Goal: Task Accomplishment & Management: Manage account settings

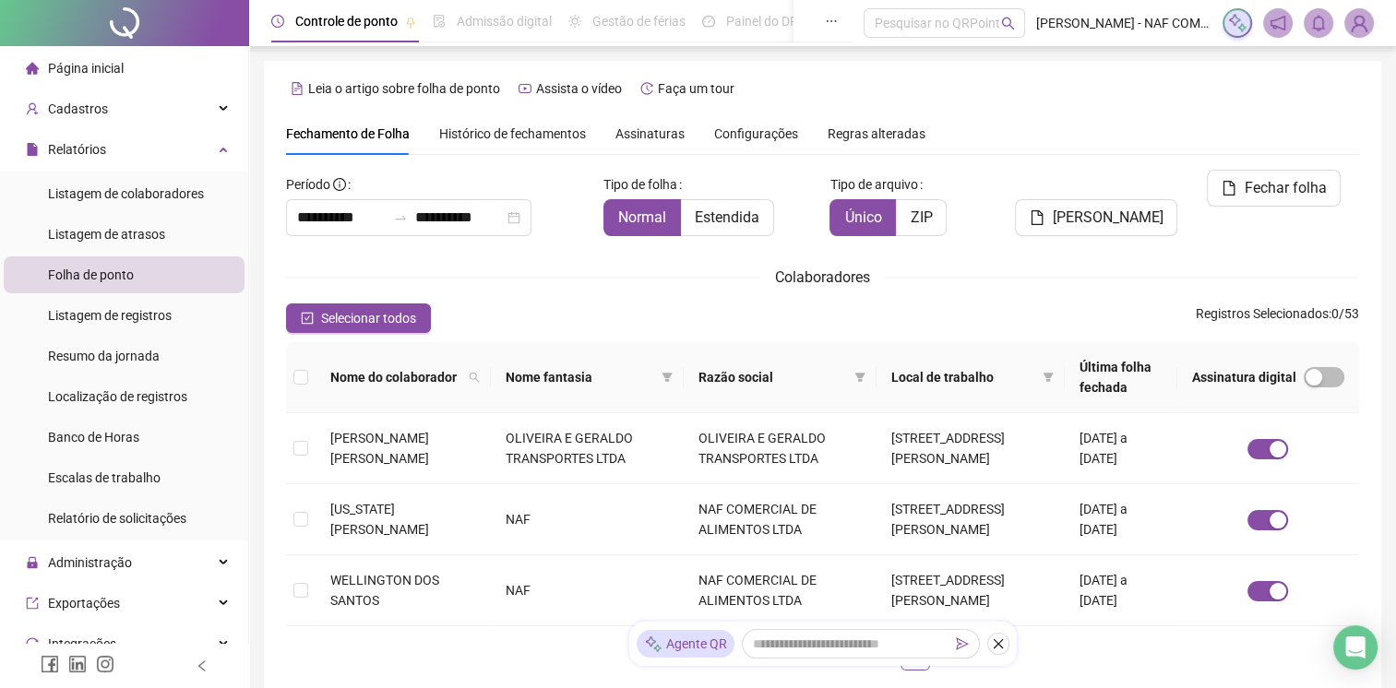
click at [653, 346] on div "**********" at bounding box center [822, 428] width 1073 height 516
click at [614, 280] on div "Colaboradores" at bounding box center [822, 277] width 1073 height 23
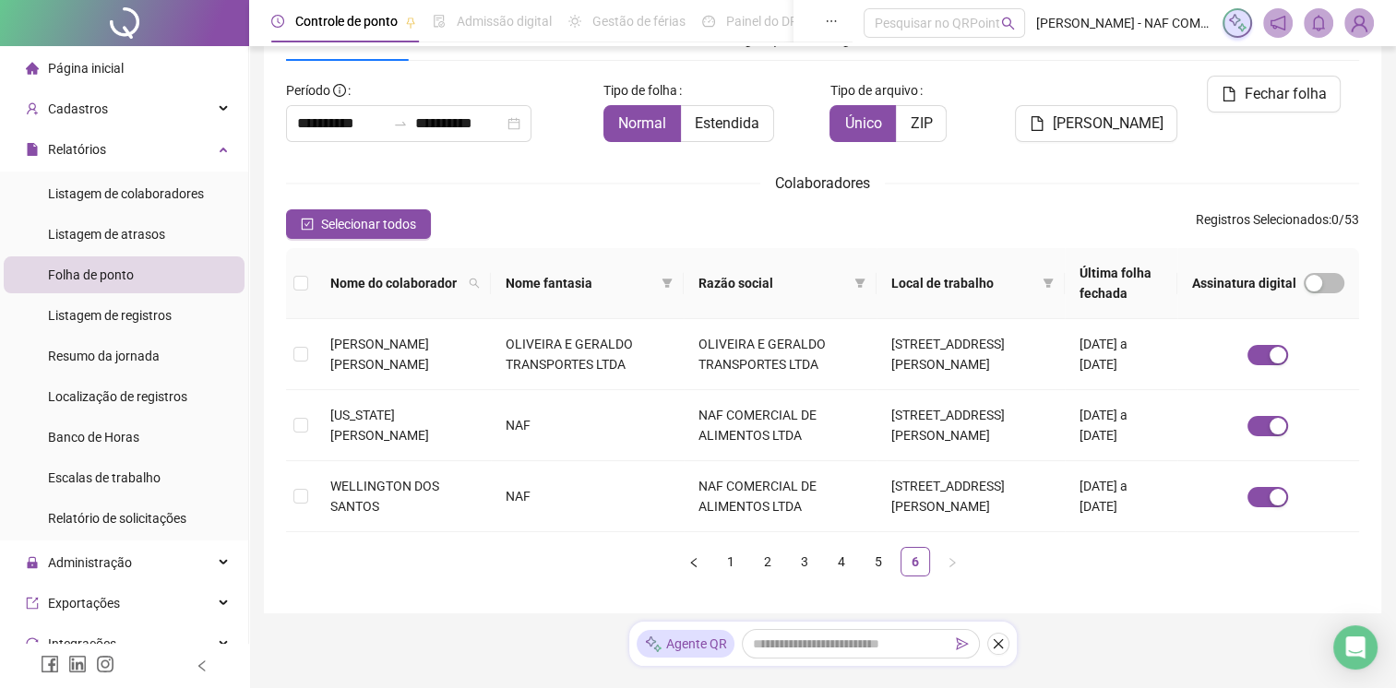
scroll to position [141, 0]
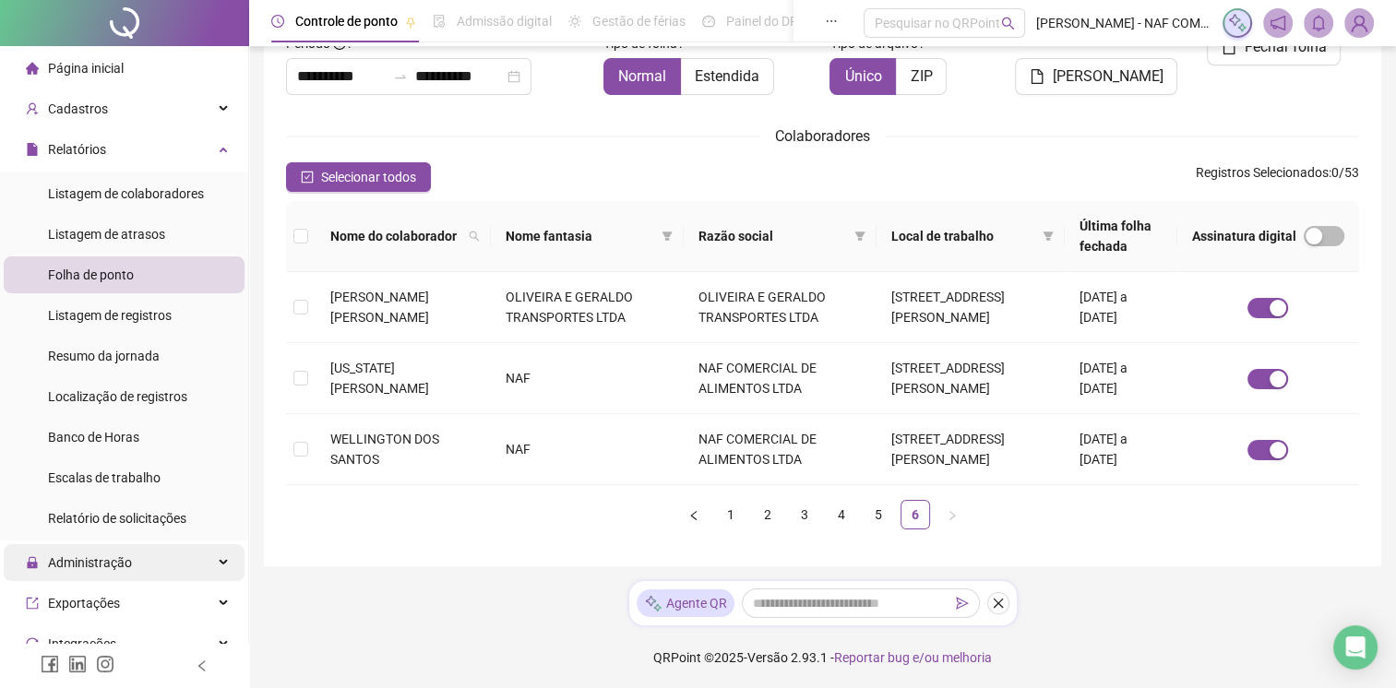
click at [153, 563] on div "Administração" at bounding box center [124, 562] width 241 height 37
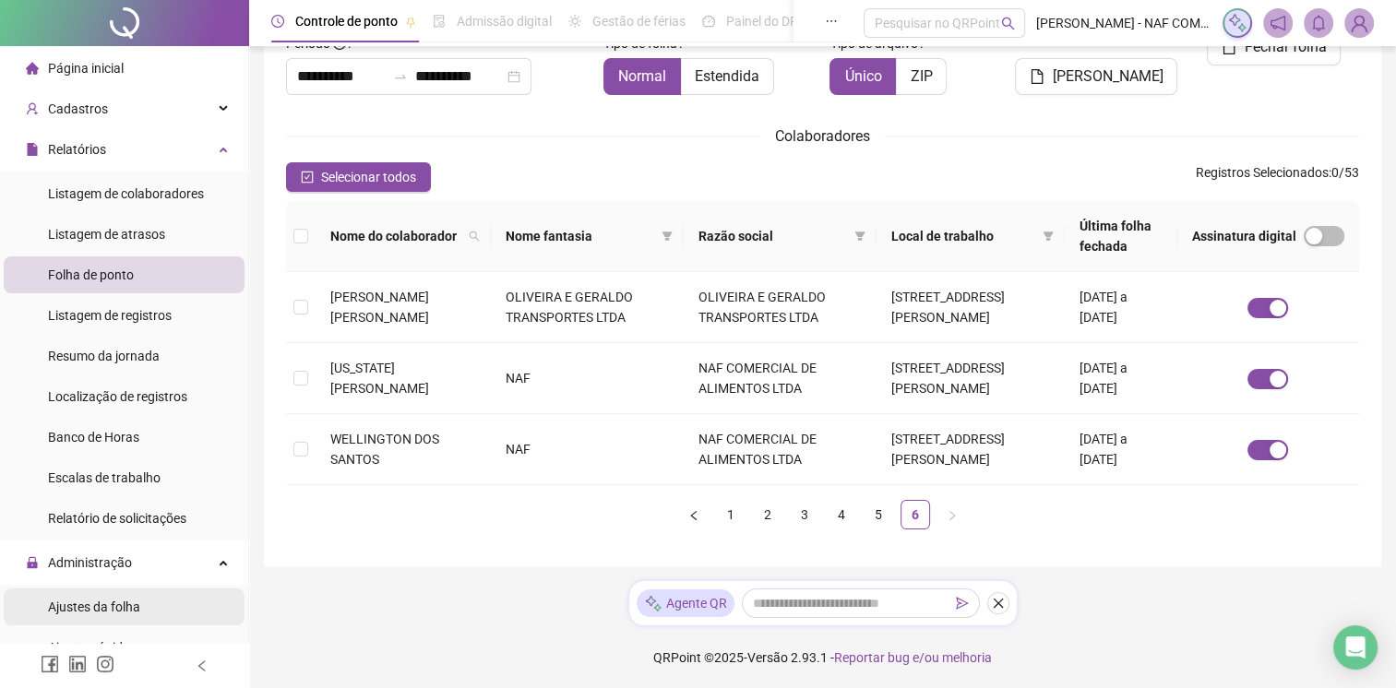
click at [133, 600] on span "Ajustes da folha" at bounding box center [94, 607] width 92 height 15
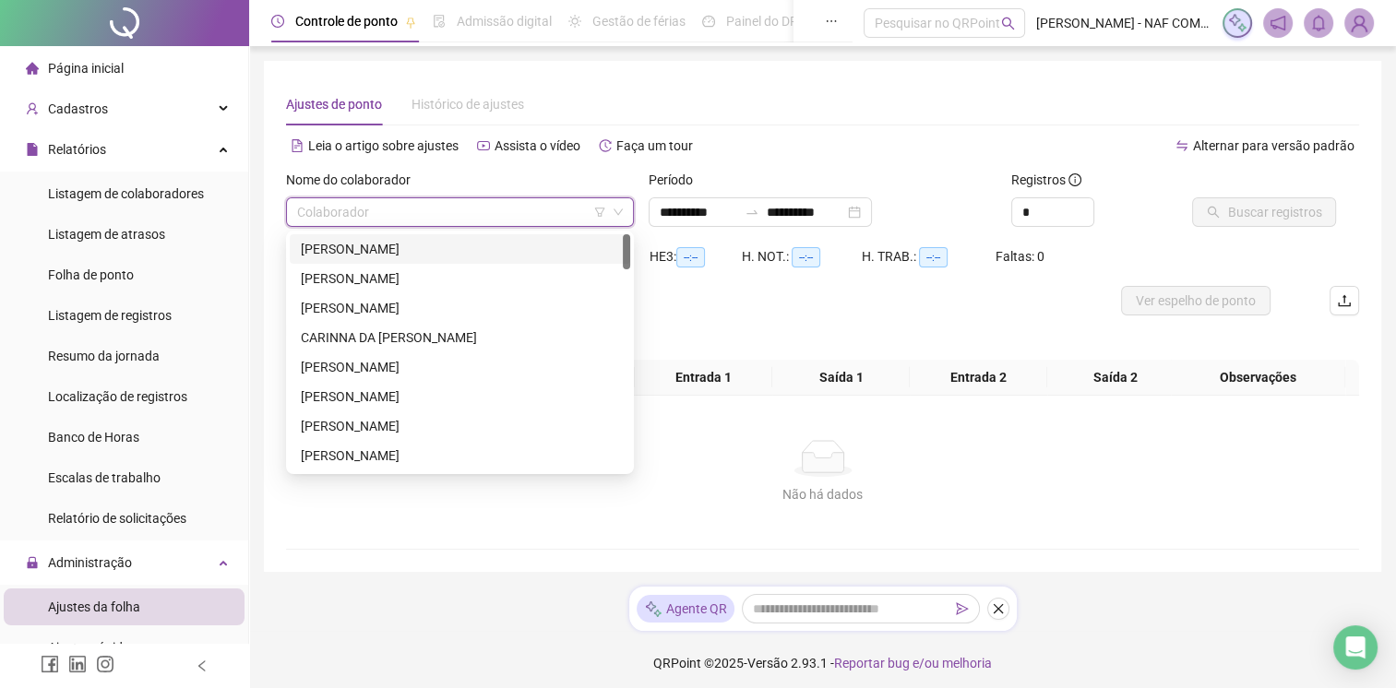
click at [428, 209] on input "search" at bounding box center [451, 212] width 309 height 28
click at [433, 252] on div "[PERSON_NAME]" at bounding box center [460, 249] width 318 height 20
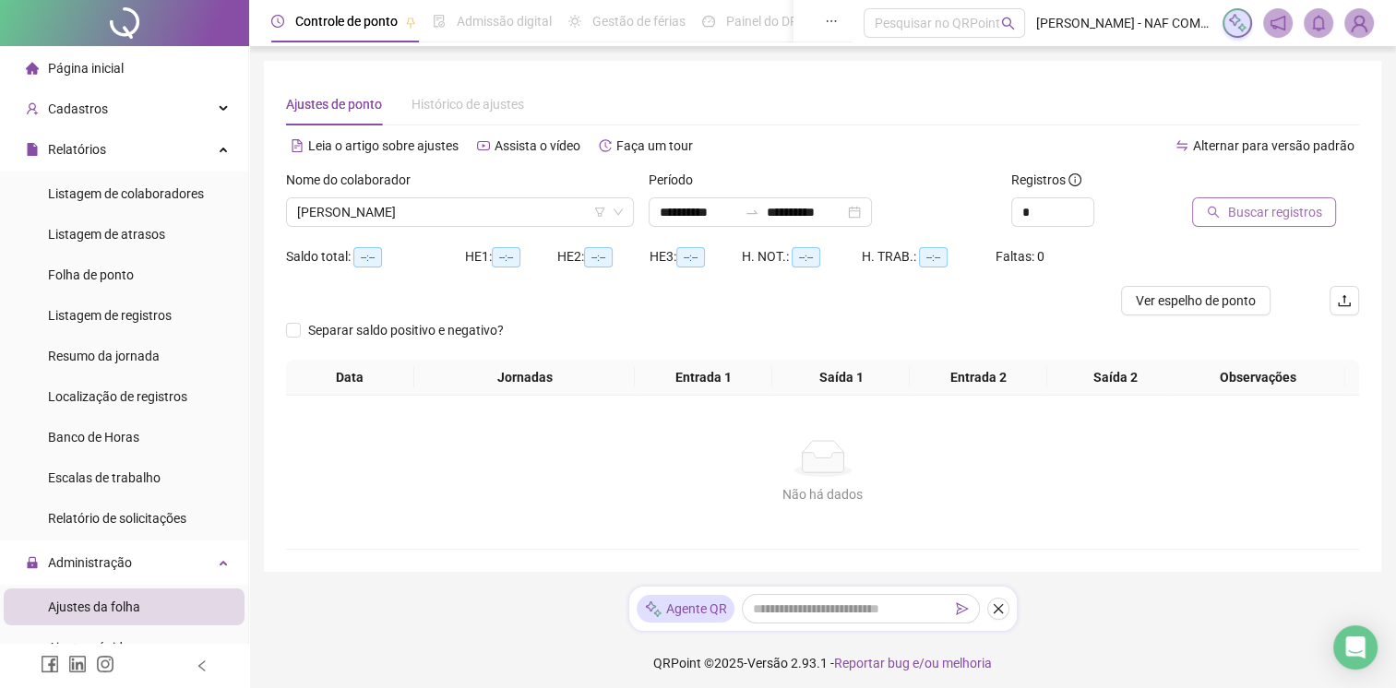
click at [1276, 203] on span "Buscar registros" at bounding box center [1274, 212] width 94 height 20
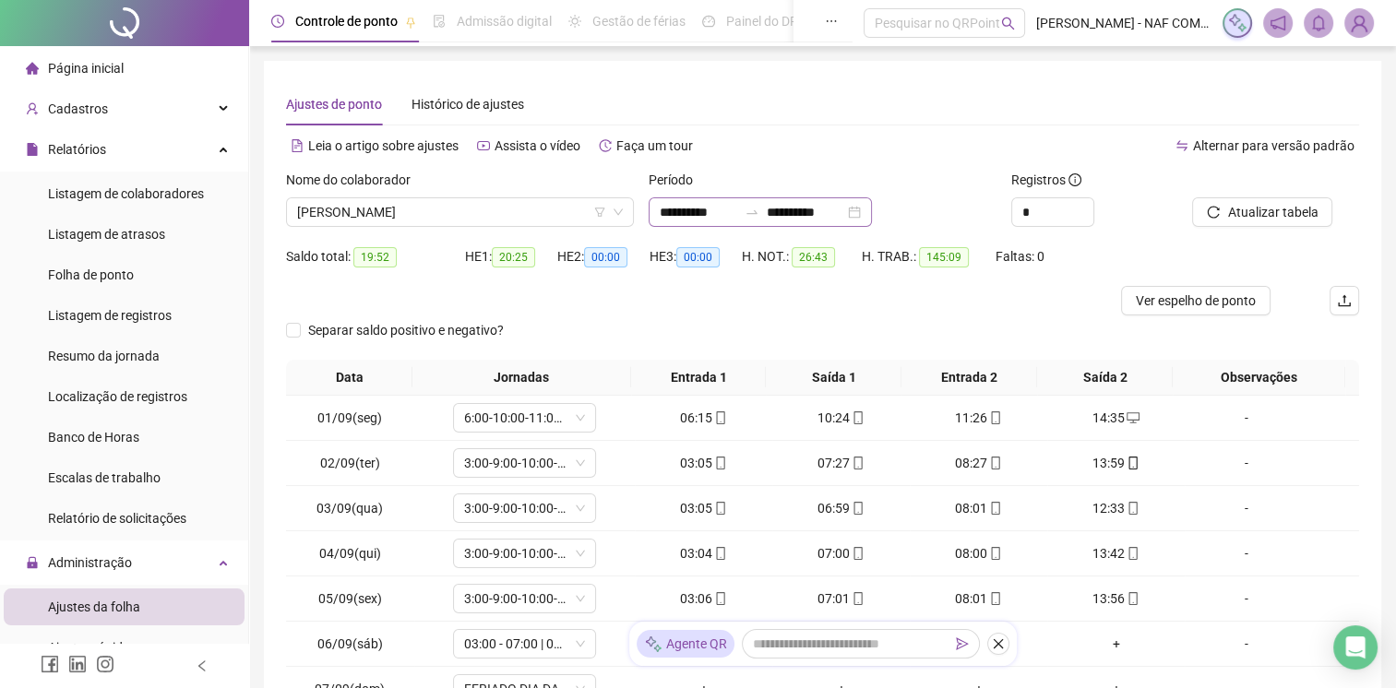
click at [872, 212] on div "**********" at bounding box center [760, 212] width 223 height 30
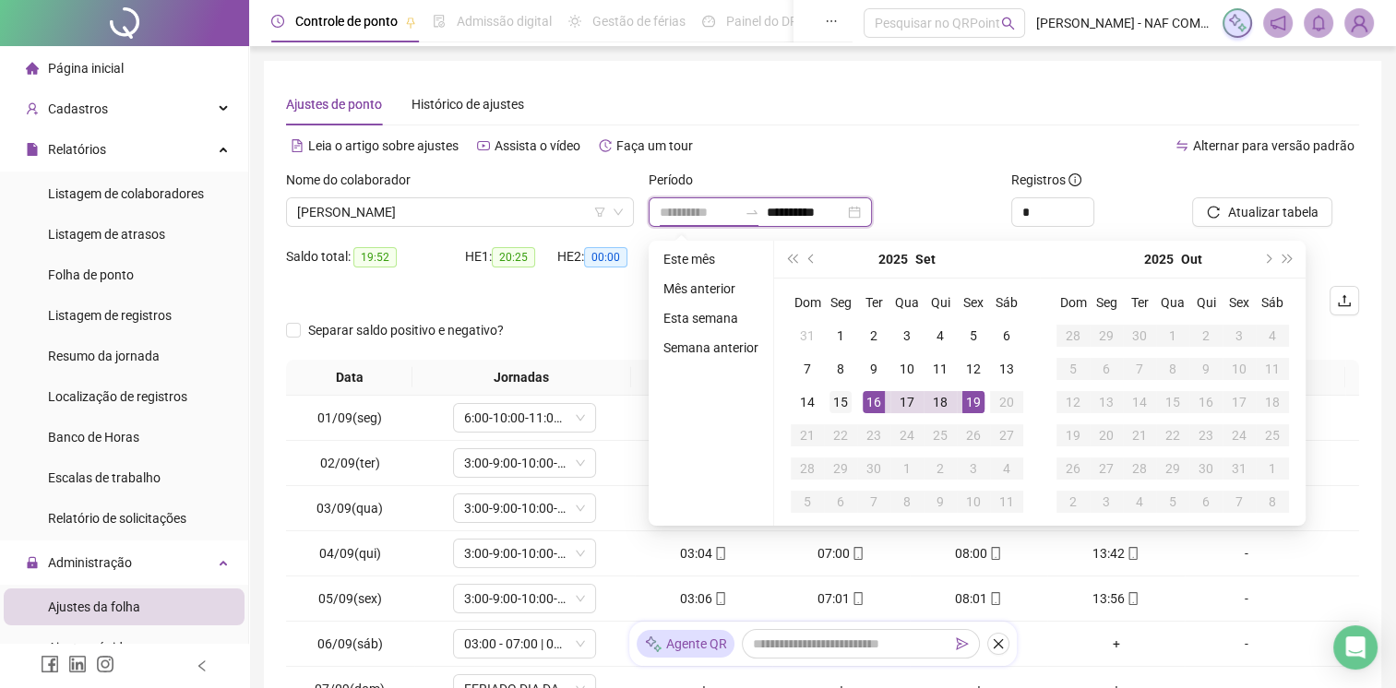
type input "**********"
click at [834, 395] on div "15" at bounding box center [840, 402] width 22 height 22
type input "**********"
click at [970, 398] on div "19" at bounding box center [973, 402] width 22 height 22
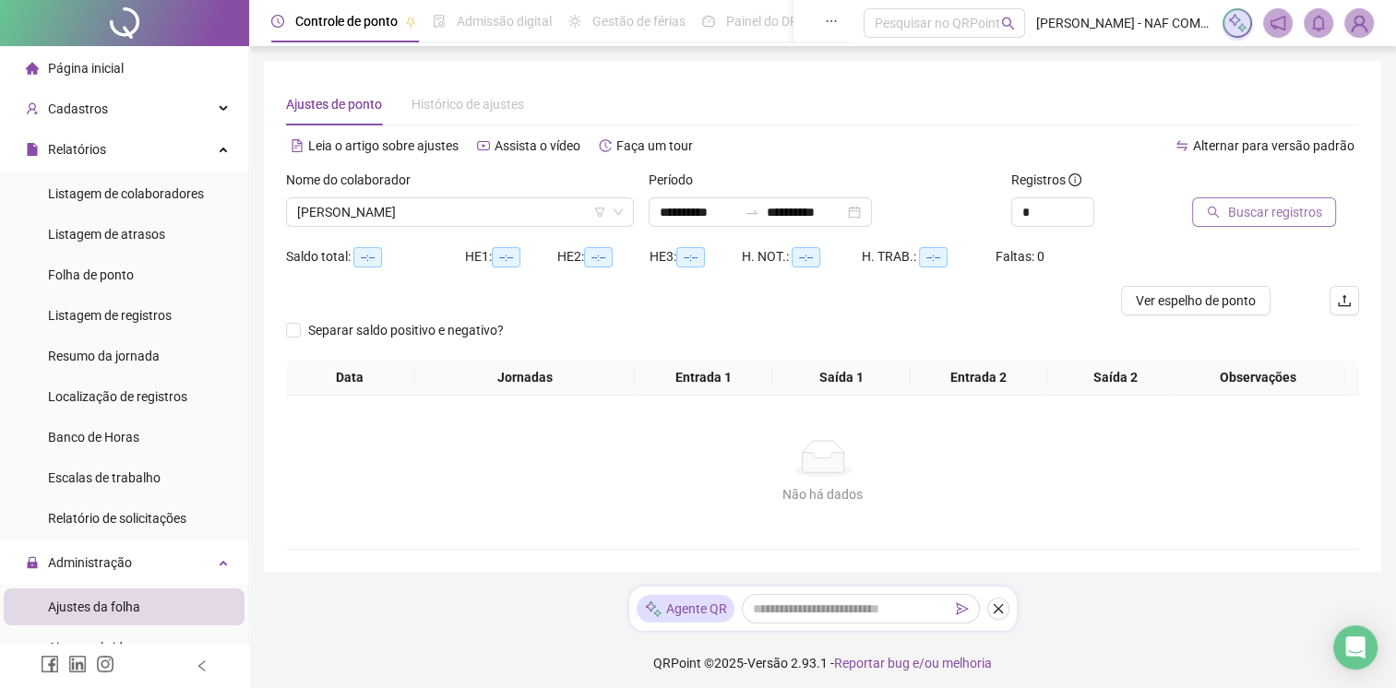
click at [1280, 219] on span "Buscar registros" at bounding box center [1274, 212] width 94 height 20
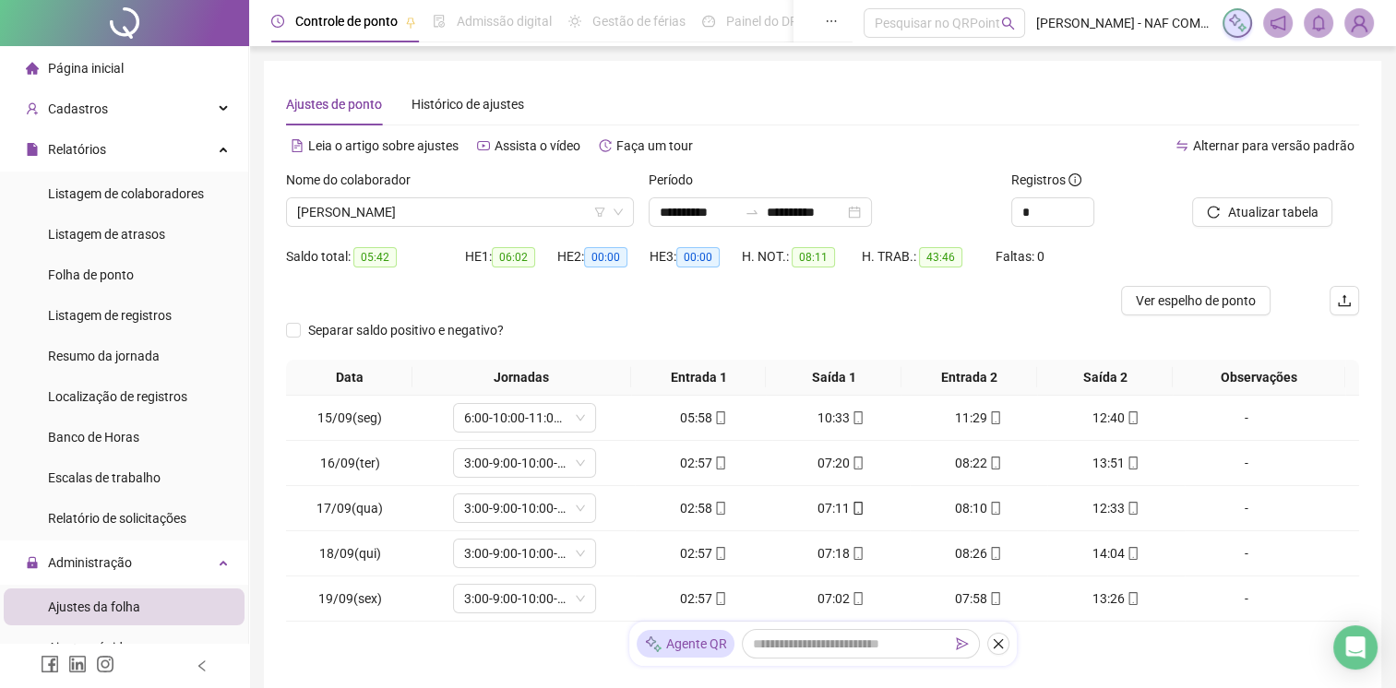
scroll to position [92, 0]
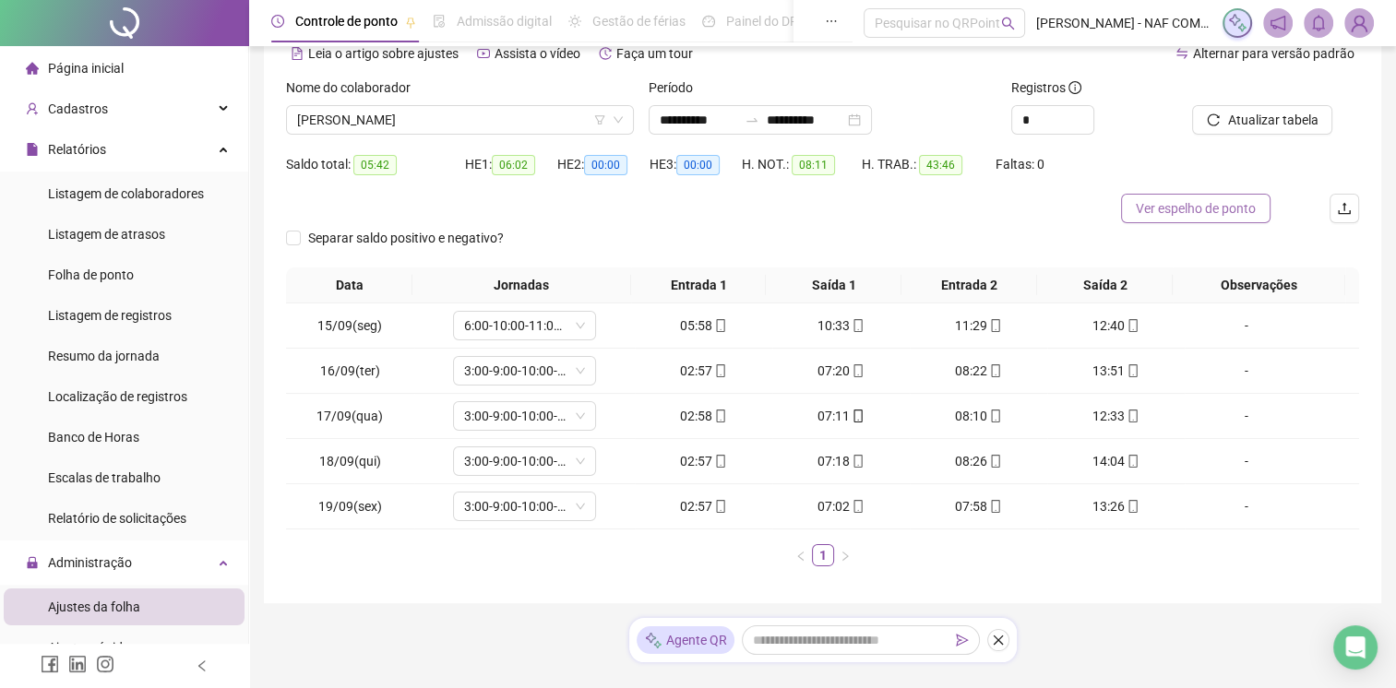
click at [1218, 210] on span "Ver espelho de ponto" at bounding box center [1196, 208] width 120 height 20
click at [535, 113] on span "[PERSON_NAME]" at bounding box center [460, 120] width 326 height 28
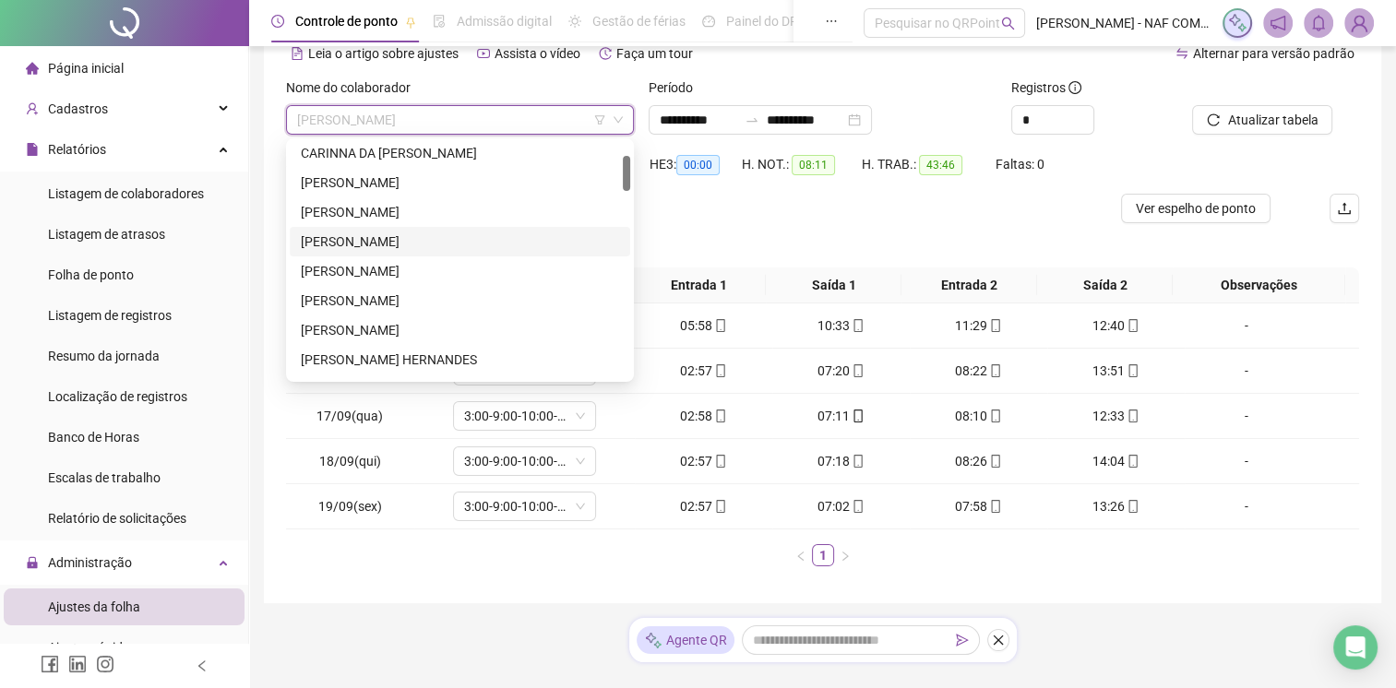
click at [387, 242] on div "[PERSON_NAME]" at bounding box center [460, 242] width 318 height 20
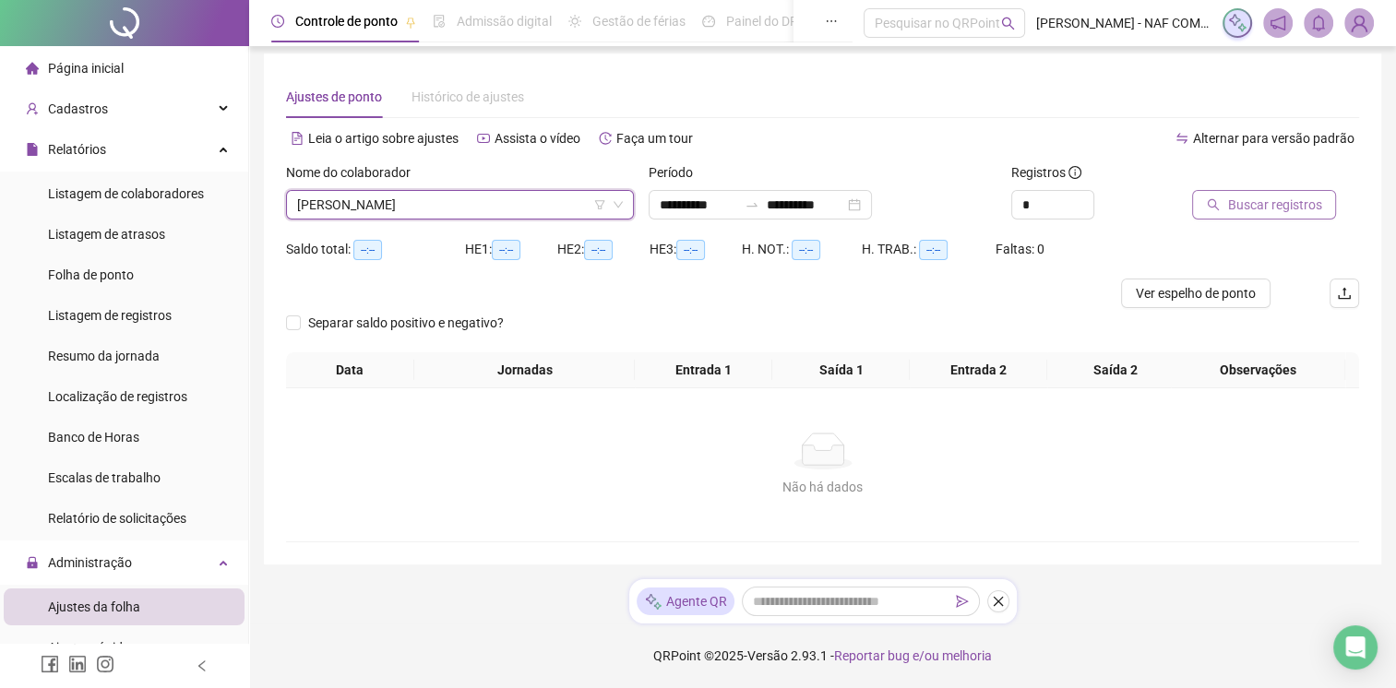
click at [1284, 195] on span "Buscar registros" at bounding box center [1274, 205] width 94 height 20
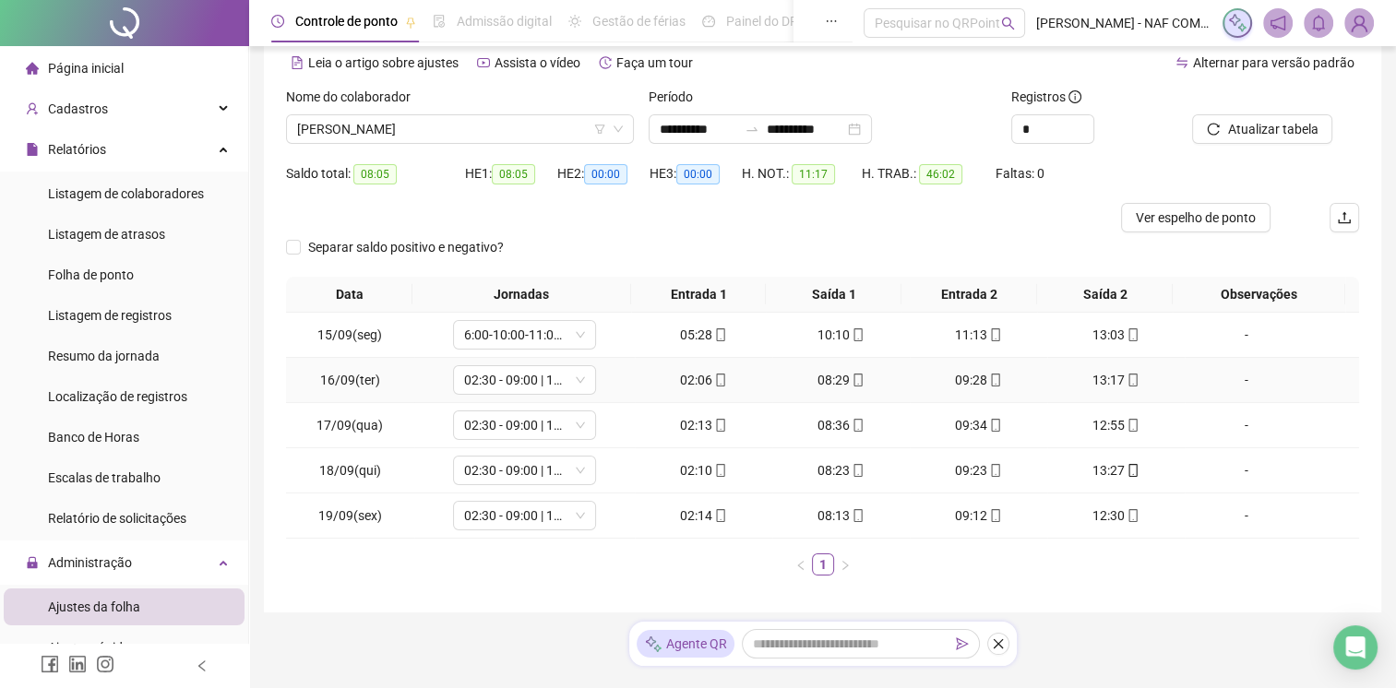
scroll to position [129, 0]
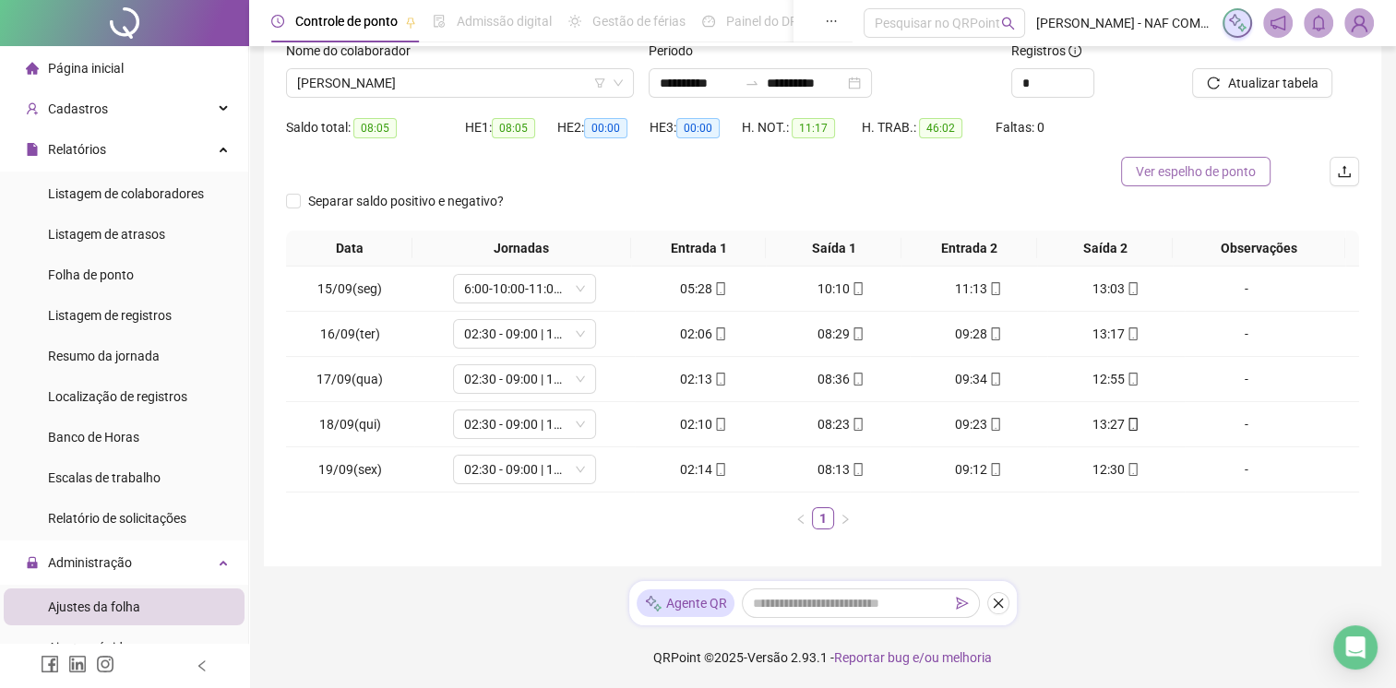
click at [1208, 171] on span "Ver espelho de ponto" at bounding box center [1196, 171] width 120 height 20
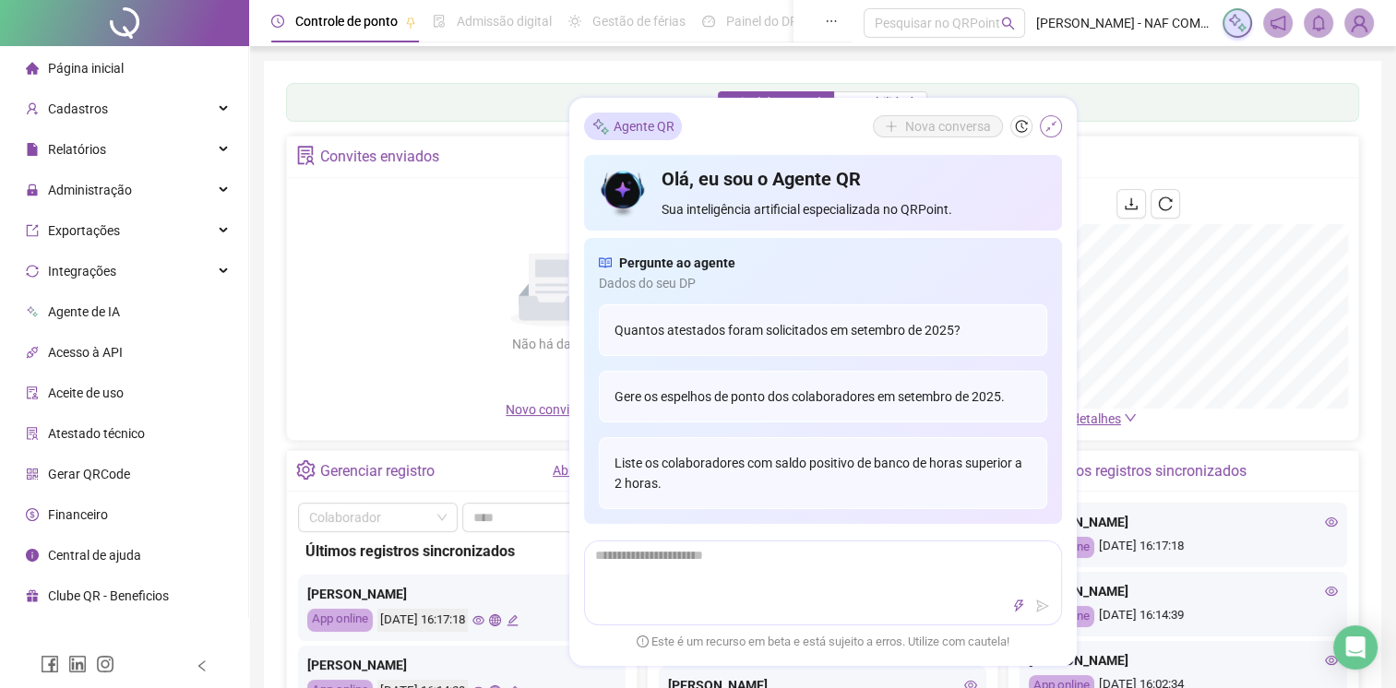
click at [1045, 133] on icon "shrink" at bounding box center [1050, 126] width 13 height 13
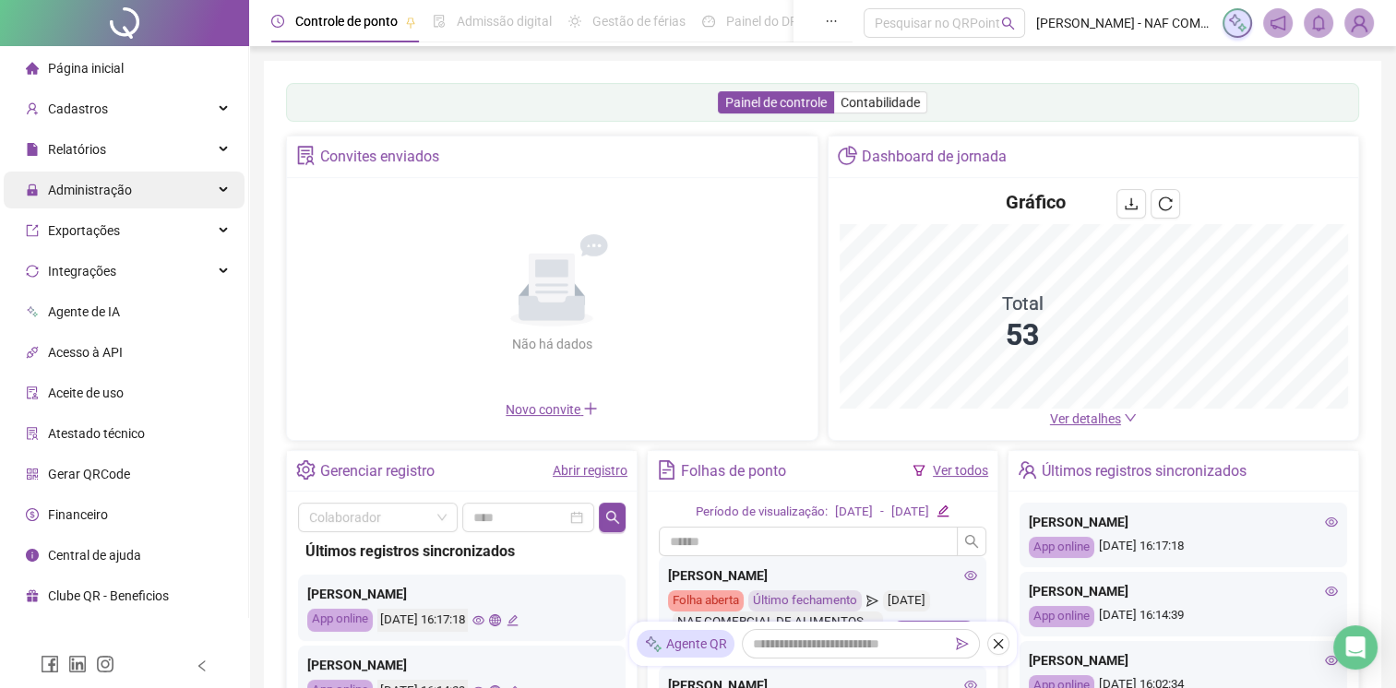
click at [83, 198] on span "Administração" at bounding box center [79, 190] width 106 height 37
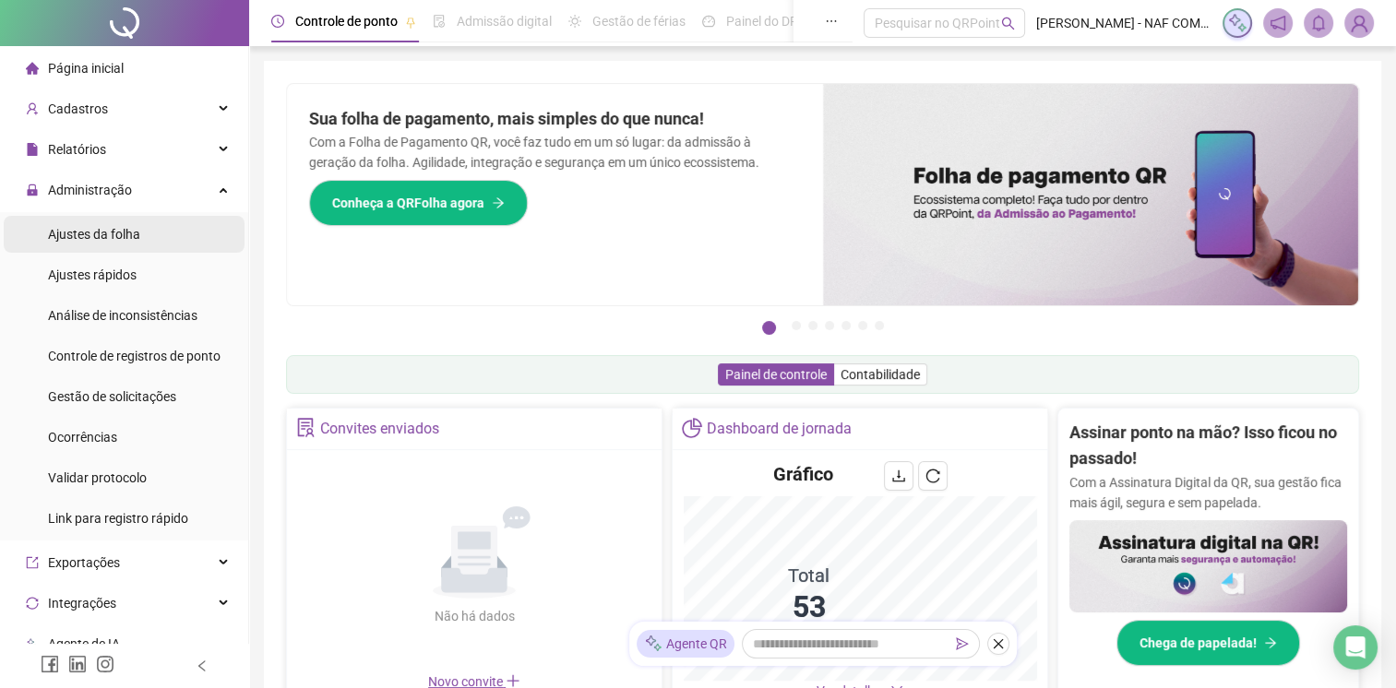
click at [96, 242] on div "Ajustes da folha" at bounding box center [94, 234] width 92 height 37
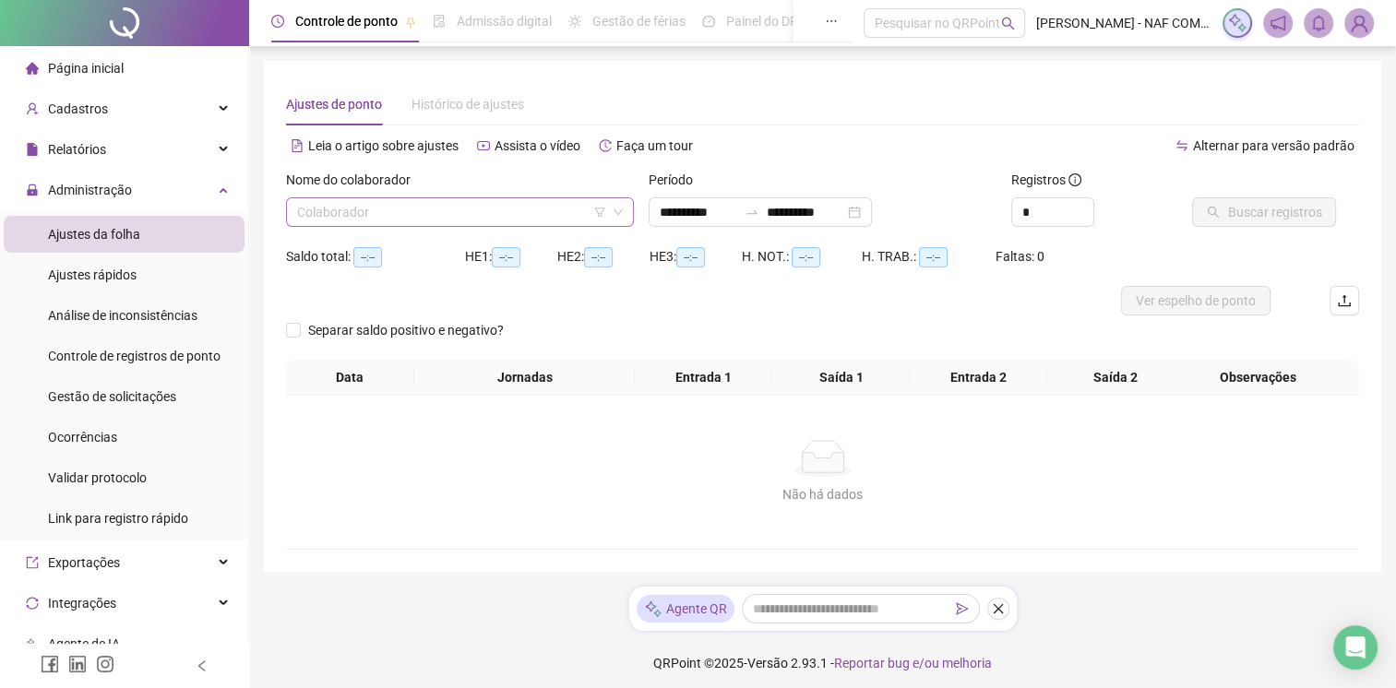
click at [491, 207] on input "search" at bounding box center [451, 212] width 309 height 28
click at [872, 210] on div "**********" at bounding box center [760, 212] width 223 height 30
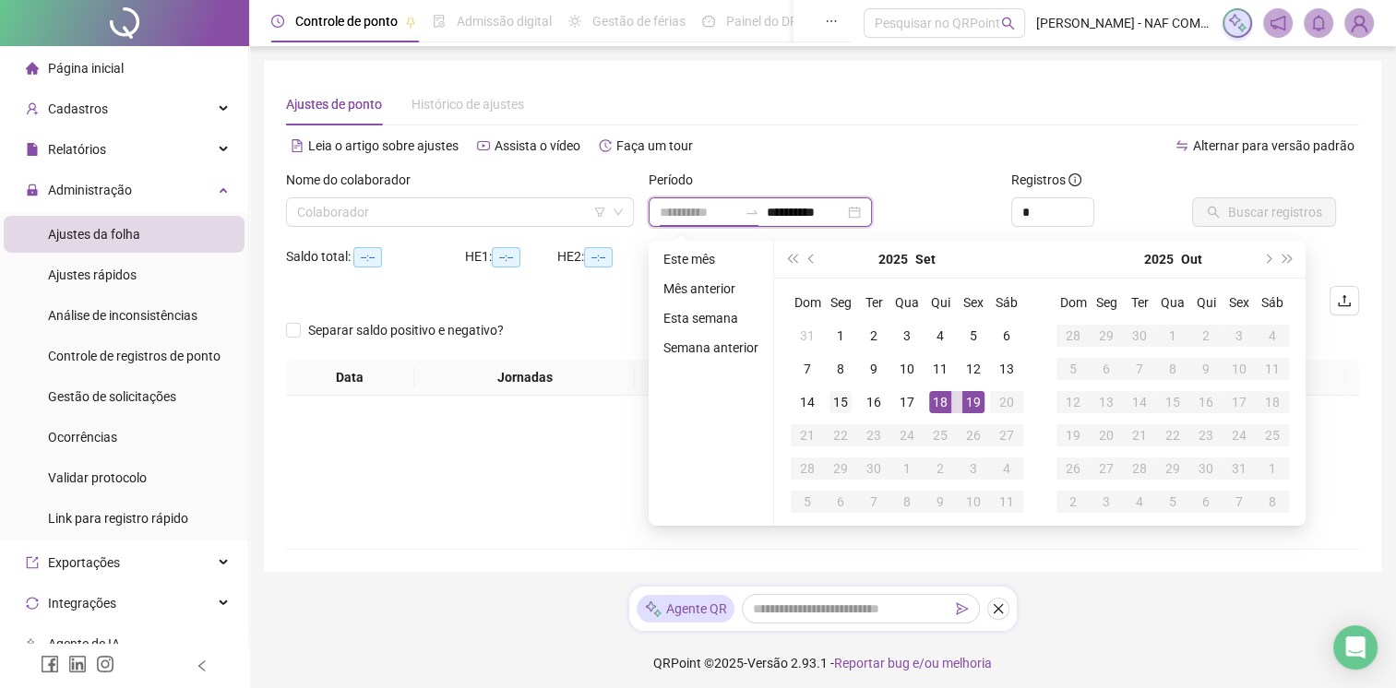
type input "**********"
click at [840, 398] on div "15" at bounding box center [840, 402] width 22 height 22
type input "**********"
click at [965, 399] on div "19" at bounding box center [973, 402] width 22 height 22
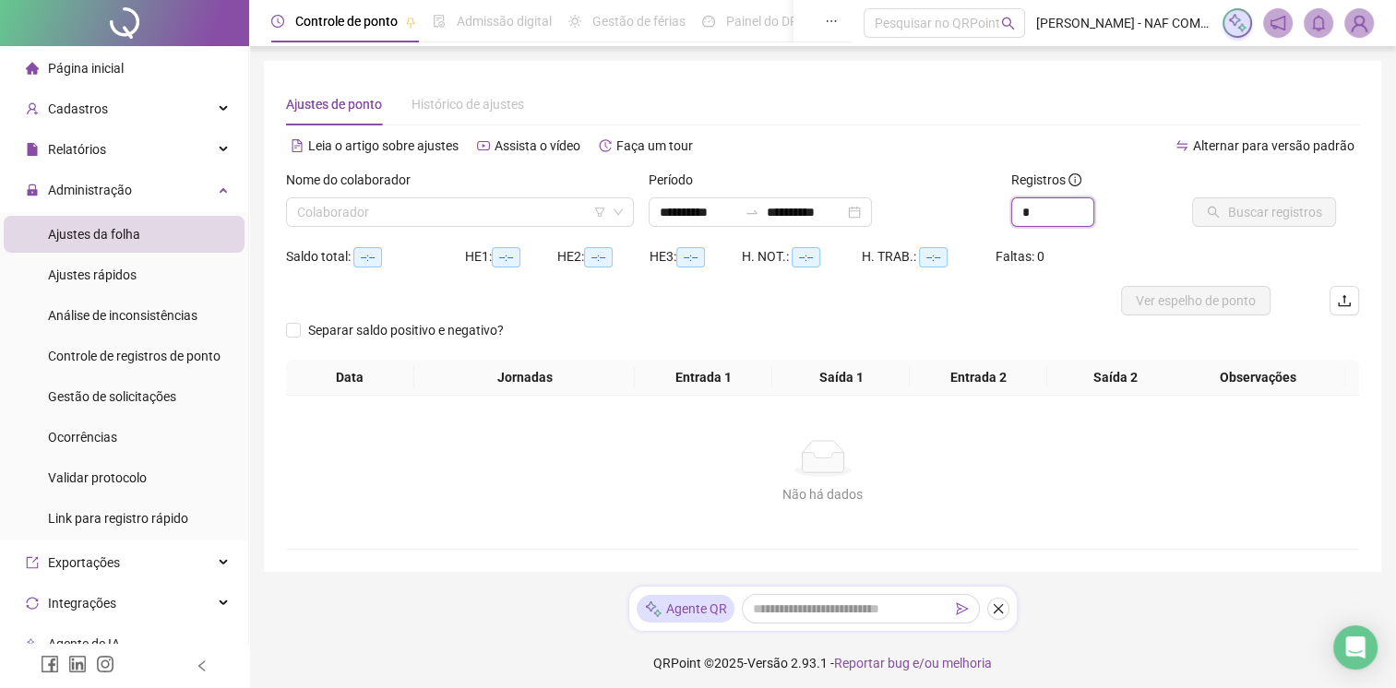
drag, startPoint x: 1037, startPoint y: 210, endPoint x: 993, endPoint y: 220, distance: 45.2
click at [993, 220] on div "**********" at bounding box center [823, 206] width 1088 height 72
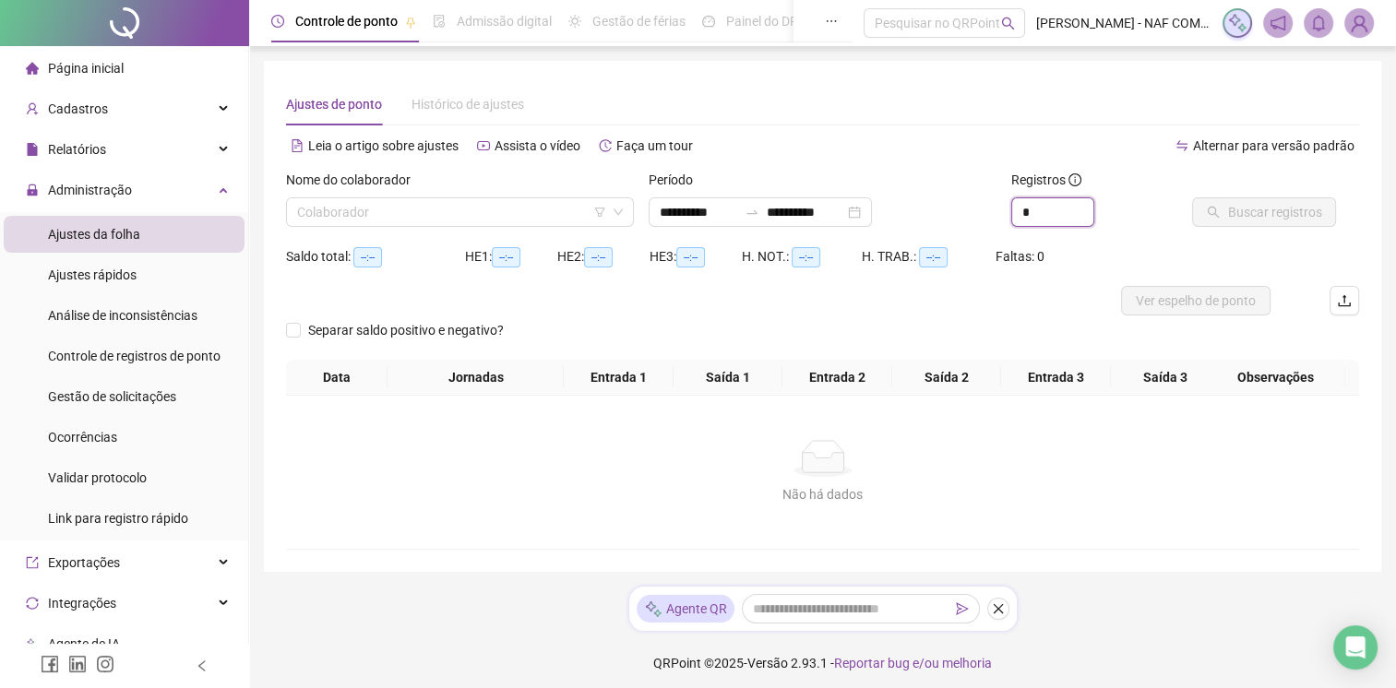
type input "*"
click at [334, 204] on input "search" at bounding box center [451, 212] width 309 height 28
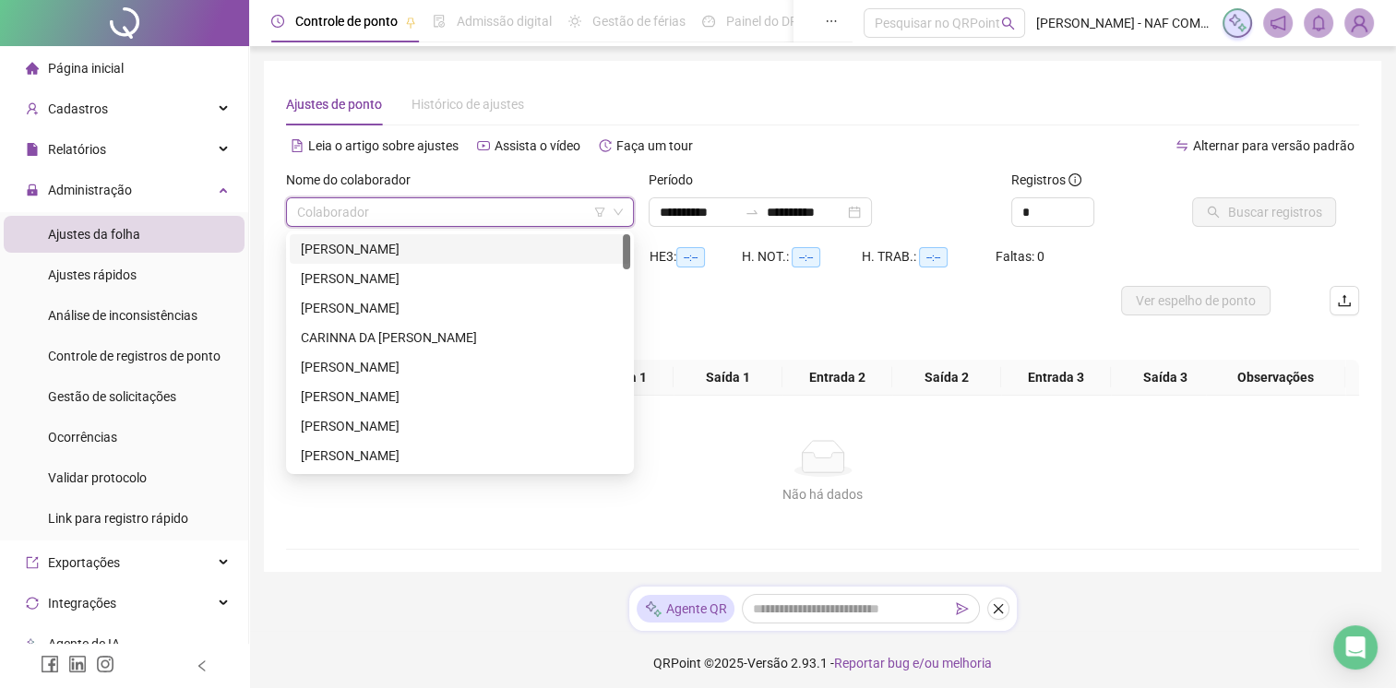
click at [359, 254] on div "[PERSON_NAME]" at bounding box center [460, 249] width 318 height 20
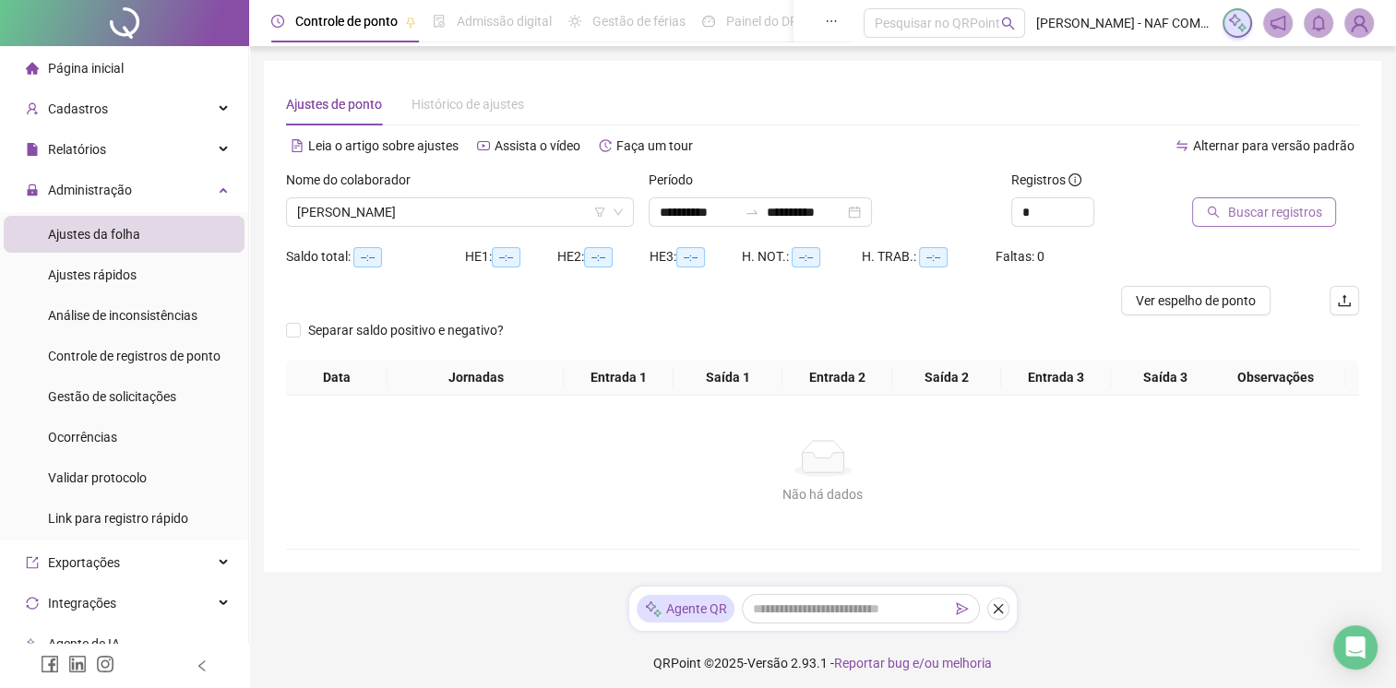
click at [1270, 212] on span "Buscar registros" at bounding box center [1274, 212] width 94 height 20
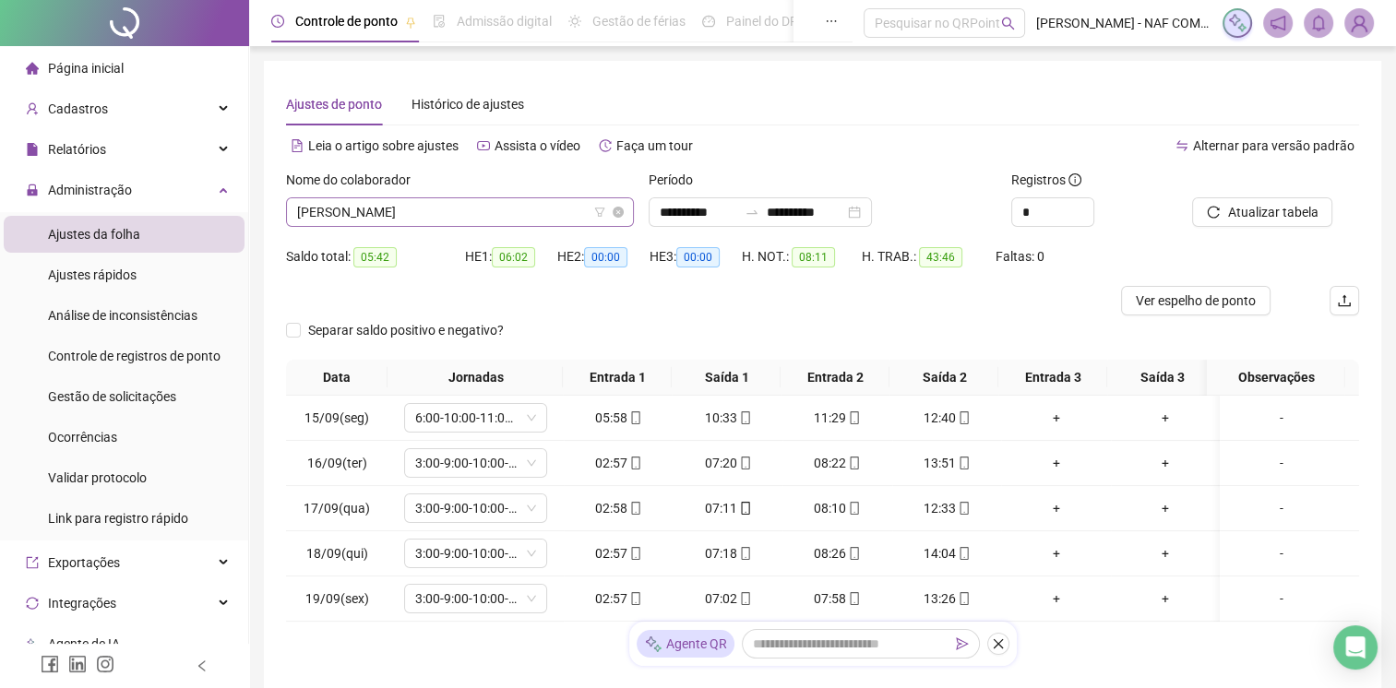
click at [508, 205] on span "[PERSON_NAME]" at bounding box center [460, 212] width 326 height 28
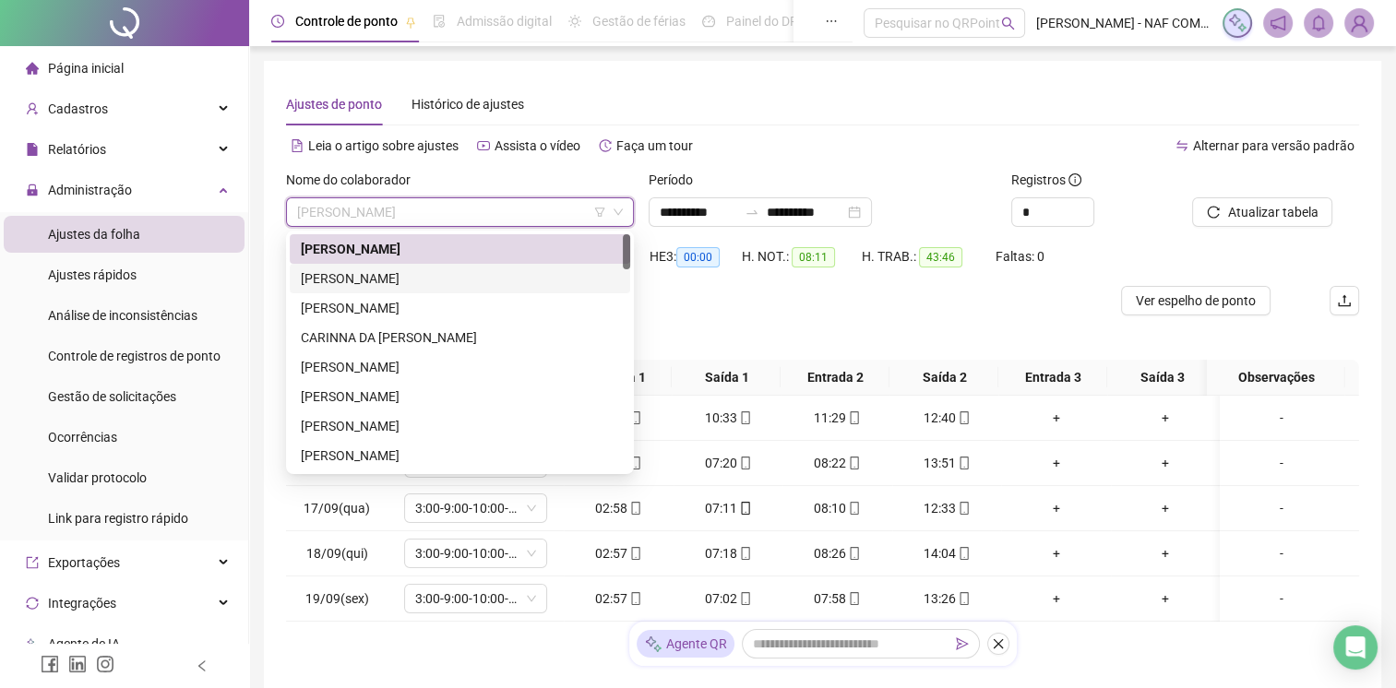
click at [439, 283] on div "[PERSON_NAME]" at bounding box center [460, 278] width 318 height 20
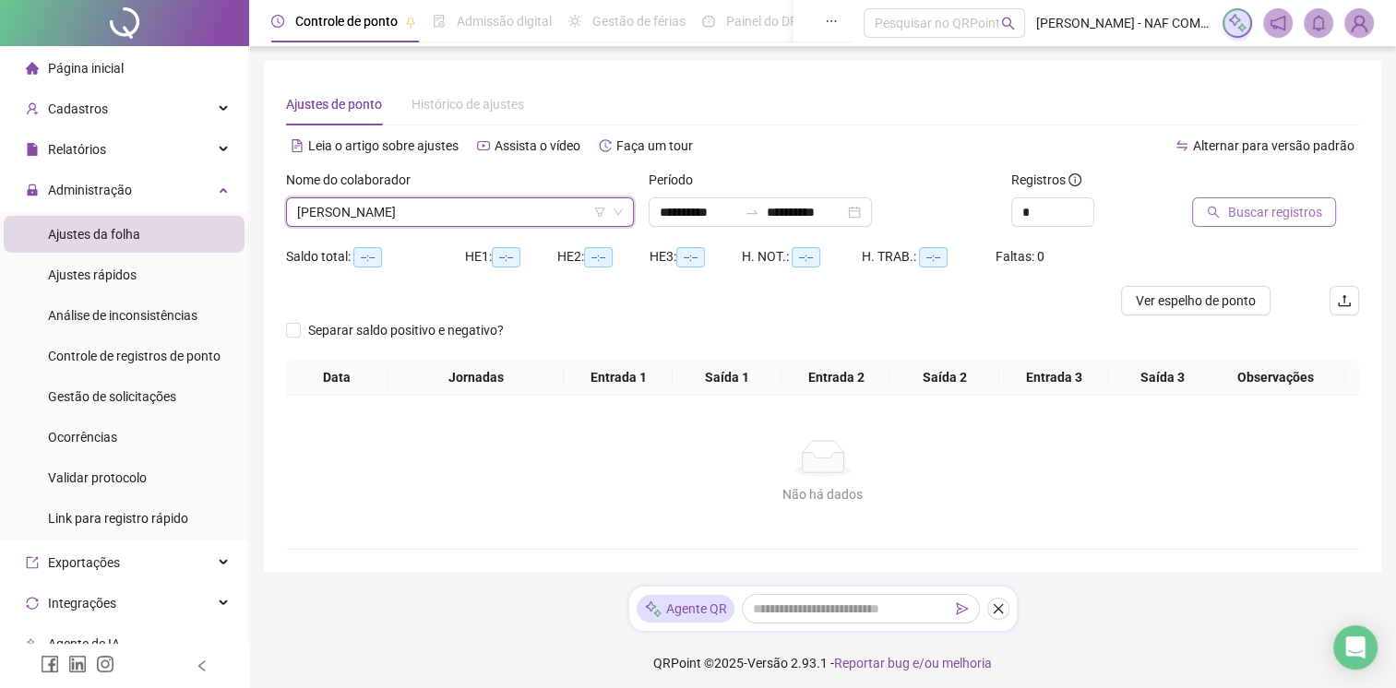
click at [1265, 212] on span "Buscar registros" at bounding box center [1274, 212] width 94 height 20
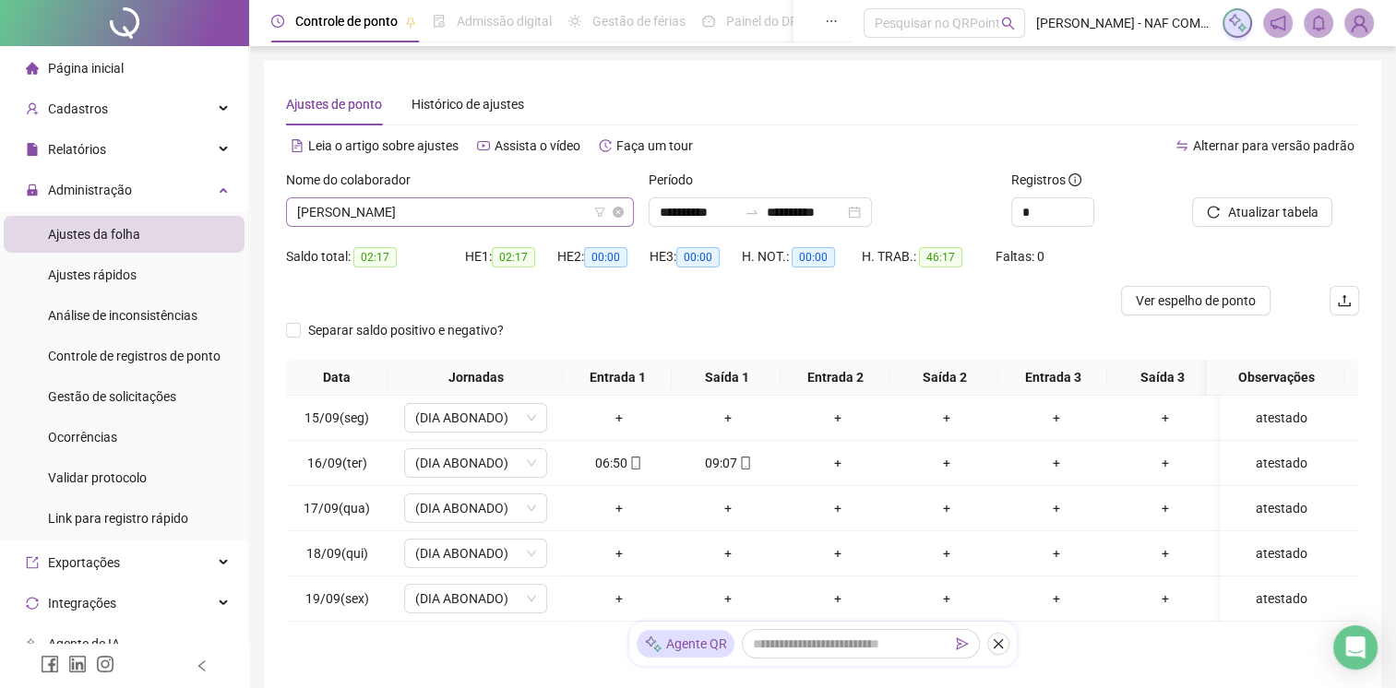
click at [539, 209] on span "[PERSON_NAME]" at bounding box center [460, 212] width 326 height 28
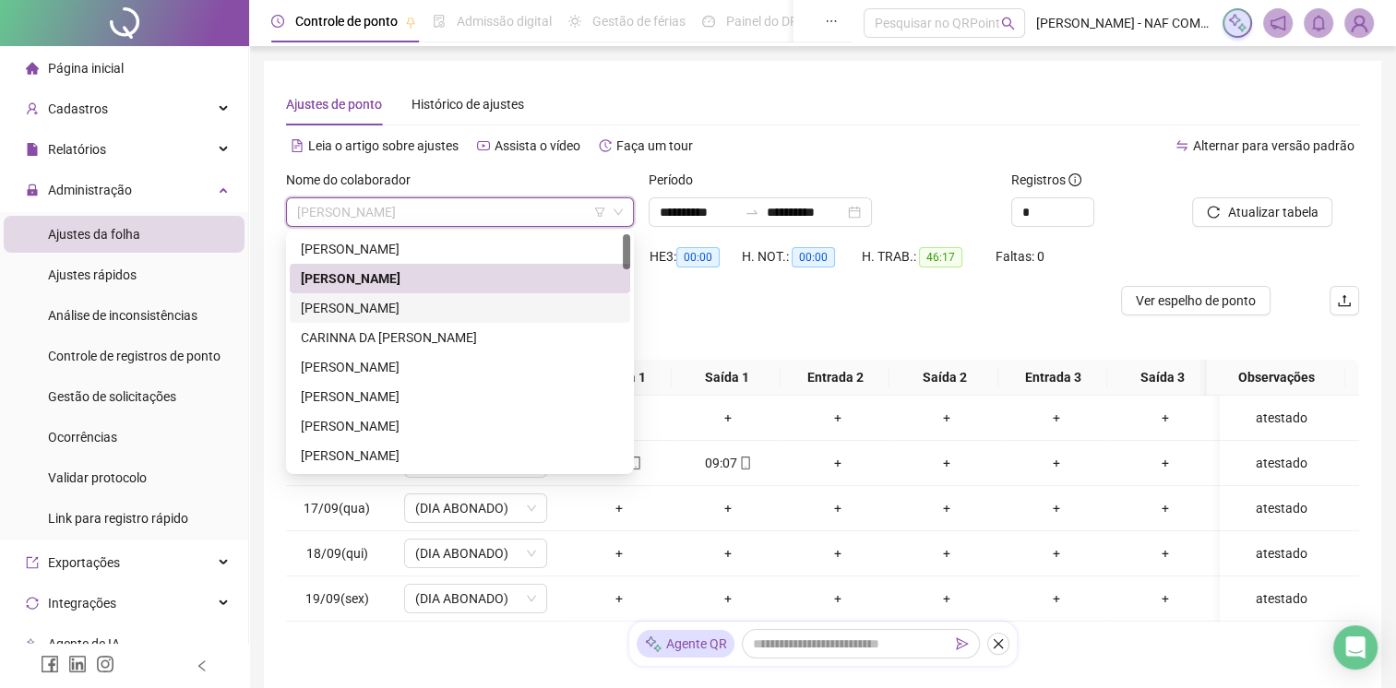
click at [441, 309] on div "[PERSON_NAME]" at bounding box center [460, 308] width 318 height 20
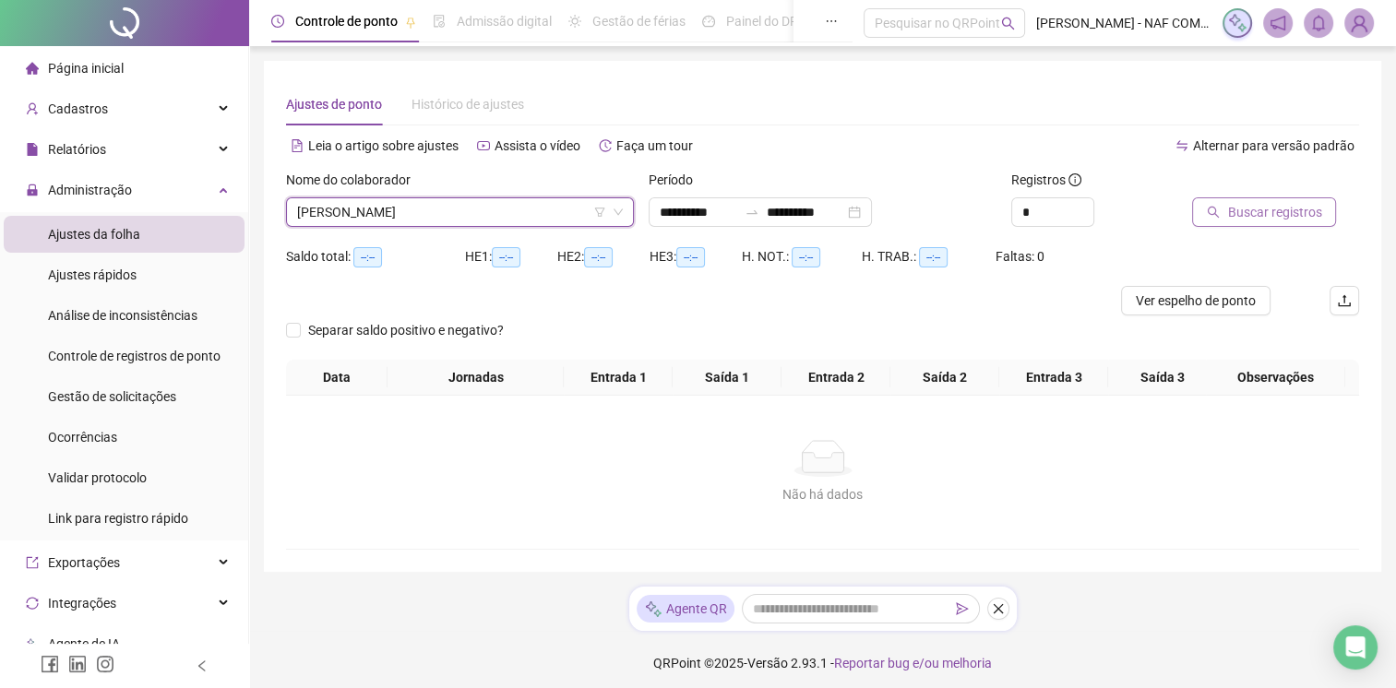
click at [1279, 200] on button "Buscar registros" at bounding box center [1264, 212] width 144 height 30
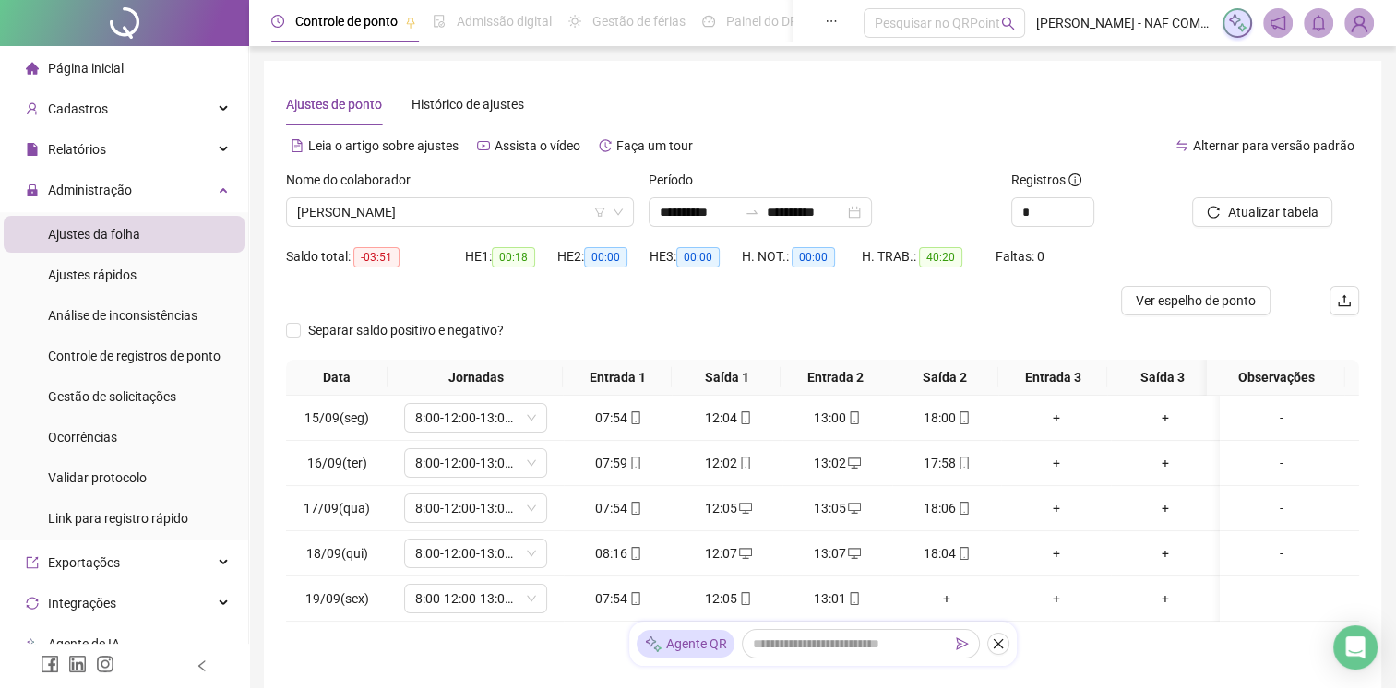
scroll to position [92, 0]
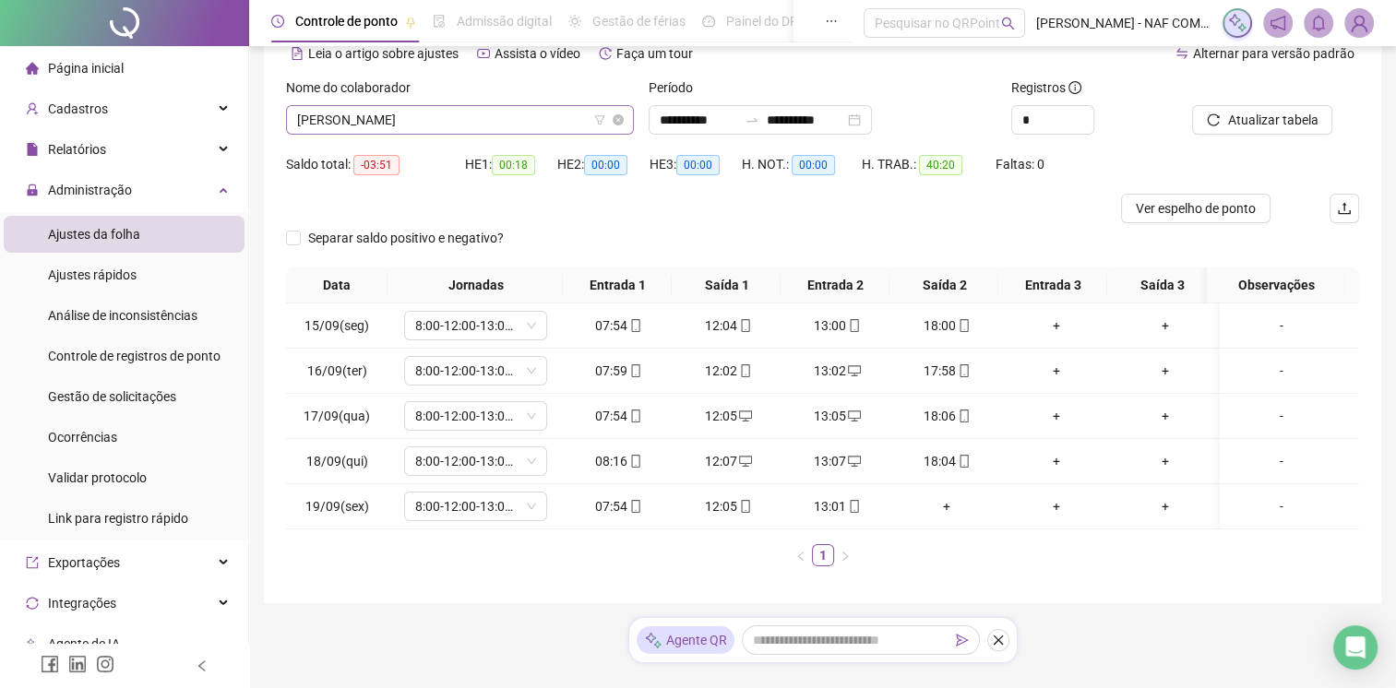
click at [542, 120] on span "[PERSON_NAME]" at bounding box center [460, 120] width 326 height 28
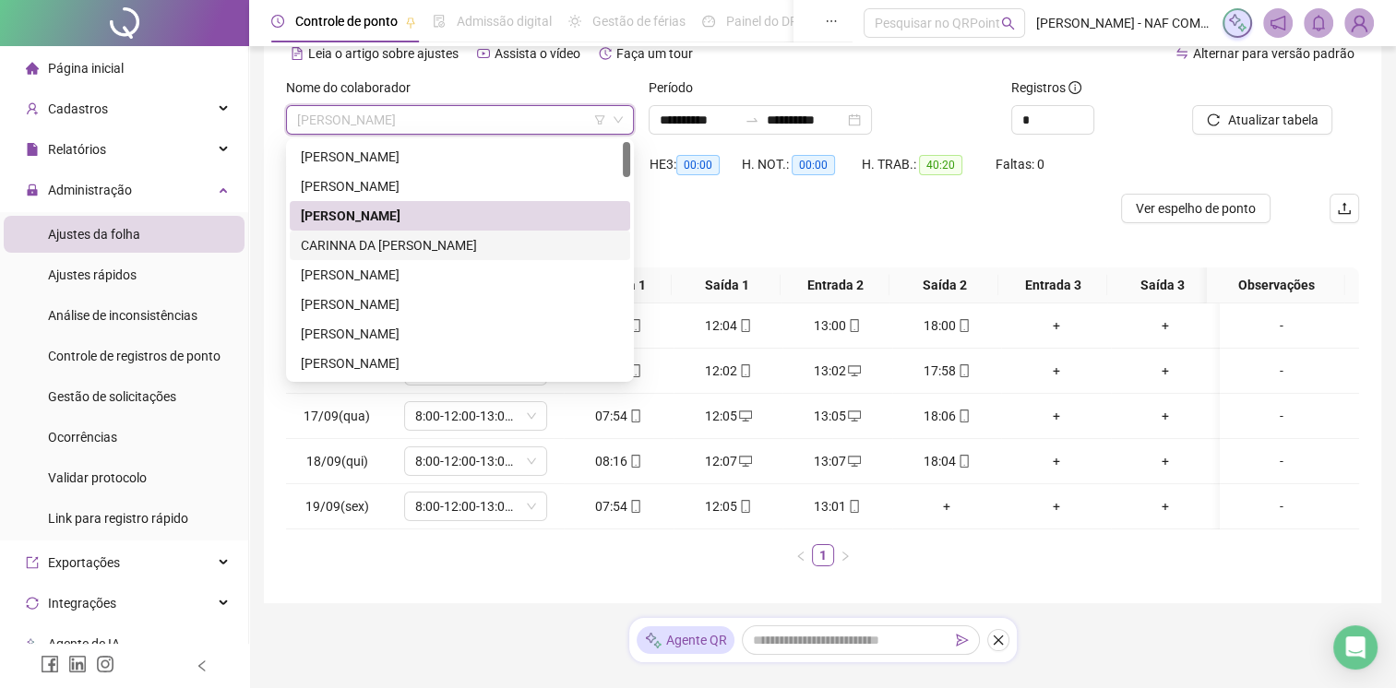
click at [444, 244] on div "CARINNA DA [PERSON_NAME]" at bounding box center [460, 245] width 318 height 20
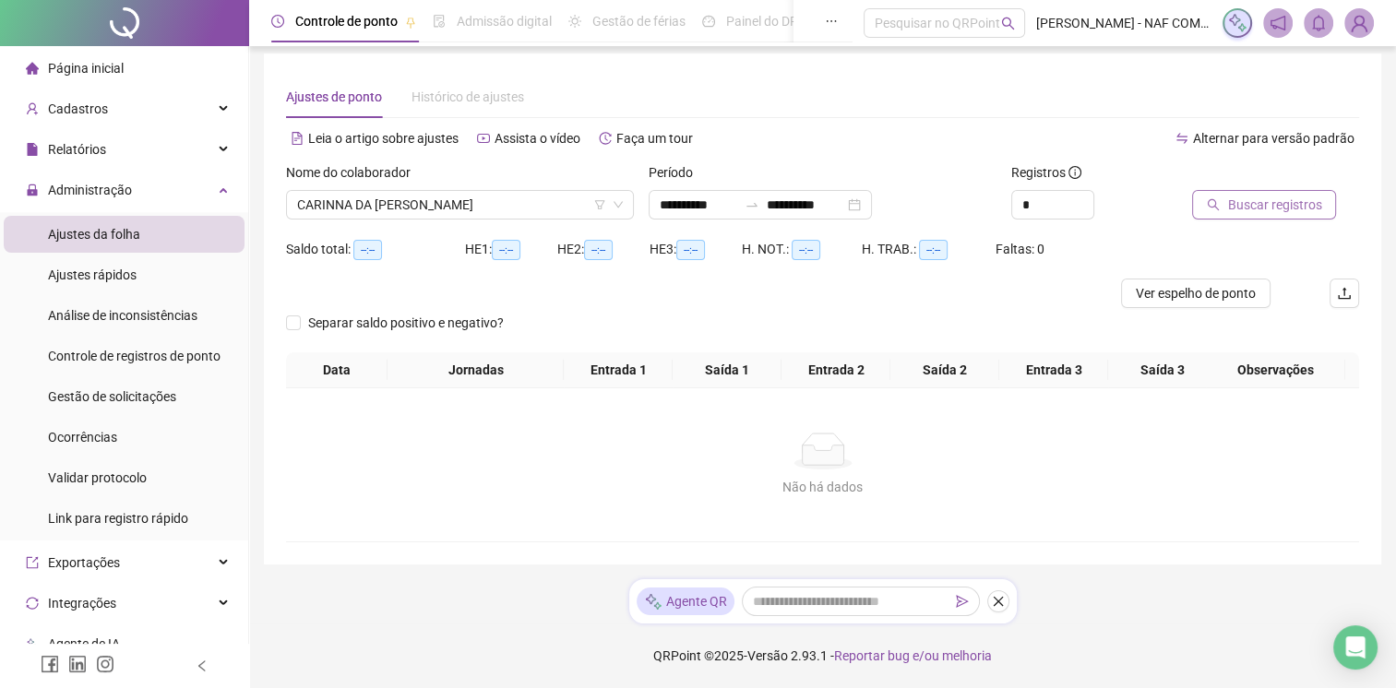
click at [1277, 195] on span "Buscar registros" at bounding box center [1274, 205] width 94 height 20
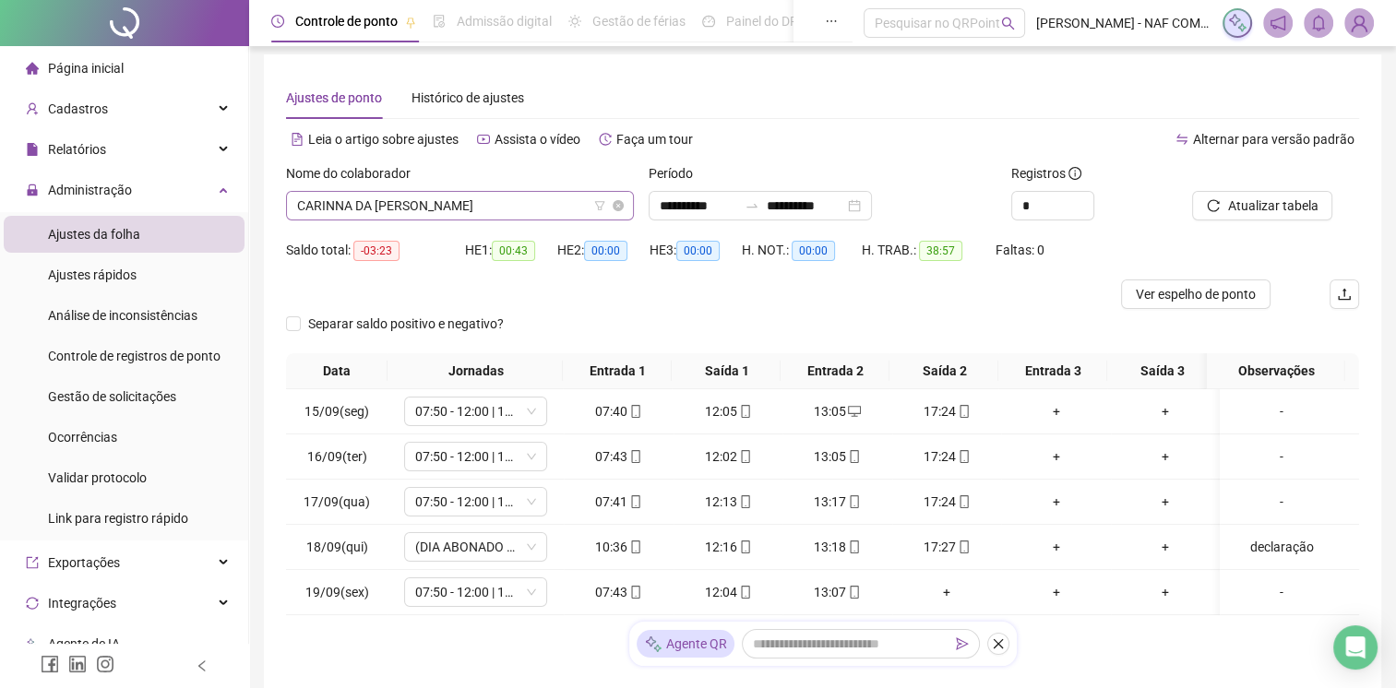
click at [466, 197] on span "CARINNA DA [PERSON_NAME]" at bounding box center [460, 206] width 326 height 28
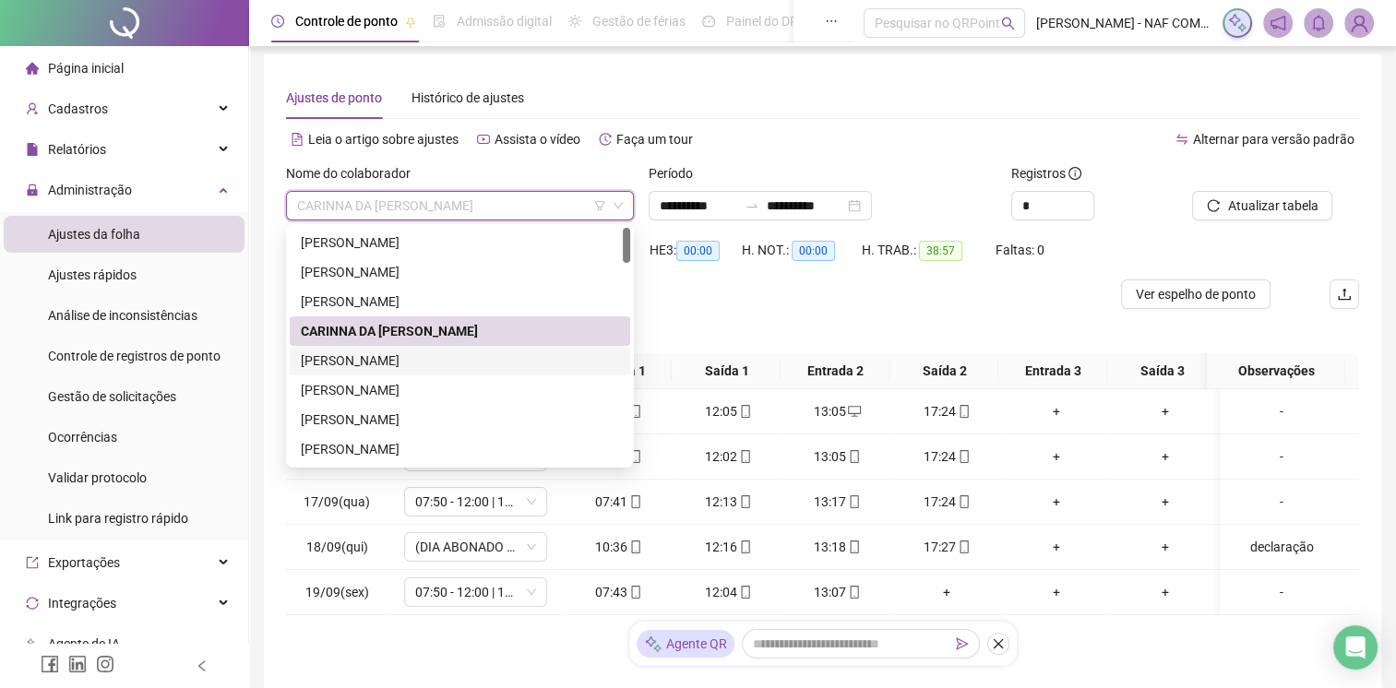
click at [410, 357] on div "[PERSON_NAME]" at bounding box center [460, 361] width 318 height 20
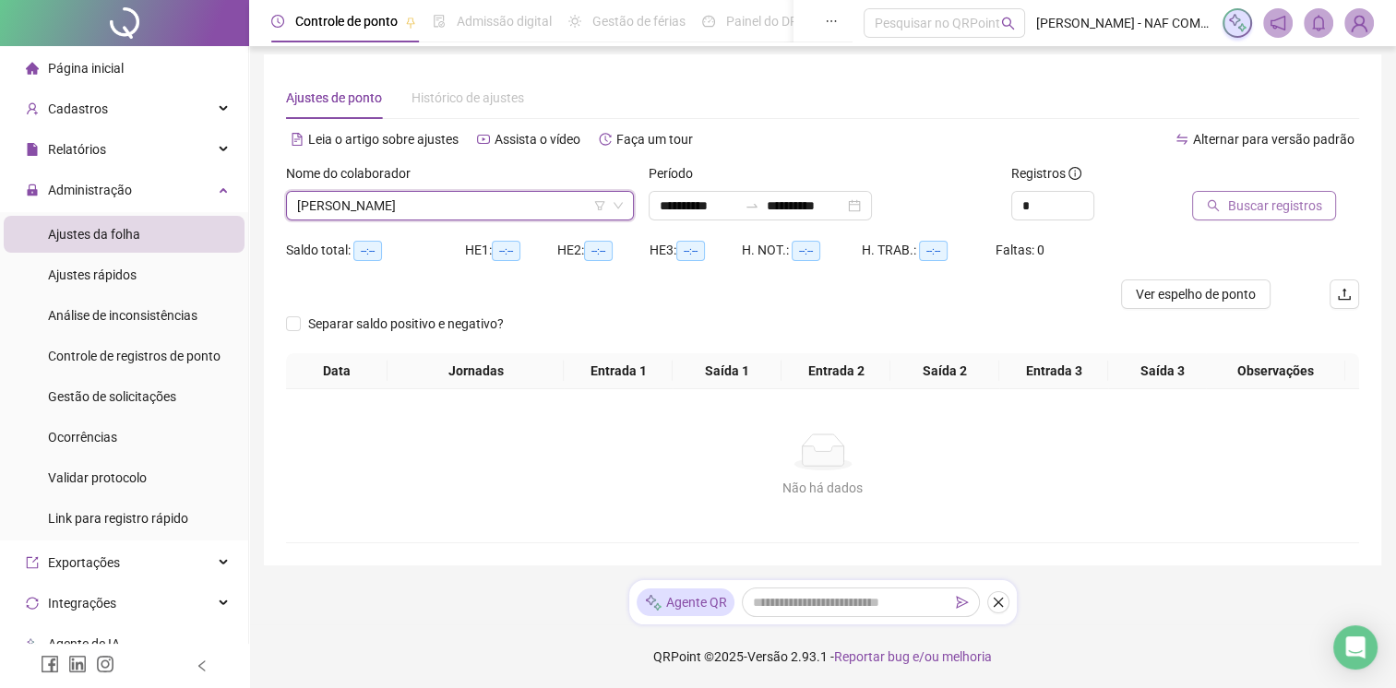
click at [1273, 208] on span "Buscar registros" at bounding box center [1274, 206] width 94 height 20
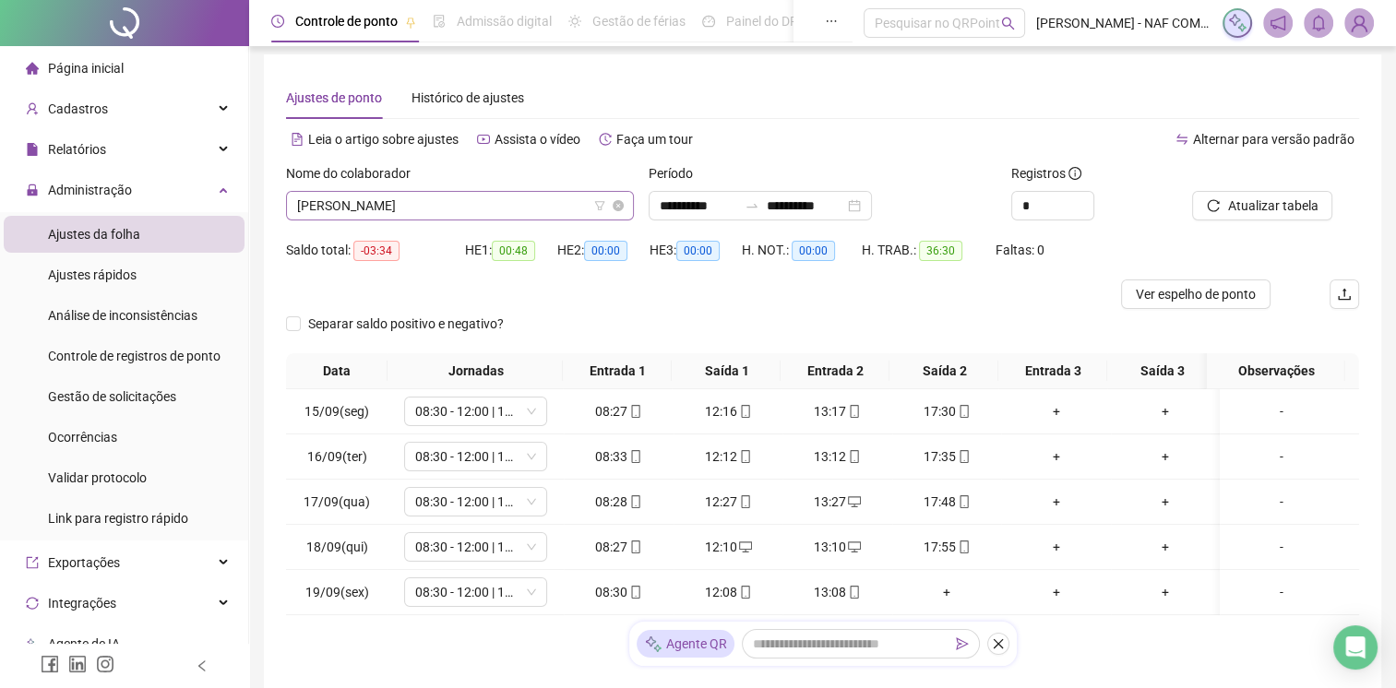
click at [518, 208] on span "[PERSON_NAME]" at bounding box center [460, 206] width 326 height 28
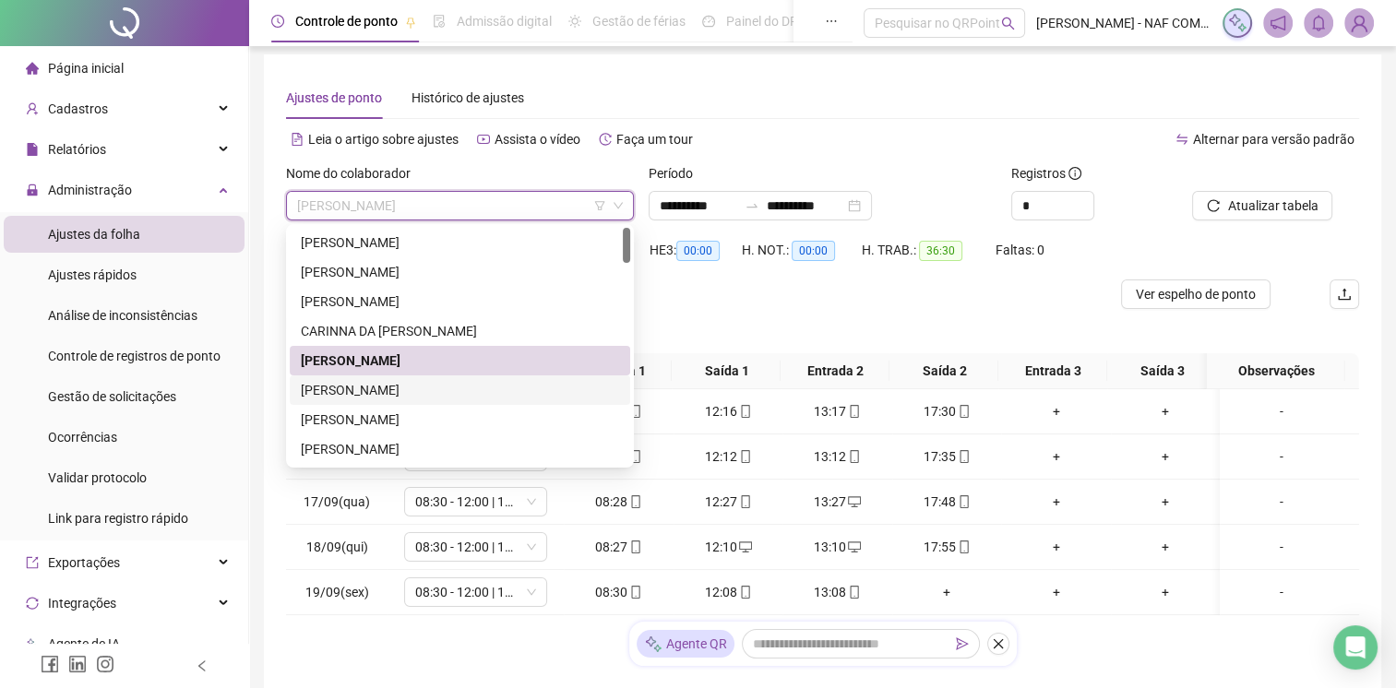
click at [456, 381] on div "[PERSON_NAME]" at bounding box center [460, 390] width 318 height 20
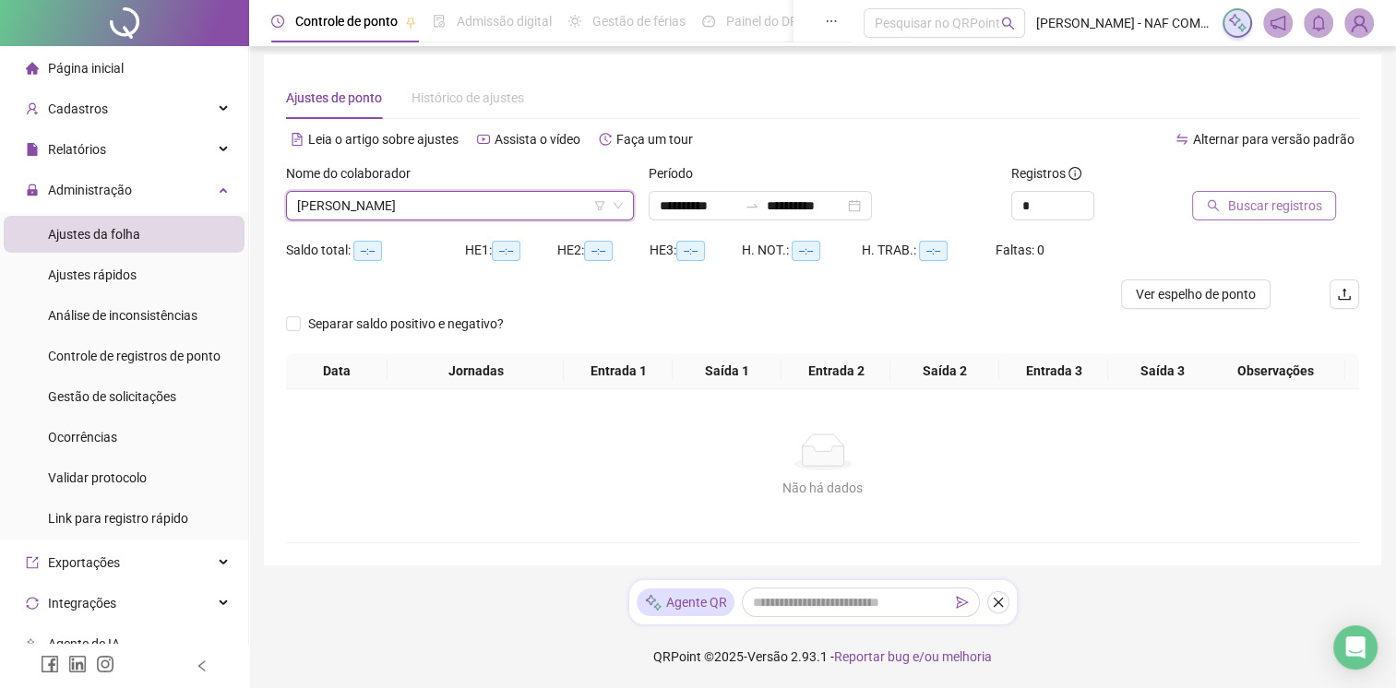
click at [1241, 203] on span "Buscar registros" at bounding box center [1274, 206] width 94 height 20
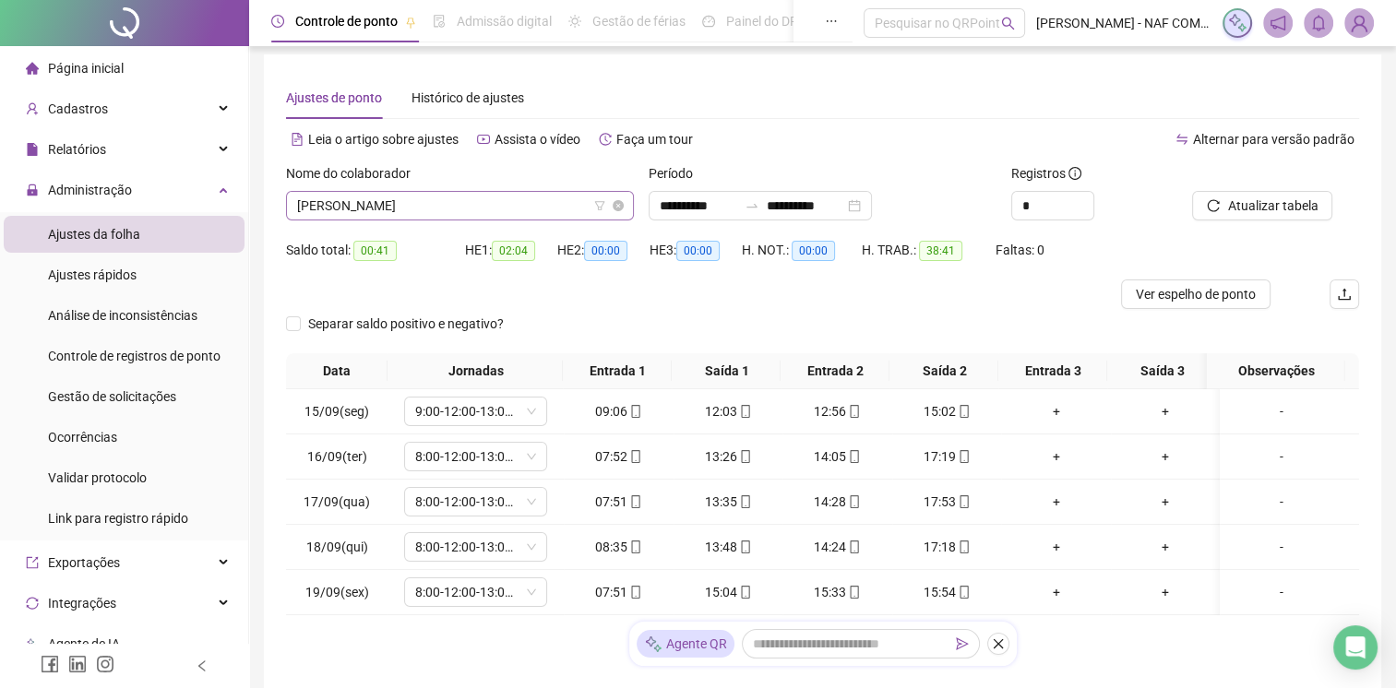
click at [519, 200] on span "[PERSON_NAME]" at bounding box center [460, 206] width 326 height 28
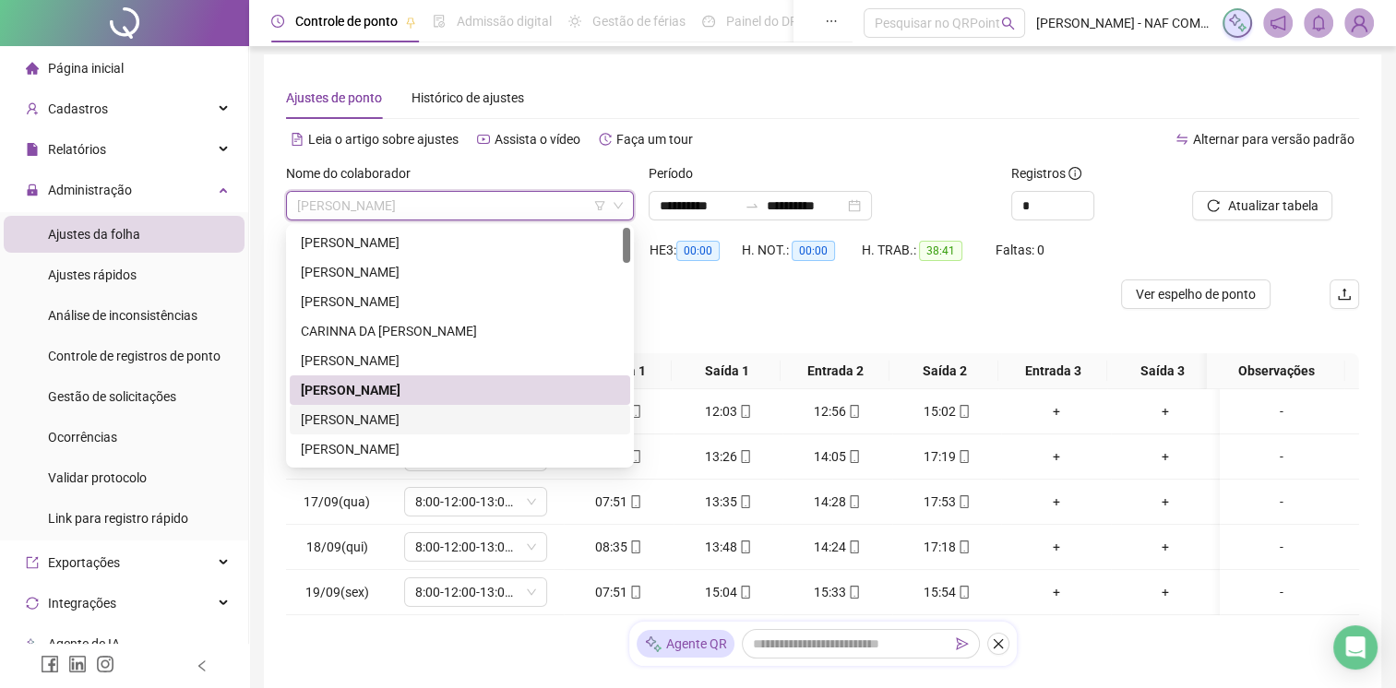
click at [356, 415] on div "[PERSON_NAME]" at bounding box center [460, 420] width 318 height 20
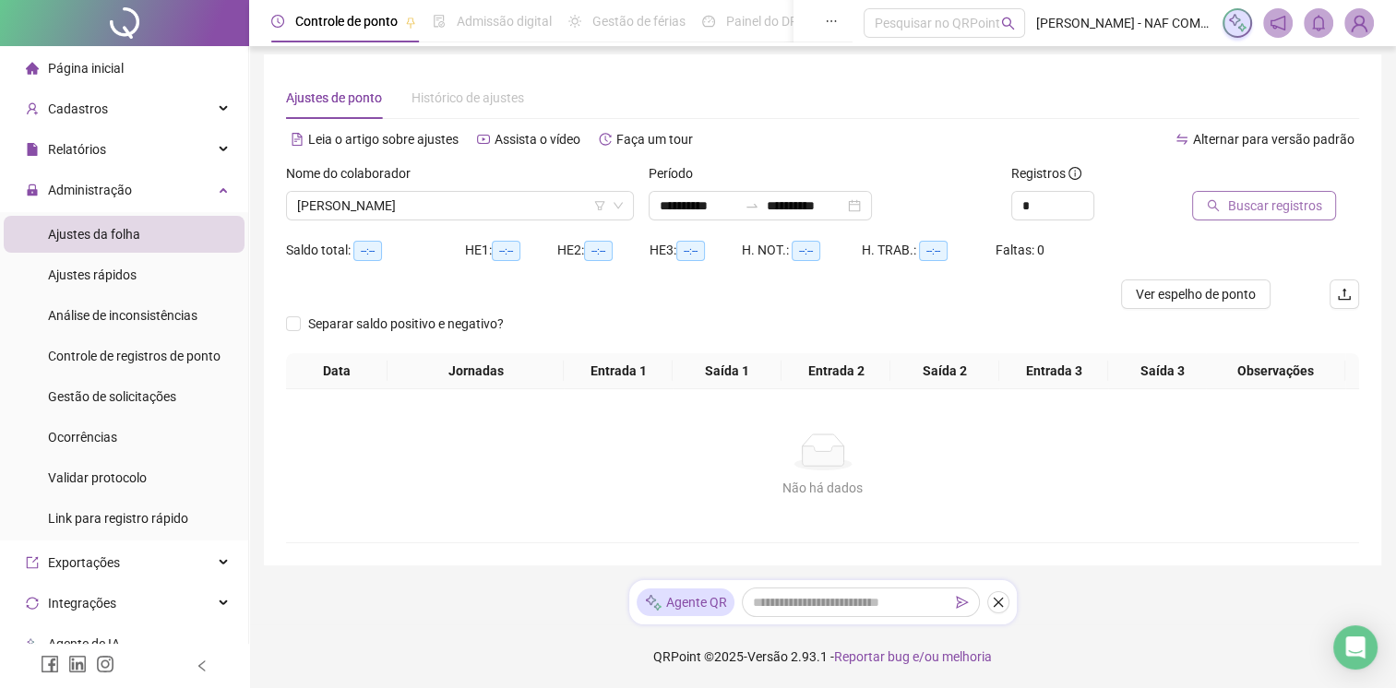
click at [1258, 208] on span "Buscar registros" at bounding box center [1274, 206] width 94 height 20
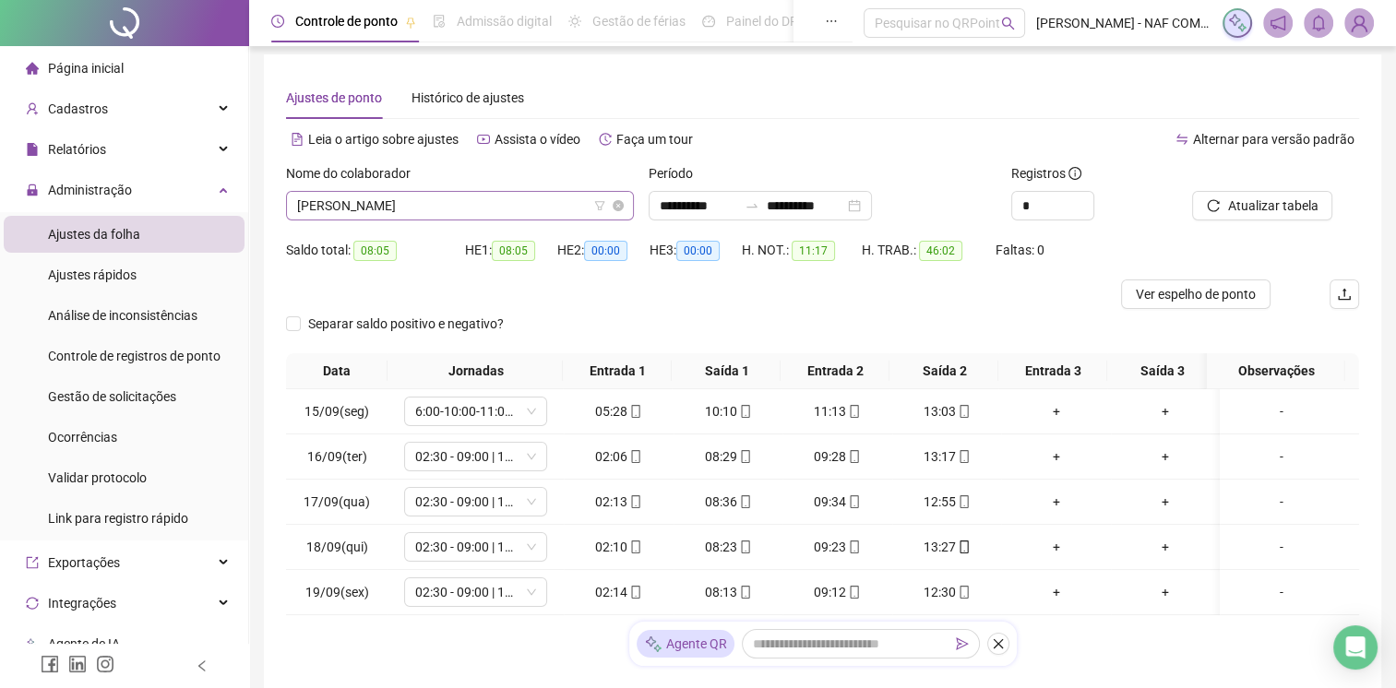
click at [491, 203] on span "[PERSON_NAME]" at bounding box center [460, 206] width 326 height 28
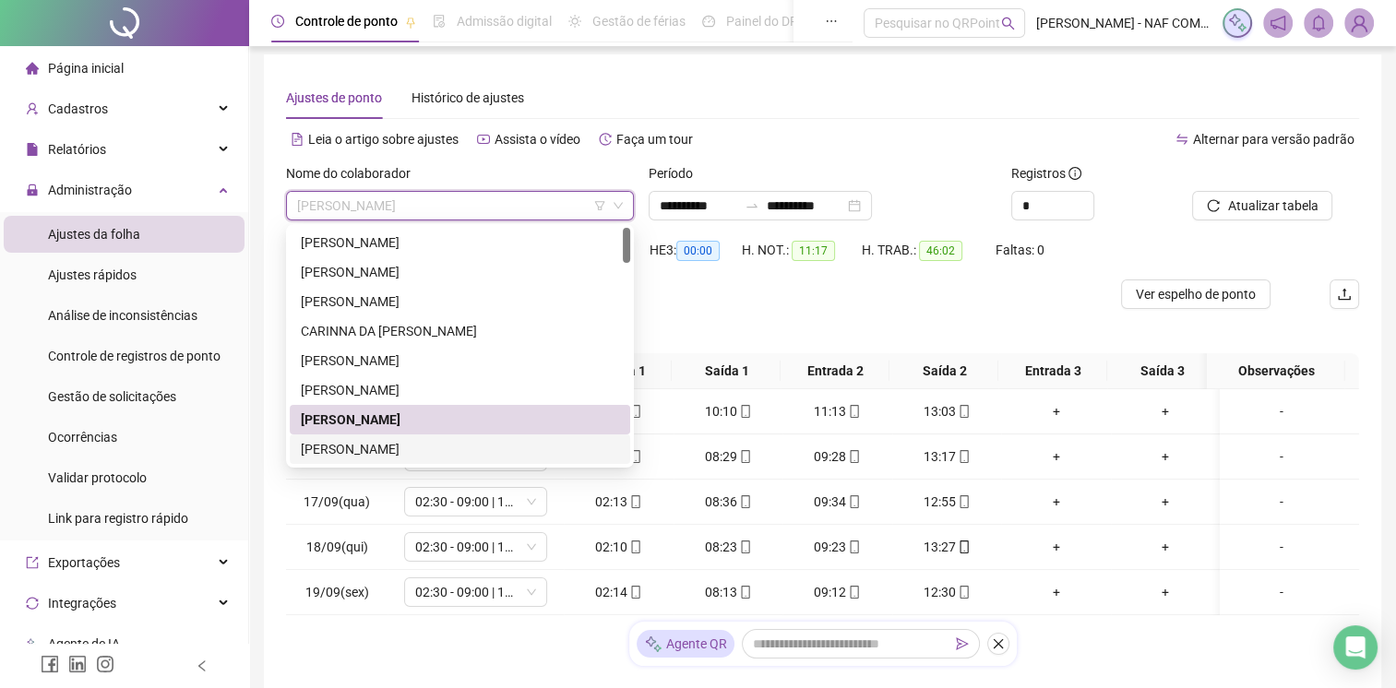
click at [382, 447] on div "[PERSON_NAME]" at bounding box center [460, 449] width 318 height 20
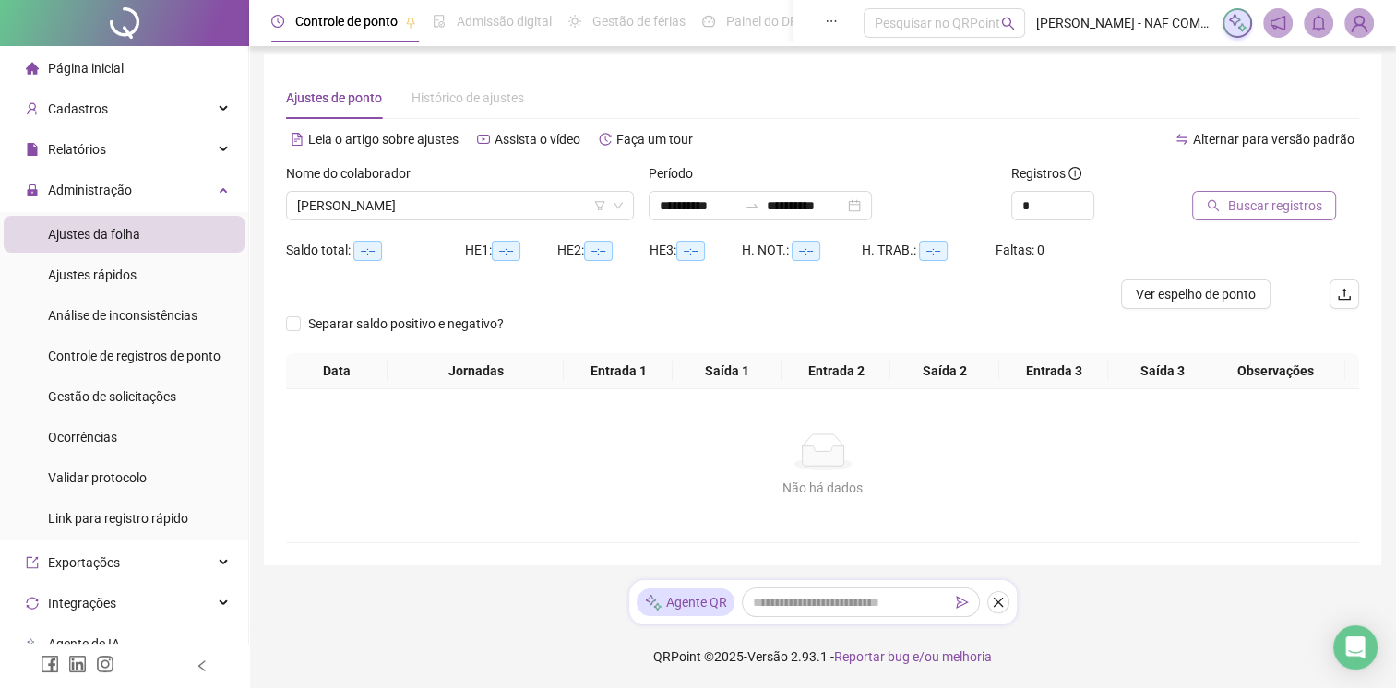
click at [1244, 203] on span "Buscar registros" at bounding box center [1274, 206] width 94 height 20
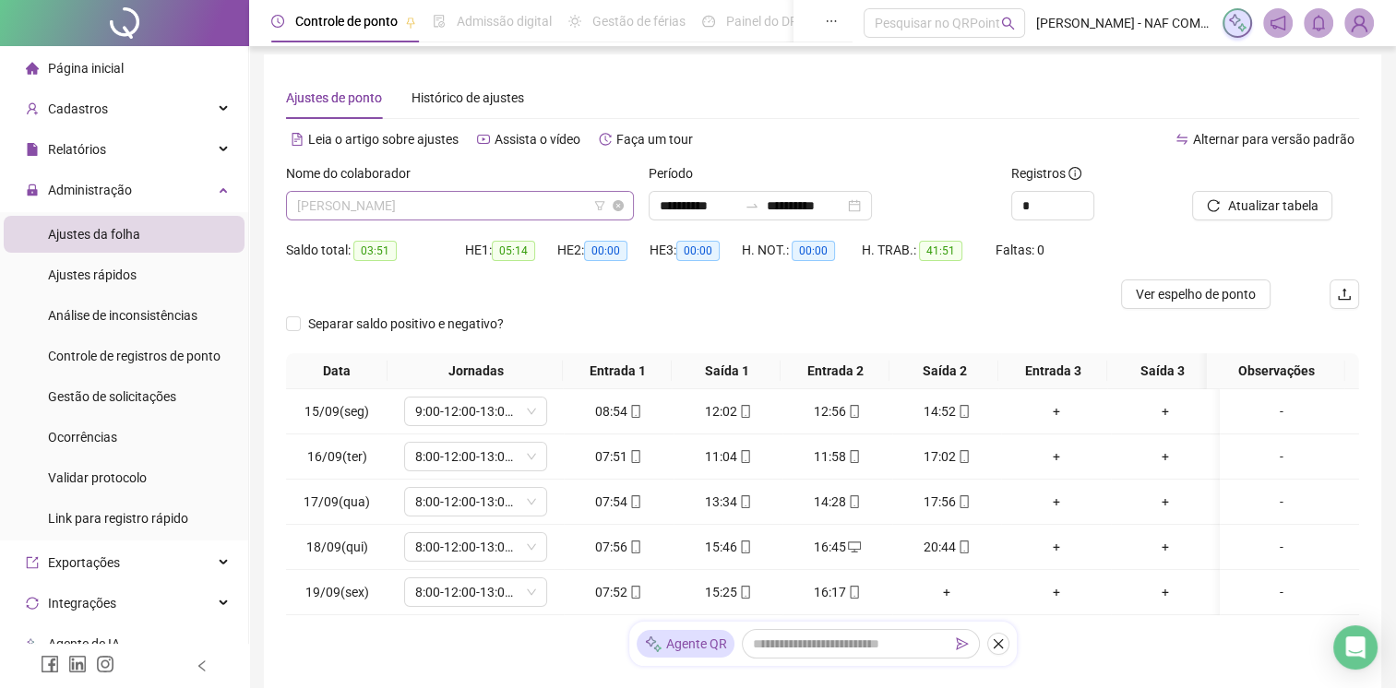
click at [482, 203] on span "[PERSON_NAME]" at bounding box center [460, 206] width 326 height 28
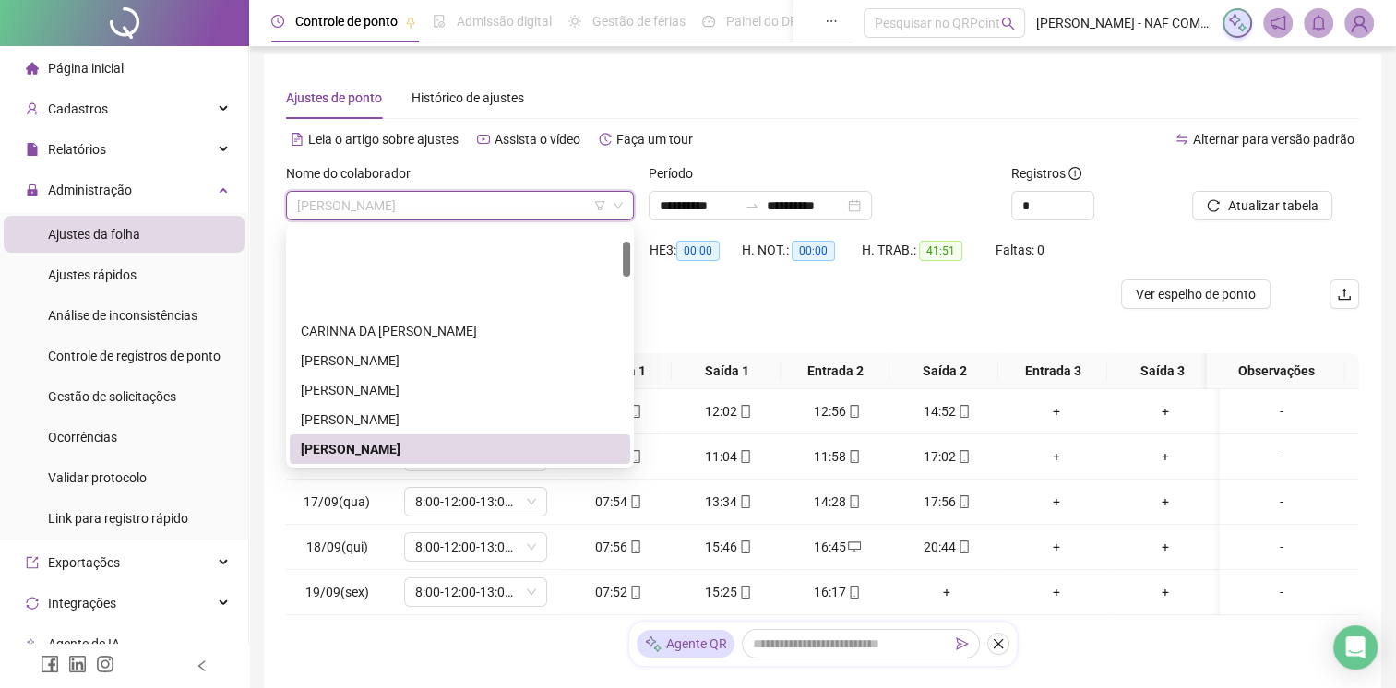
scroll to position [92, 0]
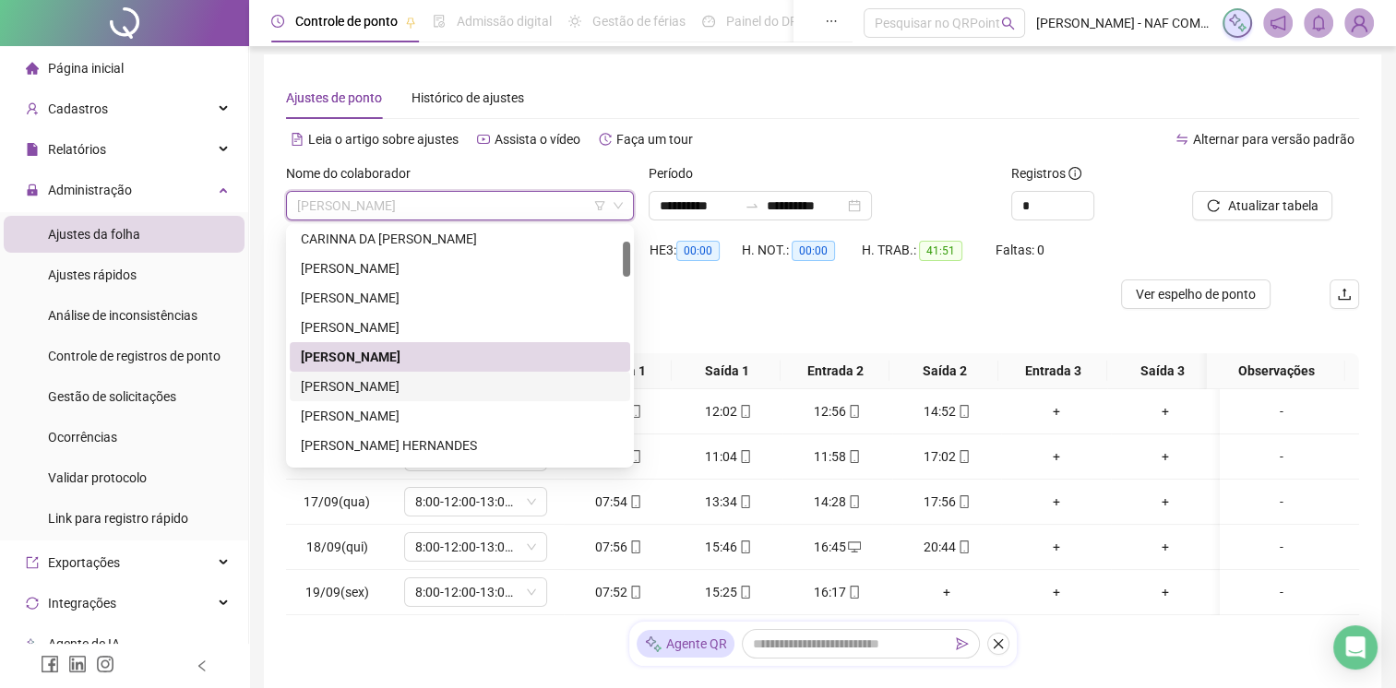
click at [386, 382] on div "[PERSON_NAME]" at bounding box center [460, 386] width 318 height 20
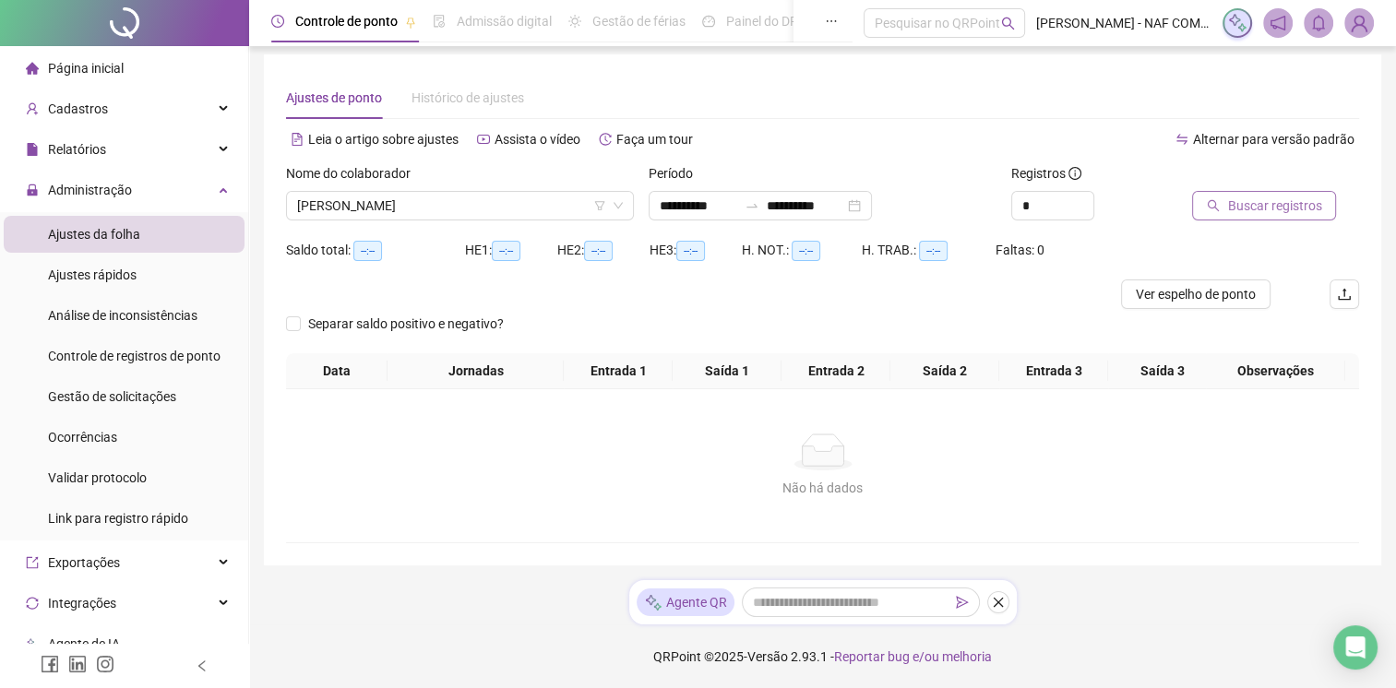
click at [1260, 198] on span "Buscar registros" at bounding box center [1274, 206] width 94 height 20
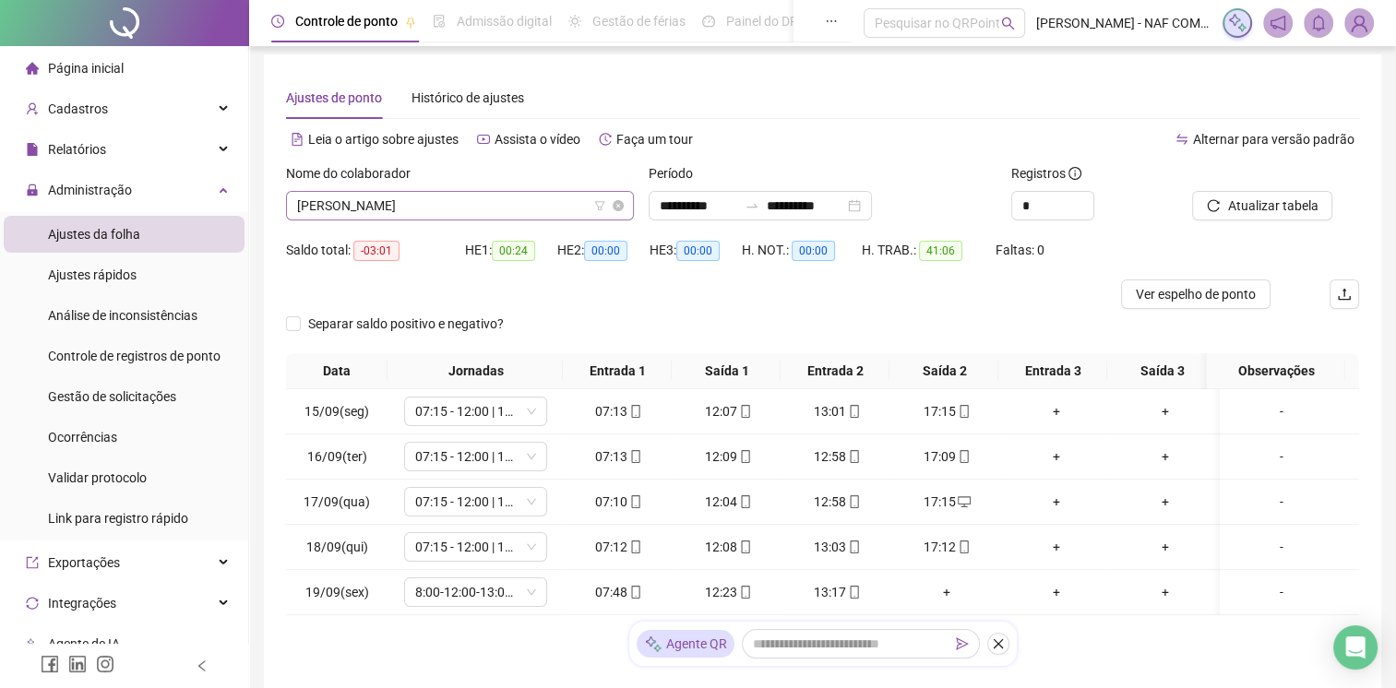
click at [481, 199] on span "[PERSON_NAME]" at bounding box center [460, 206] width 326 height 28
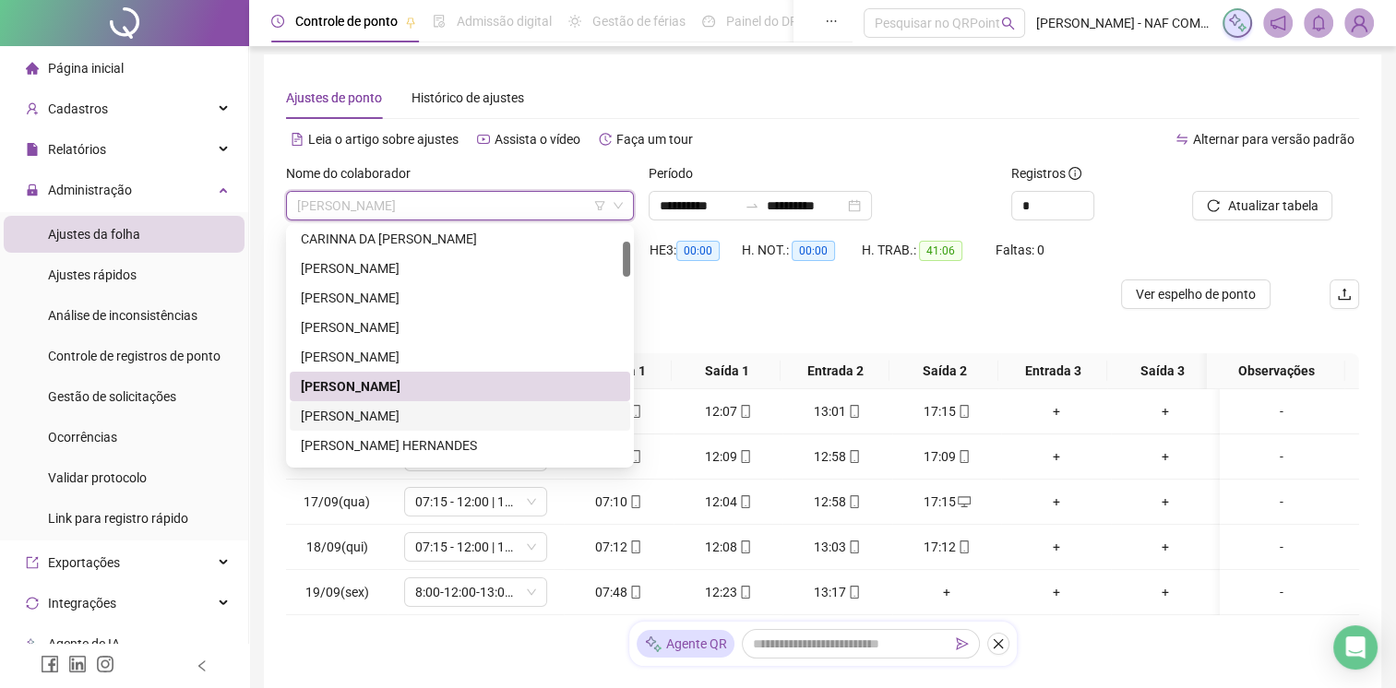
click at [330, 421] on div "[PERSON_NAME]" at bounding box center [460, 416] width 318 height 20
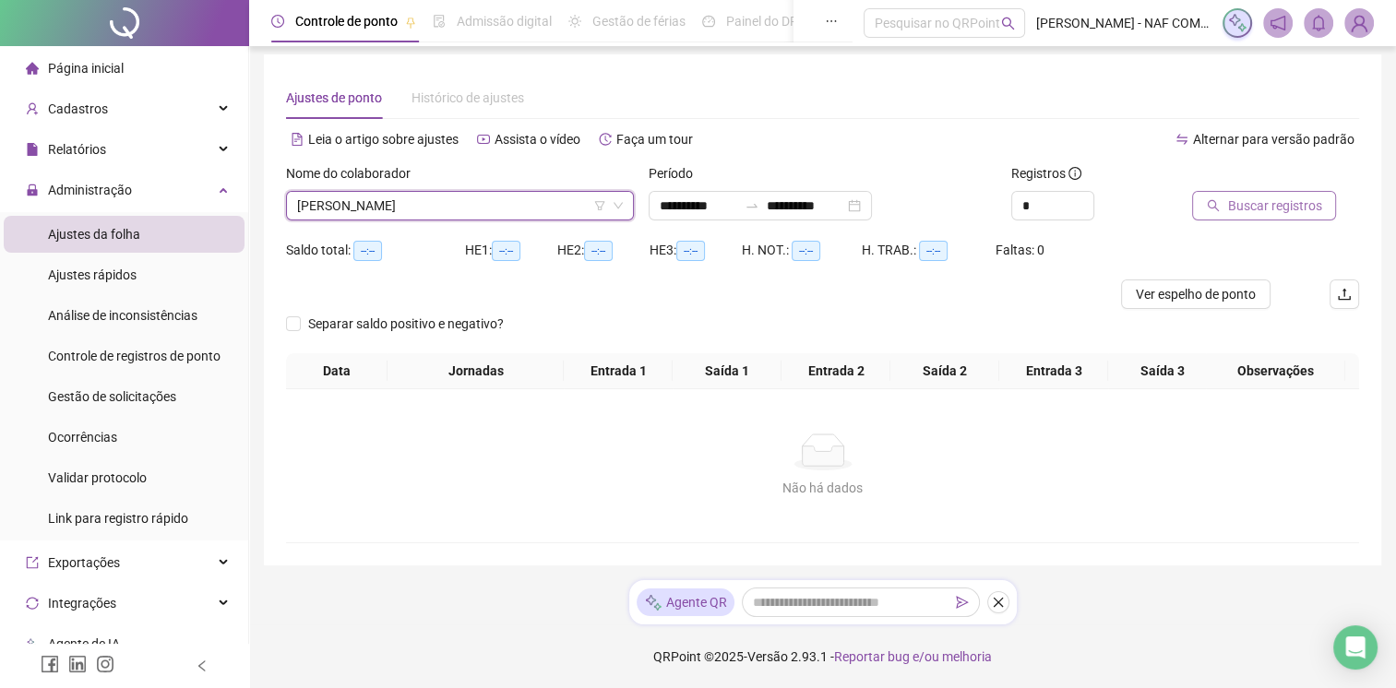
click at [1307, 200] on span "Buscar registros" at bounding box center [1274, 206] width 94 height 20
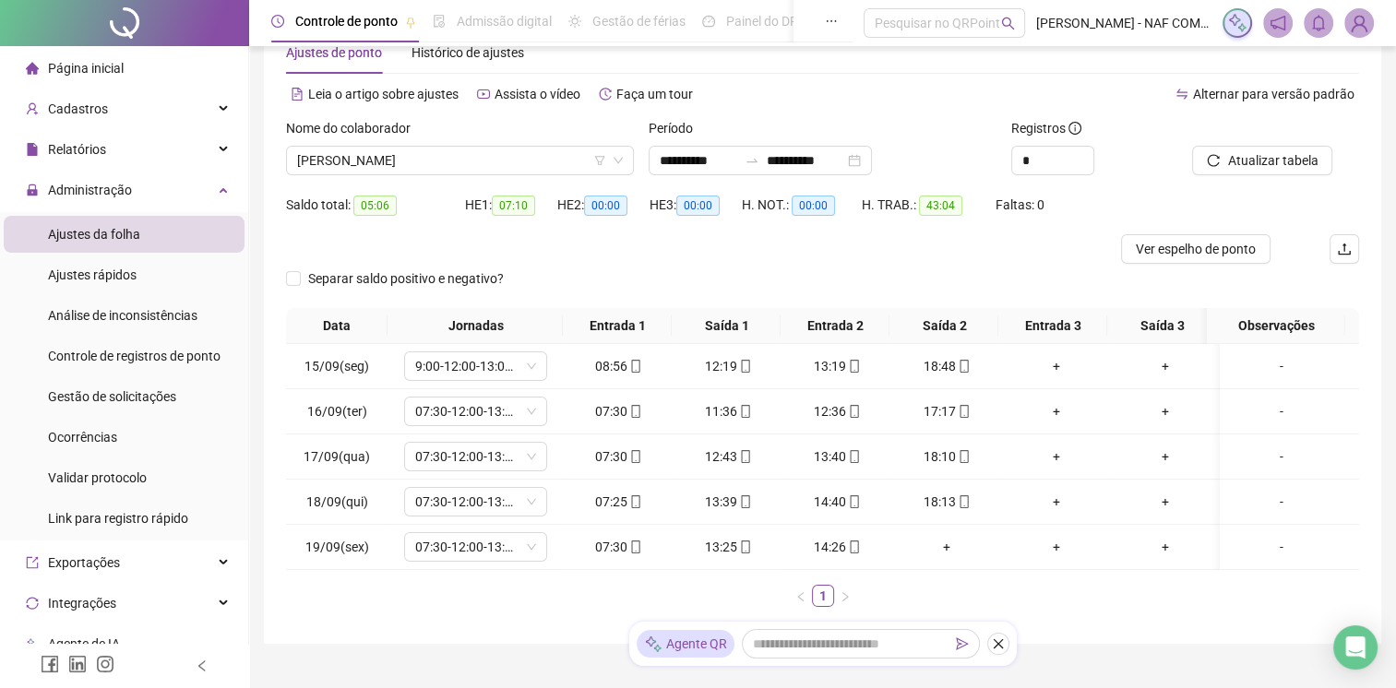
scroll to position [129, 0]
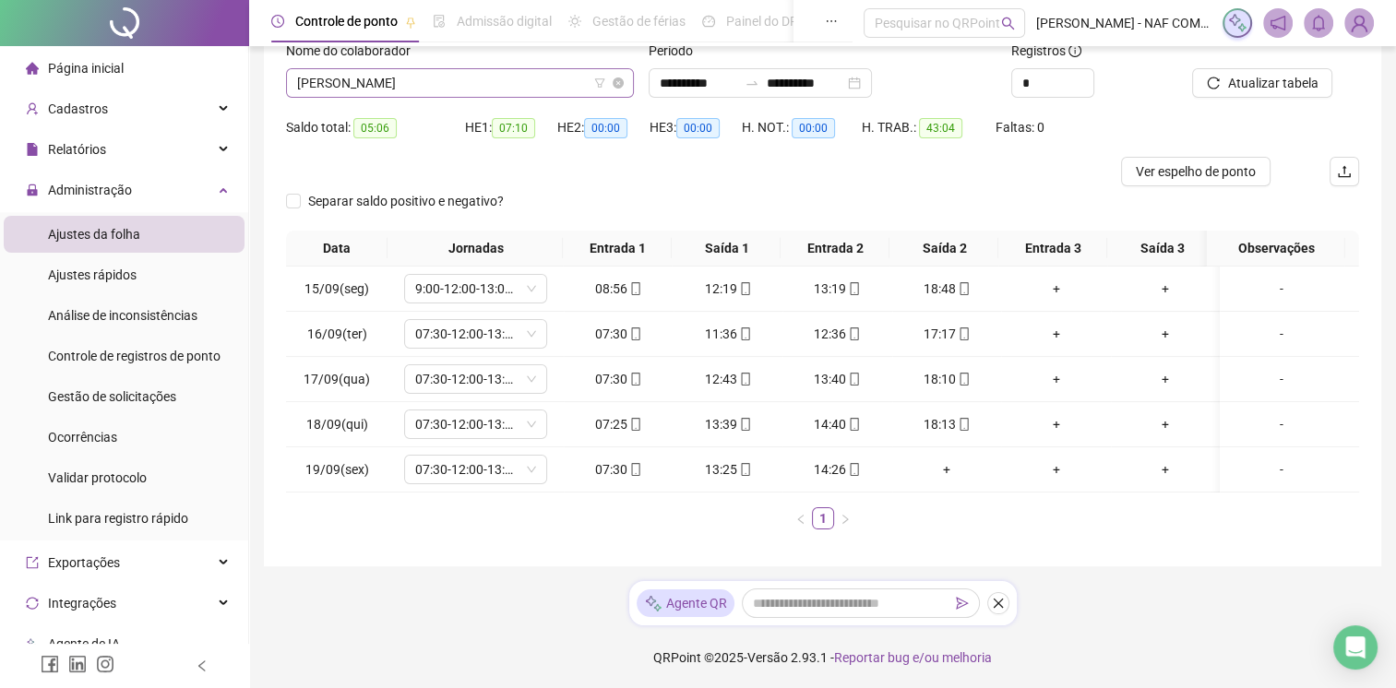
click at [478, 84] on span "[PERSON_NAME]" at bounding box center [460, 83] width 326 height 28
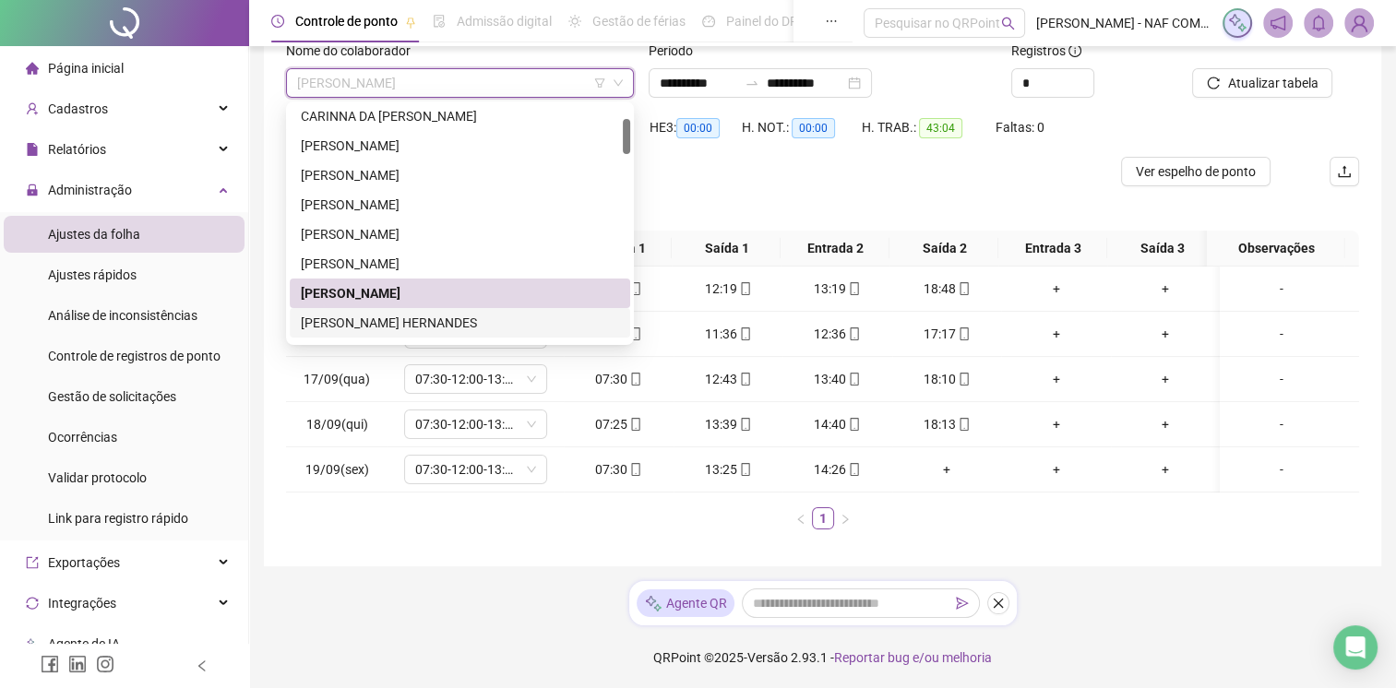
click at [402, 323] on div "[PERSON_NAME] HERNANDES" at bounding box center [460, 323] width 318 height 20
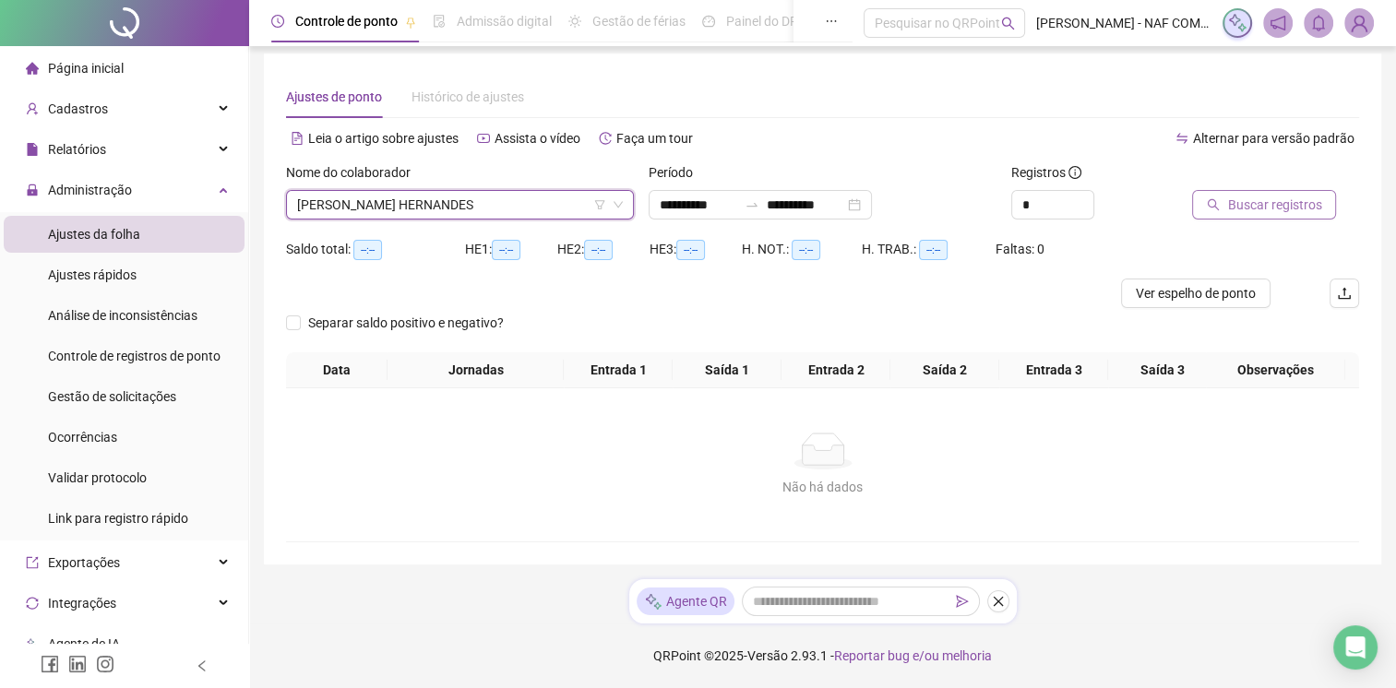
click at [1269, 195] on span "Buscar registros" at bounding box center [1274, 205] width 94 height 20
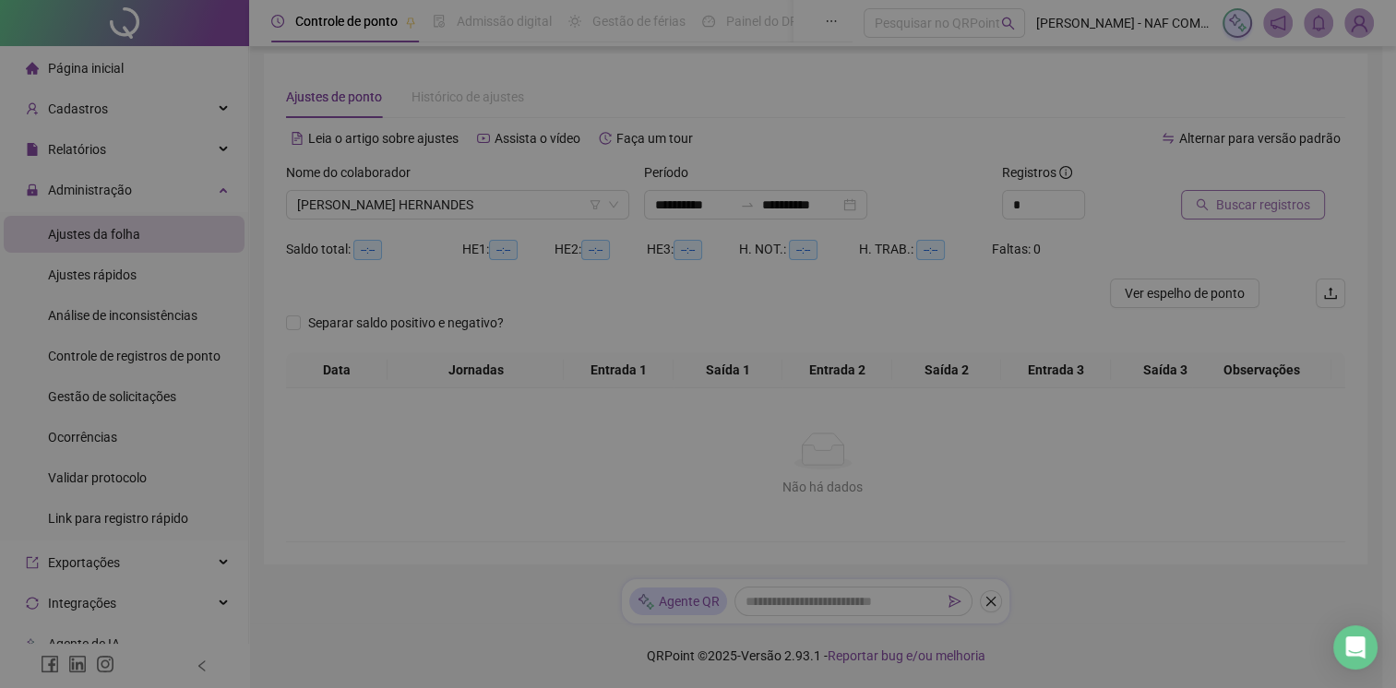
scroll to position [6, 0]
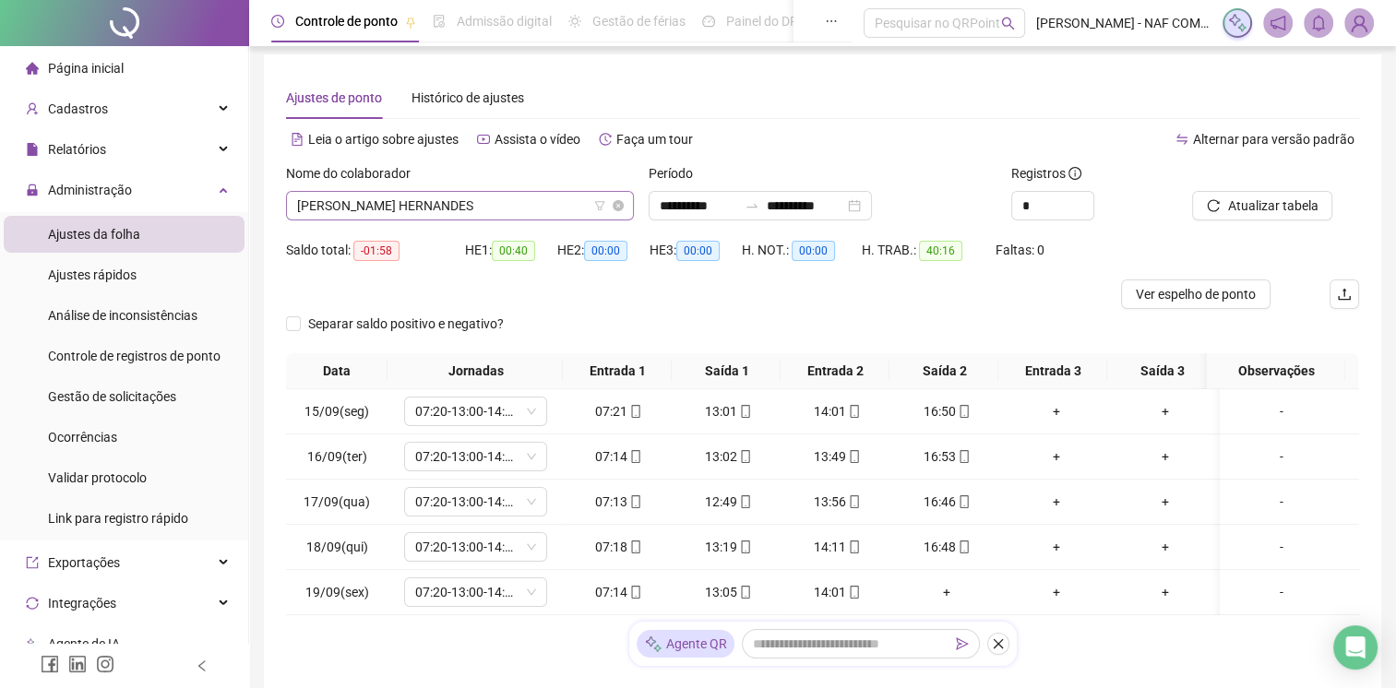
click at [589, 210] on span "[PERSON_NAME] HERNANDES" at bounding box center [460, 206] width 326 height 28
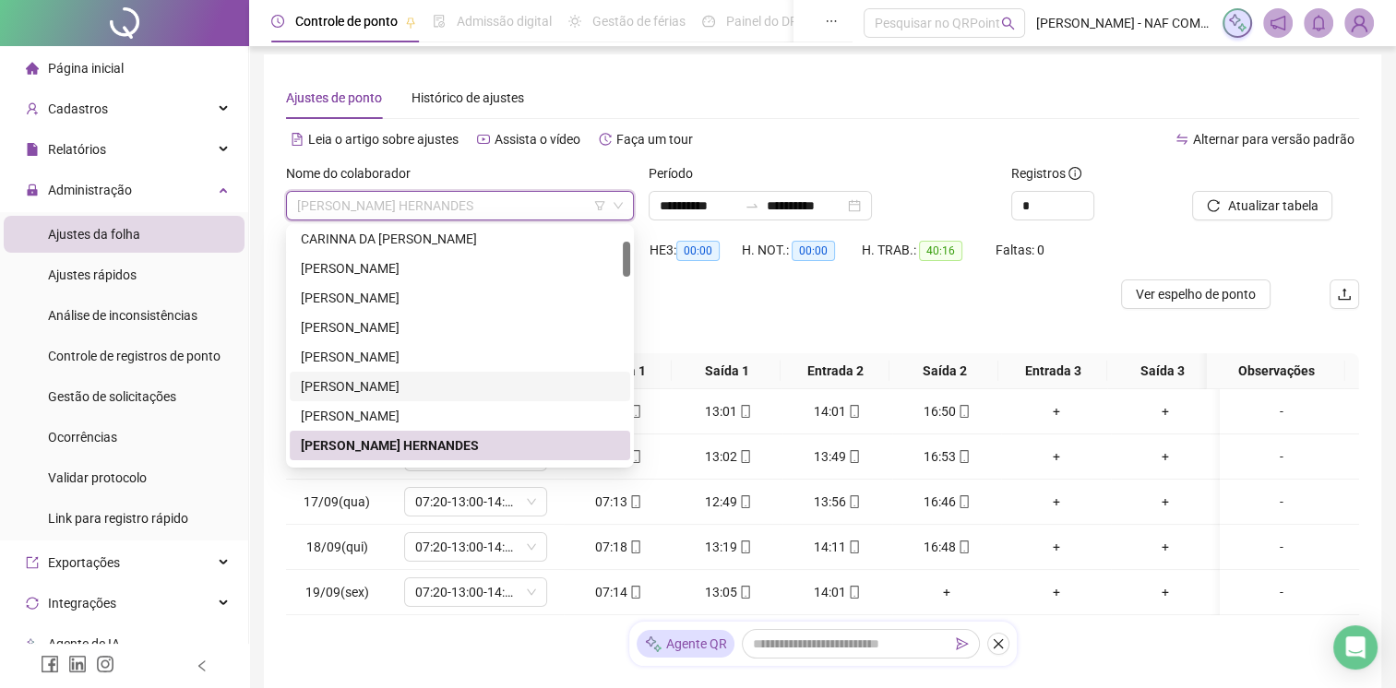
scroll to position [184, 0]
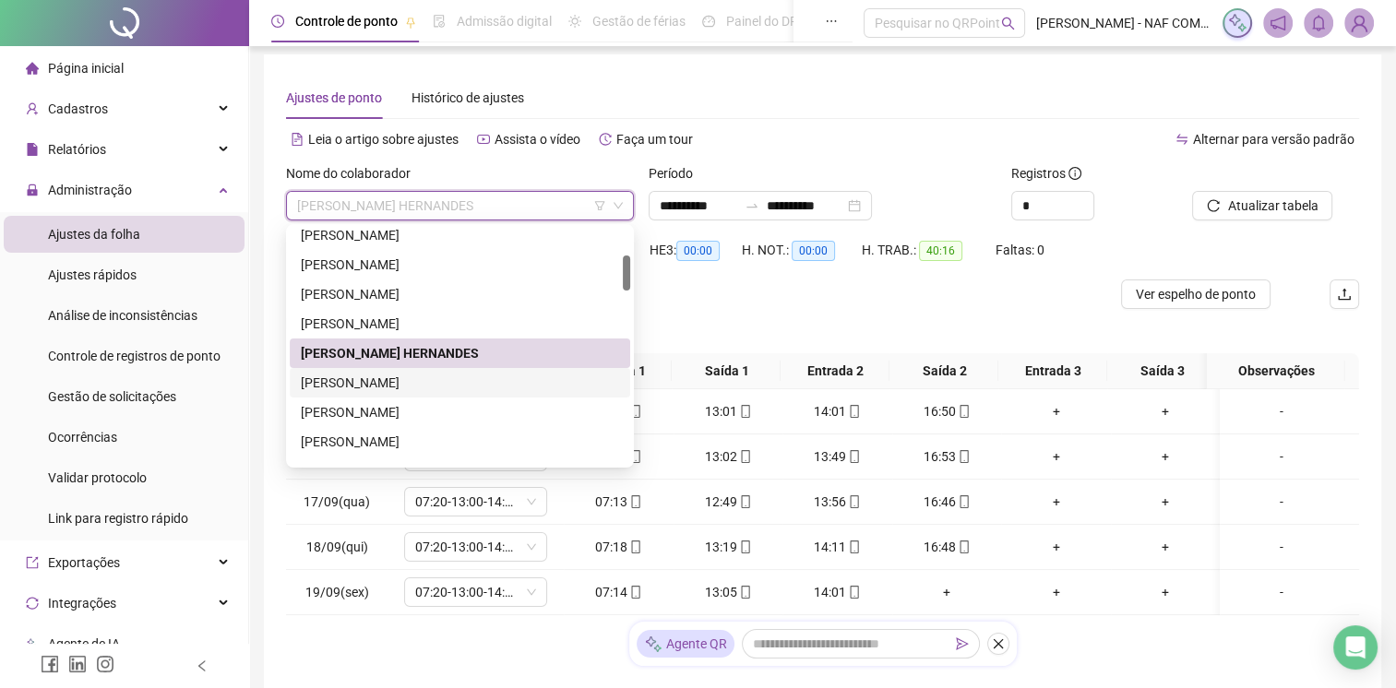
click at [424, 382] on div "[PERSON_NAME]" at bounding box center [460, 383] width 318 height 20
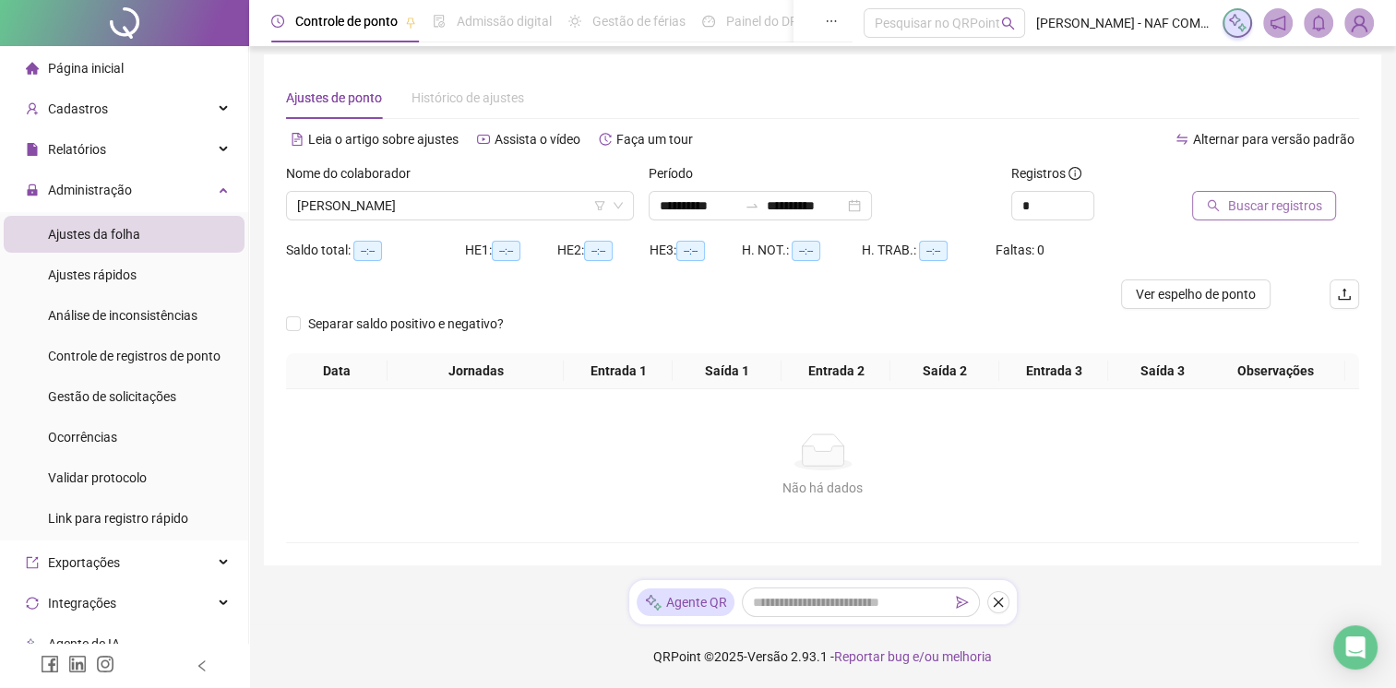
click at [1266, 211] on span "Buscar registros" at bounding box center [1274, 206] width 94 height 20
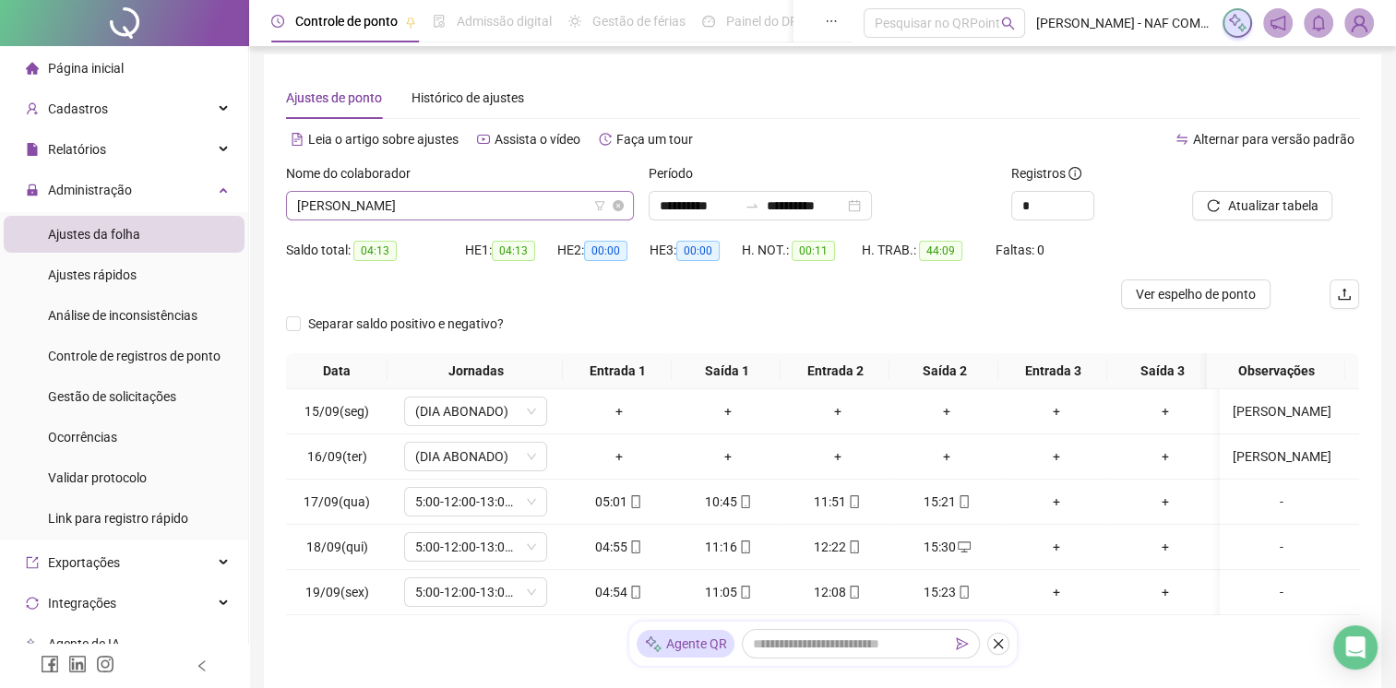
click at [503, 213] on span "[PERSON_NAME]" at bounding box center [460, 206] width 326 height 28
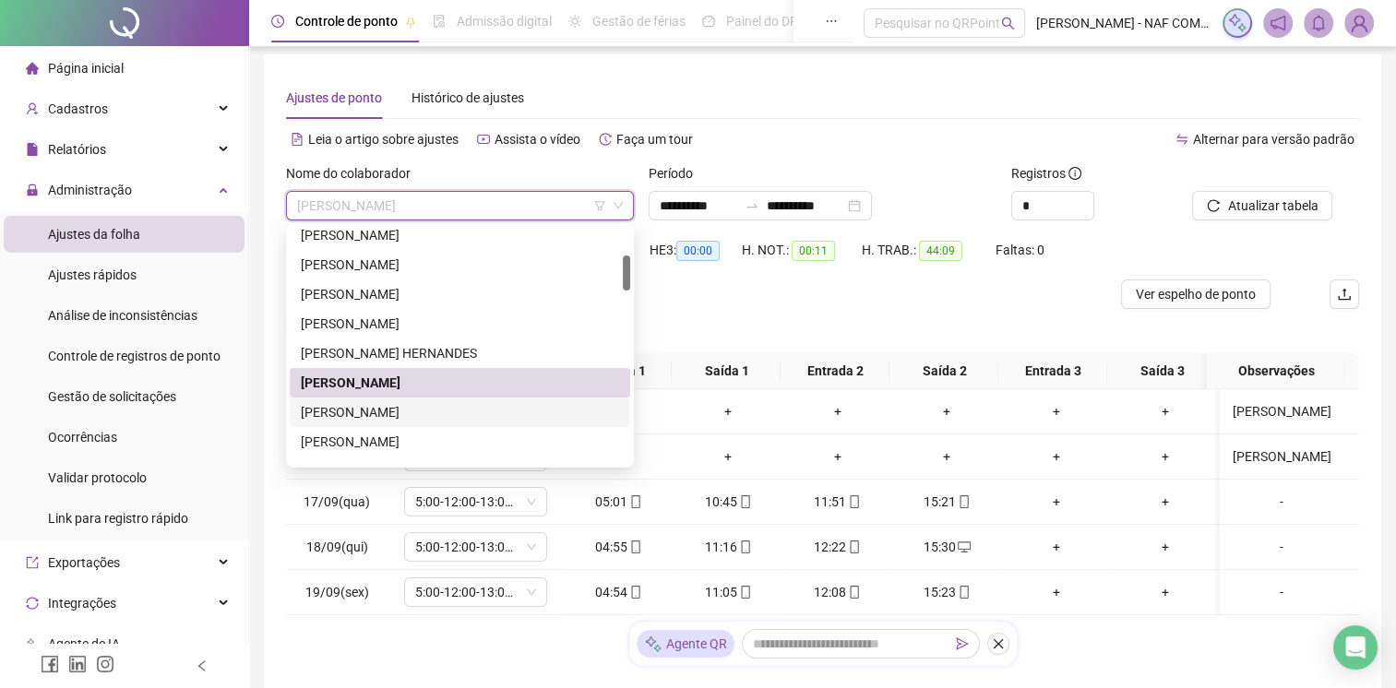
click at [416, 411] on div "[PERSON_NAME]" at bounding box center [460, 412] width 318 height 20
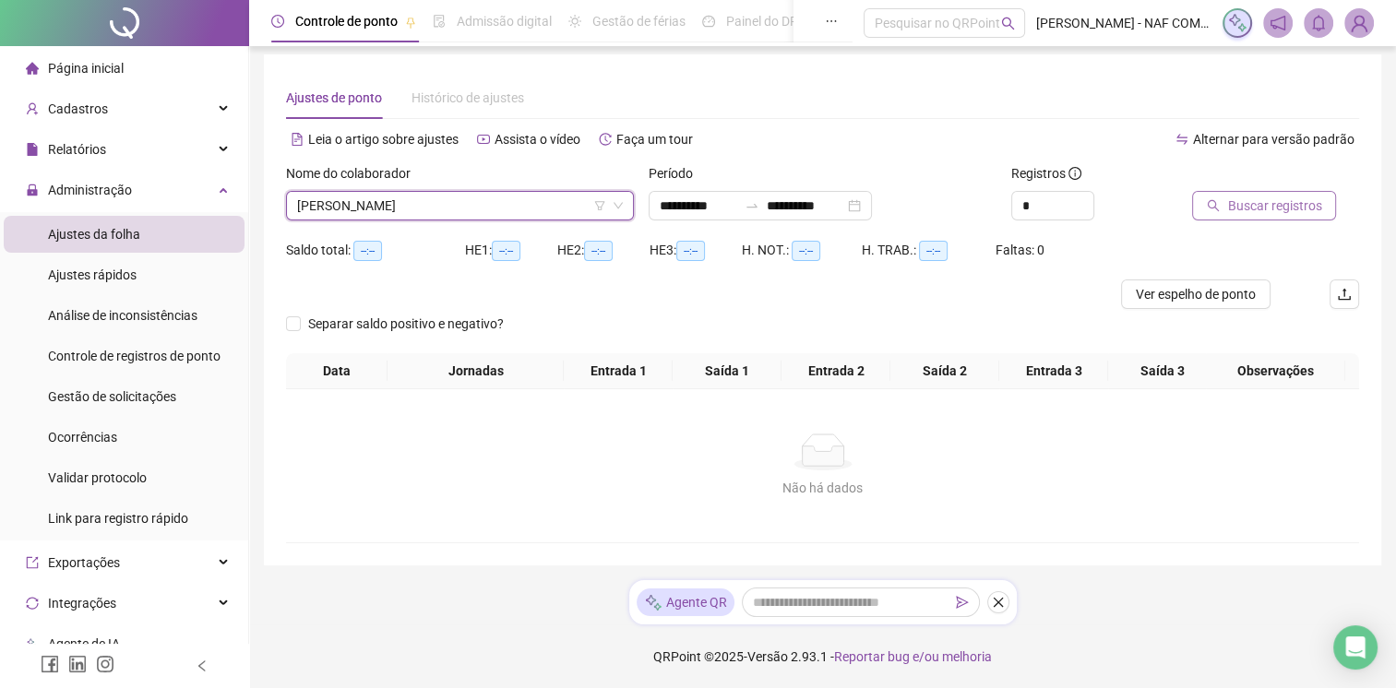
click at [1287, 206] on span "Buscar registros" at bounding box center [1274, 206] width 94 height 20
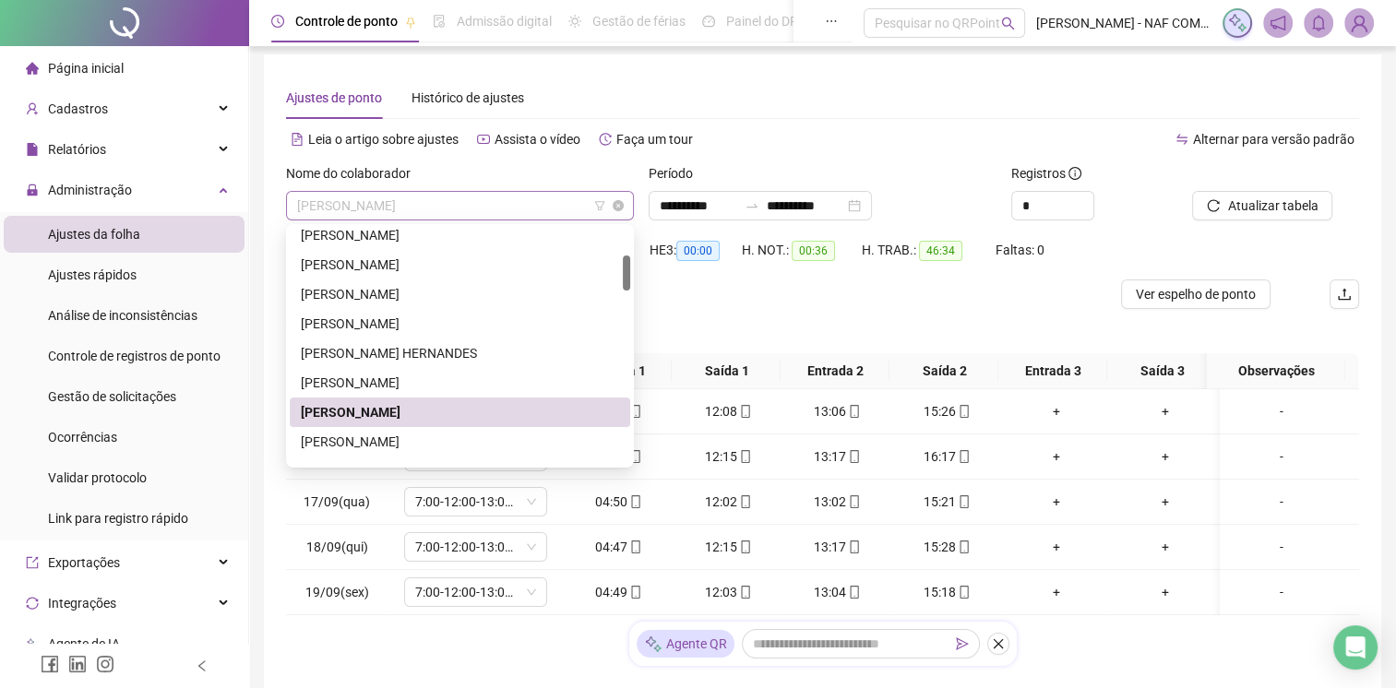
click at [476, 198] on span "[PERSON_NAME]" at bounding box center [460, 206] width 326 height 28
click at [368, 445] on div "[PERSON_NAME]" at bounding box center [460, 442] width 318 height 20
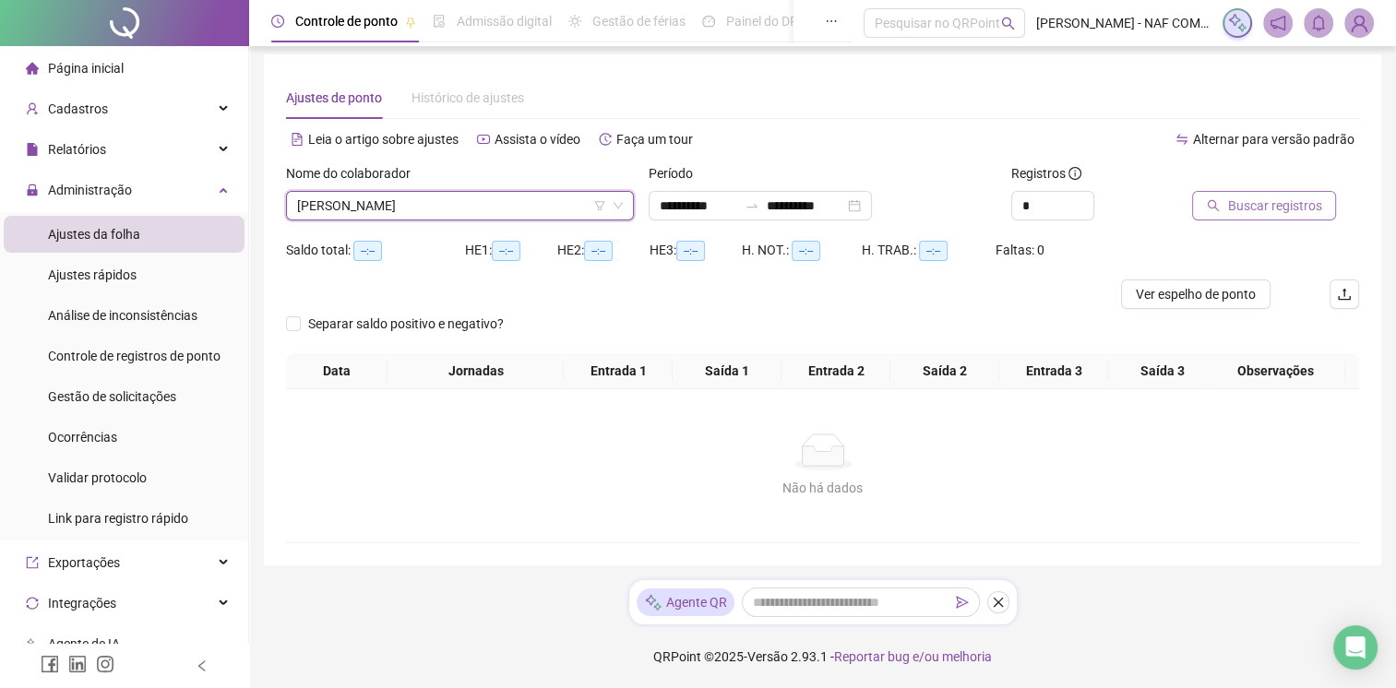
click at [1247, 204] on span "Buscar registros" at bounding box center [1274, 206] width 94 height 20
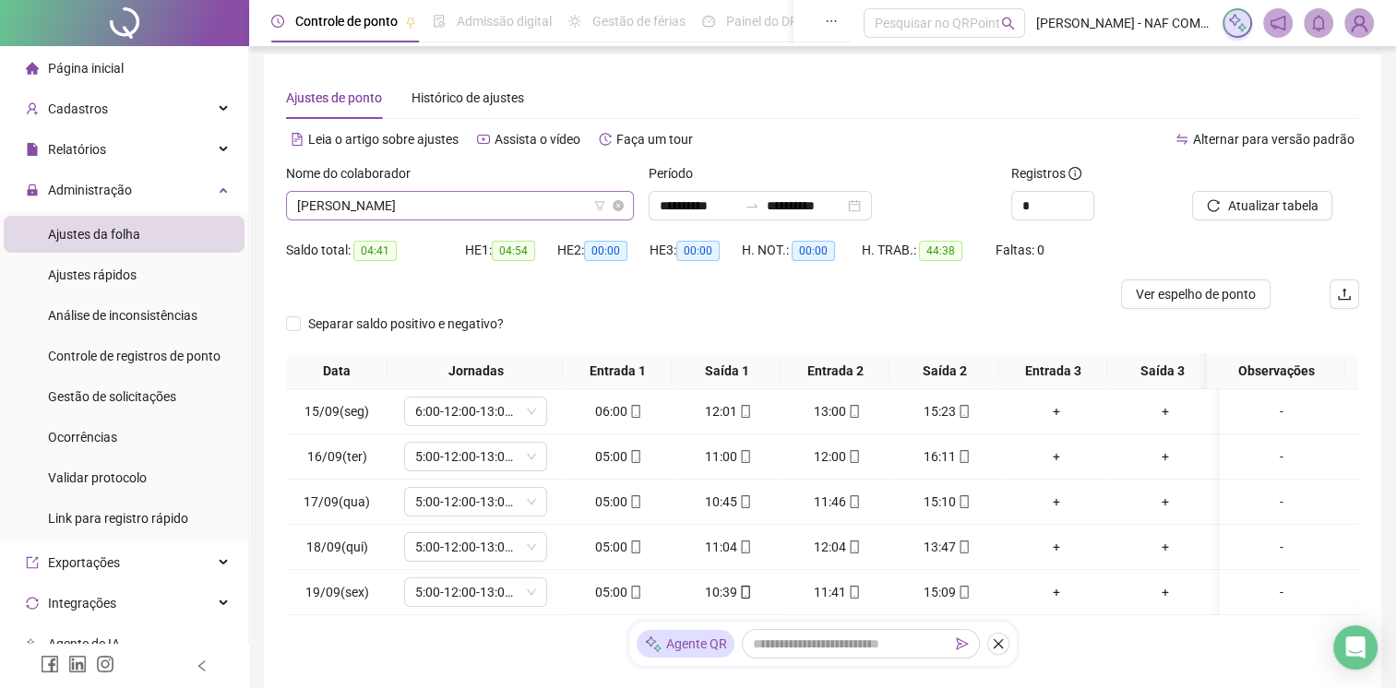
click at [471, 211] on span "[PERSON_NAME]" at bounding box center [460, 206] width 326 height 28
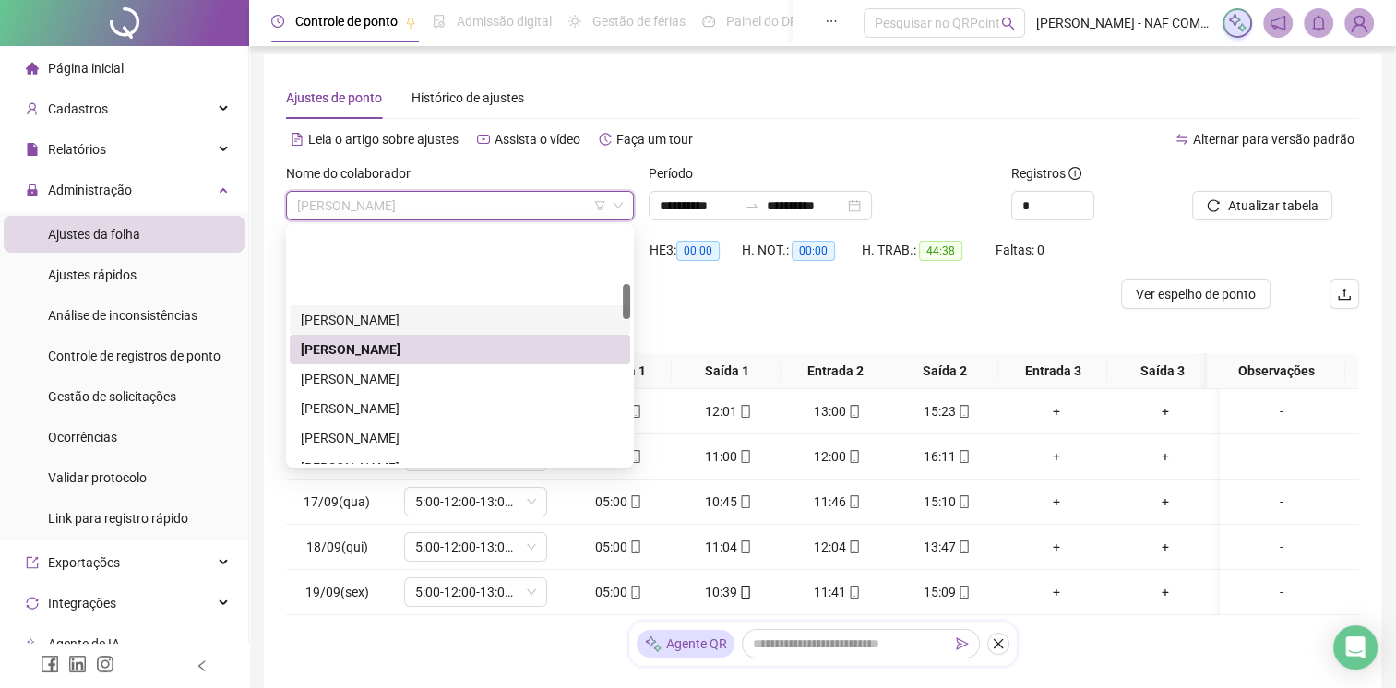
scroll to position [369, 0]
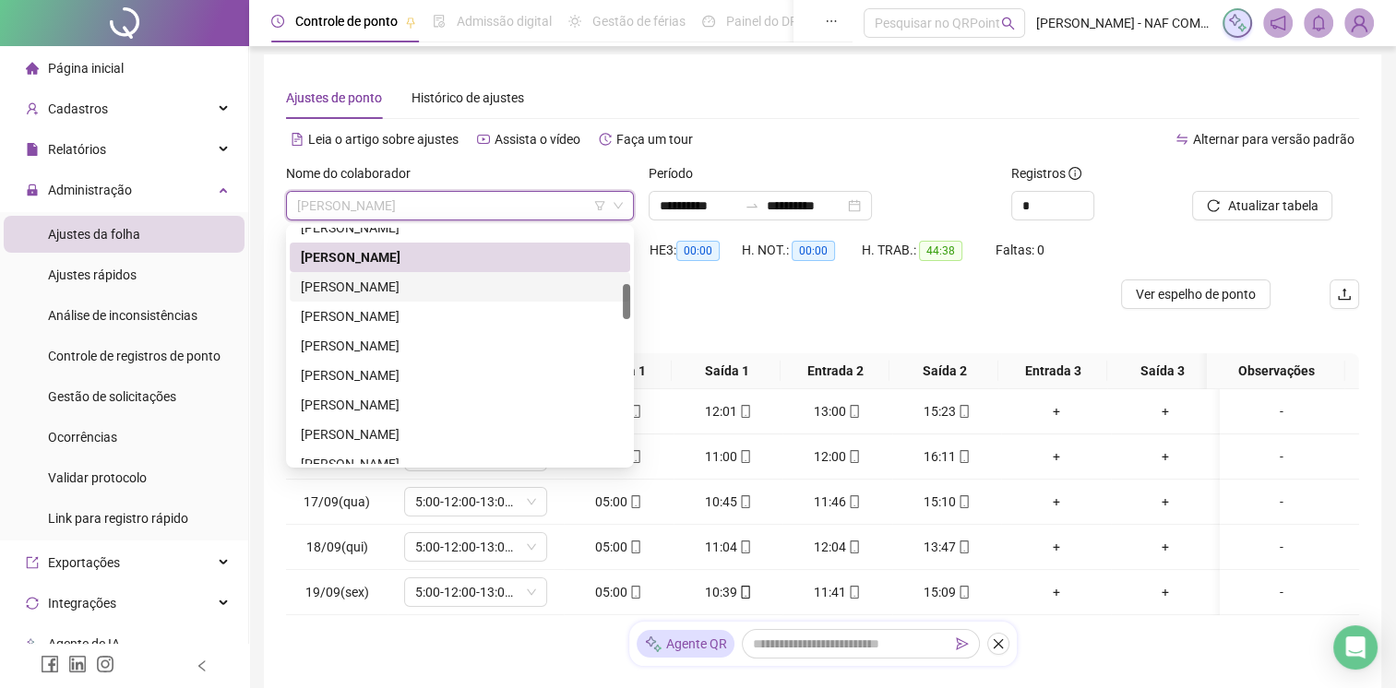
click at [362, 282] on div "[PERSON_NAME]" at bounding box center [460, 287] width 318 height 20
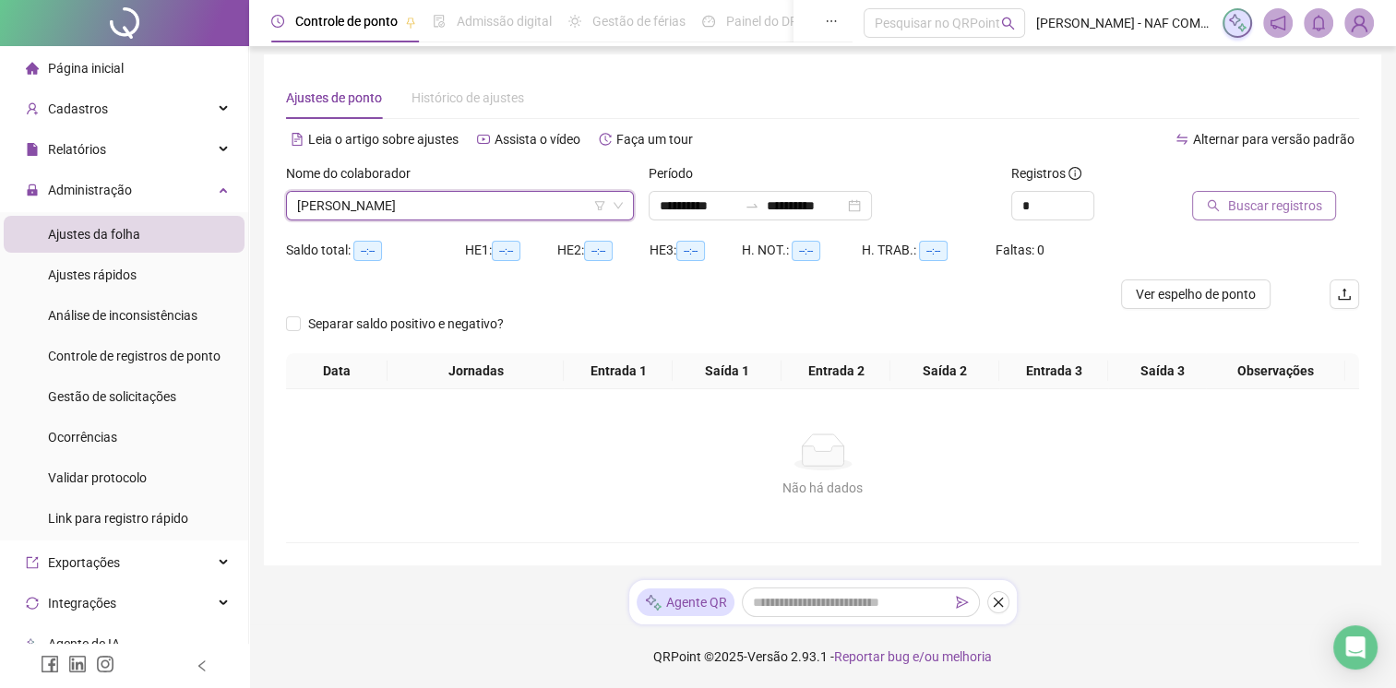
click at [1248, 204] on span "Buscar registros" at bounding box center [1274, 206] width 94 height 20
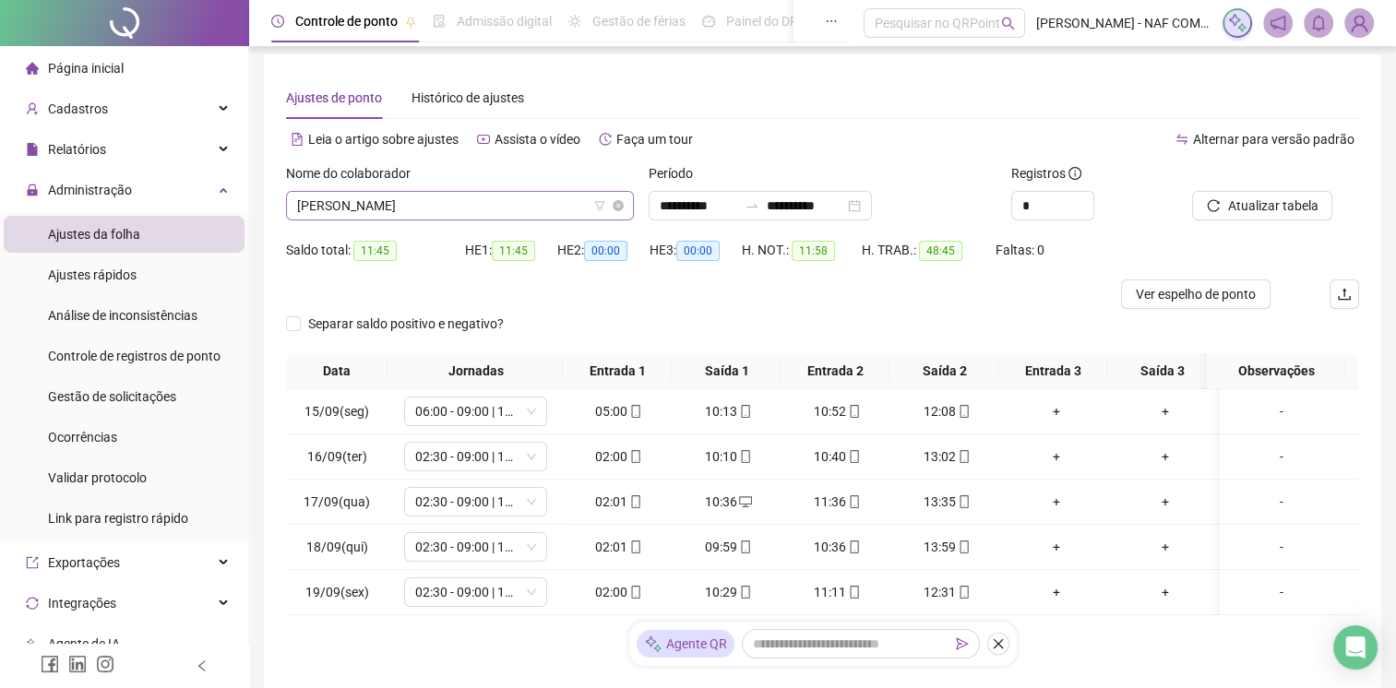
click at [424, 205] on span "[PERSON_NAME]" at bounding box center [460, 206] width 326 height 28
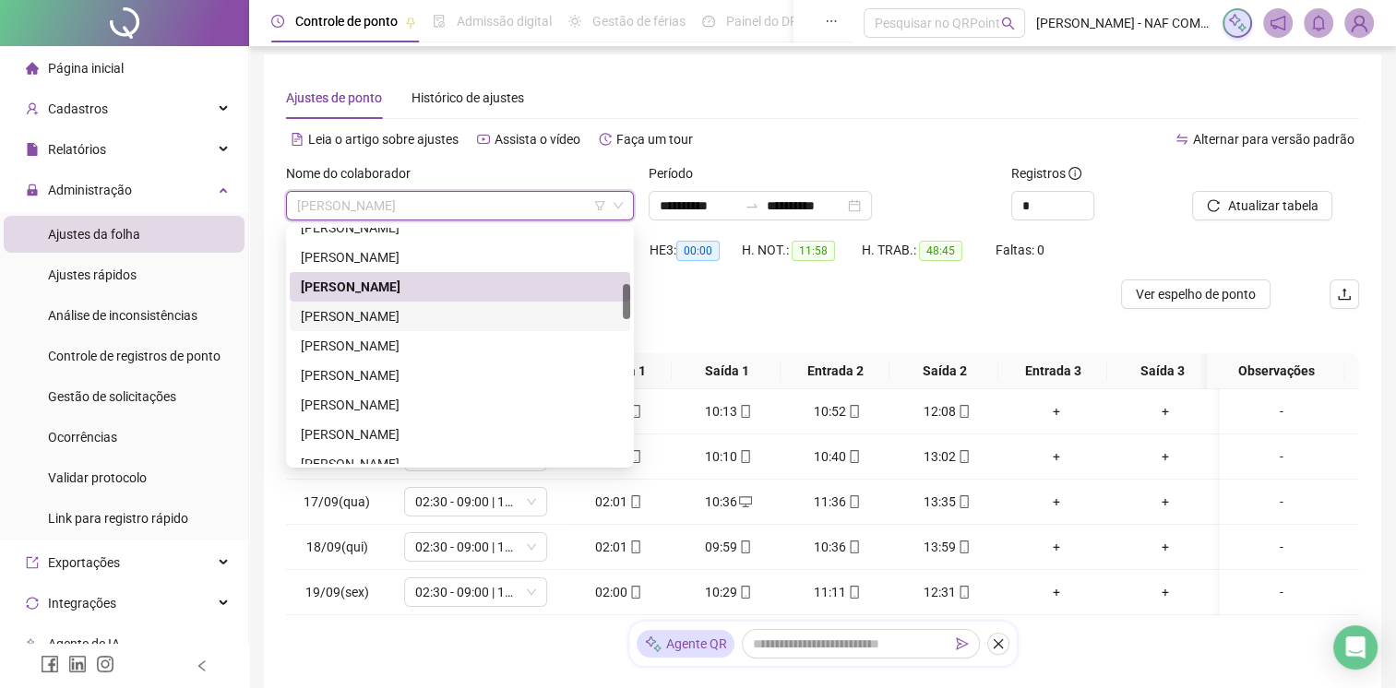
click at [364, 323] on div "[PERSON_NAME]" at bounding box center [460, 316] width 318 height 20
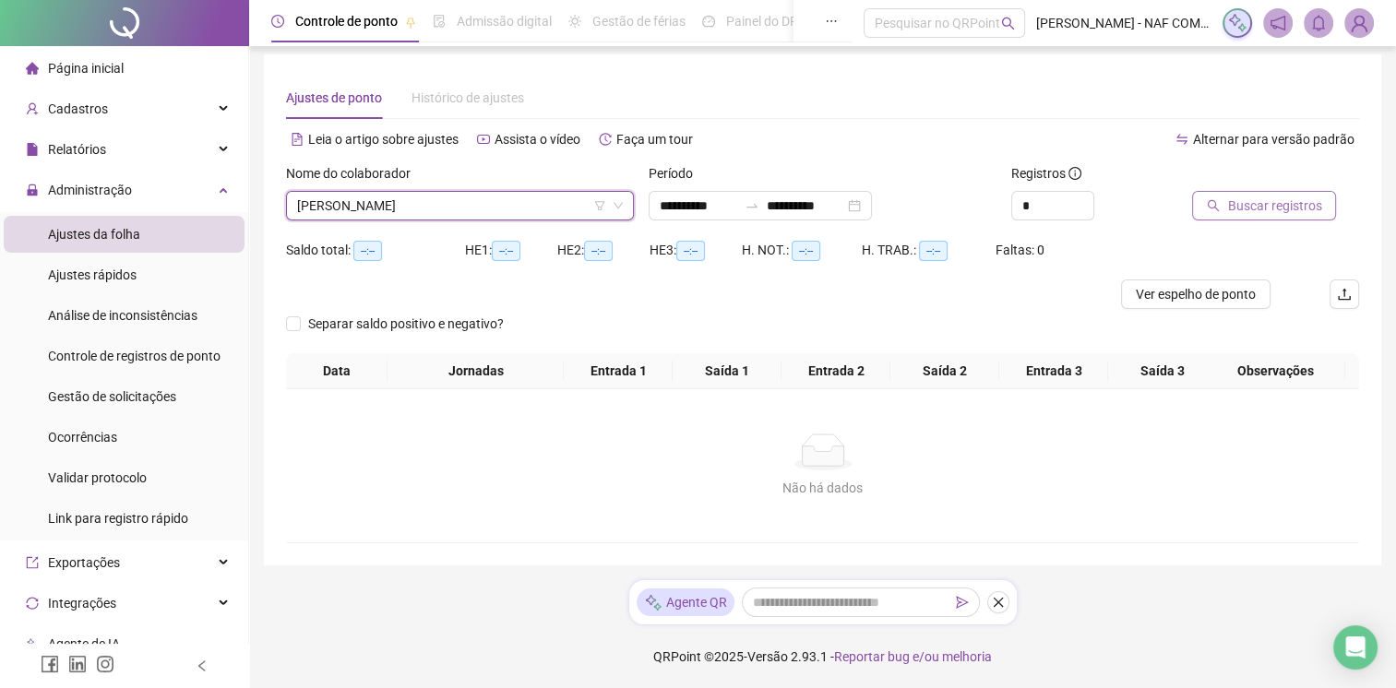
click at [1278, 212] on span "Buscar registros" at bounding box center [1274, 206] width 94 height 20
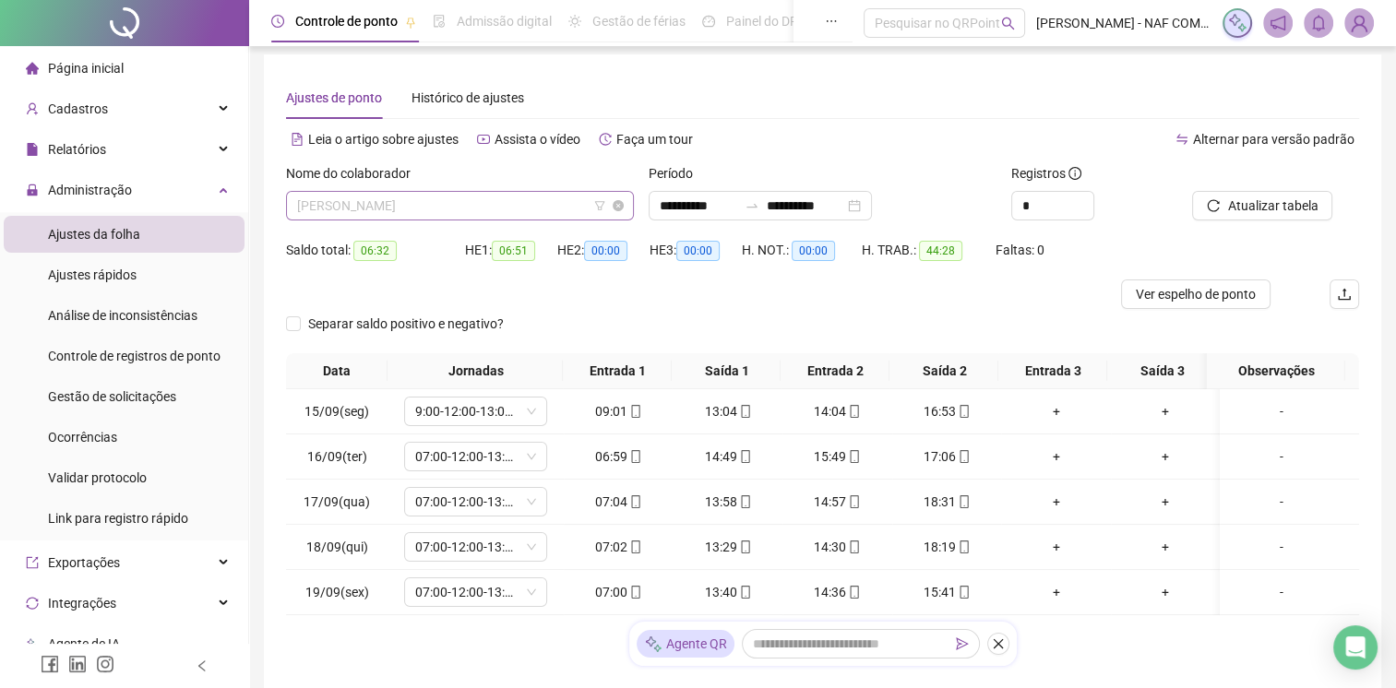
click at [504, 202] on span "[PERSON_NAME]" at bounding box center [460, 206] width 326 height 28
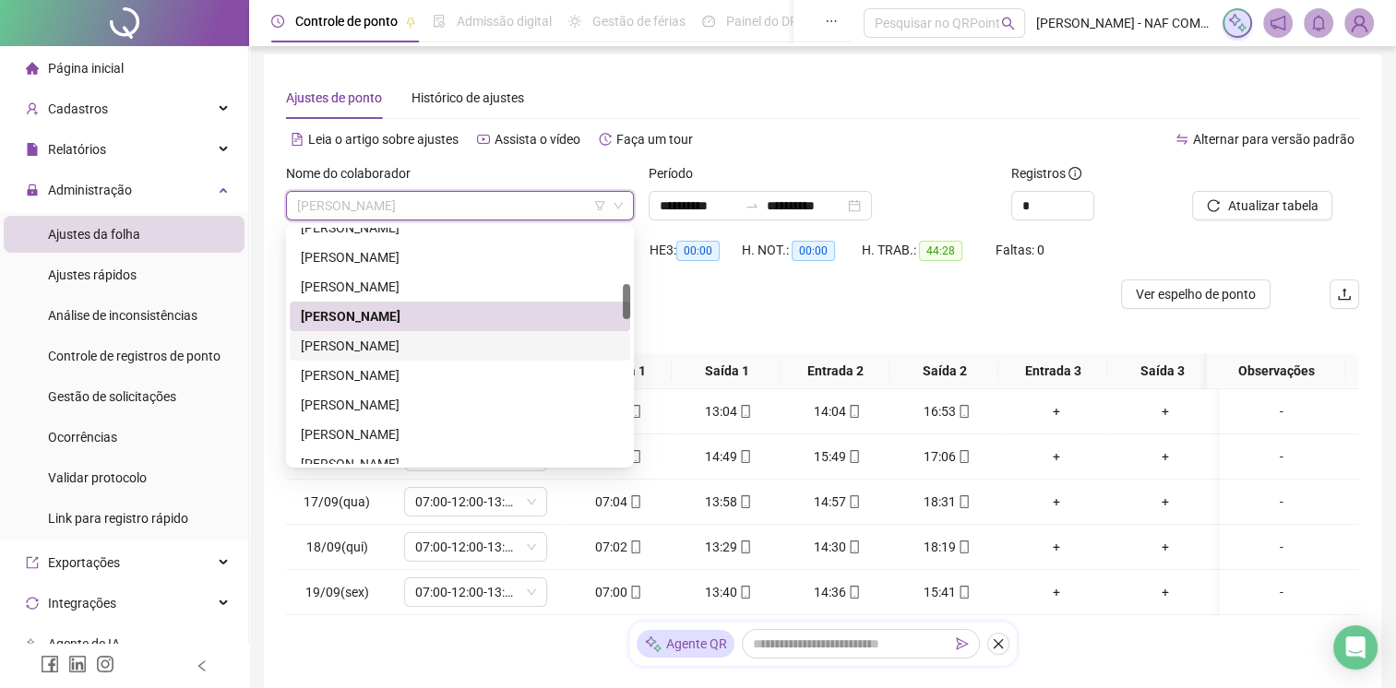
click at [391, 350] on div "[PERSON_NAME]" at bounding box center [460, 346] width 318 height 20
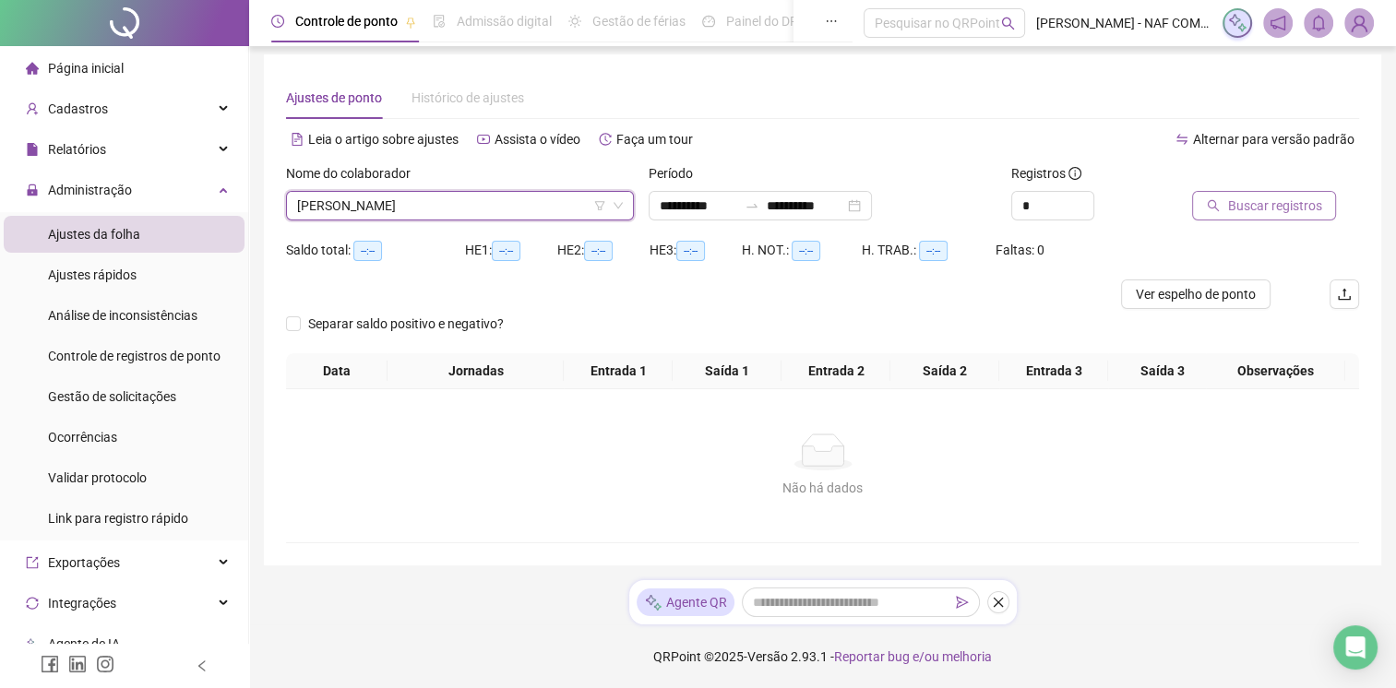
click at [1296, 210] on span "Buscar registros" at bounding box center [1274, 206] width 94 height 20
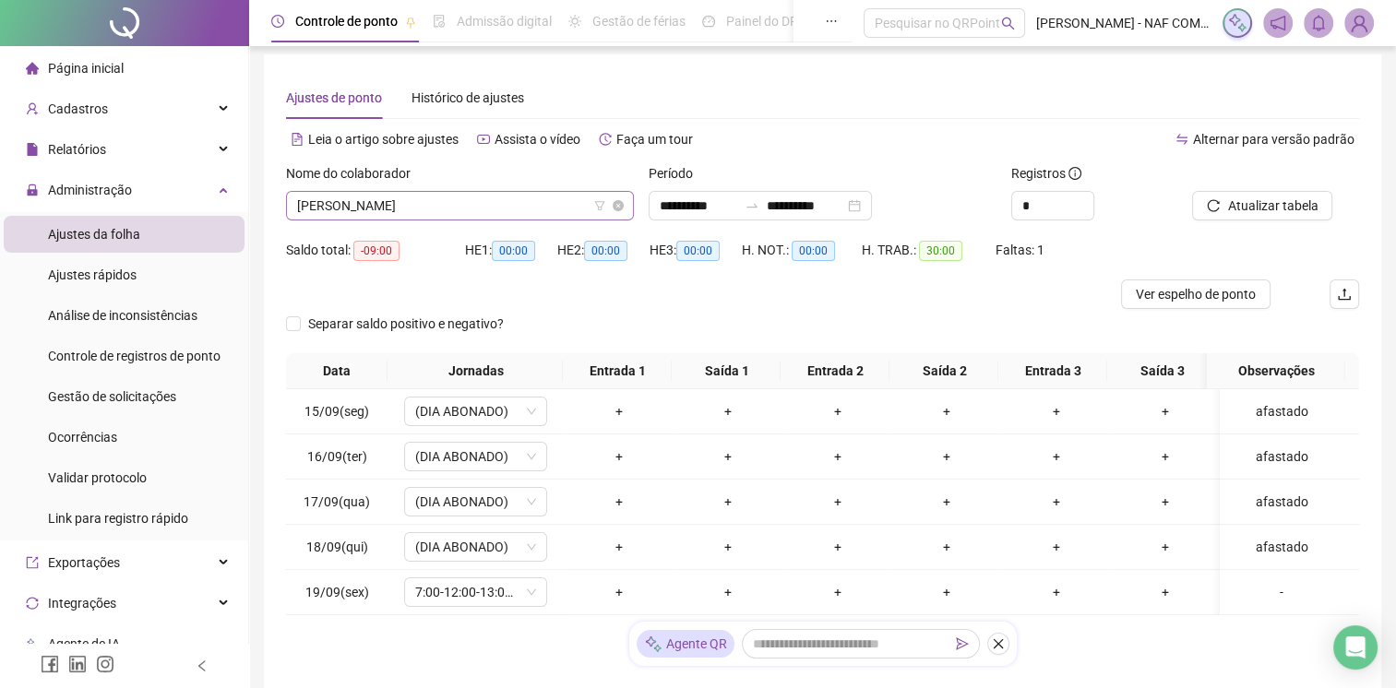
click at [450, 200] on span "[PERSON_NAME]" at bounding box center [460, 206] width 326 height 28
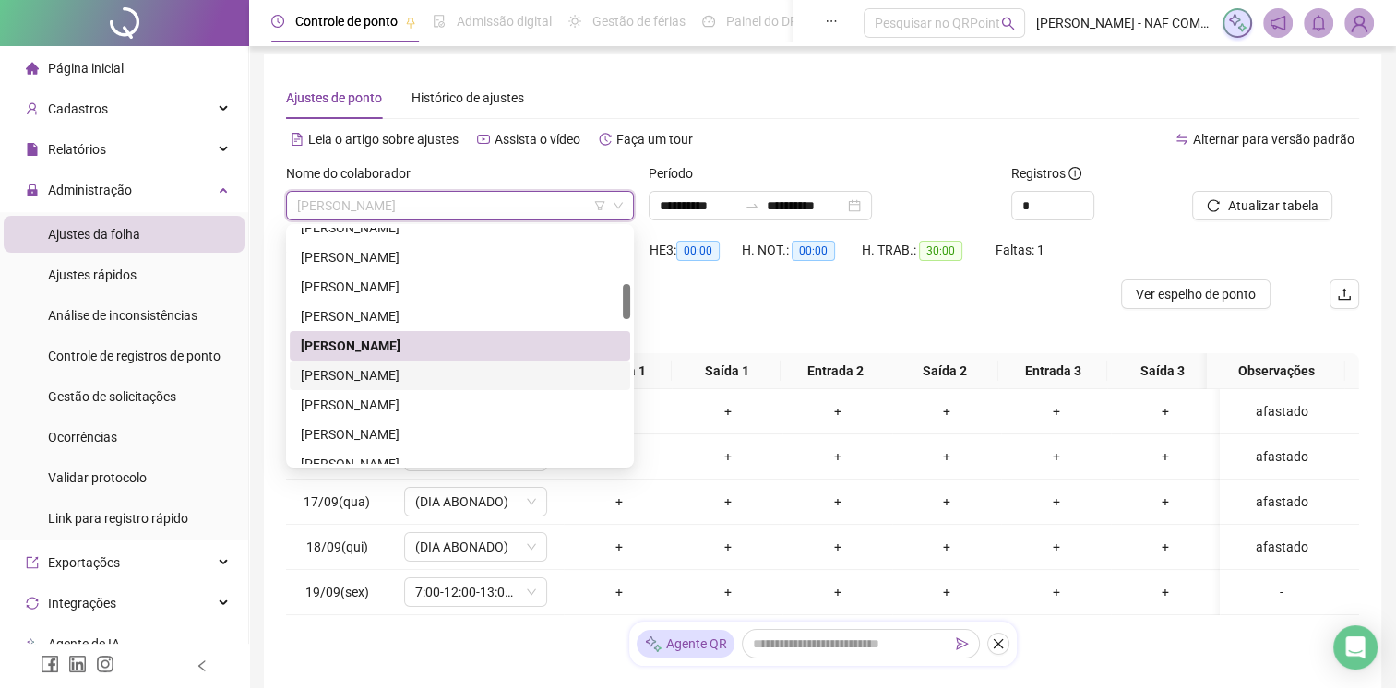
click at [382, 371] on div "[PERSON_NAME]" at bounding box center [460, 375] width 318 height 20
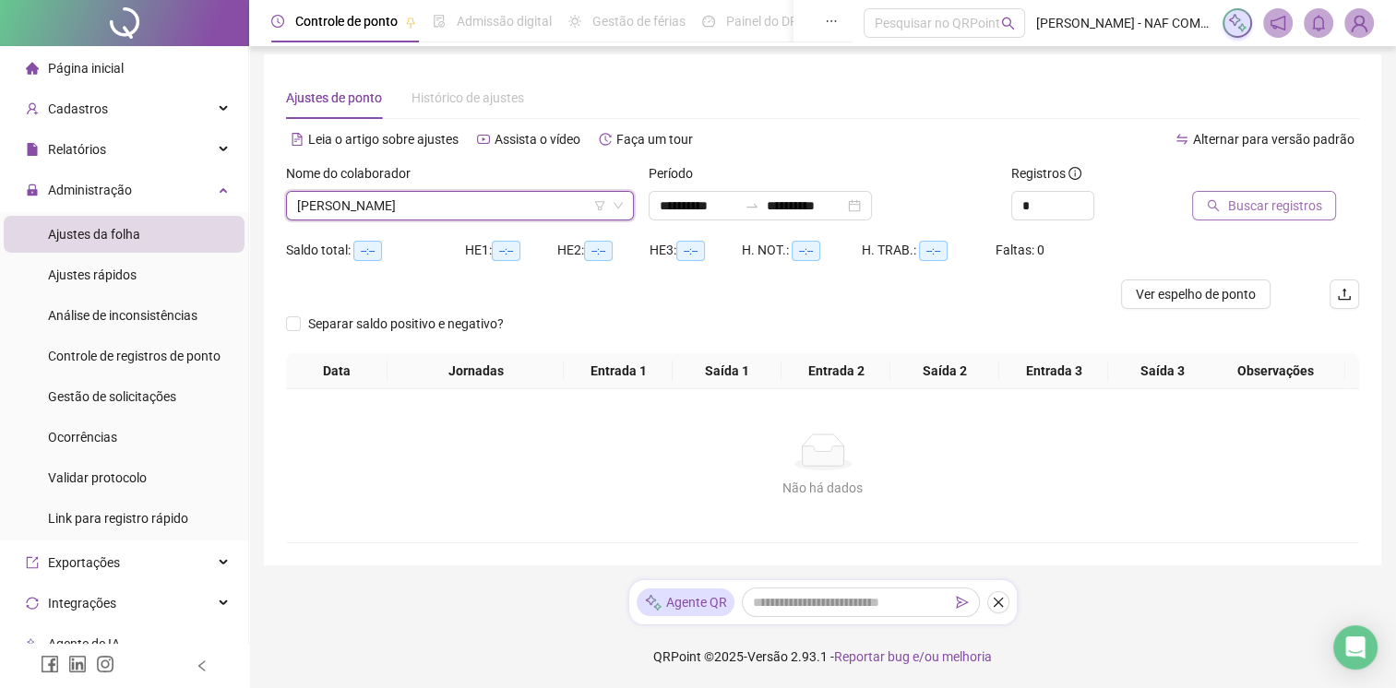
click at [1266, 198] on span "Buscar registros" at bounding box center [1274, 206] width 94 height 20
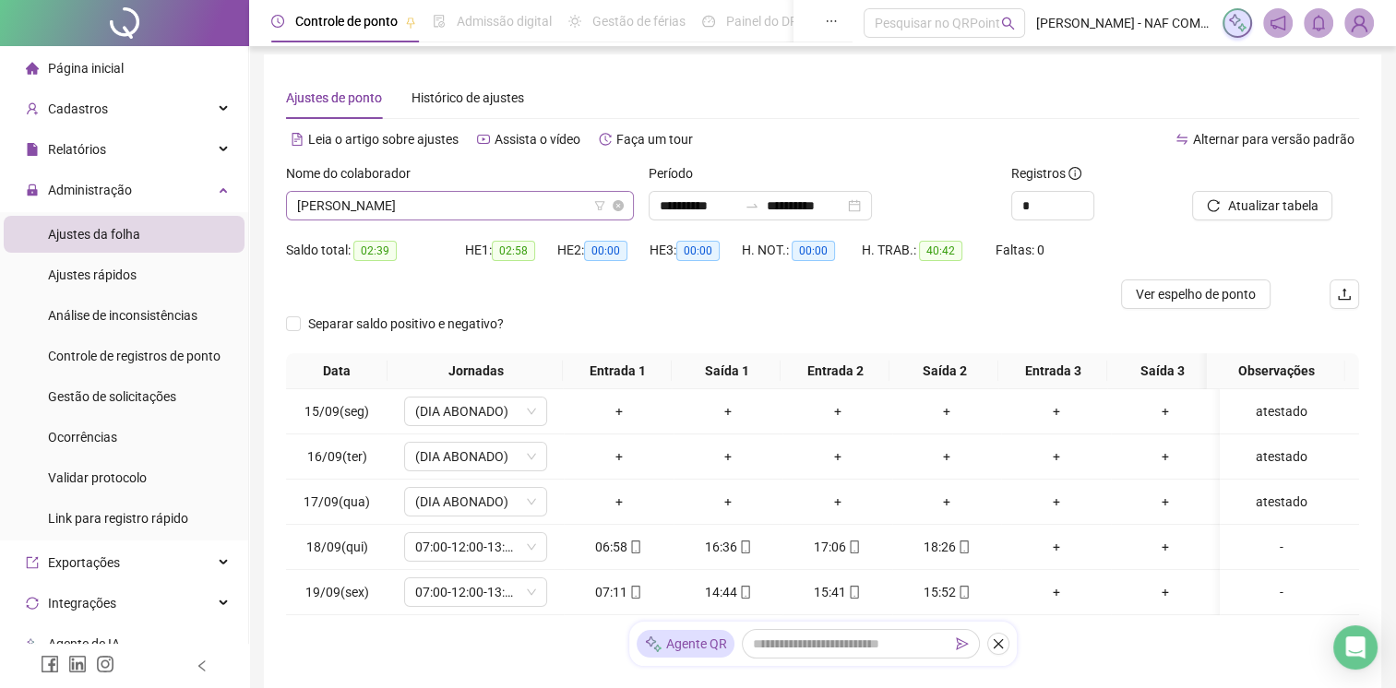
click at [472, 198] on span "[PERSON_NAME]" at bounding box center [460, 206] width 326 height 28
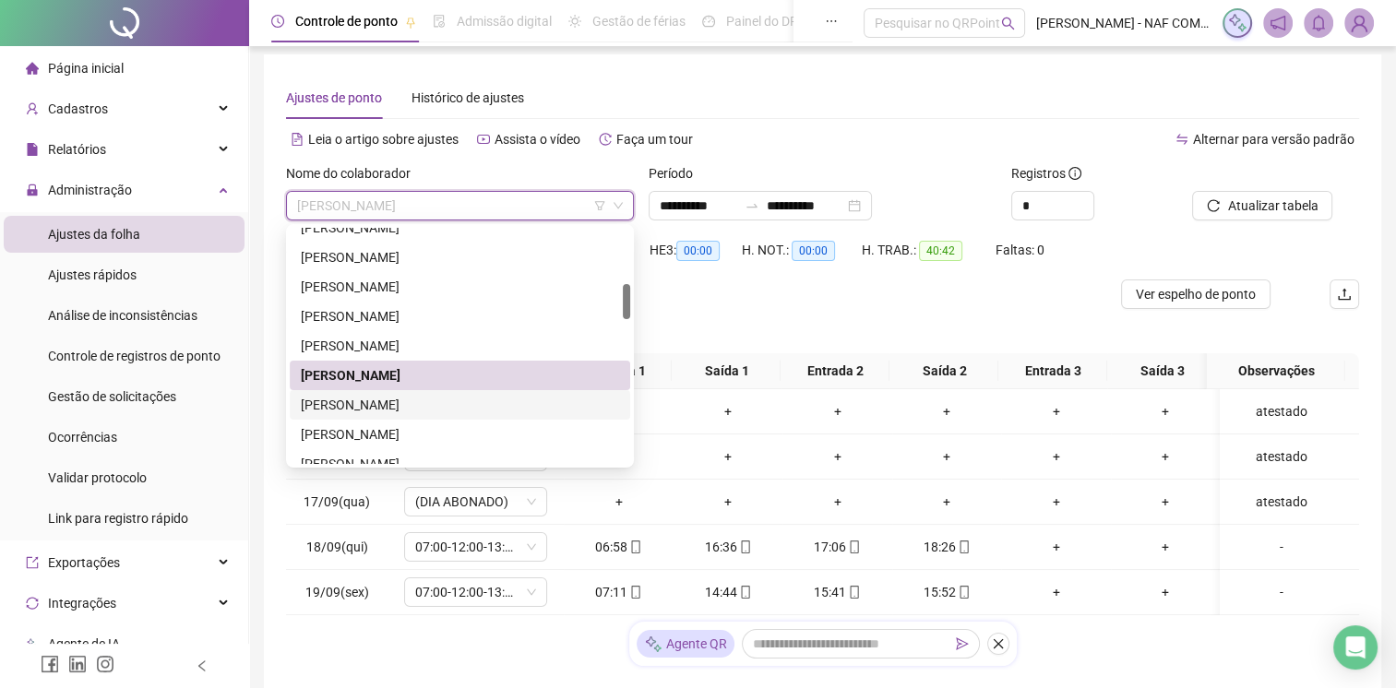
click at [380, 406] on div "[PERSON_NAME]" at bounding box center [460, 405] width 318 height 20
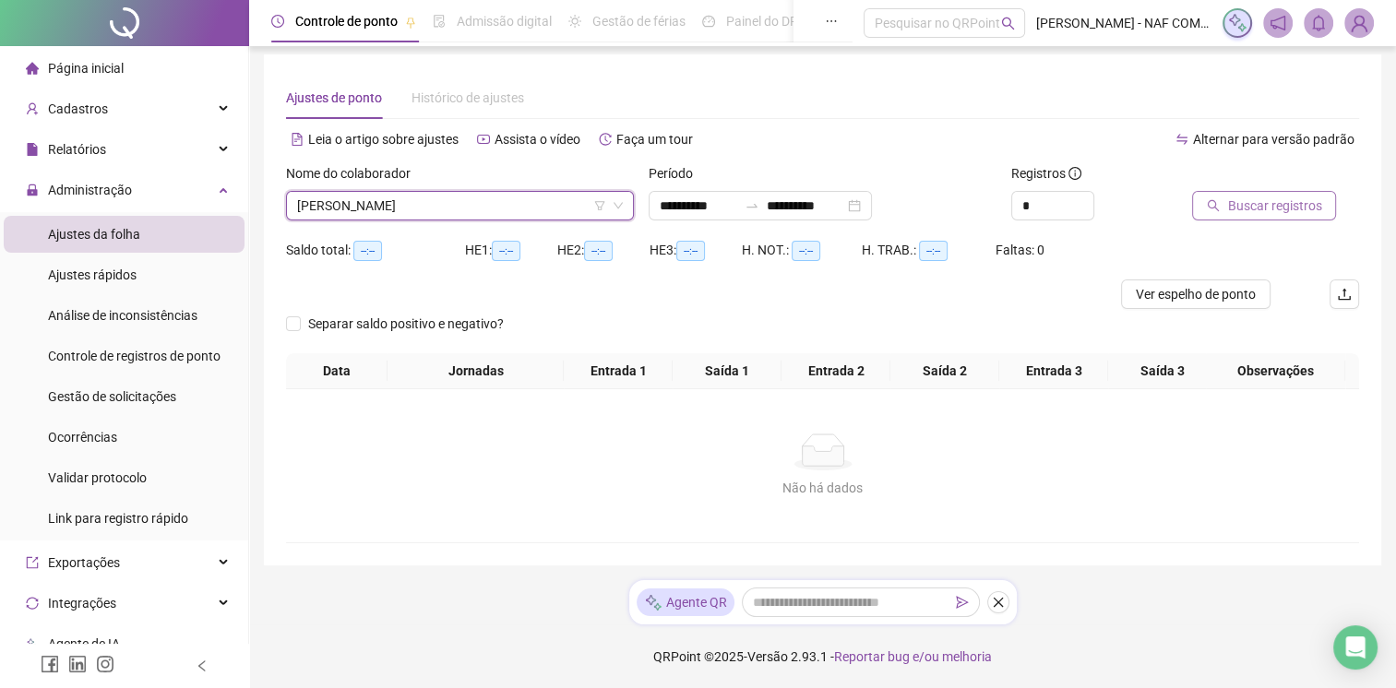
click at [1258, 196] on span "Buscar registros" at bounding box center [1274, 206] width 94 height 20
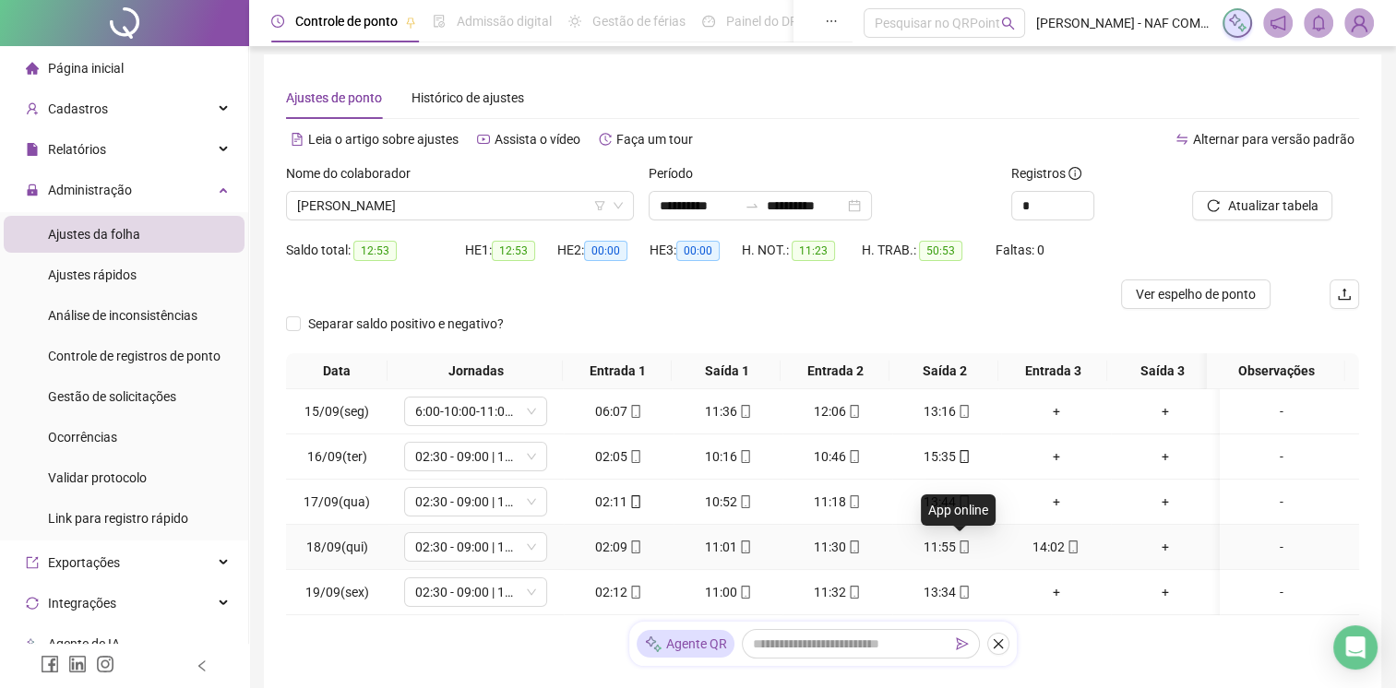
click at [956, 548] on span "mobile" at bounding box center [963, 547] width 15 height 13
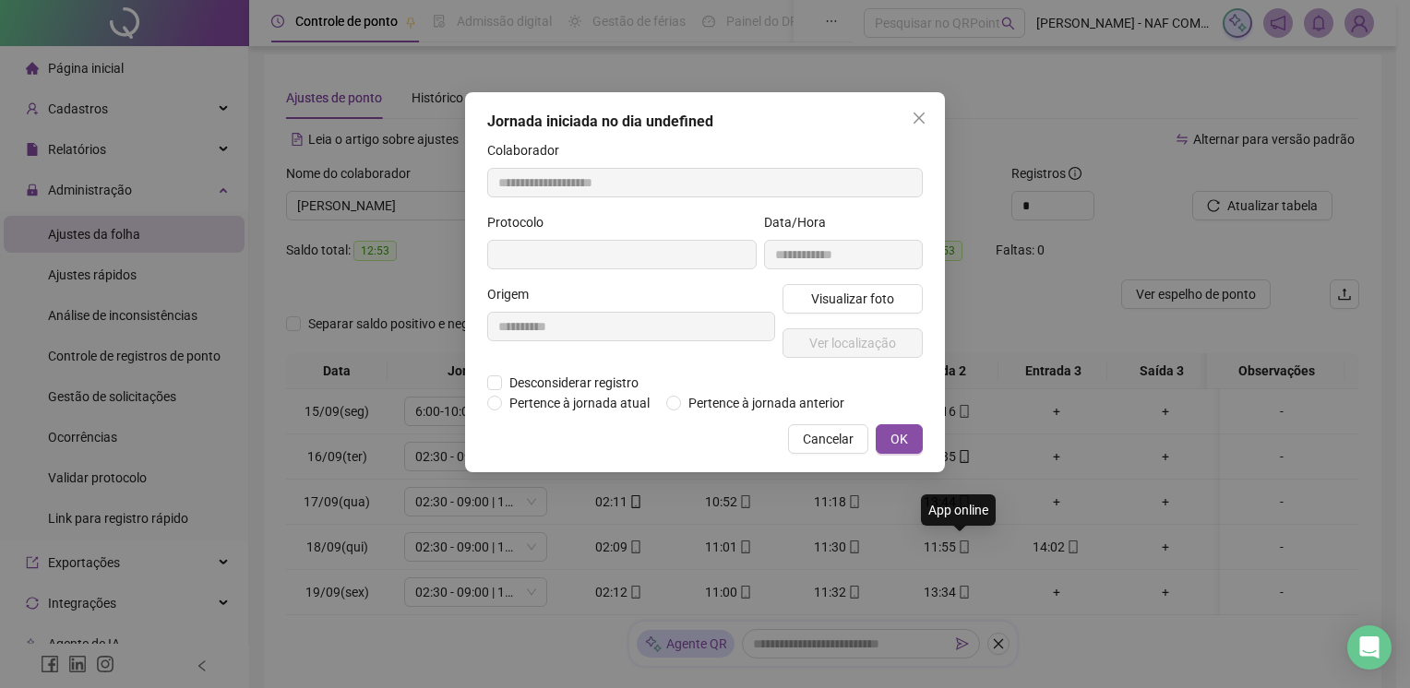
type input "**********"
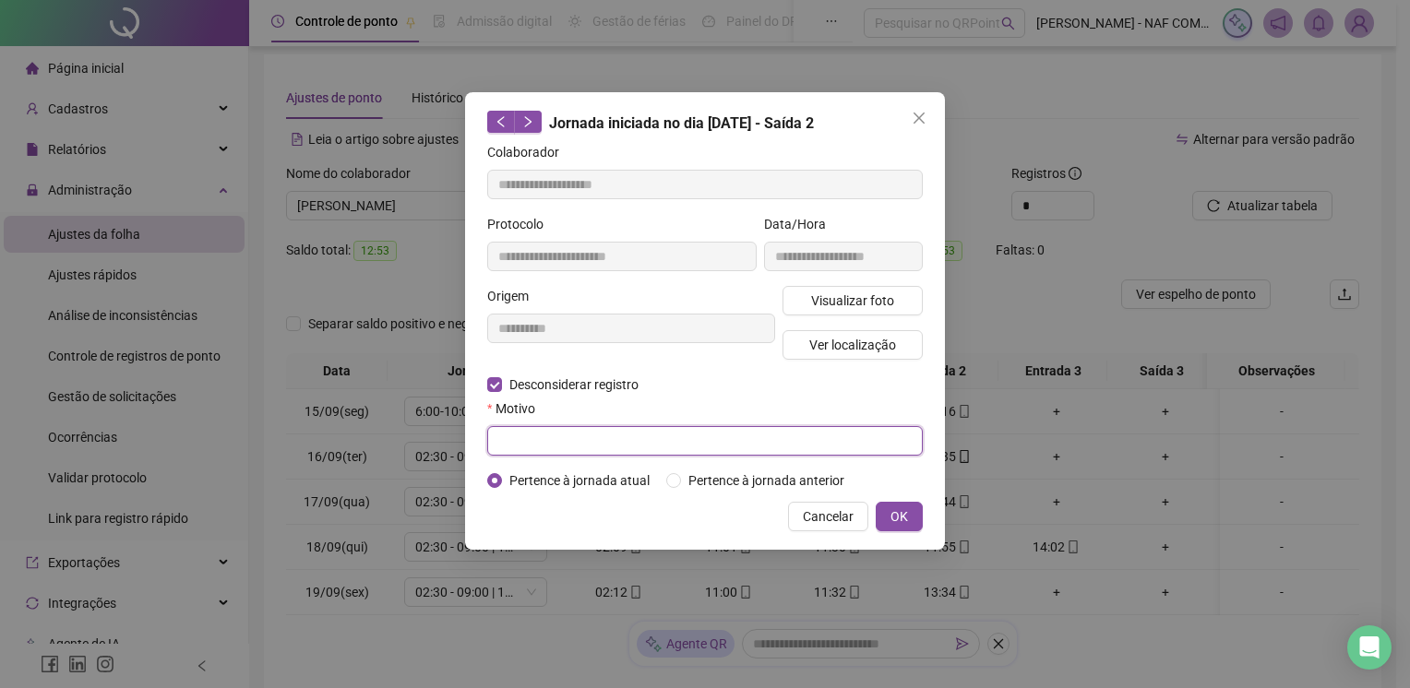
click at [541, 442] on input "text" at bounding box center [704, 441] width 435 height 30
type input "**"
click at [914, 518] on button "OK" at bounding box center [898, 517] width 47 height 30
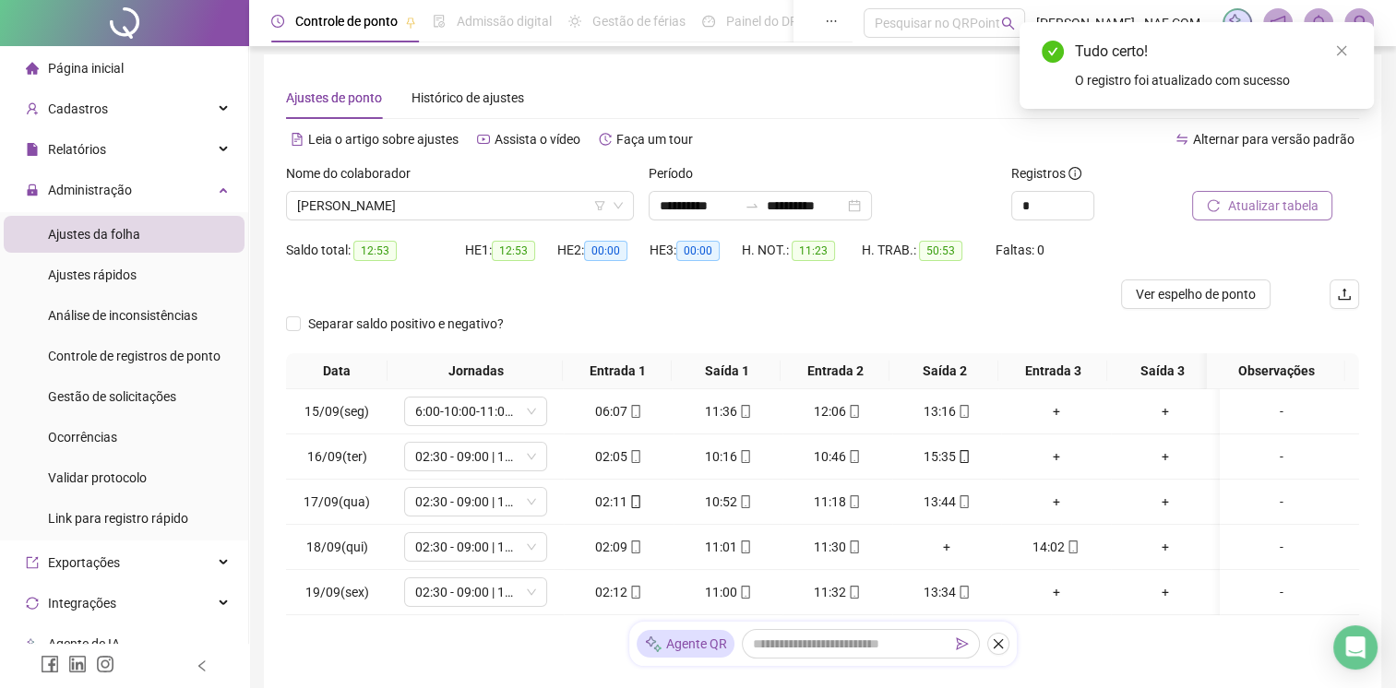
click at [1247, 218] on button "Atualizar tabela" at bounding box center [1262, 206] width 140 height 30
click at [1247, 216] on button "Atualizar tabela" at bounding box center [1262, 206] width 140 height 30
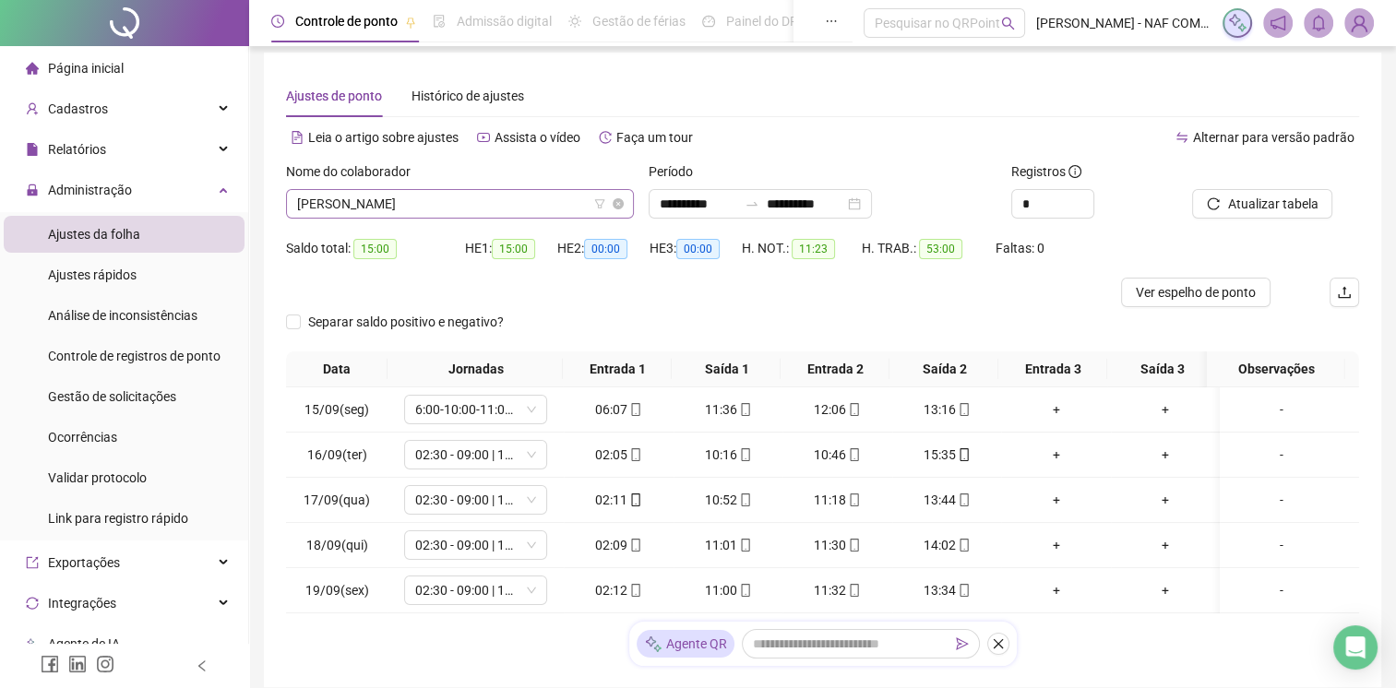
scroll to position [6, 0]
click at [432, 200] on span "[PERSON_NAME]" at bounding box center [460, 206] width 326 height 28
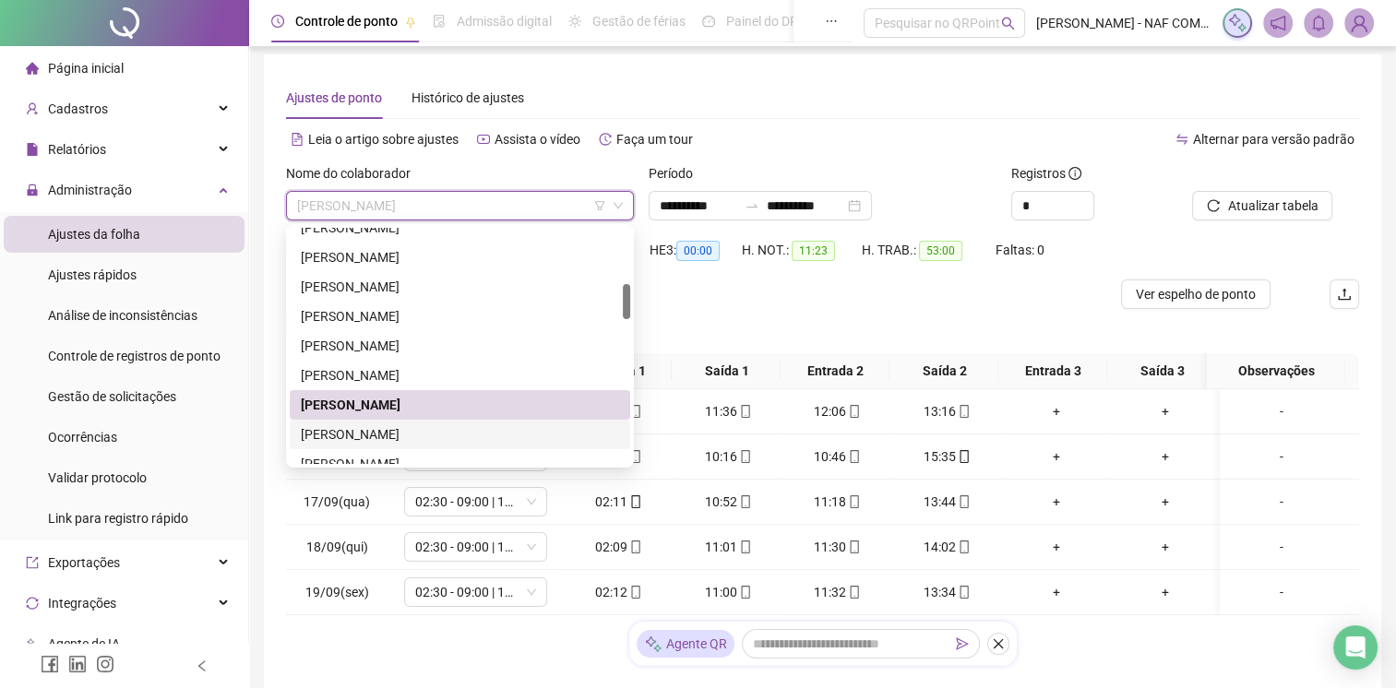
click at [380, 437] on div "[PERSON_NAME]" at bounding box center [460, 434] width 318 height 20
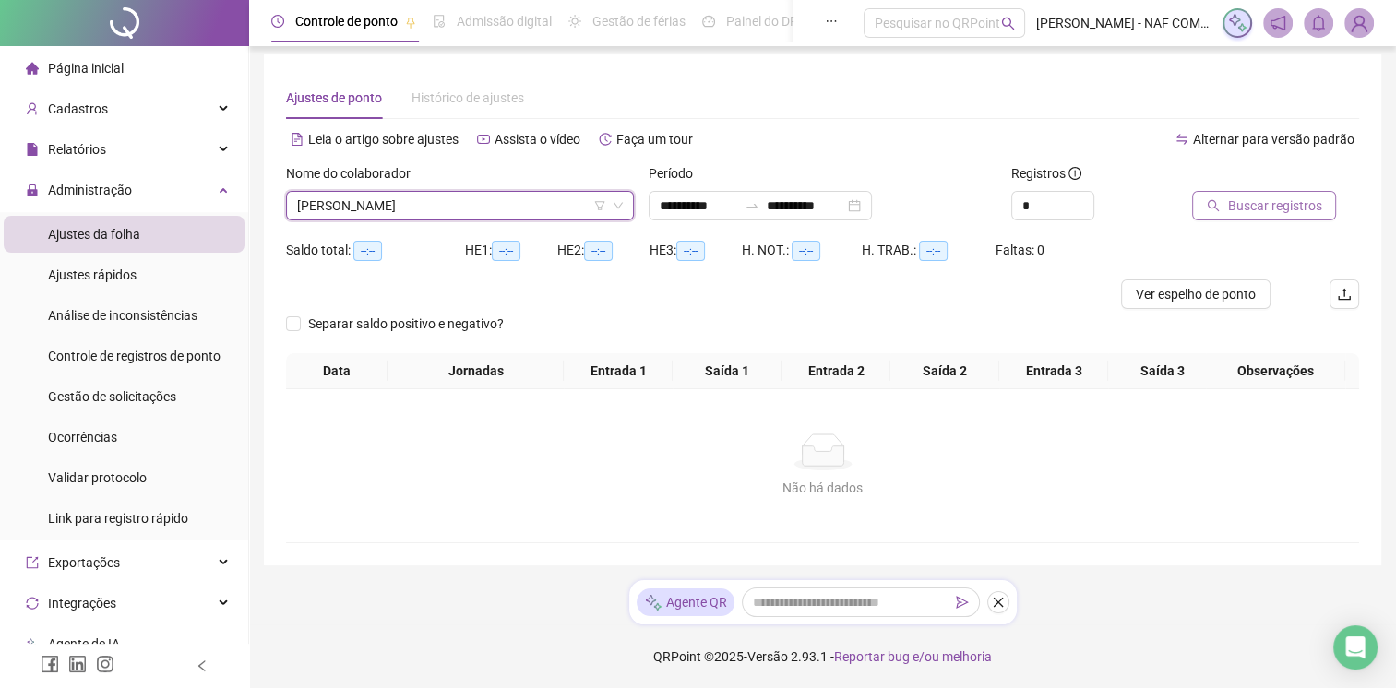
click at [1280, 205] on span "Buscar registros" at bounding box center [1274, 206] width 94 height 20
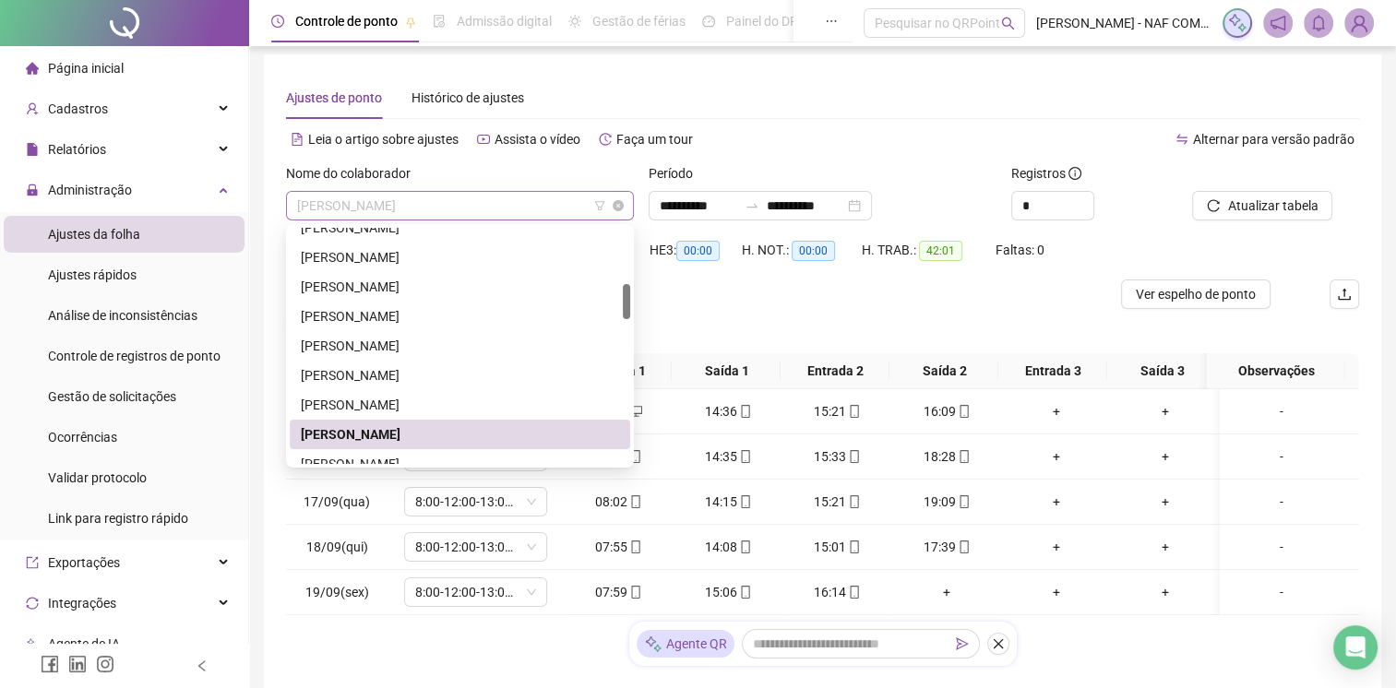
click at [421, 201] on span "[PERSON_NAME]" at bounding box center [460, 206] width 326 height 28
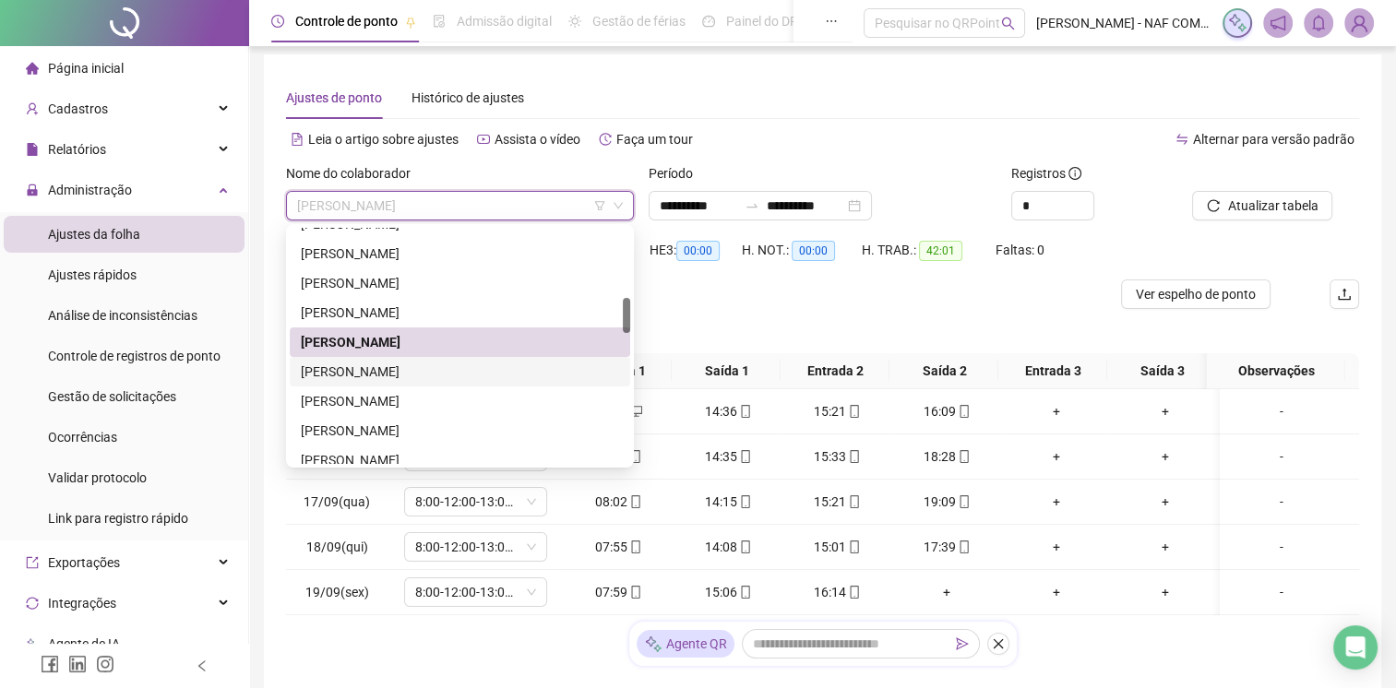
click at [416, 366] on div "[PERSON_NAME]" at bounding box center [460, 372] width 318 height 20
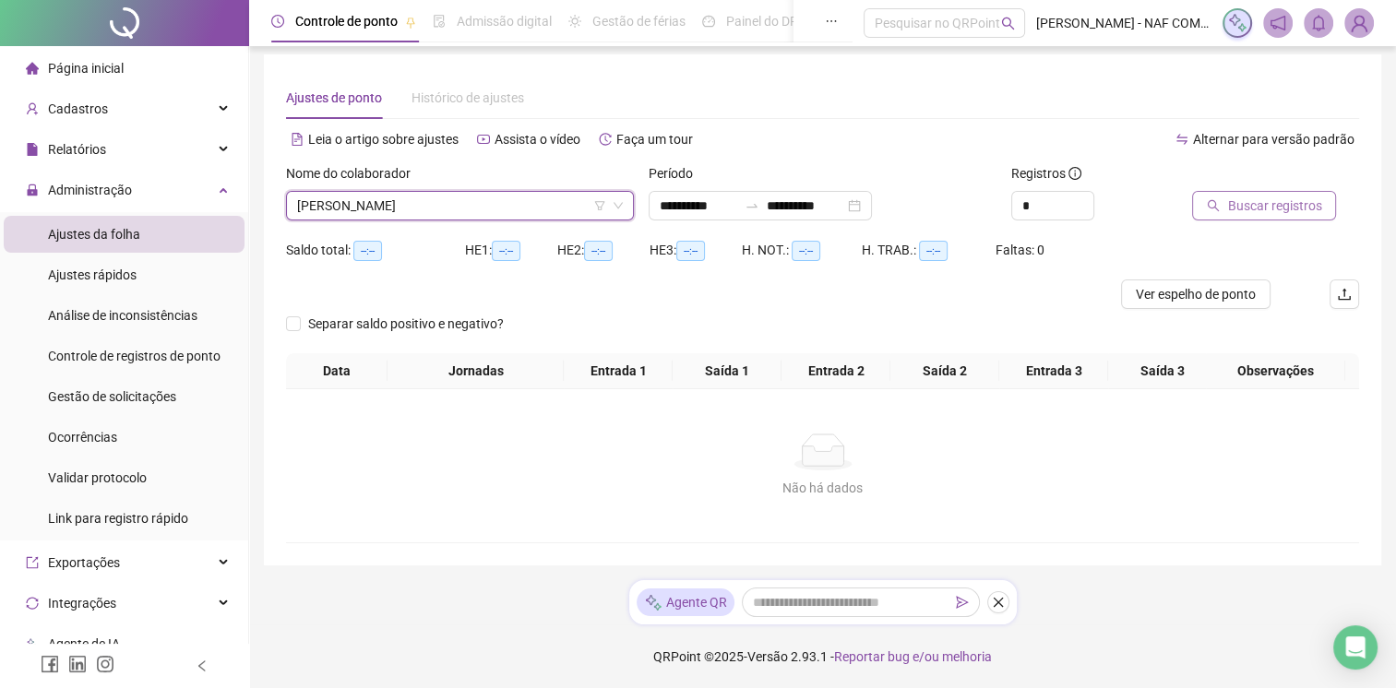
click at [1231, 202] on span "Buscar registros" at bounding box center [1274, 206] width 94 height 20
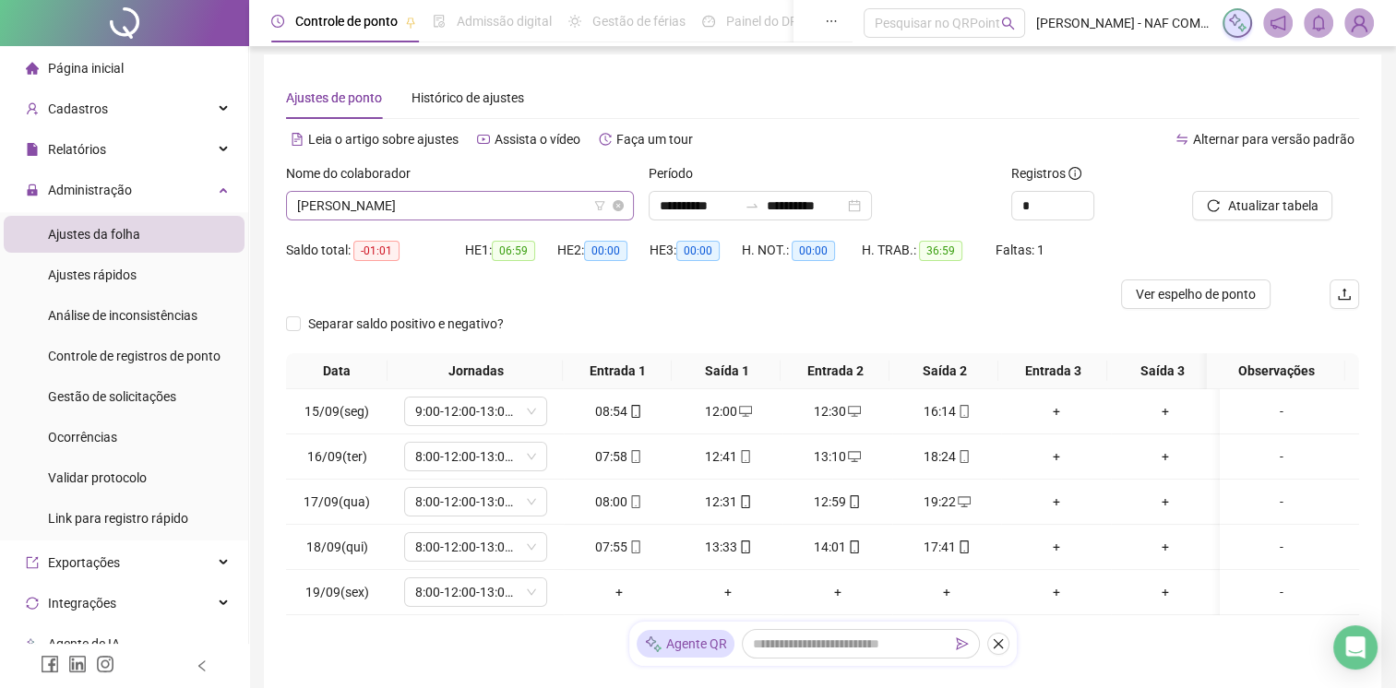
click at [544, 205] on span "[PERSON_NAME]" at bounding box center [460, 206] width 326 height 28
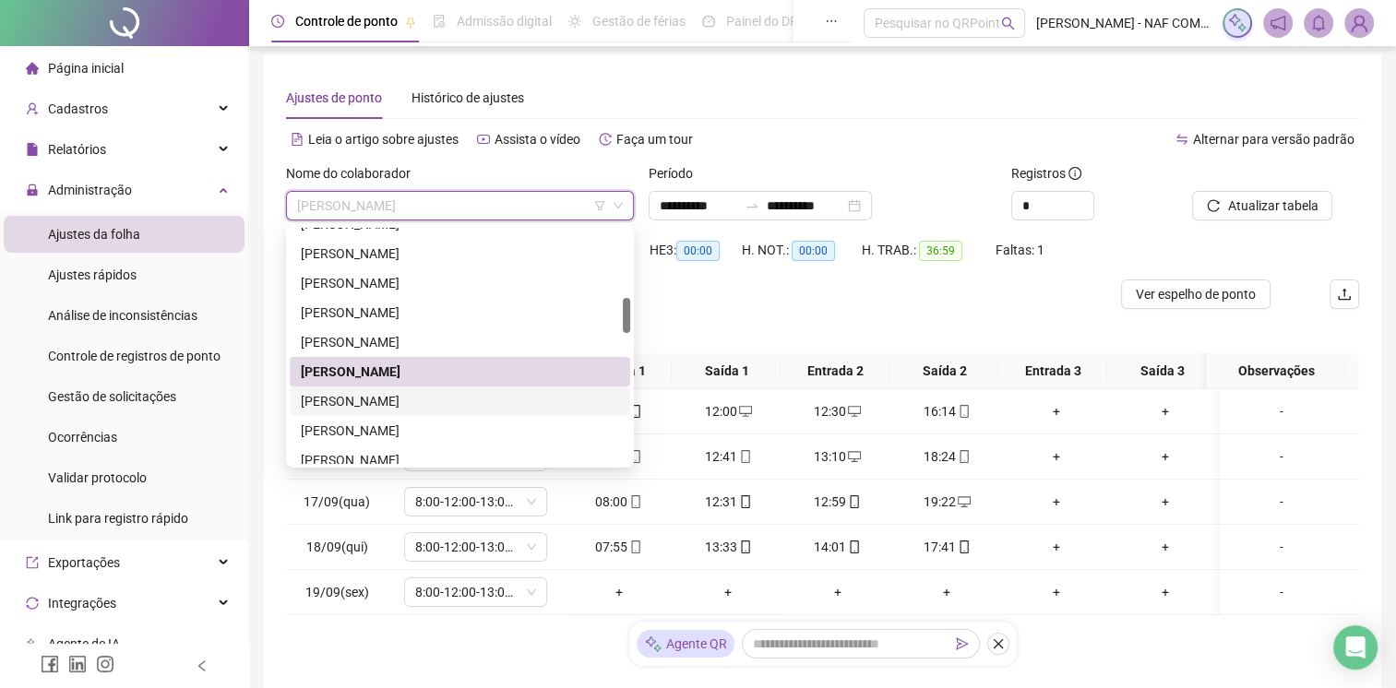
click at [410, 403] on div "[PERSON_NAME]" at bounding box center [460, 401] width 318 height 20
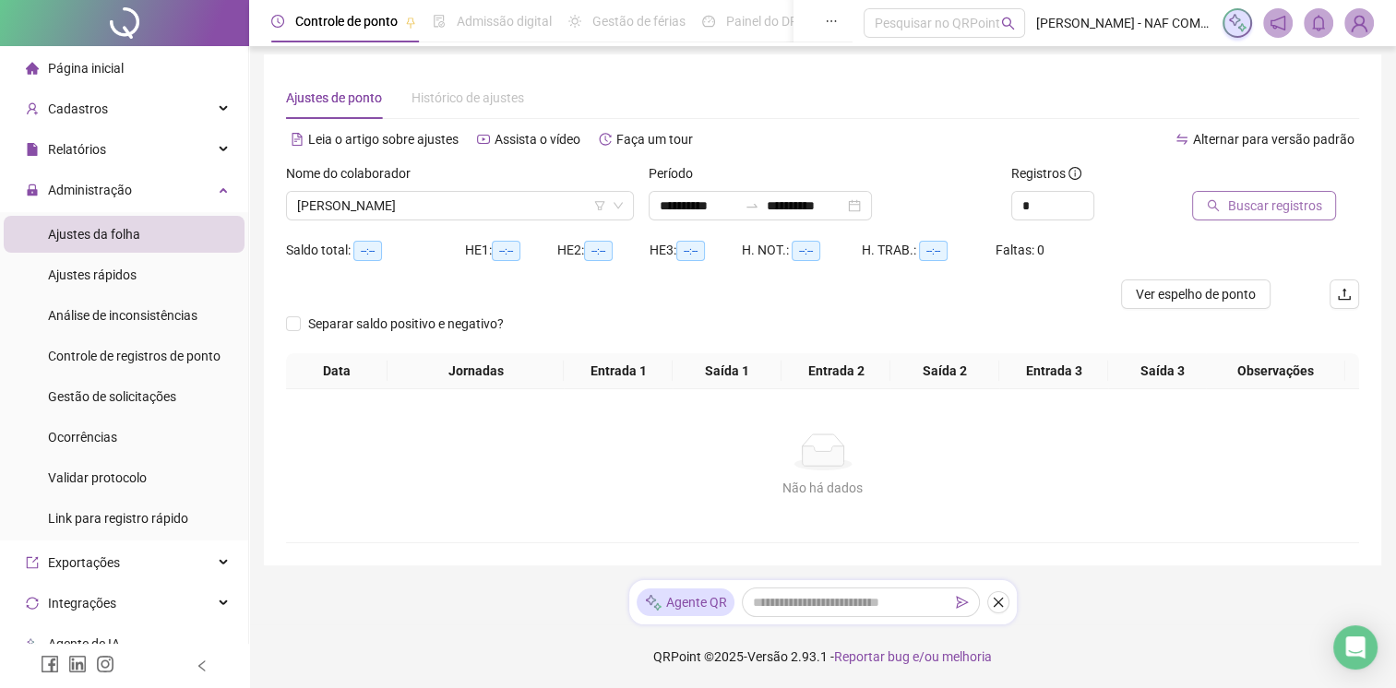
click at [1249, 210] on span "Buscar registros" at bounding box center [1274, 206] width 94 height 20
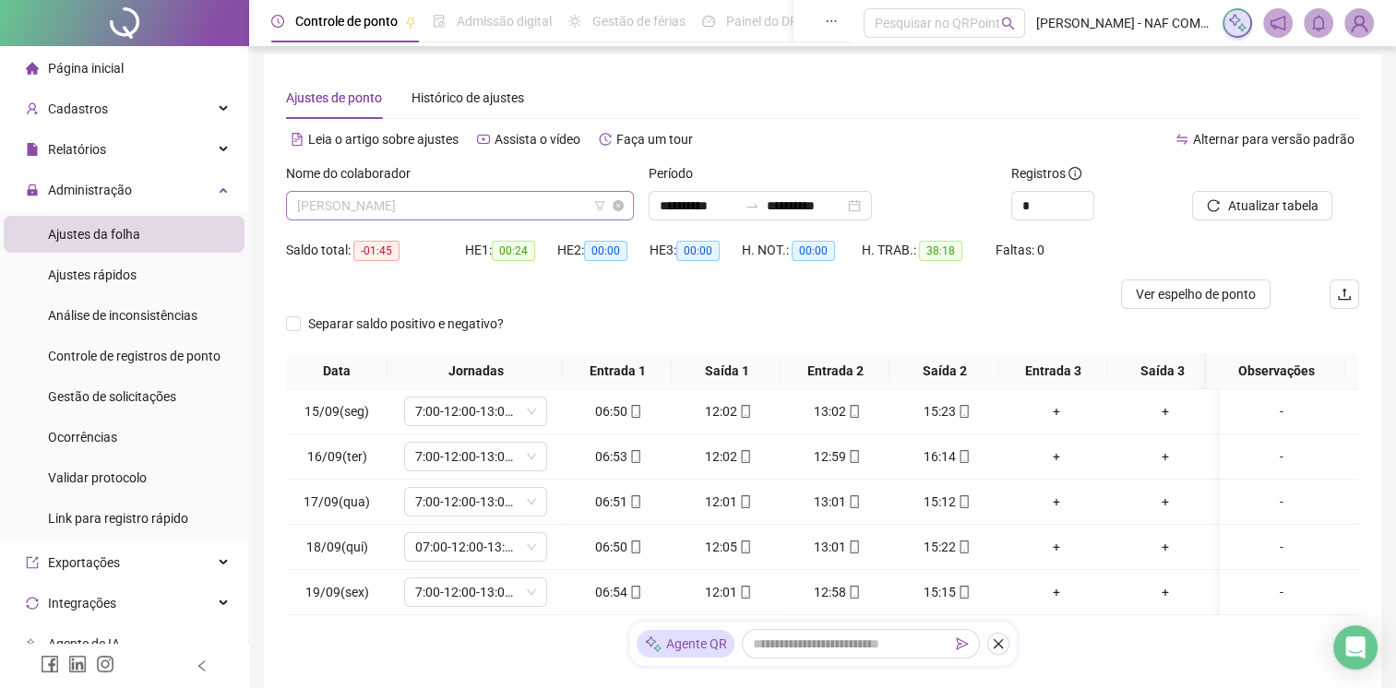
click at [452, 194] on span "[PERSON_NAME]" at bounding box center [460, 206] width 326 height 28
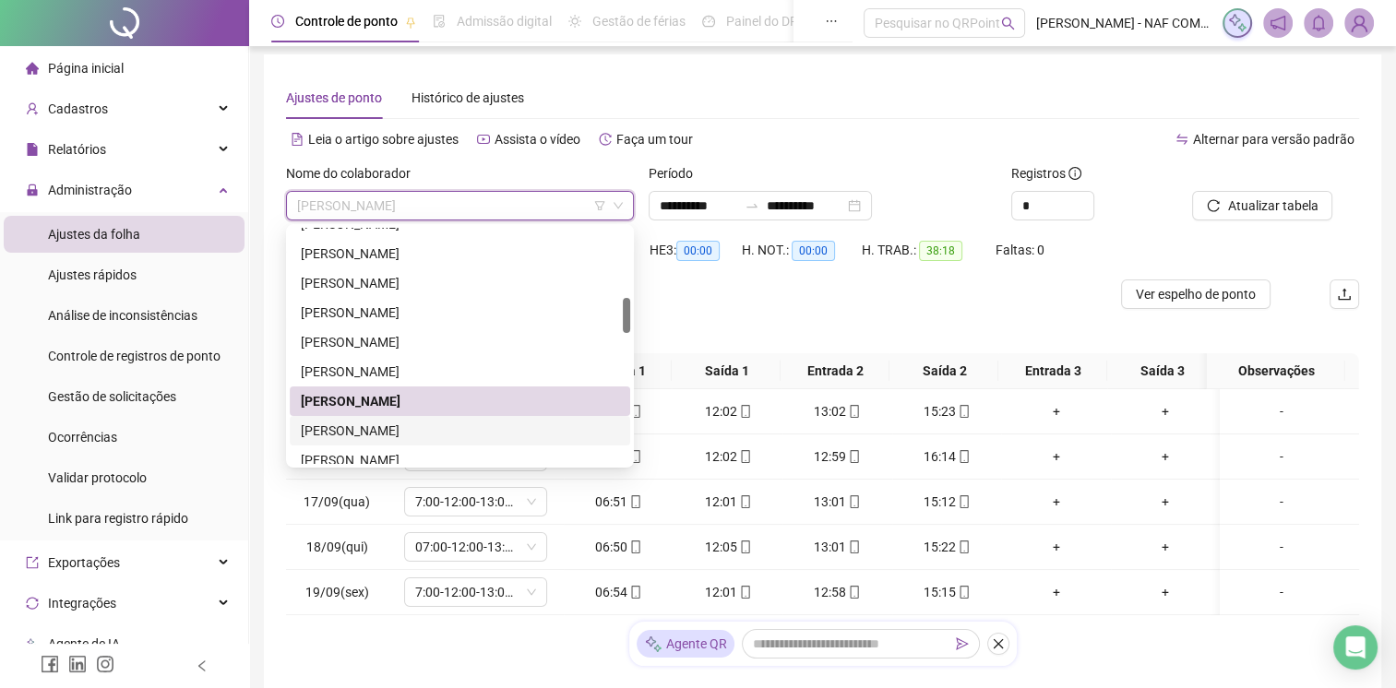
click at [460, 436] on div "[PERSON_NAME]" at bounding box center [460, 431] width 318 height 20
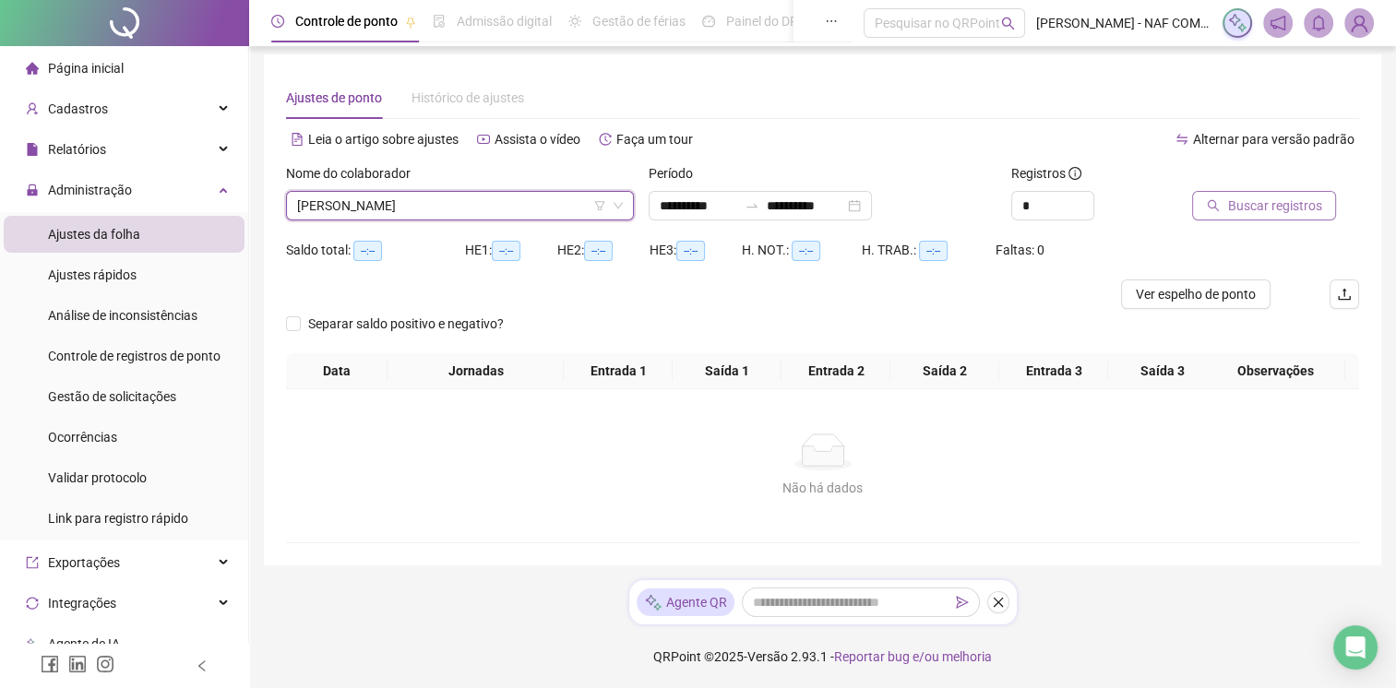
click at [1268, 197] on span "Buscar registros" at bounding box center [1274, 206] width 94 height 20
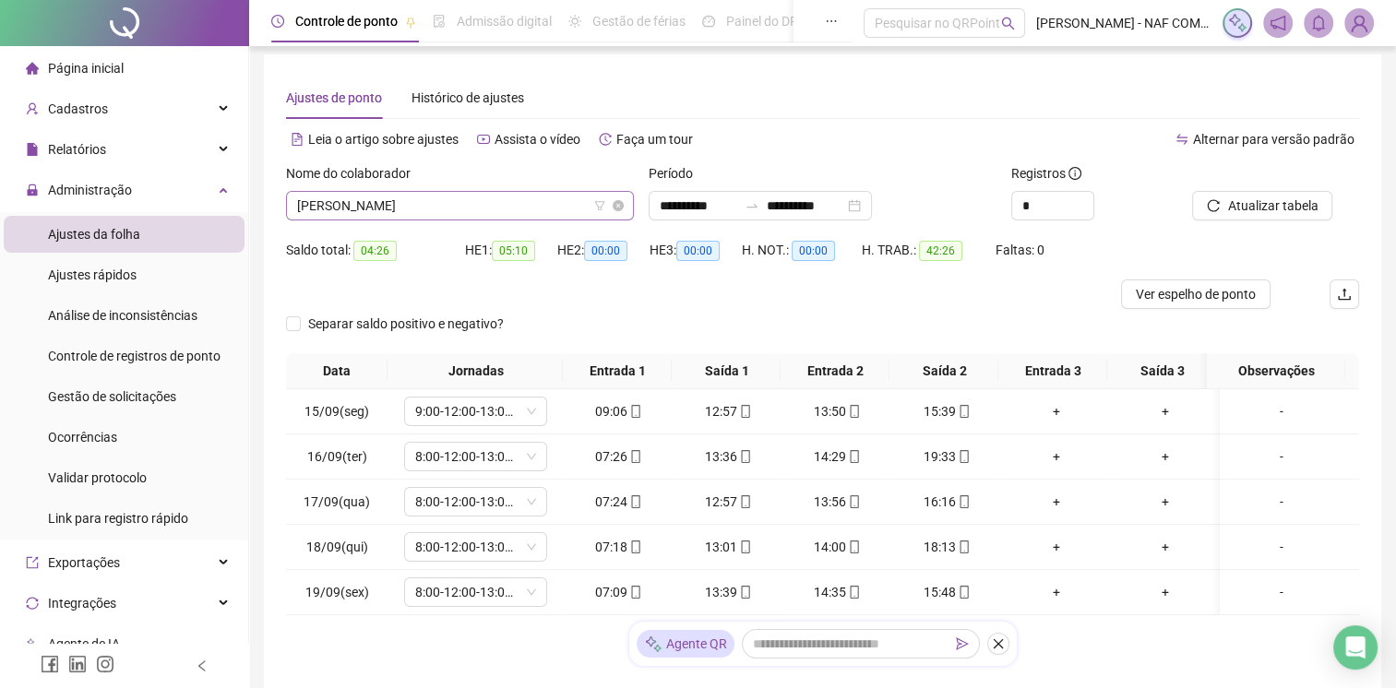
click at [458, 209] on span "[PERSON_NAME]" at bounding box center [460, 206] width 326 height 28
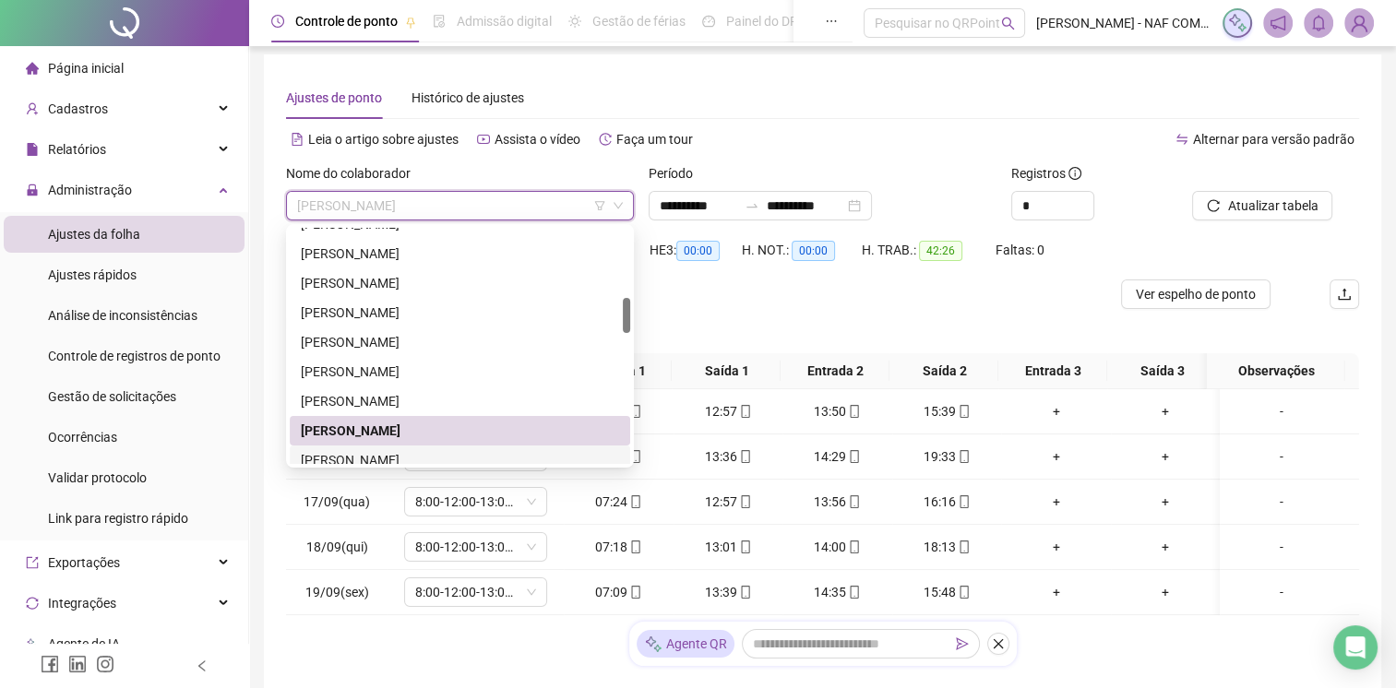
click at [375, 461] on div "[PERSON_NAME]" at bounding box center [460, 460] width 318 height 20
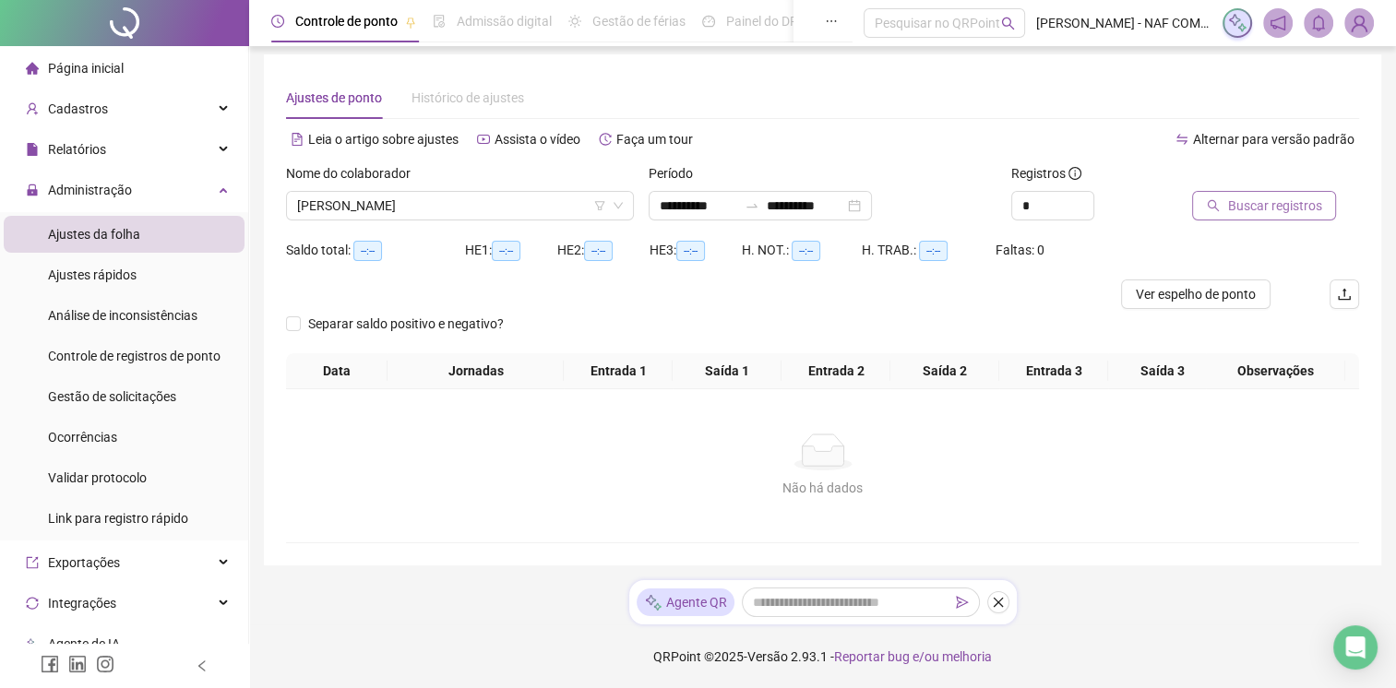
click at [1234, 220] on div "Buscar registros" at bounding box center [1275, 199] width 182 height 72
click at [1240, 208] on span "Buscar registros" at bounding box center [1274, 206] width 94 height 20
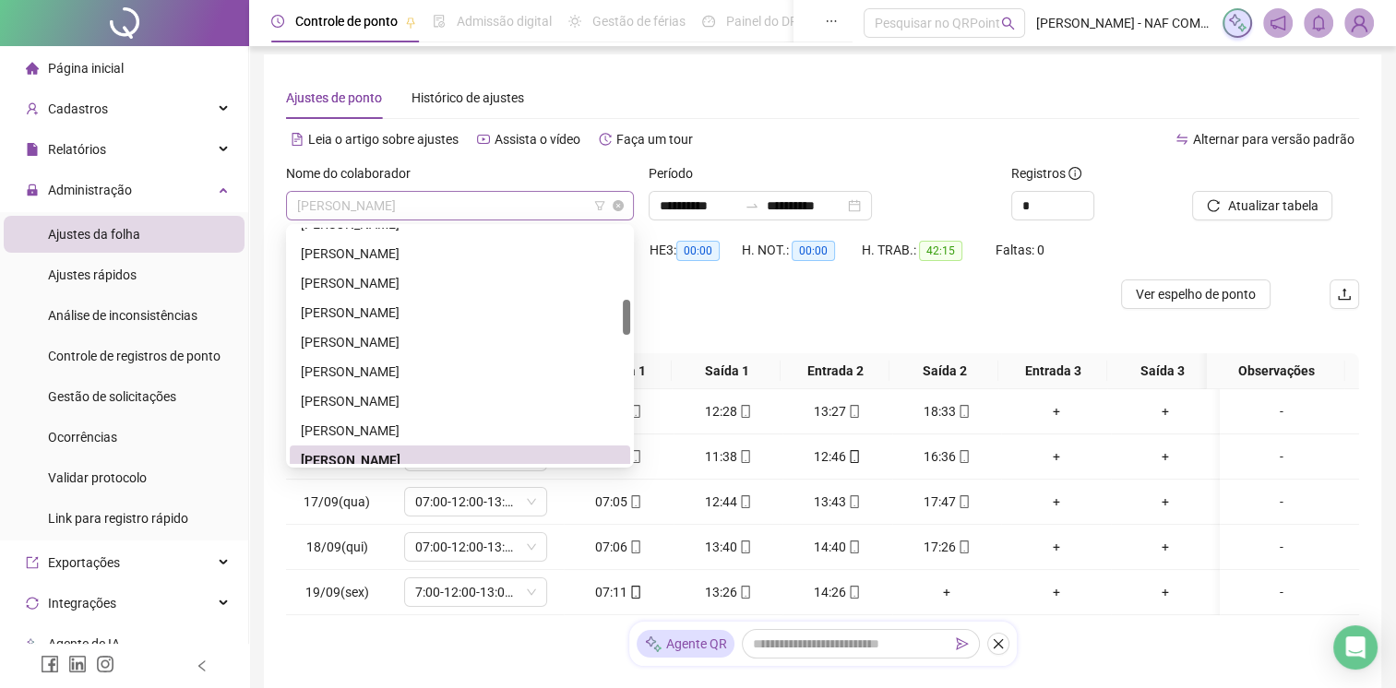
click at [465, 199] on span "[PERSON_NAME]" at bounding box center [460, 206] width 326 height 28
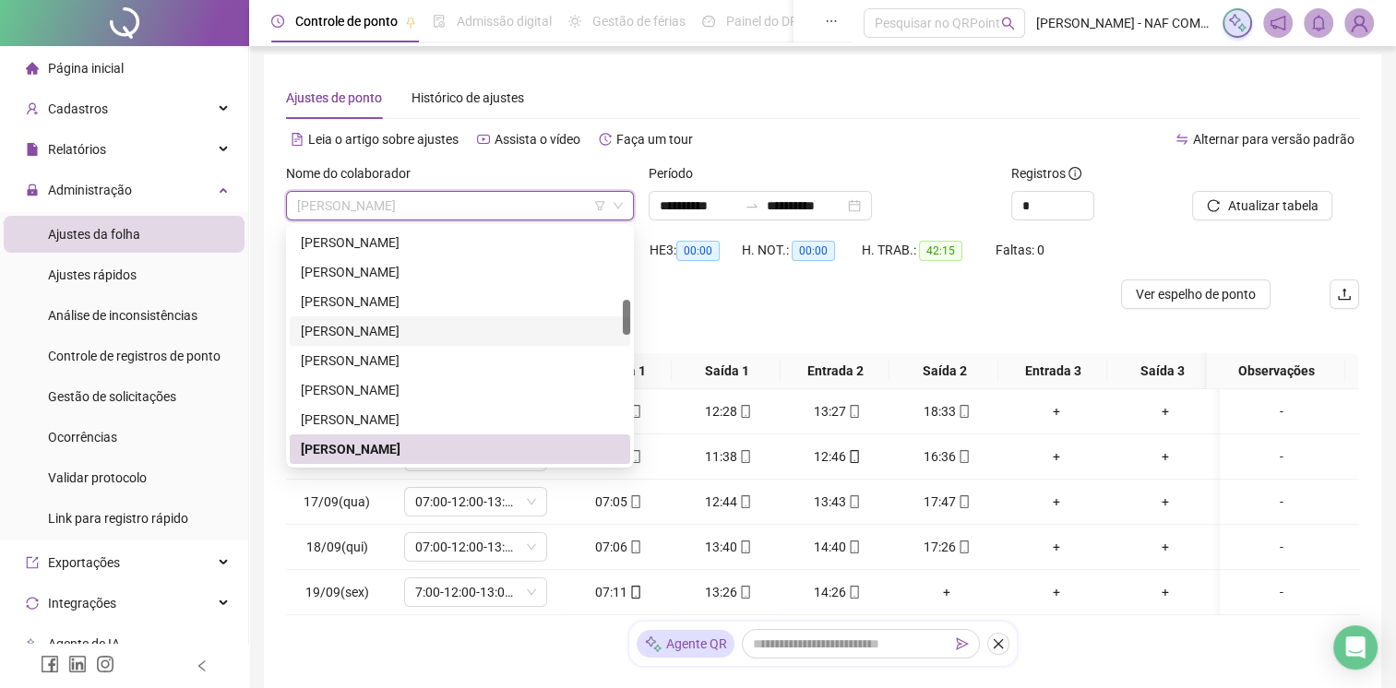
scroll to position [657, 0]
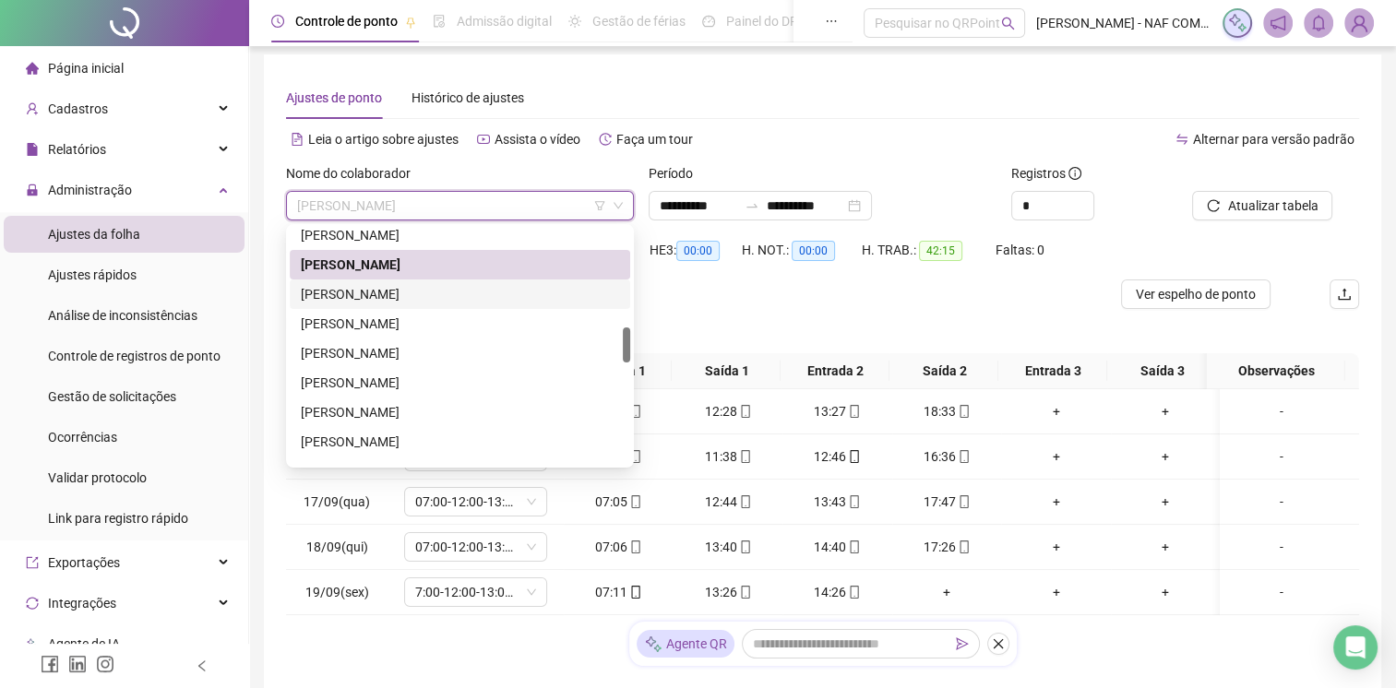
click at [448, 293] on div "[PERSON_NAME]" at bounding box center [460, 294] width 318 height 20
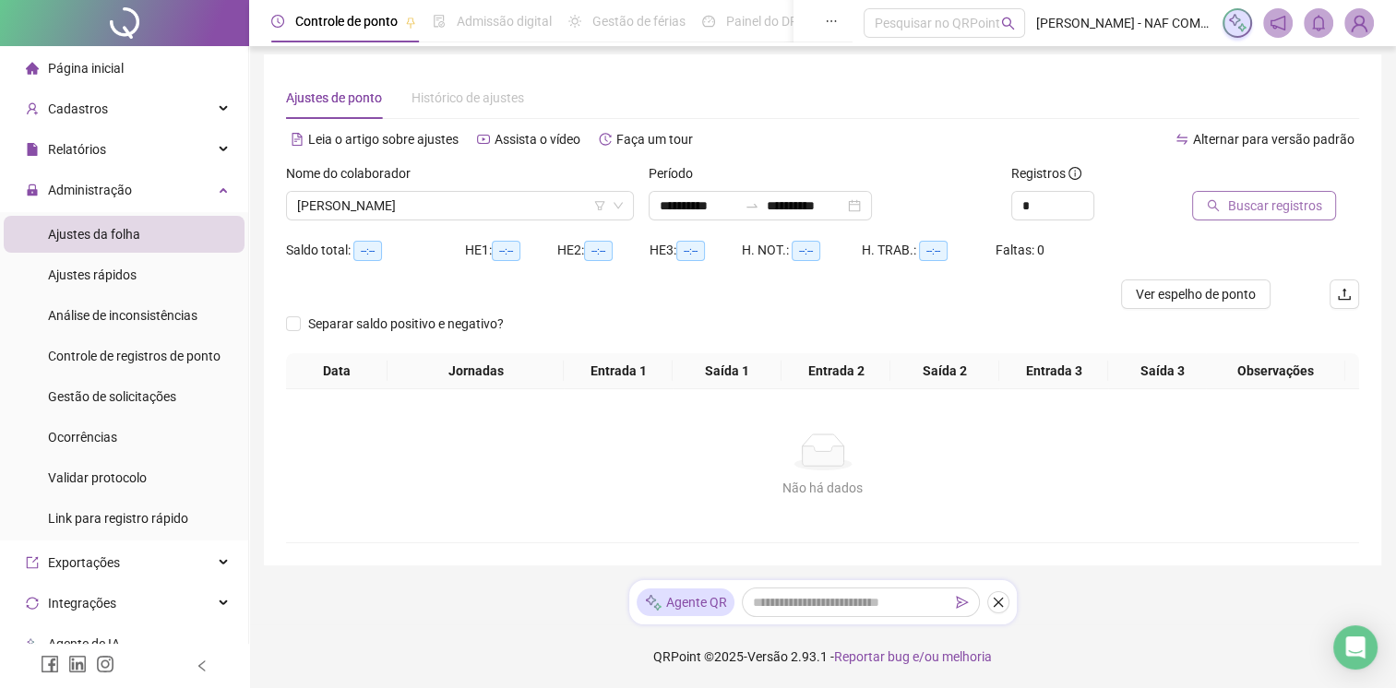
click at [1318, 209] on button "Buscar registros" at bounding box center [1264, 206] width 144 height 30
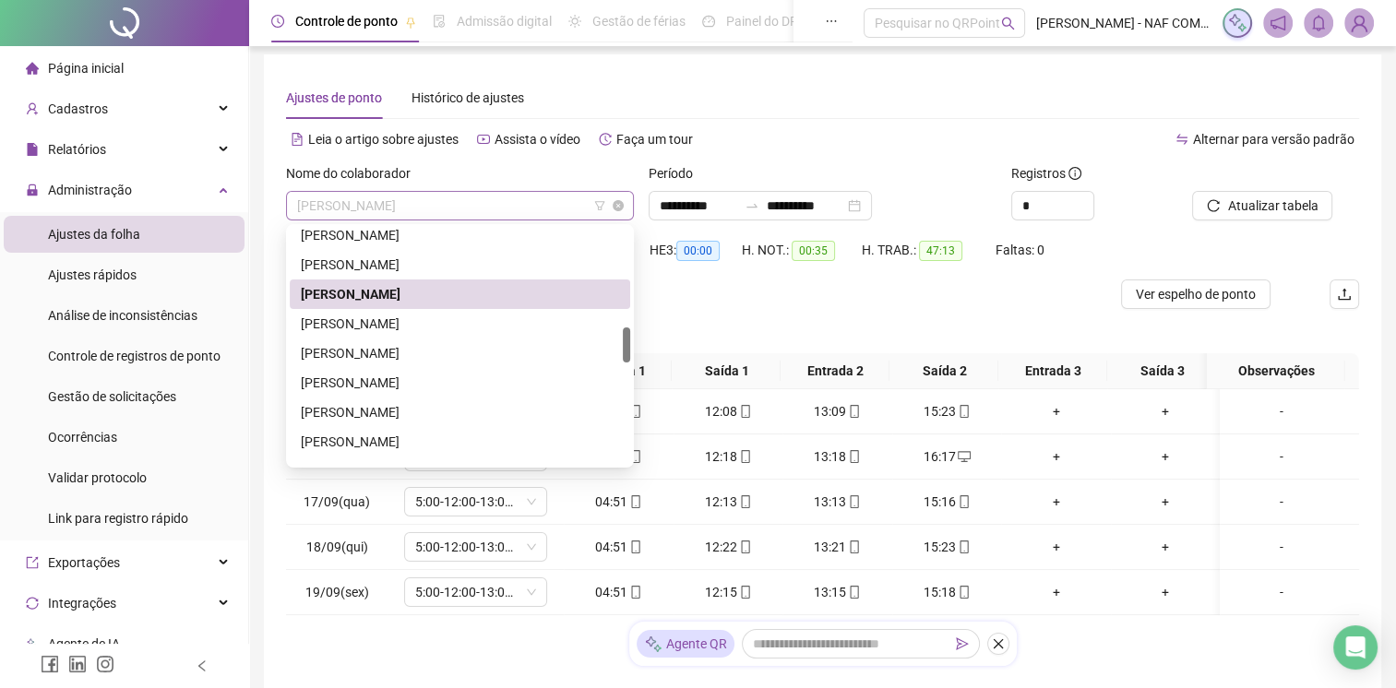
click at [476, 195] on div "[PERSON_NAME]" at bounding box center [460, 206] width 348 height 30
click at [385, 330] on div "[PERSON_NAME]" at bounding box center [460, 324] width 318 height 20
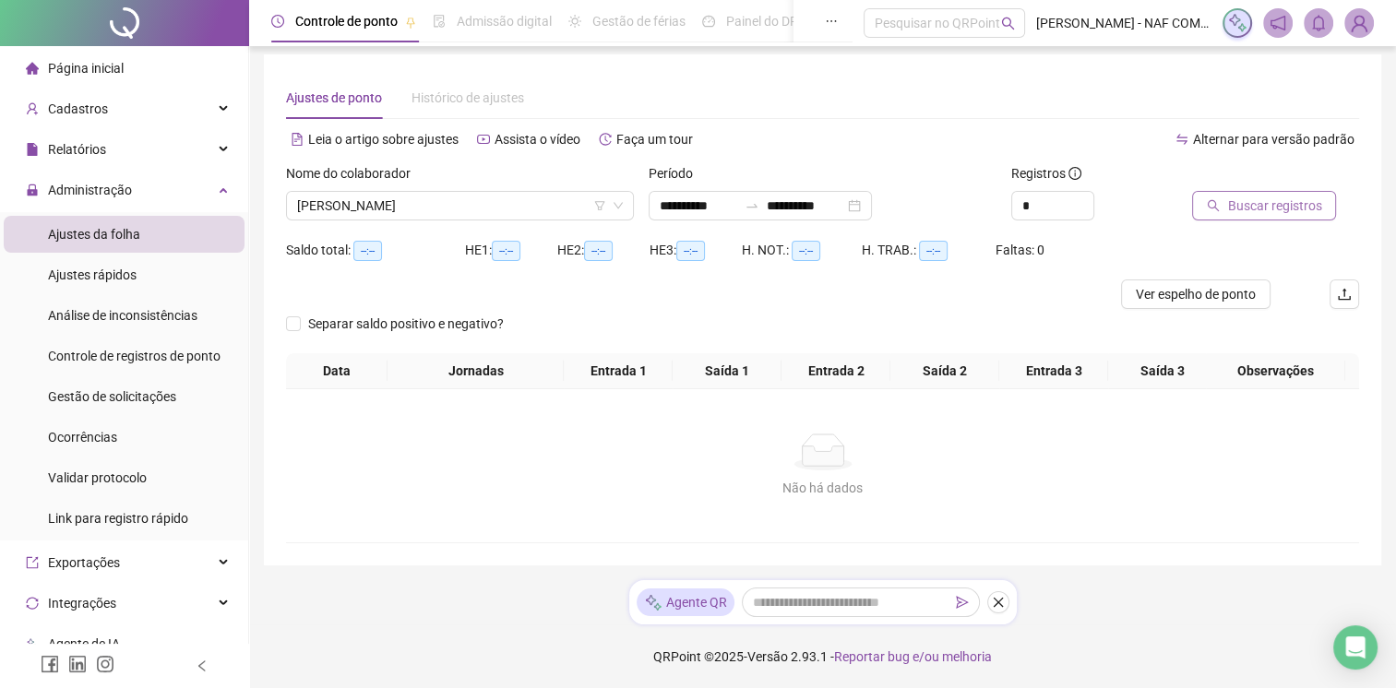
click at [1269, 210] on span "Buscar registros" at bounding box center [1274, 206] width 94 height 20
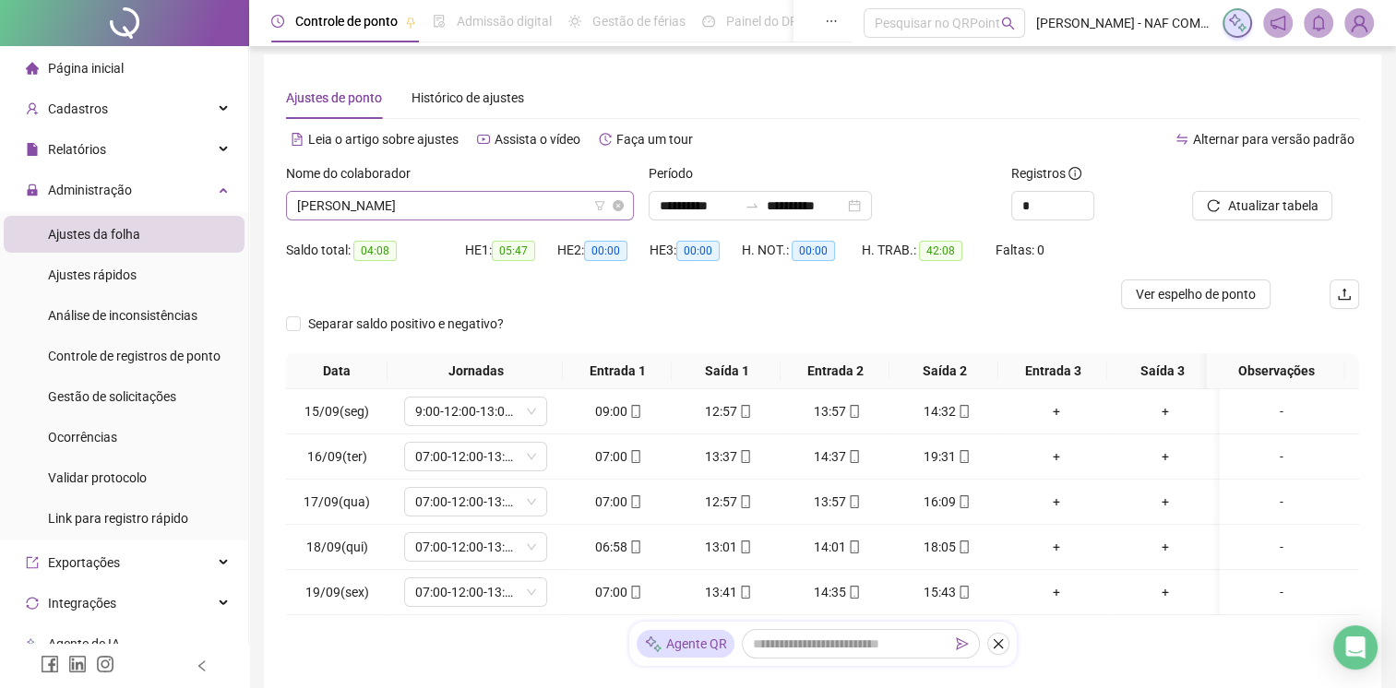
click at [450, 200] on span "[PERSON_NAME]" at bounding box center [460, 206] width 326 height 28
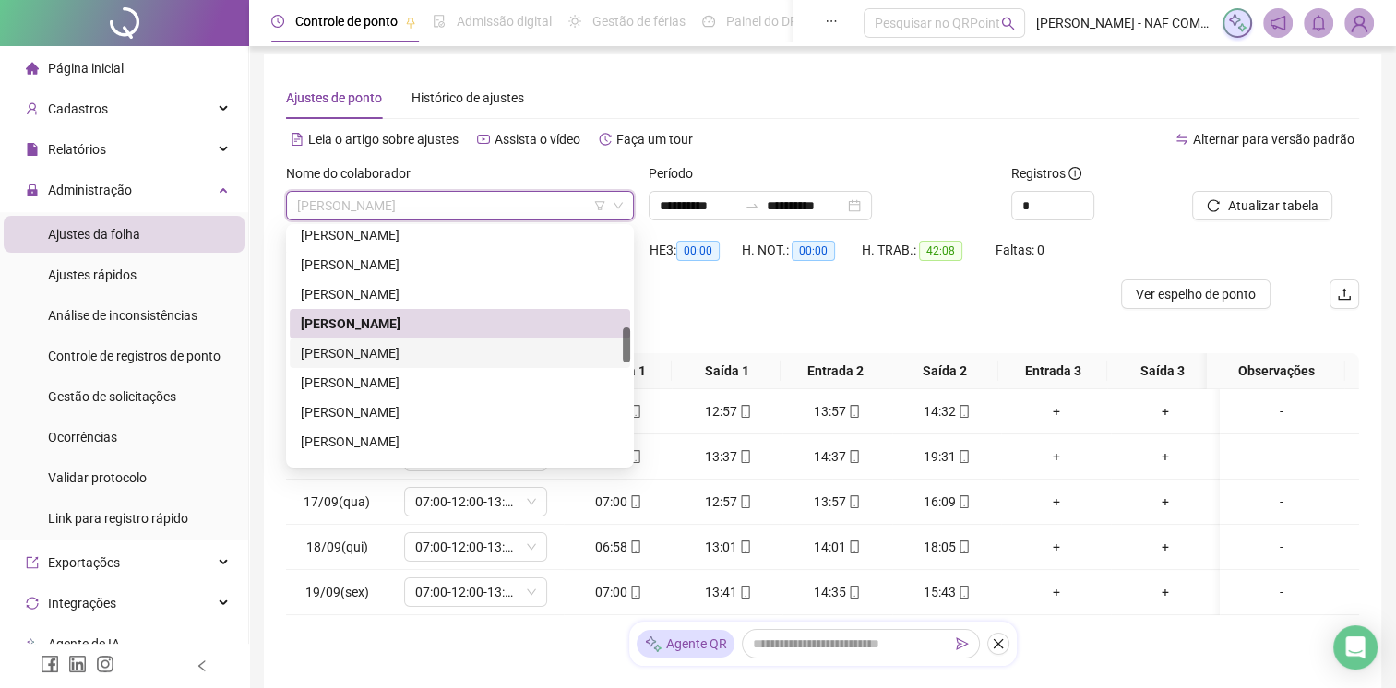
click at [398, 346] on div "[PERSON_NAME]" at bounding box center [460, 353] width 318 height 20
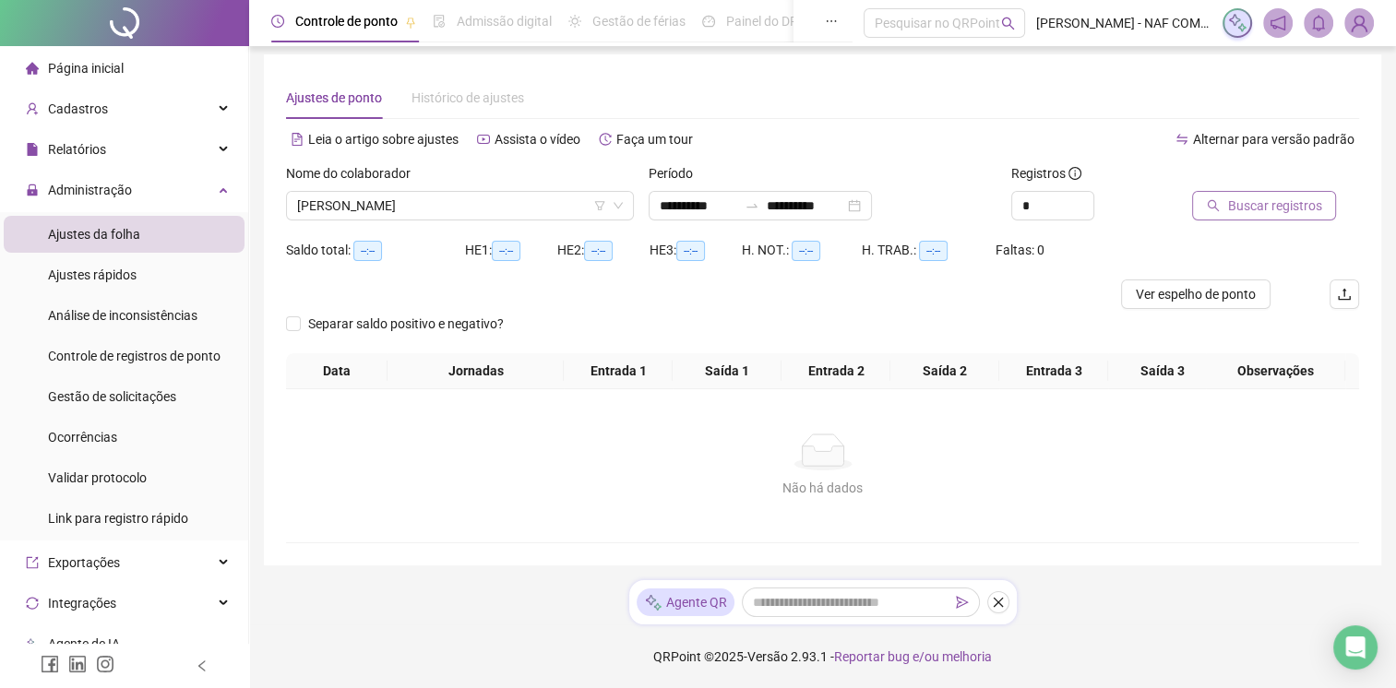
click at [1247, 206] on span "Buscar registros" at bounding box center [1274, 206] width 94 height 20
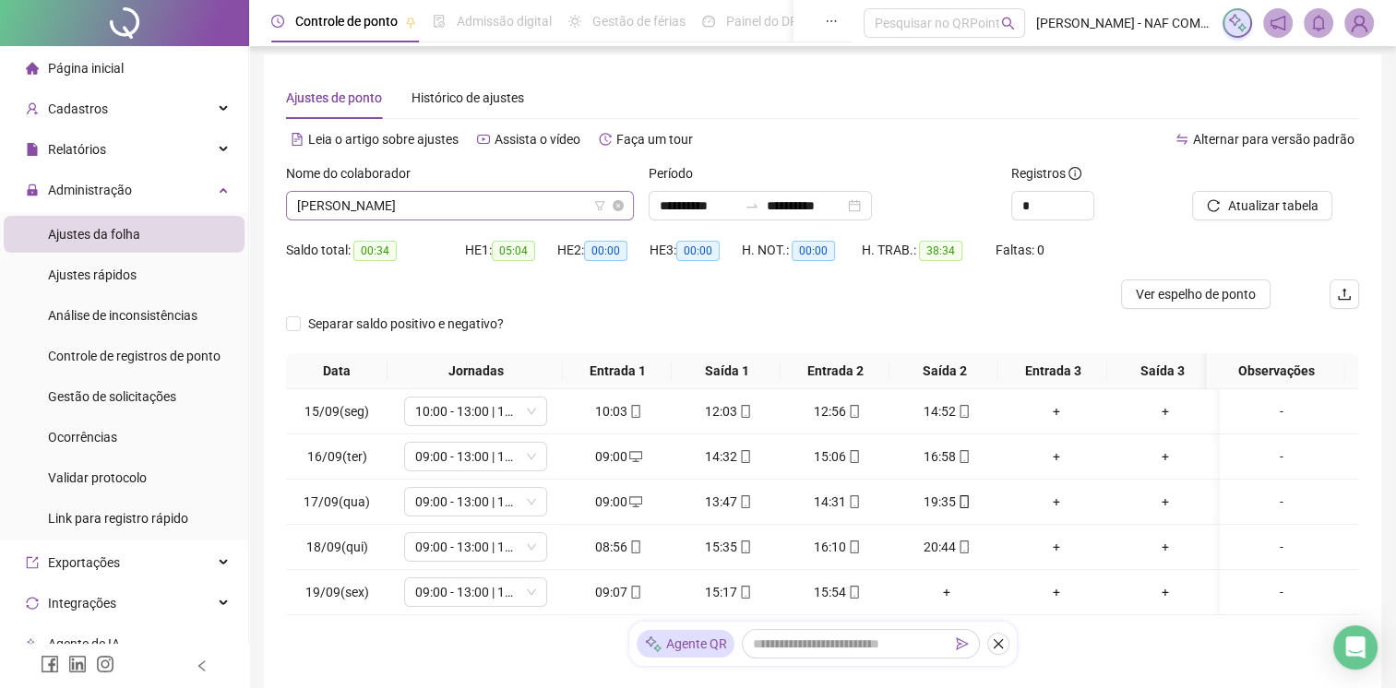
click at [528, 212] on span "[PERSON_NAME]" at bounding box center [460, 206] width 326 height 28
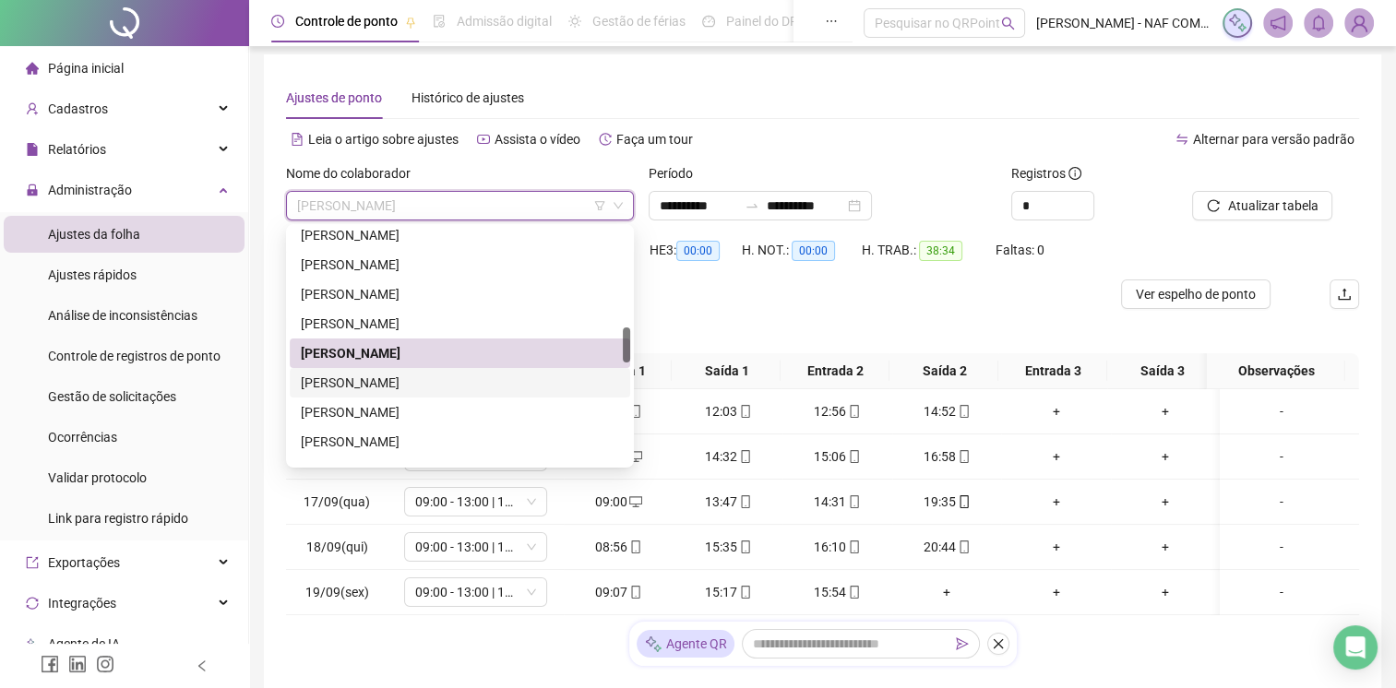
click at [458, 379] on div "[PERSON_NAME]" at bounding box center [460, 383] width 318 height 20
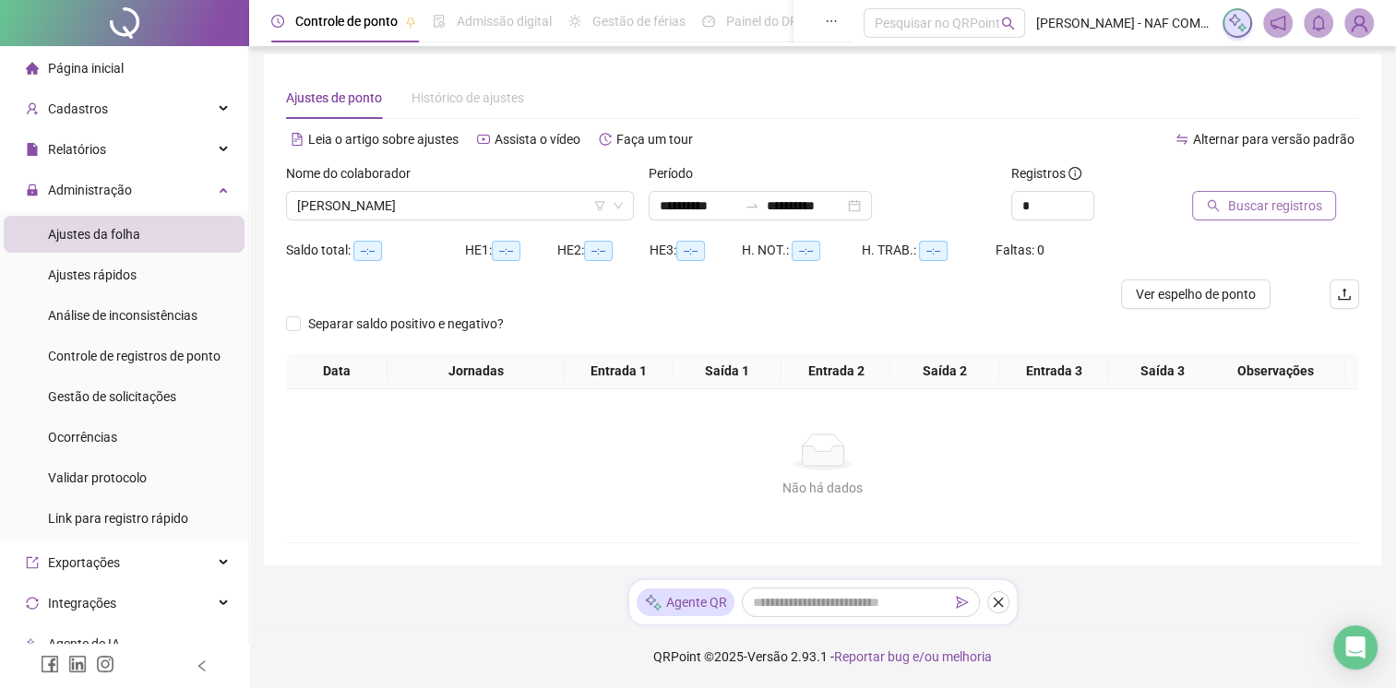
click at [1292, 208] on span "Buscar registros" at bounding box center [1274, 206] width 94 height 20
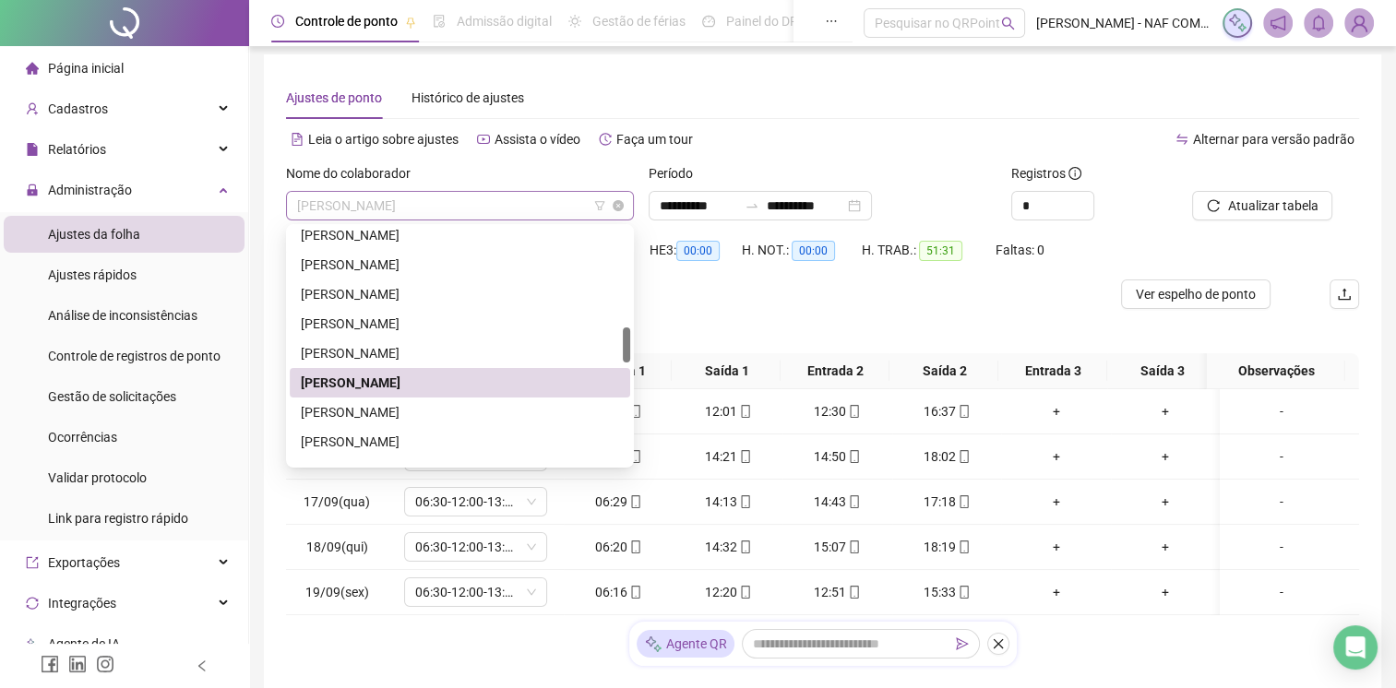
click at [509, 202] on span "[PERSON_NAME]" at bounding box center [460, 206] width 326 height 28
click at [413, 403] on div "[PERSON_NAME]" at bounding box center [460, 412] width 318 height 20
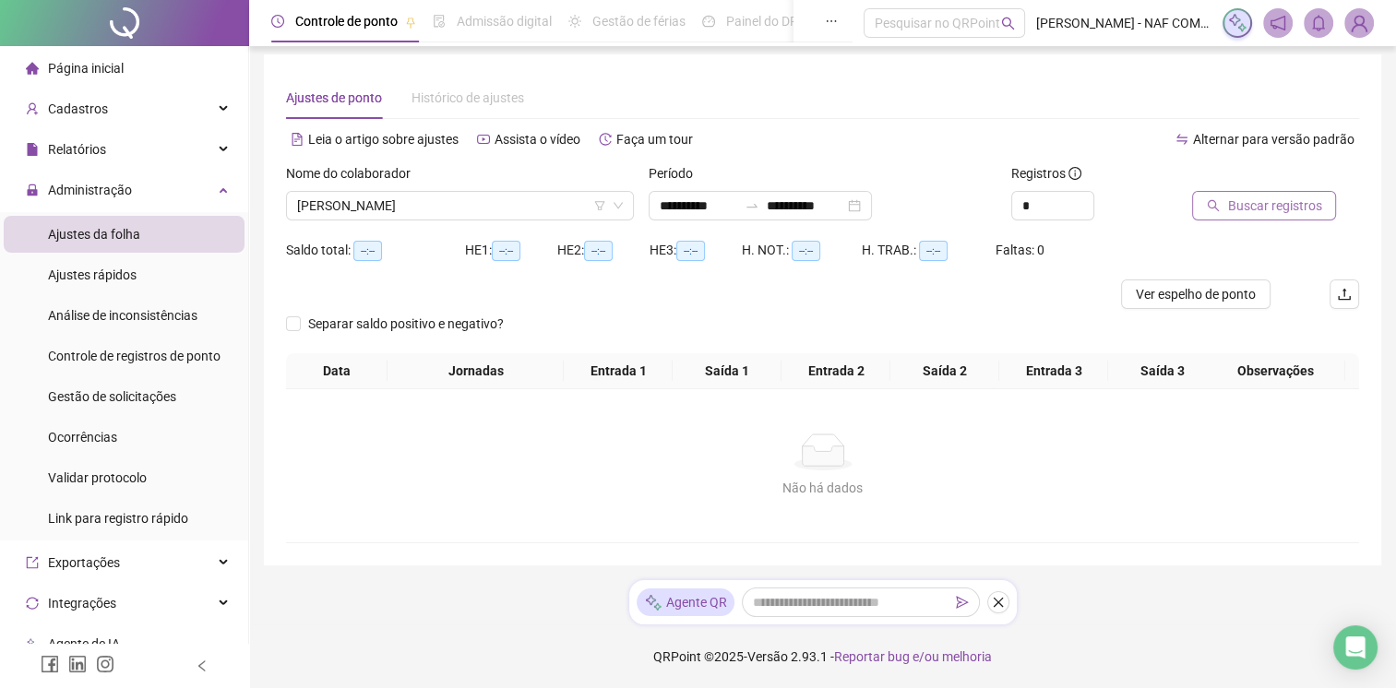
click at [1283, 196] on span "Buscar registros" at bounding box center [1274, 206] width 94 height 20
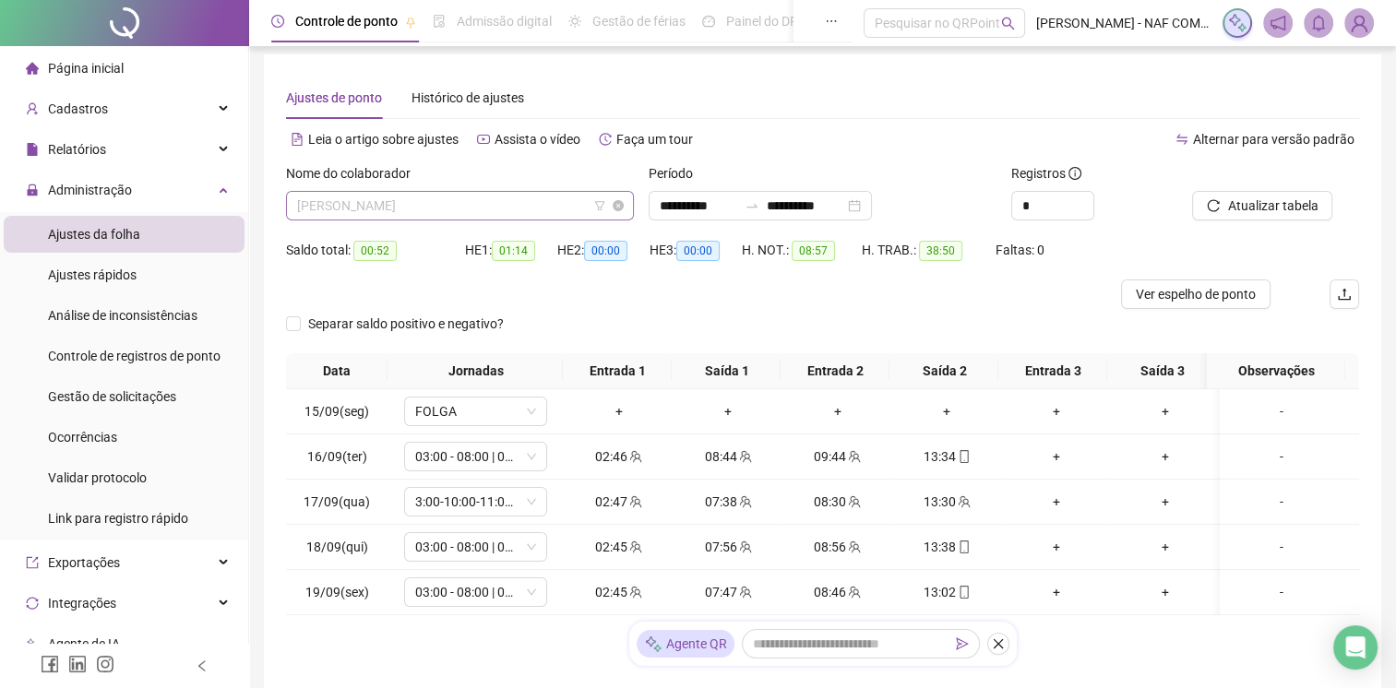
click at [514, 204] on span "[PERSON_NAME]" at bounding box center [460, 206] width 326 height 28
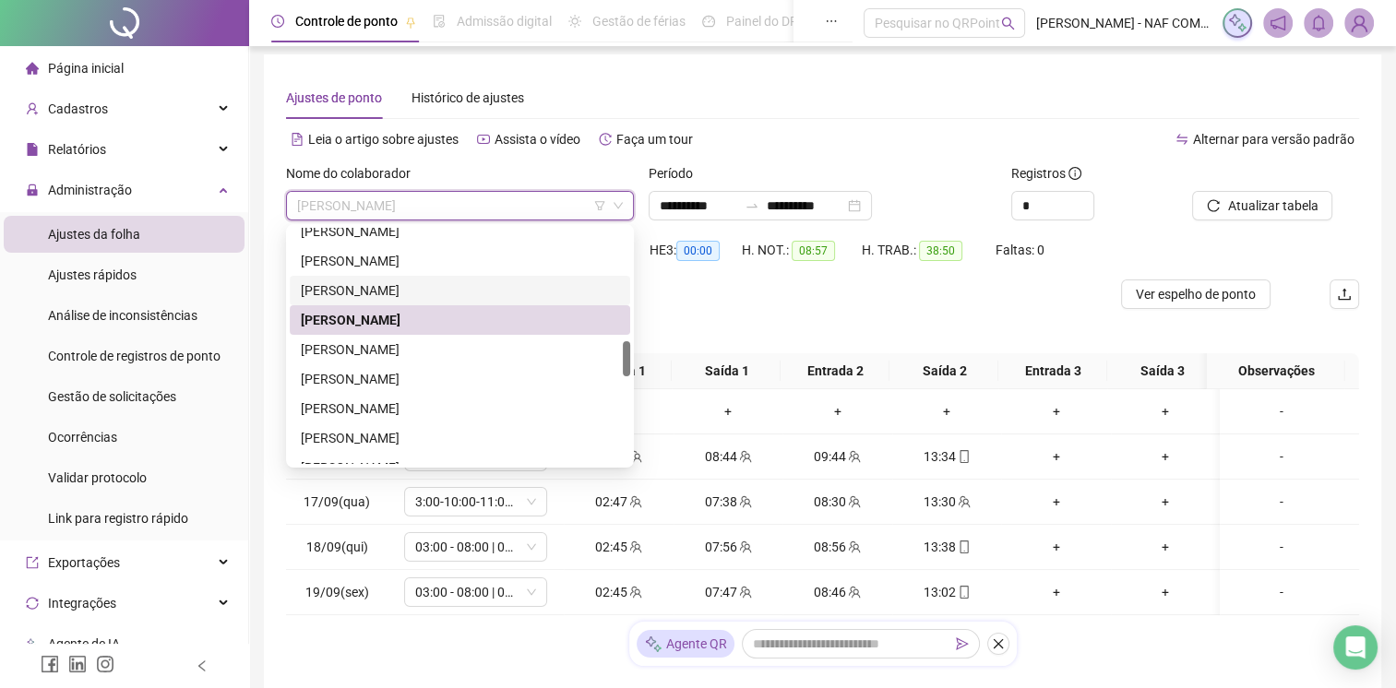
scroll to position [841, 0]
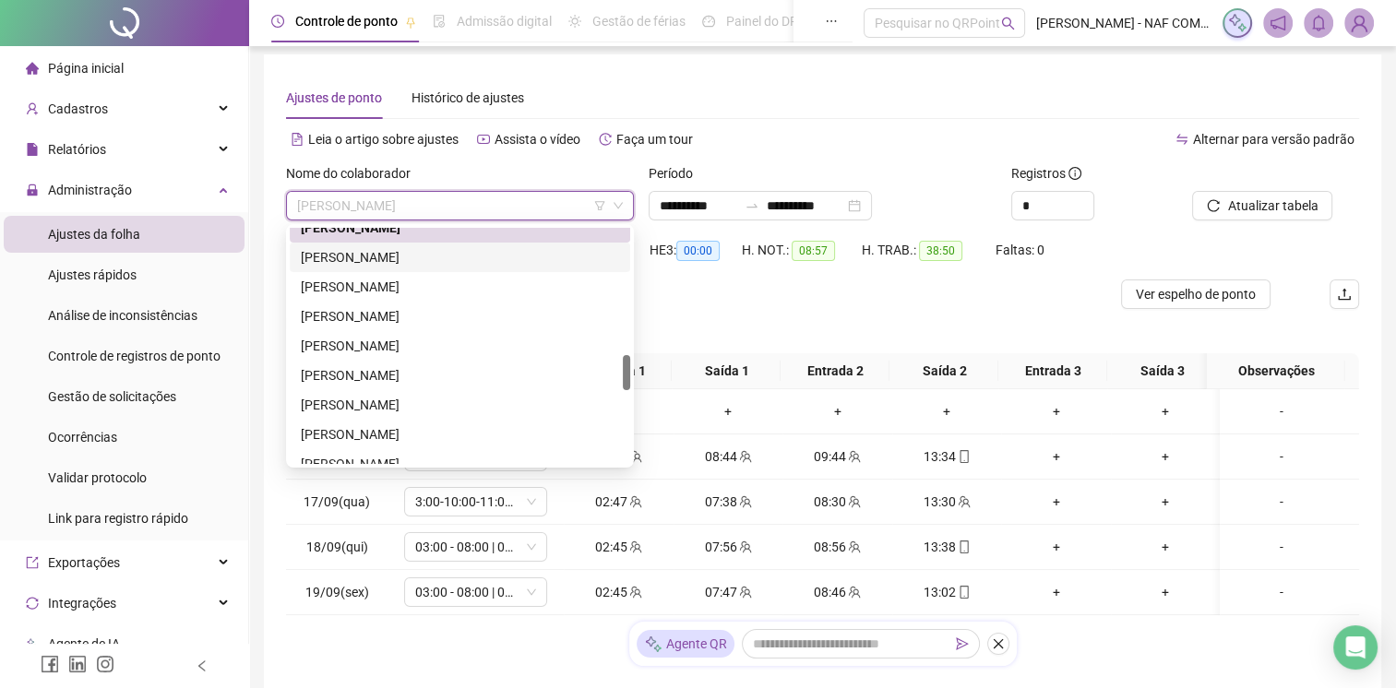
click at [392, 261] on div "[PERSON_NAME]" at bounding box center [460, 257] width 318 height 20
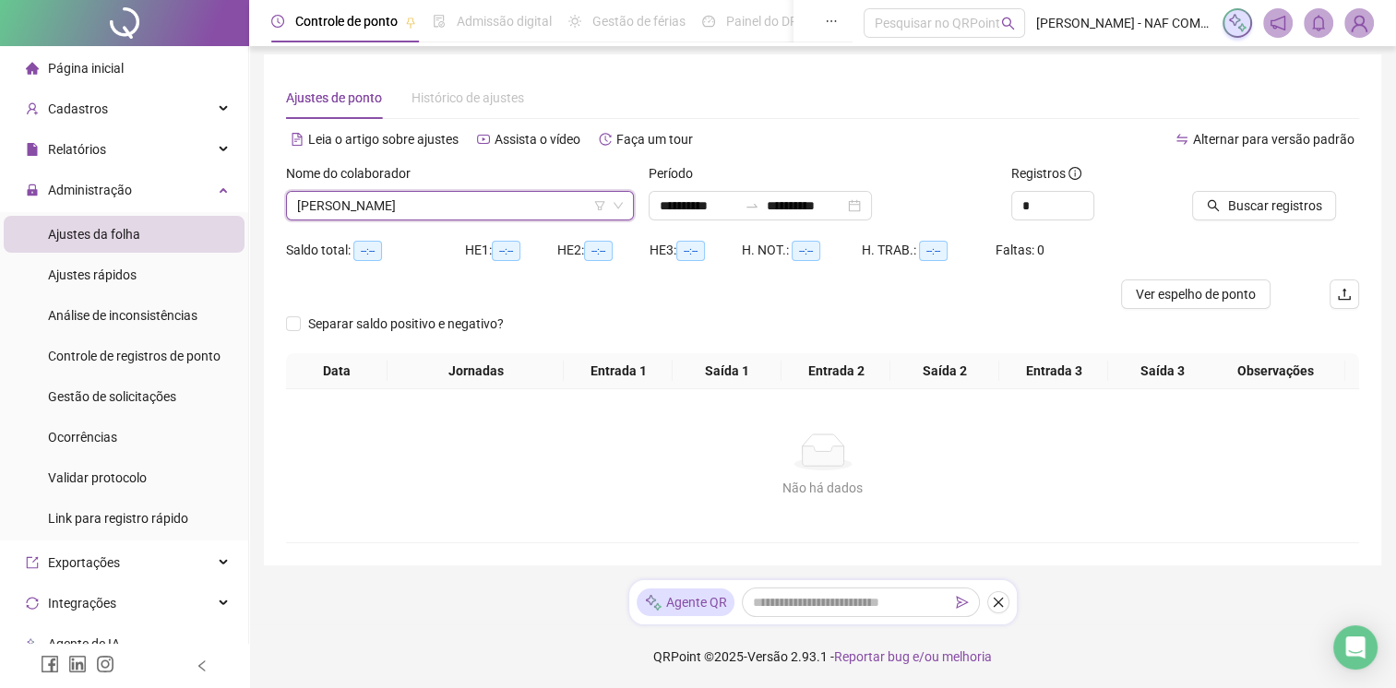
click at [1291, 220] on button "Buscar registros" at bounding box center [1264, 206] width 144 height 30
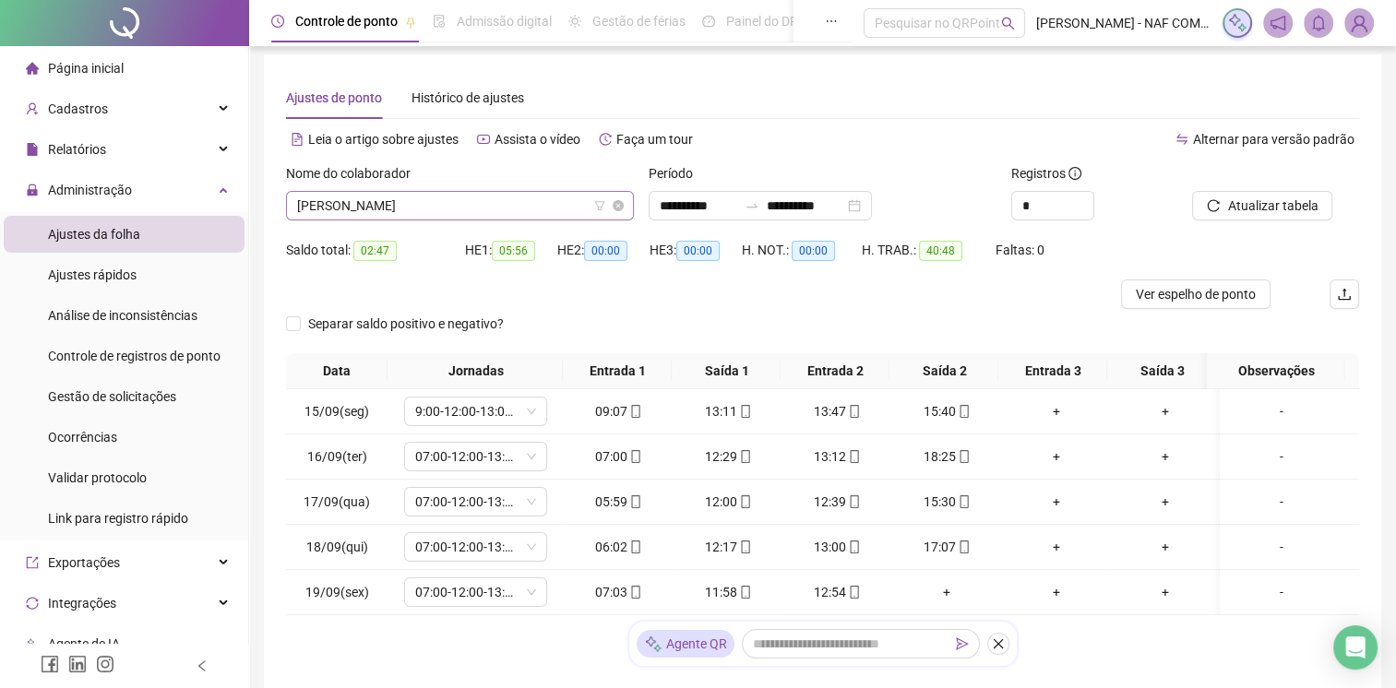
click at [446, 203] on span "[PERSON_NAME]" at bounding box center [460, 206] width 326 height 28
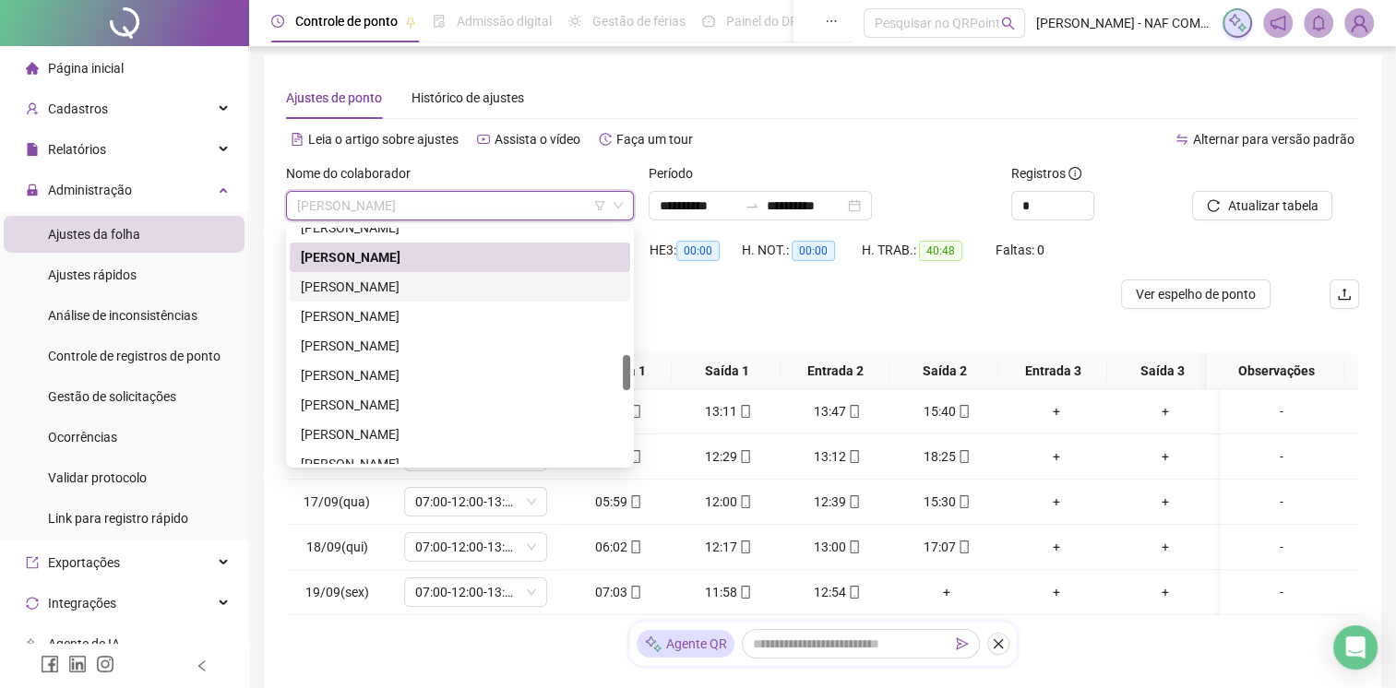
click at [394, 288] on div "[PERSON_NAME]" at bounding box center [460, 287] width 318 height 20
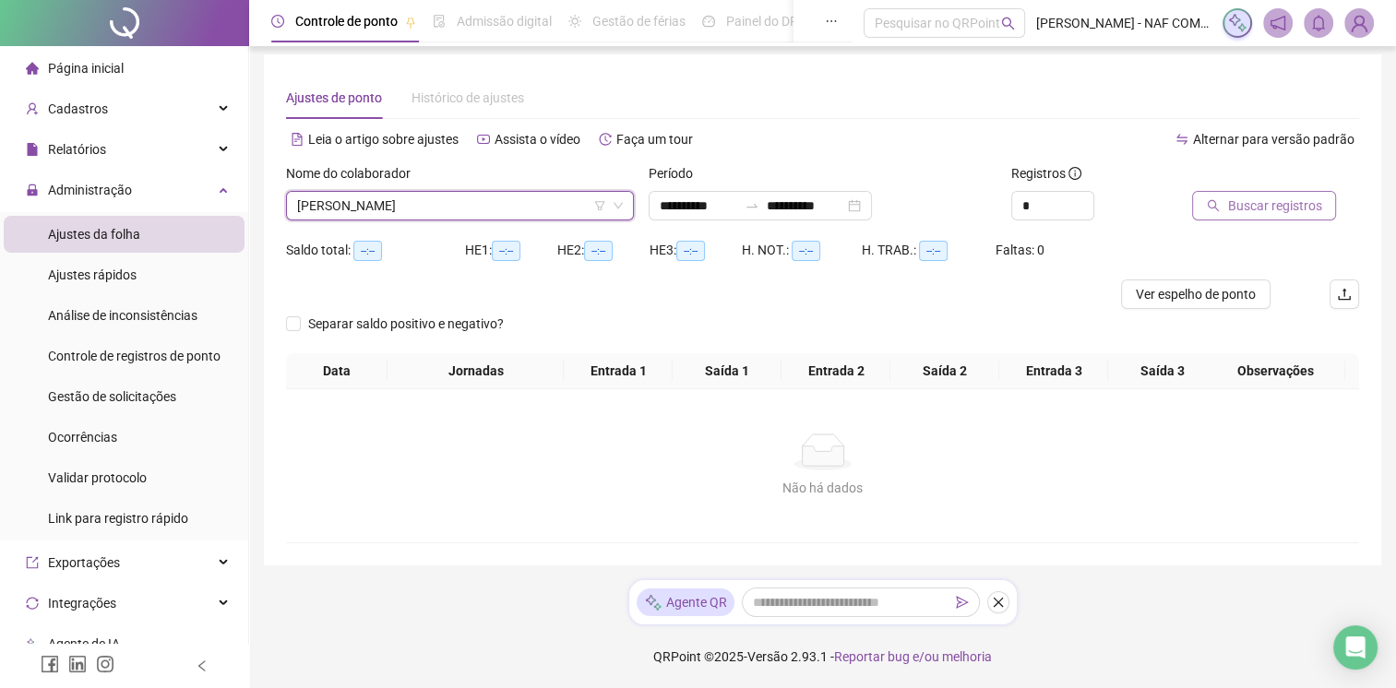
click at [1293, 206] on span "Buscar registros" at bounding box center [1274, 206] width 94 height 20
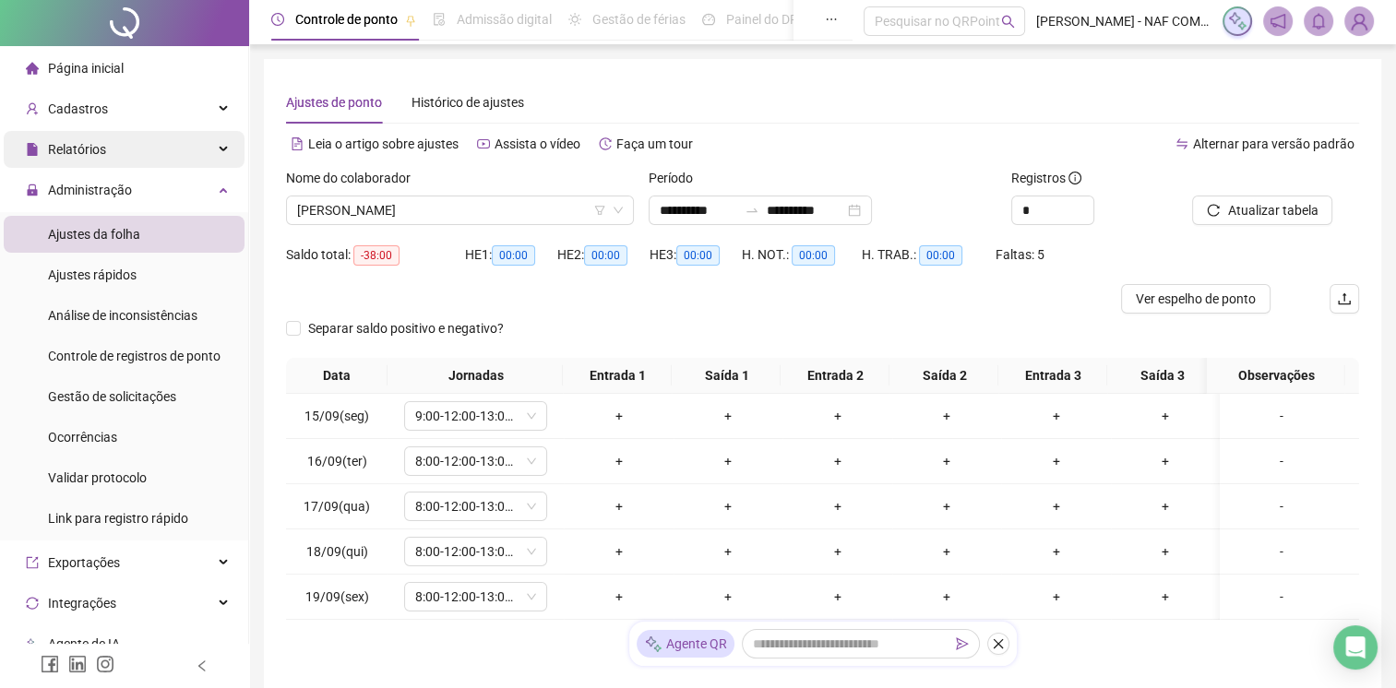
scroll to position [0, 0]
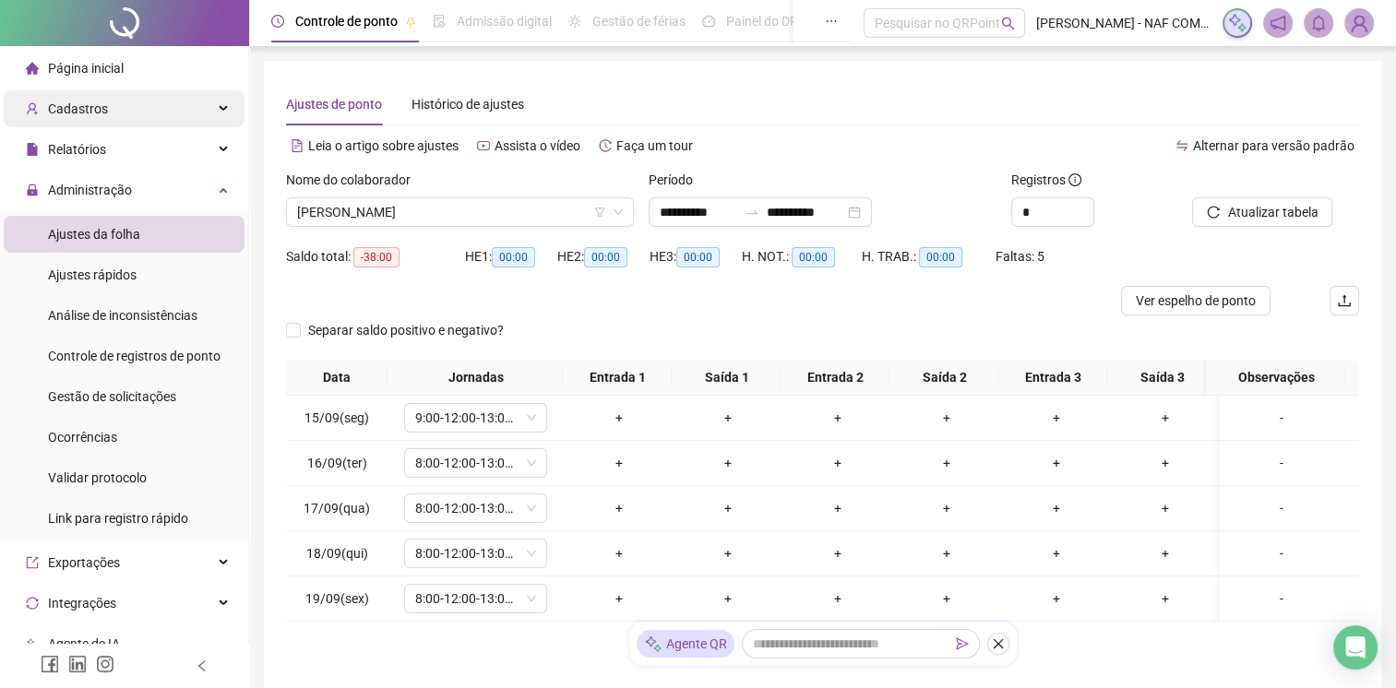
click at [134, 122] on div "Cadastros" at bounding box center [124, 108] width 241 height 37
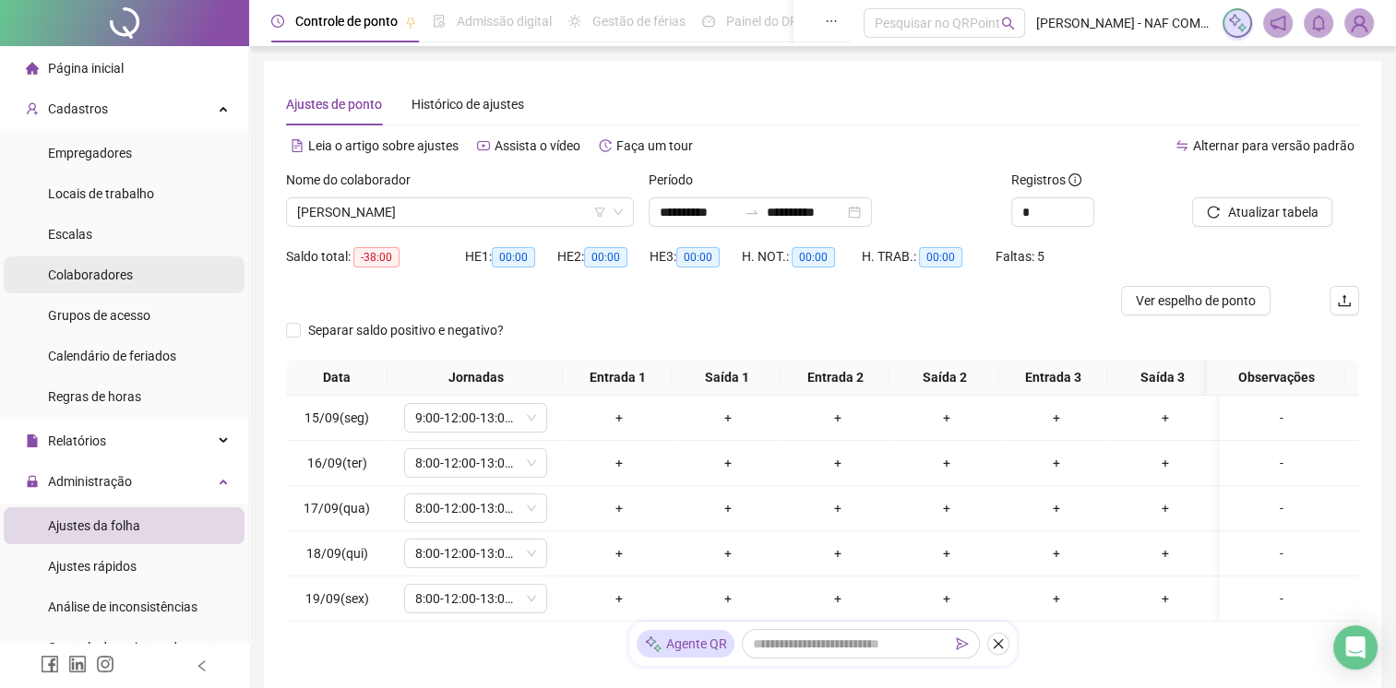
click at [107, 278] on span "Colaboradores" at bounding box center [90, 275] width 85 height 15
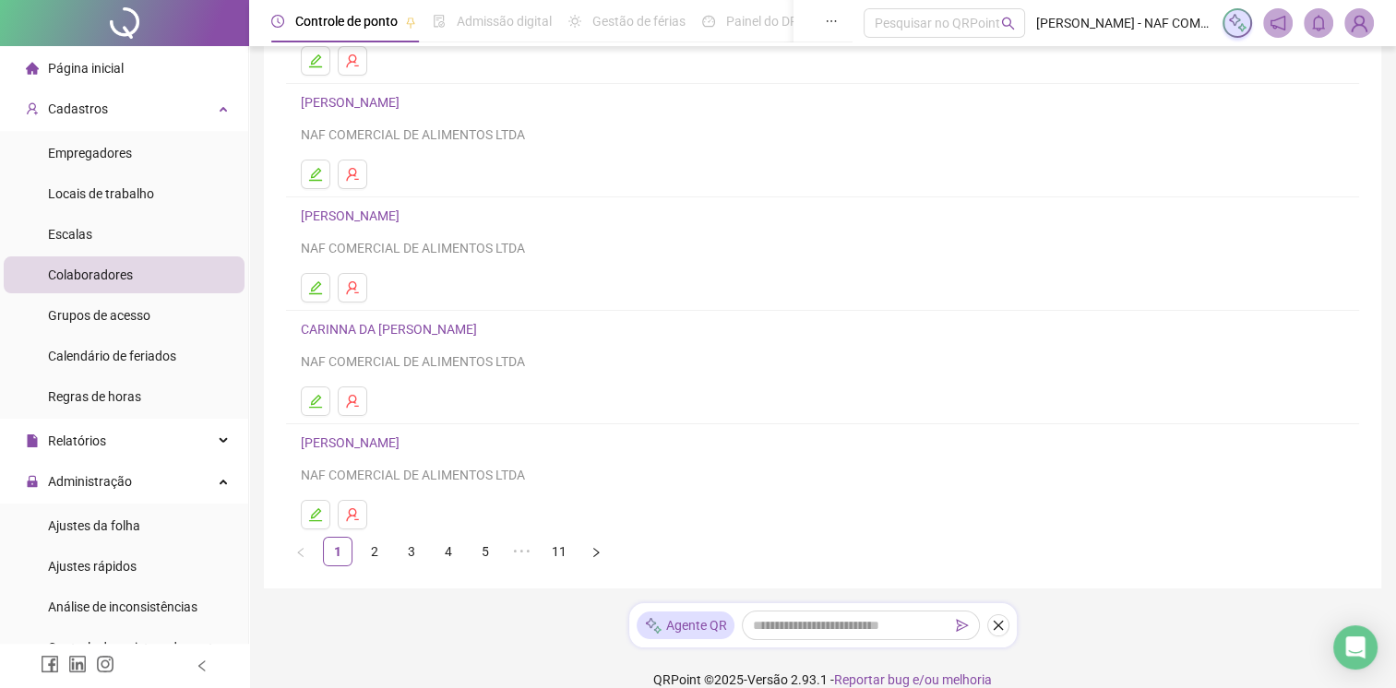
scroll to position [246, 0]
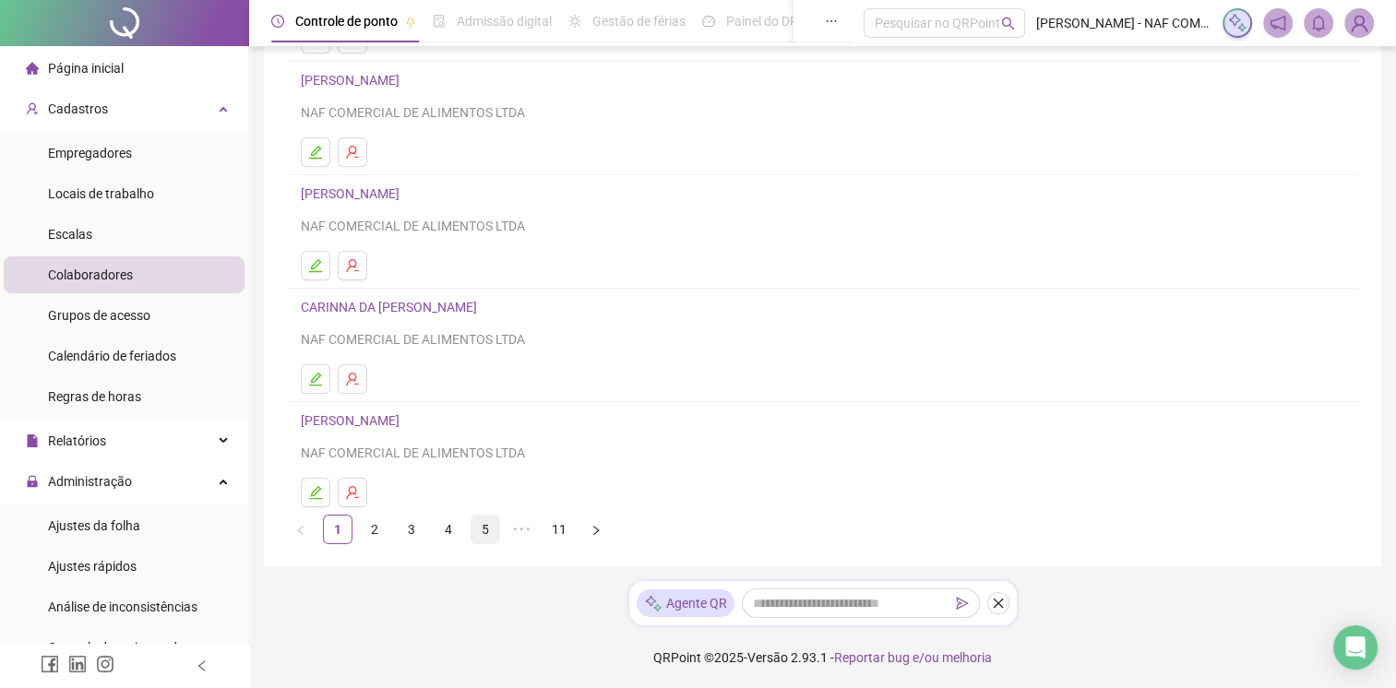
click at [480, 530] on link "5" at bounding box center [485, 530] width 28 height 28
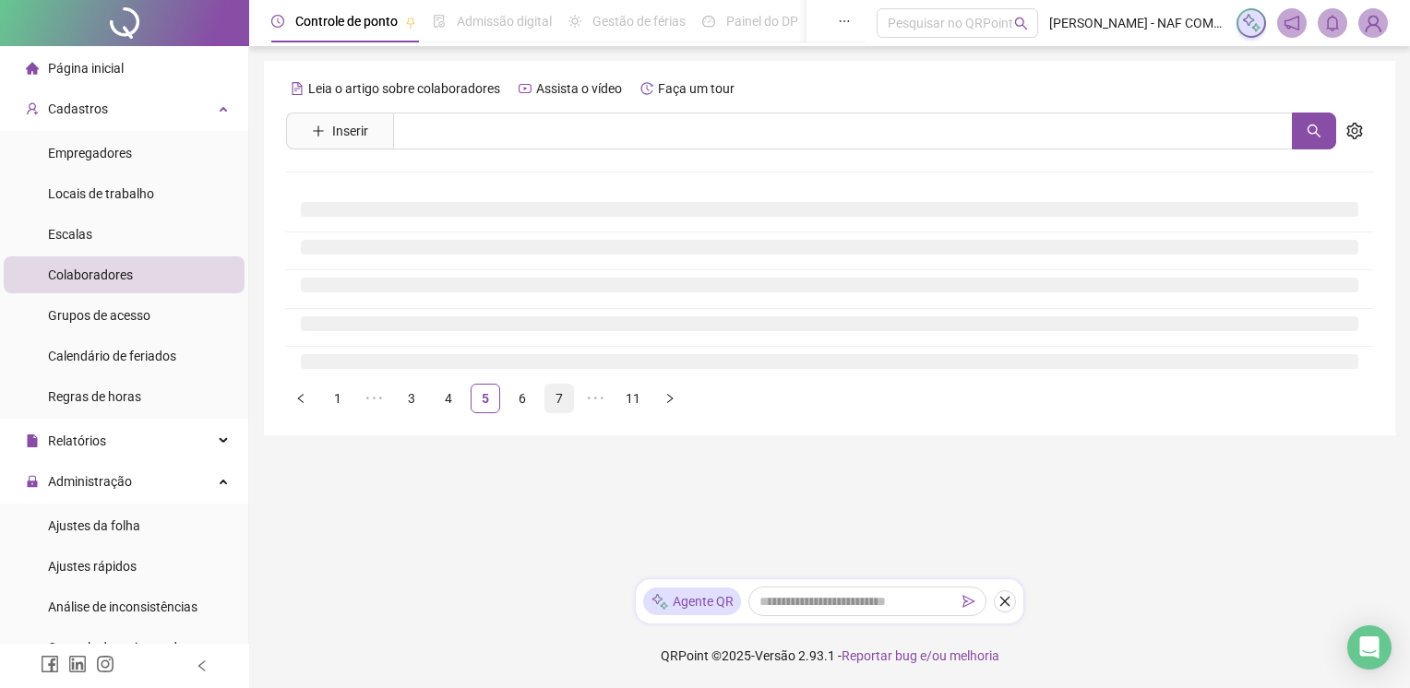
click at [548, 404] on link "7" at bounding box center [559, 399] width 28 height 28
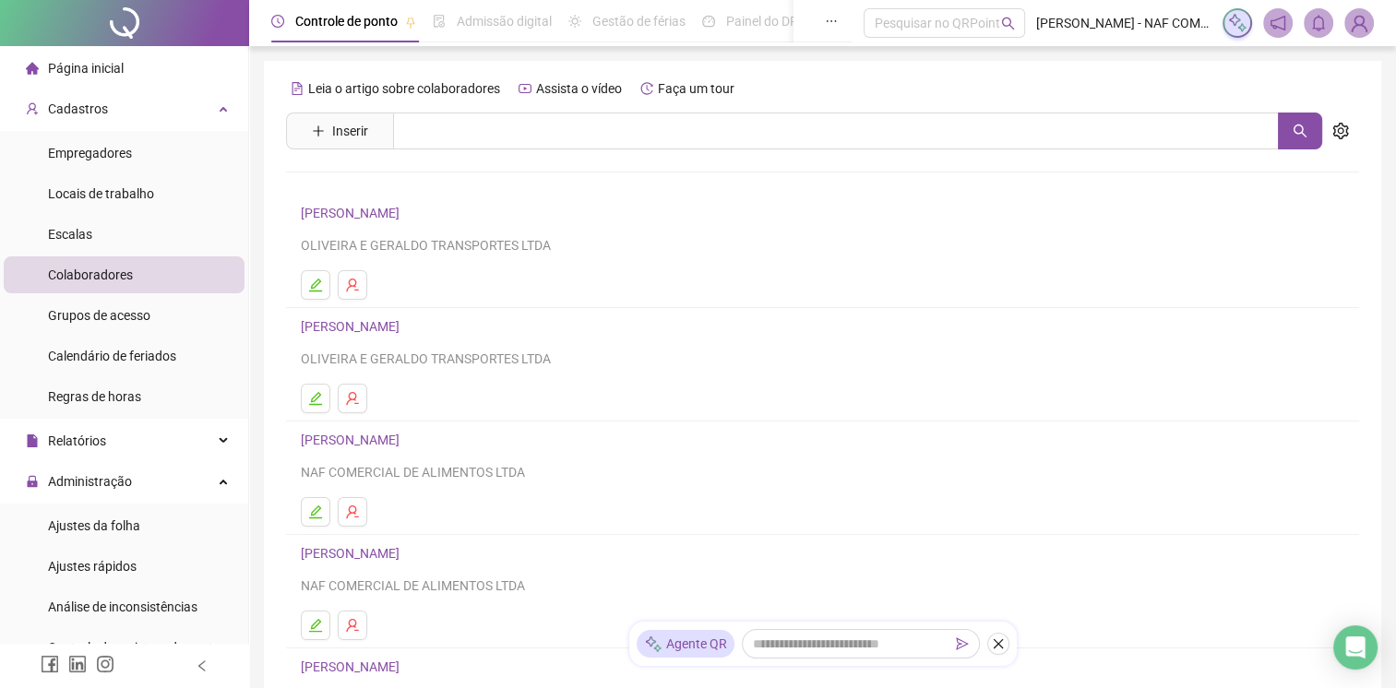
scroll to position [246, 0]
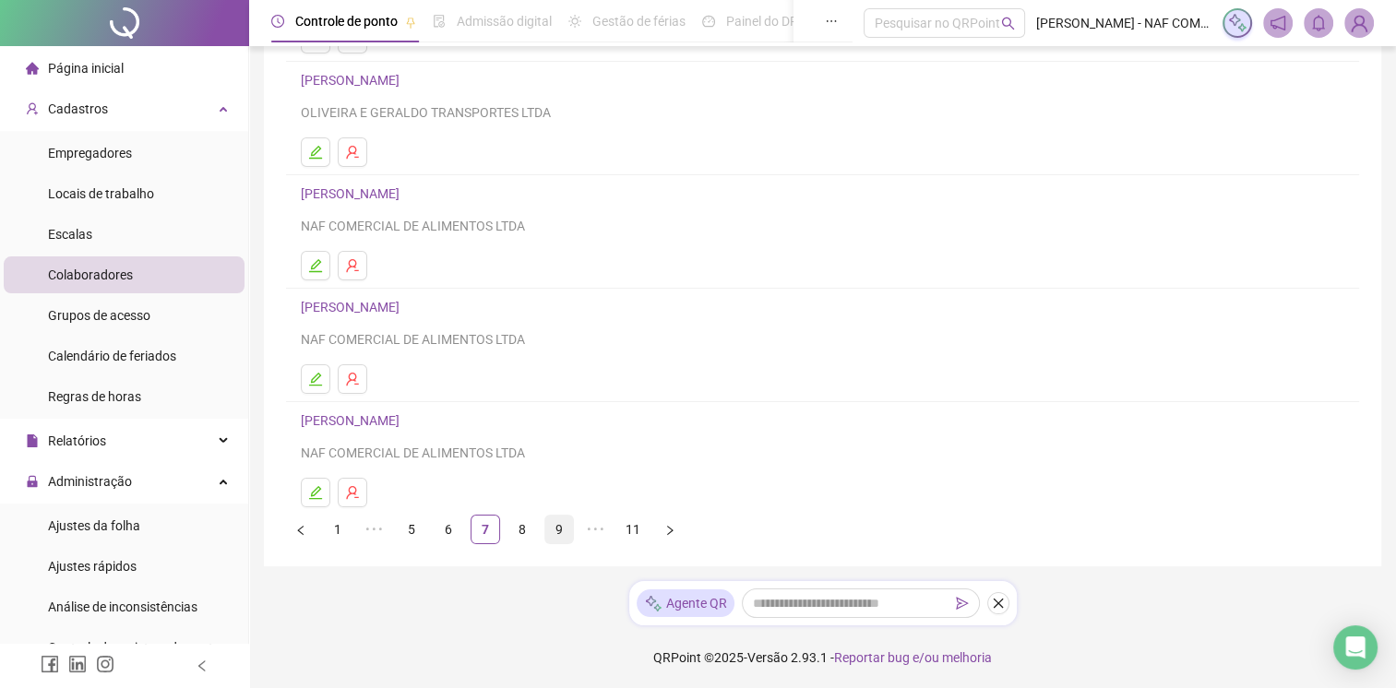
click at [550, 531] on link "9" at bounding box center [559, 530] width 28 height 28
click at [519, 525] on link "10" at bounding box center [522, 530] width 28 height 28
click at [549, 528] on link "11" at bounding box center [559, 530] width 28 height 28
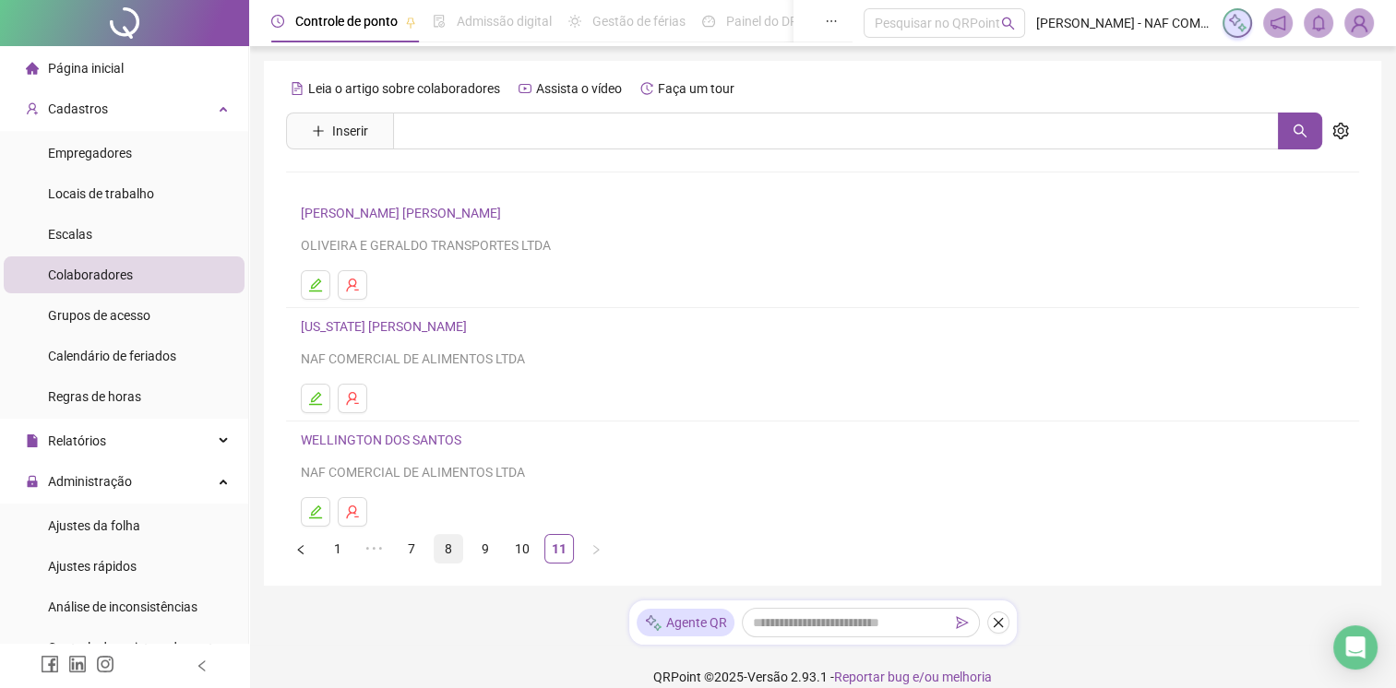
click at [435, 543] on link "8" at bounding box center [448, 549] width 28 height 28
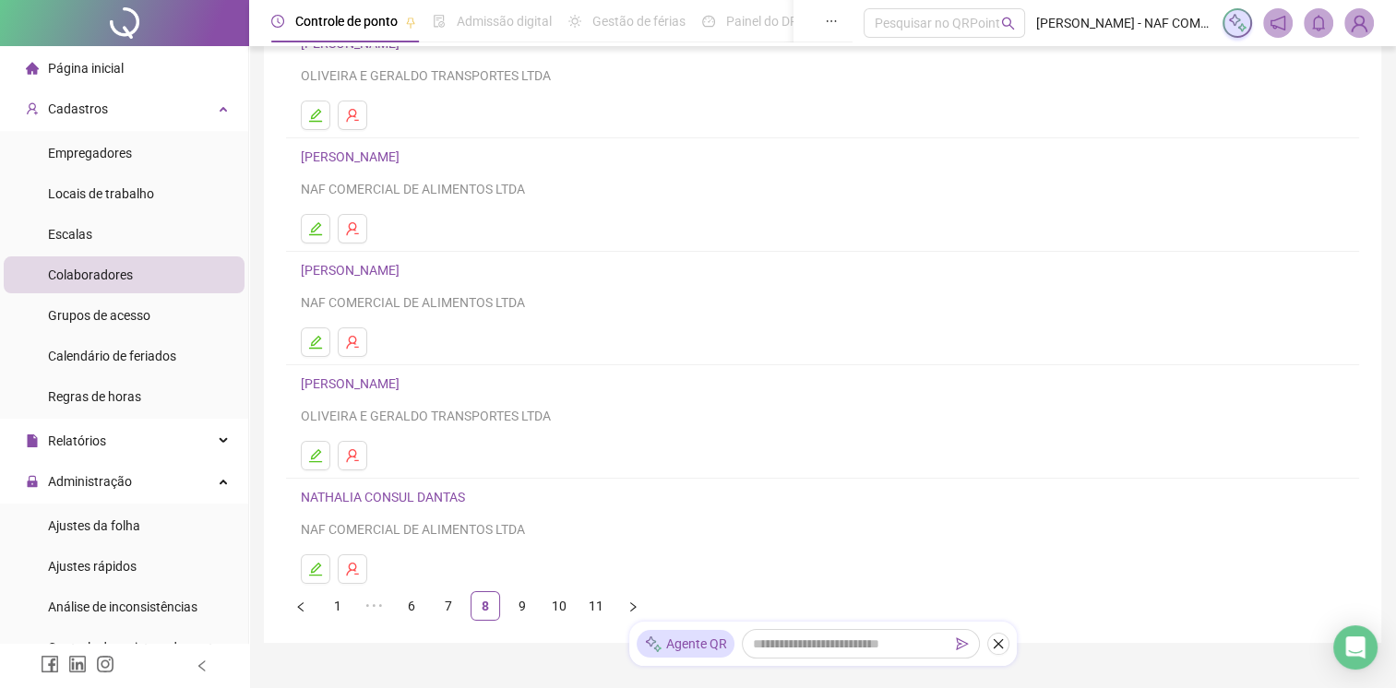
scroll to position [184, 0]
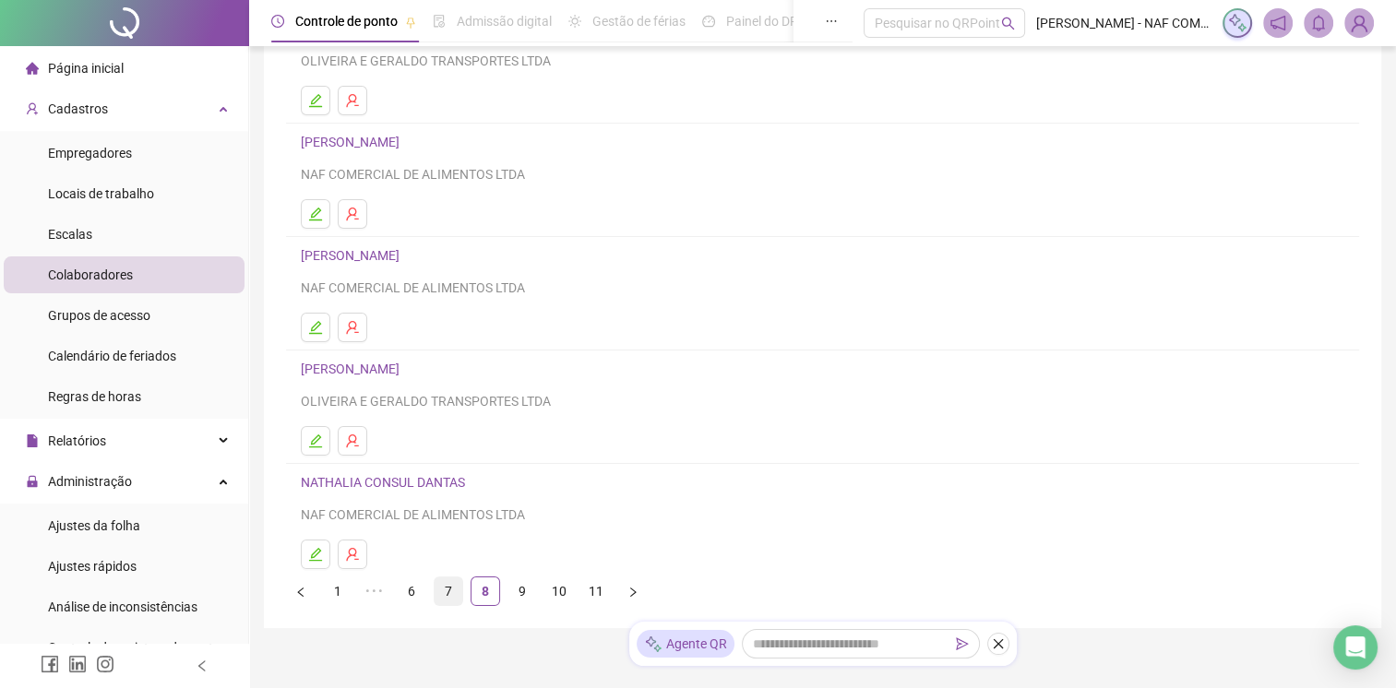
click at [436, 589] on link "7" at bounding box center [448, 591] width 28 height 28
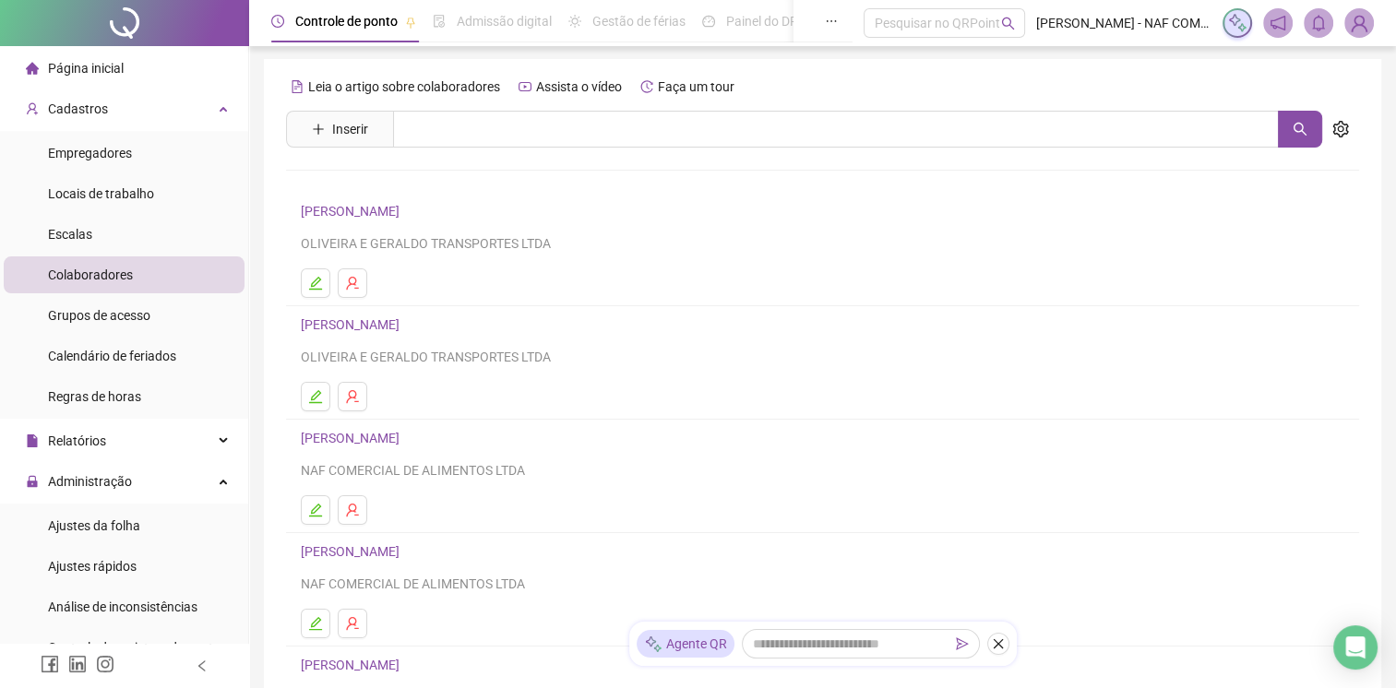
scroll to position [0, 0]
click at [339, 216] on link "[PERSON_NAME]" at bounding box center [353, 213] width 104 height 15
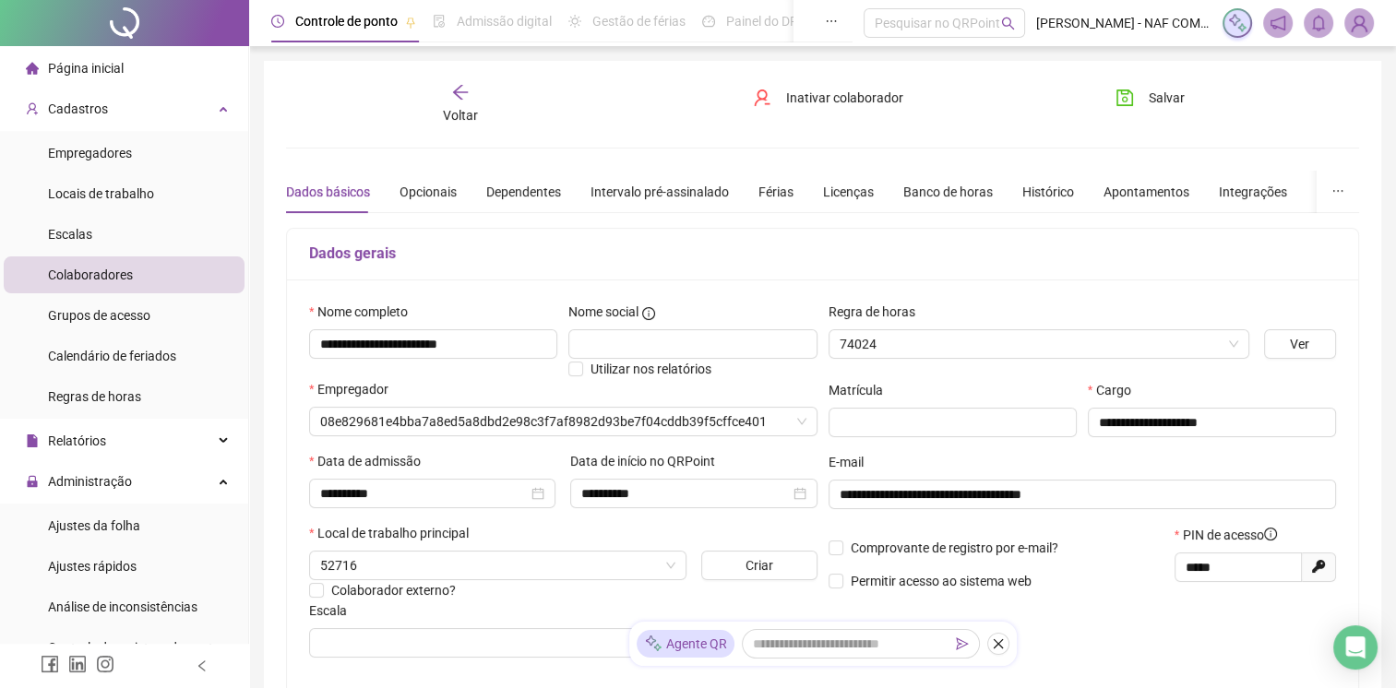
type input "**********"
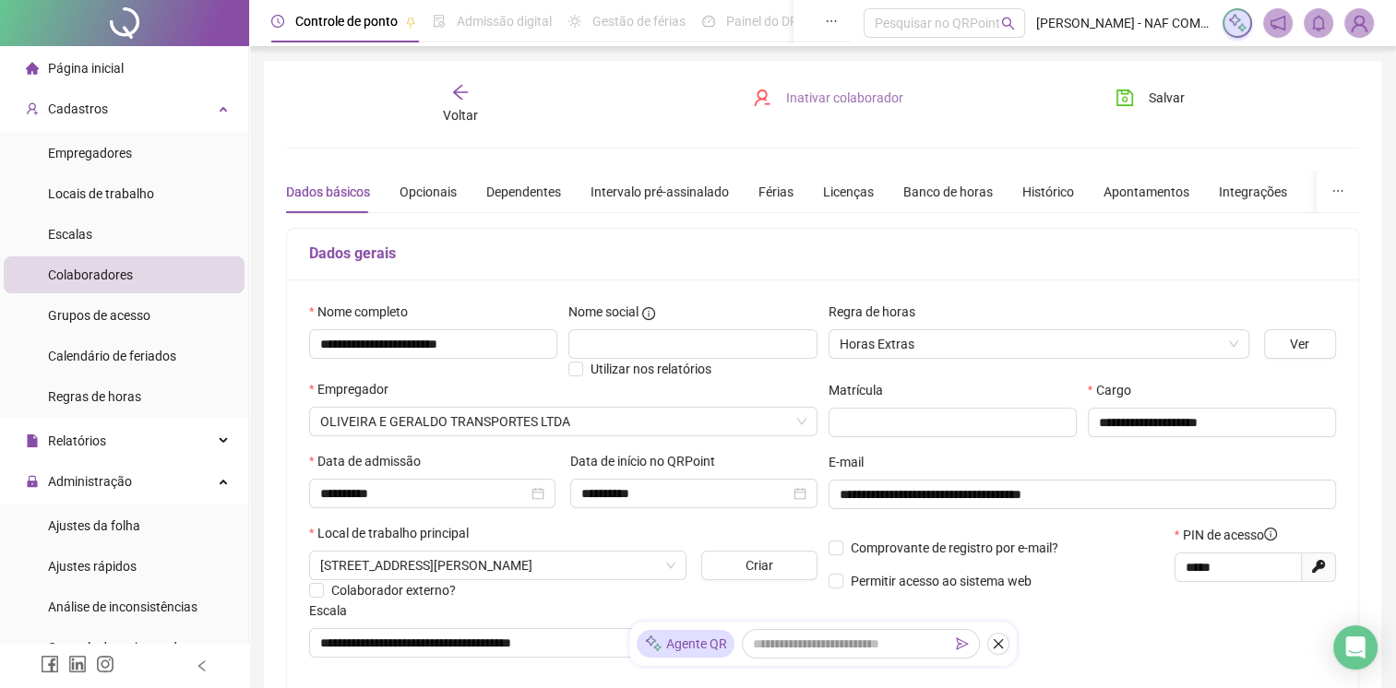
click at [815, 102] on span "Inativar colaborador" at bounding box center [844, 98] width 117 height 20
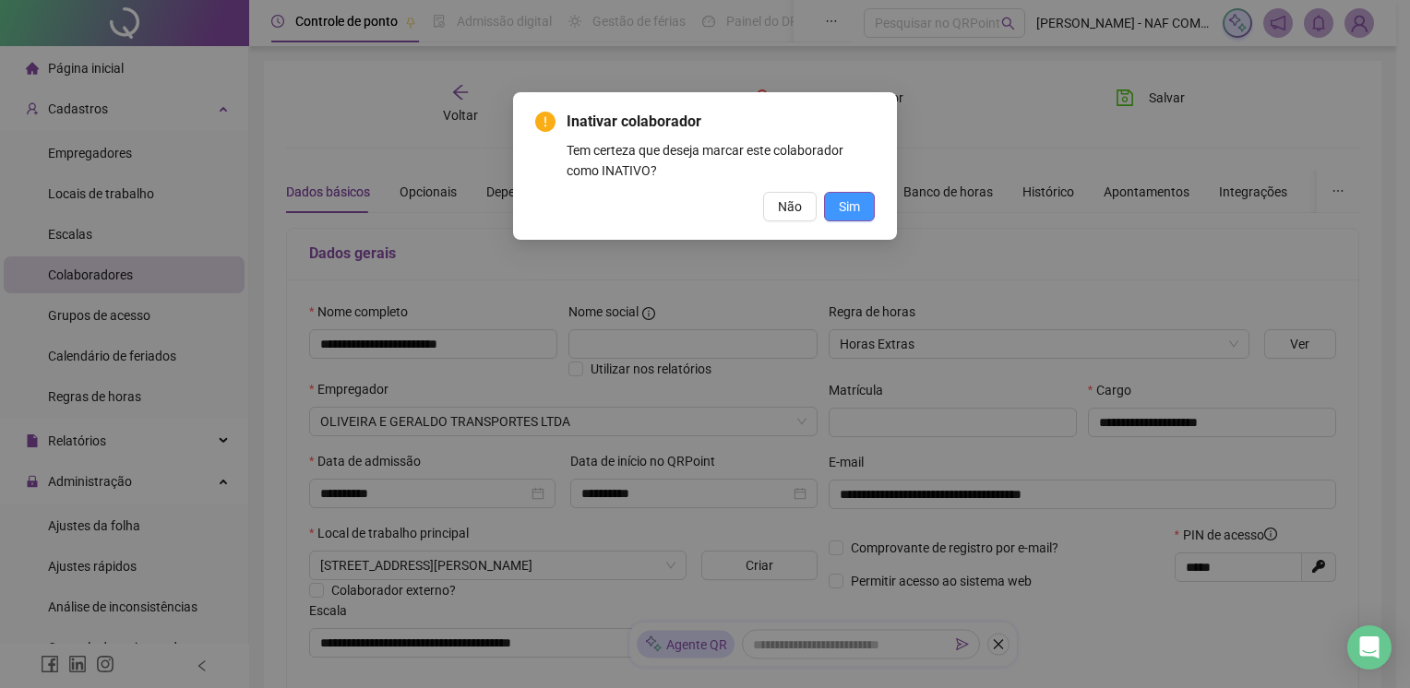
click at [851, 216] on span "Sim" at bounding box center [849, 206] width 21 height 20
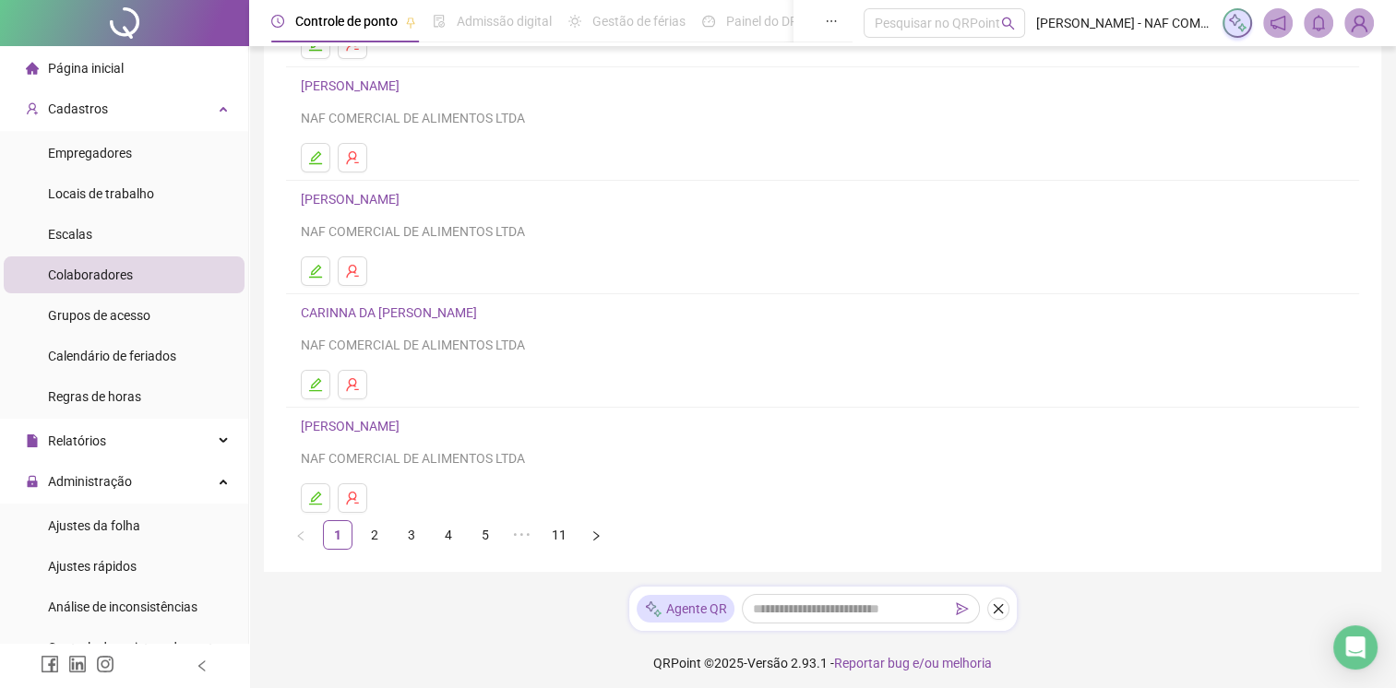
scroll to position [246, 0]
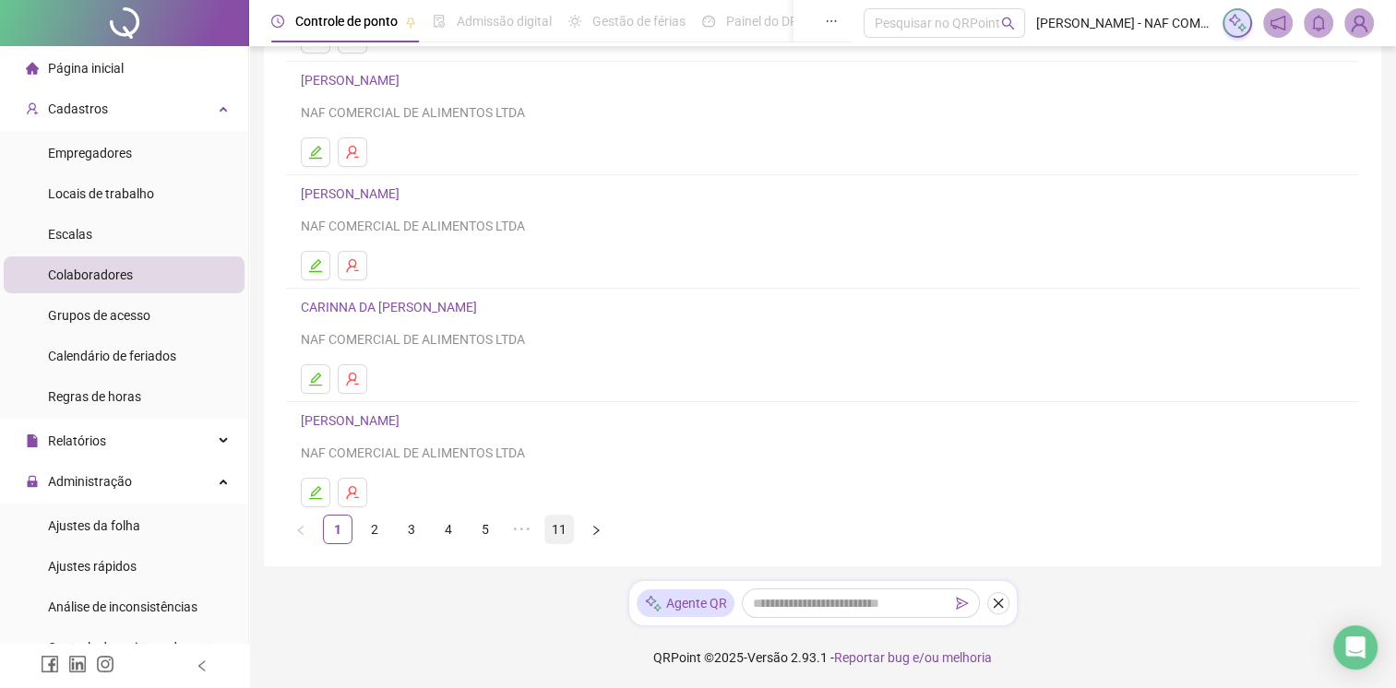
click at [561, 530] on link "11" at bounding box center [559, 530] width 28 height 28
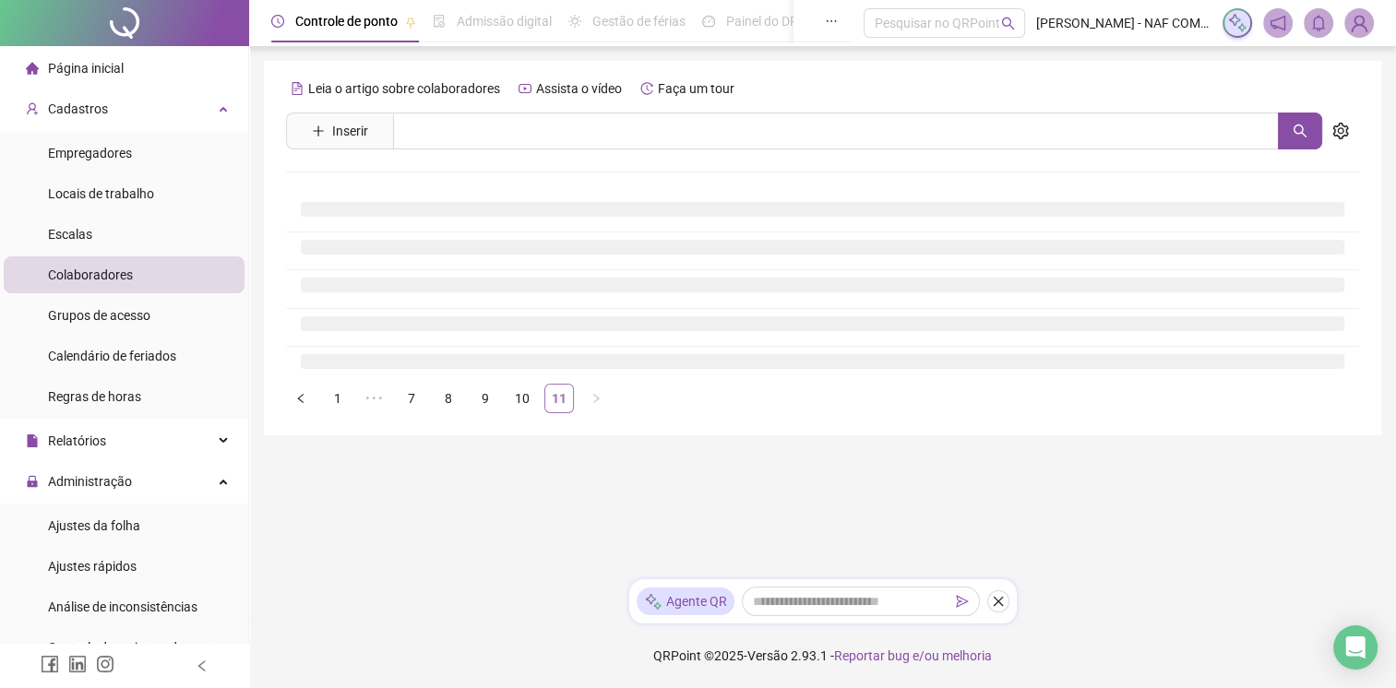
scroll to position [0, 0]
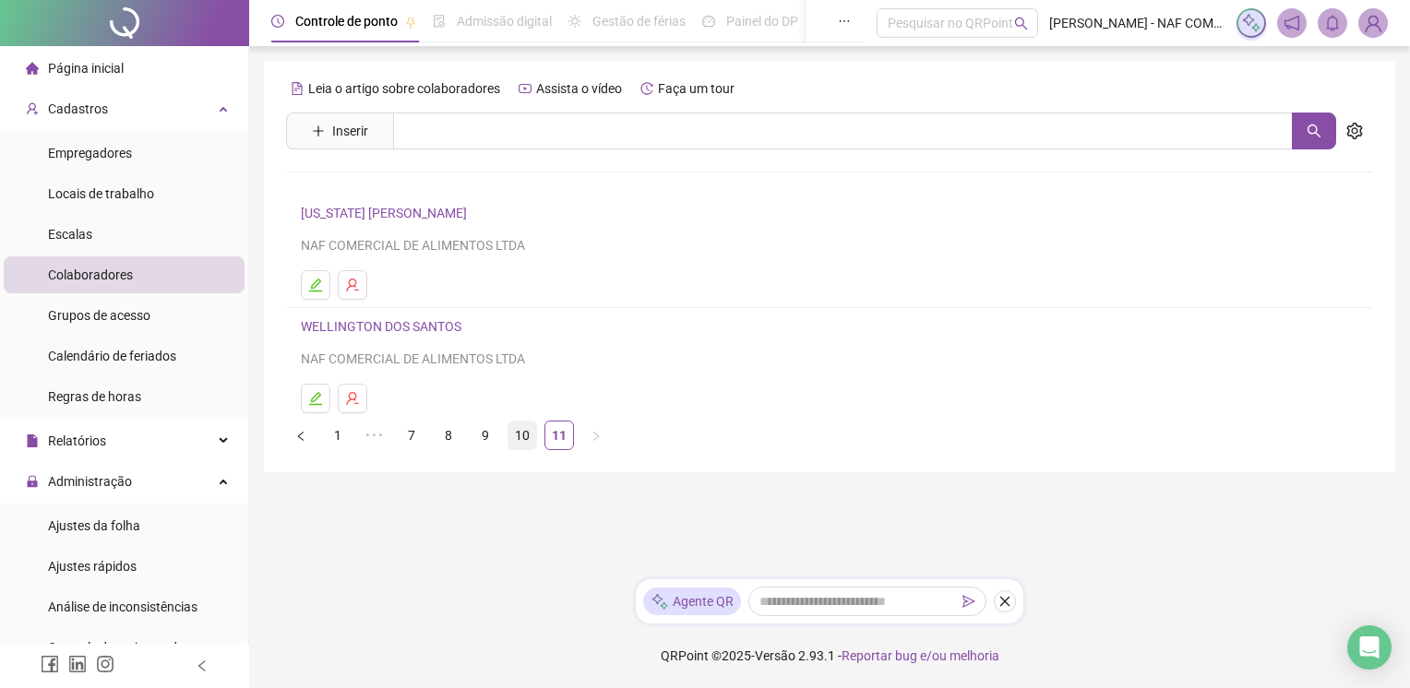
click at [524, 438] on link "10" at bounding box center [522, 436] width 28 height 28
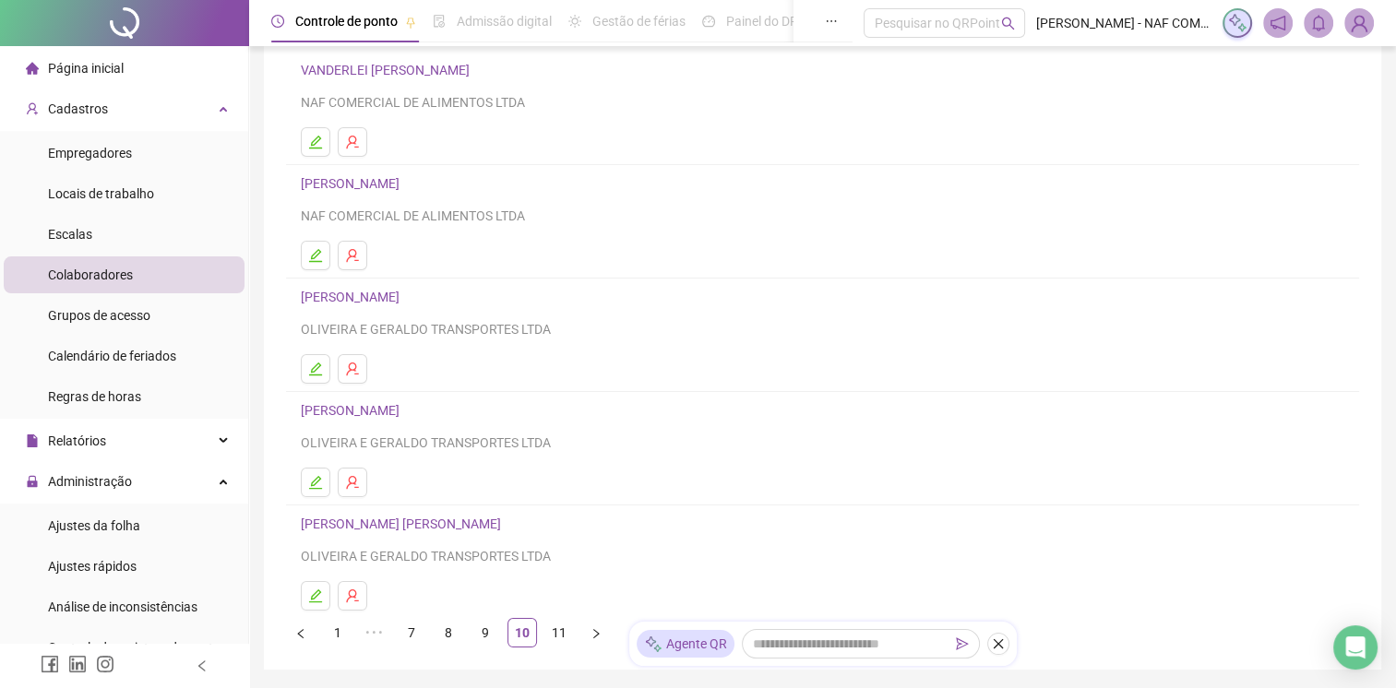
scroll to position [184, 0]
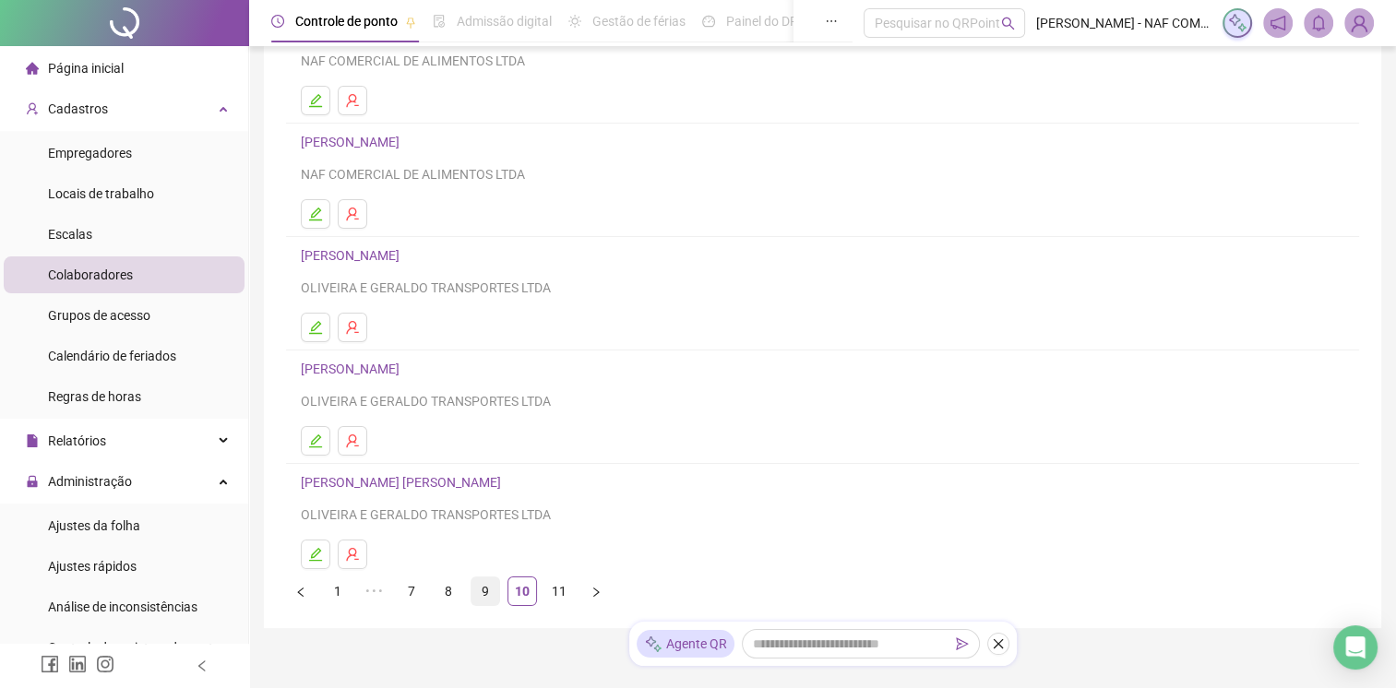
click at [484, 580] on link "9" at bounding box center [485, 591] width 28 height 28
click at [425, 482] on link "STEFERSON [PERSON_NAME]" at bounding box center [390, 482] width 178 height 15
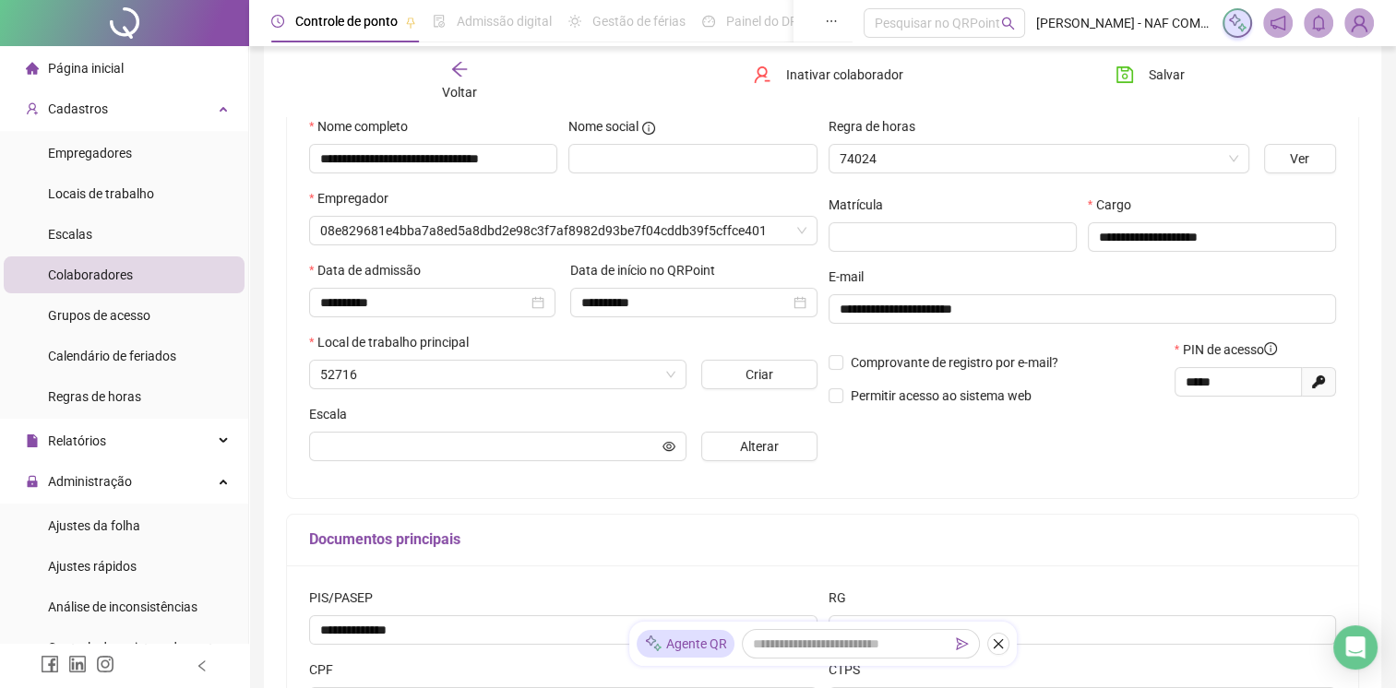
scroll to position [194, 0]
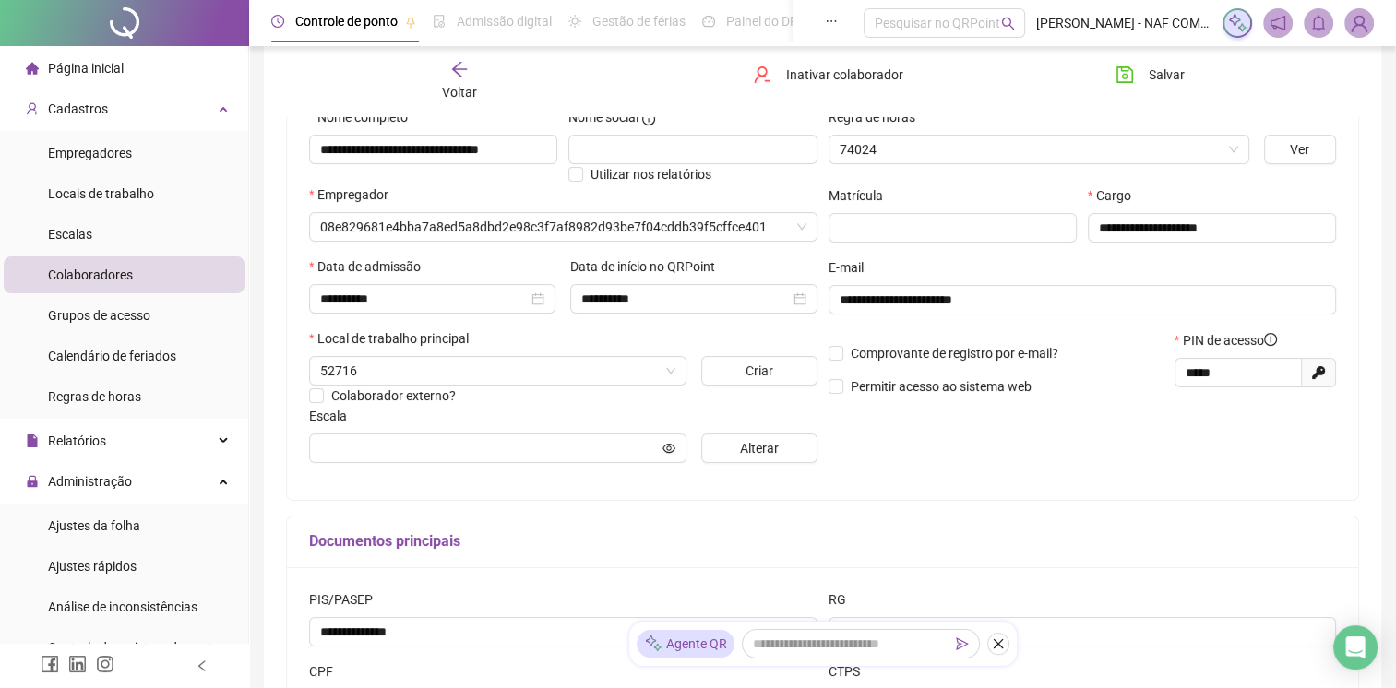
type input "**********"
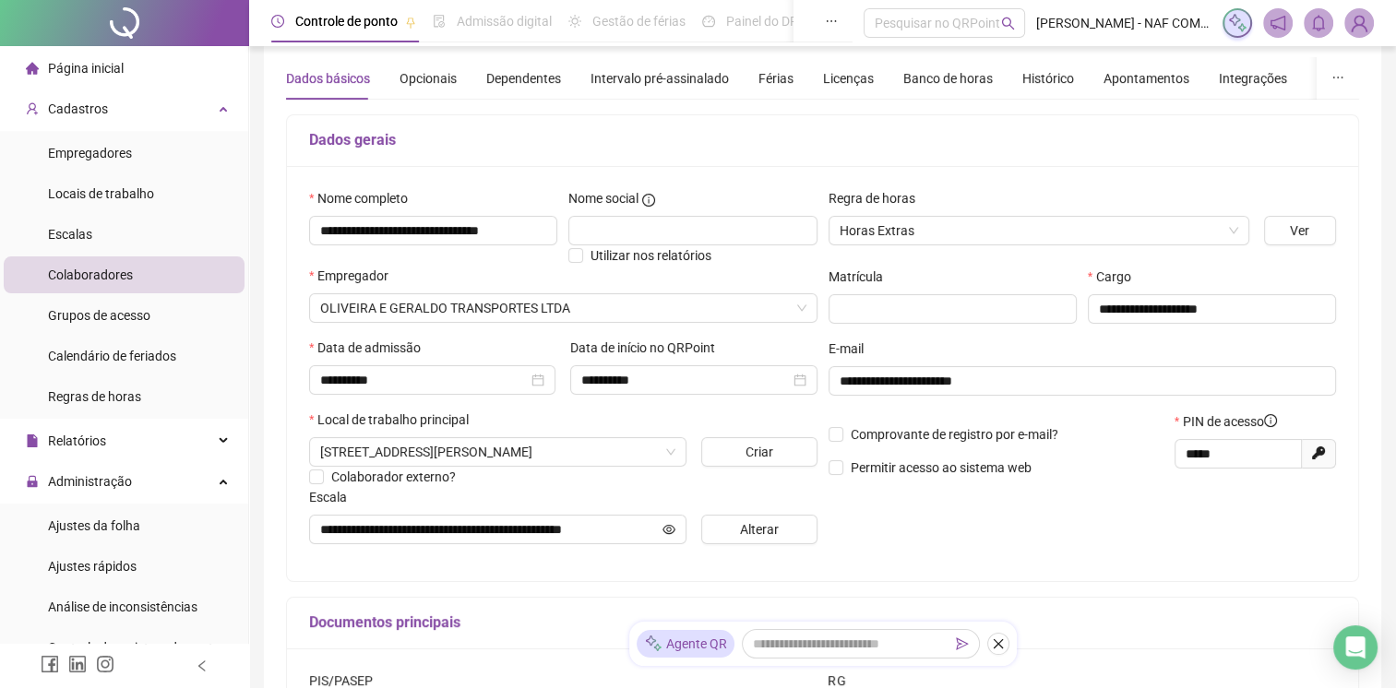
scroll to position [0, 0]
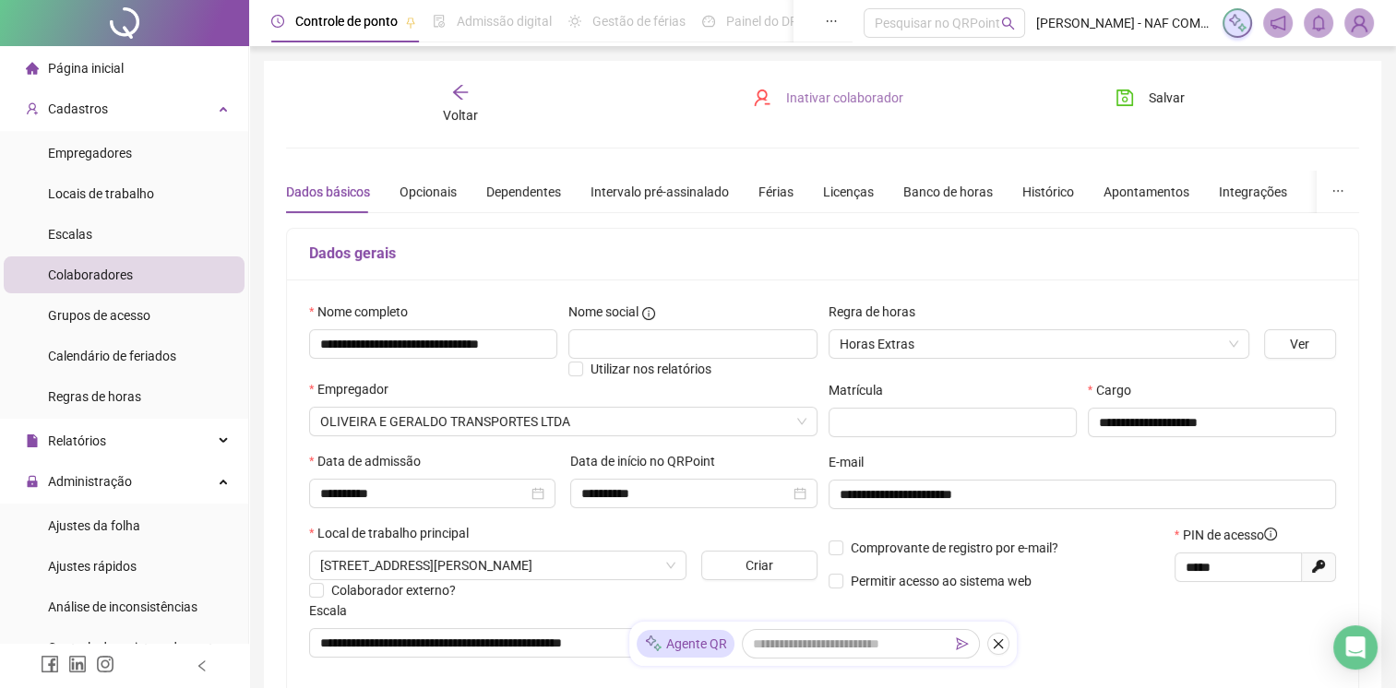
click at [827, 101] on span "Inativar colaborador" at bounding box center [844, 98] width 117 height 20
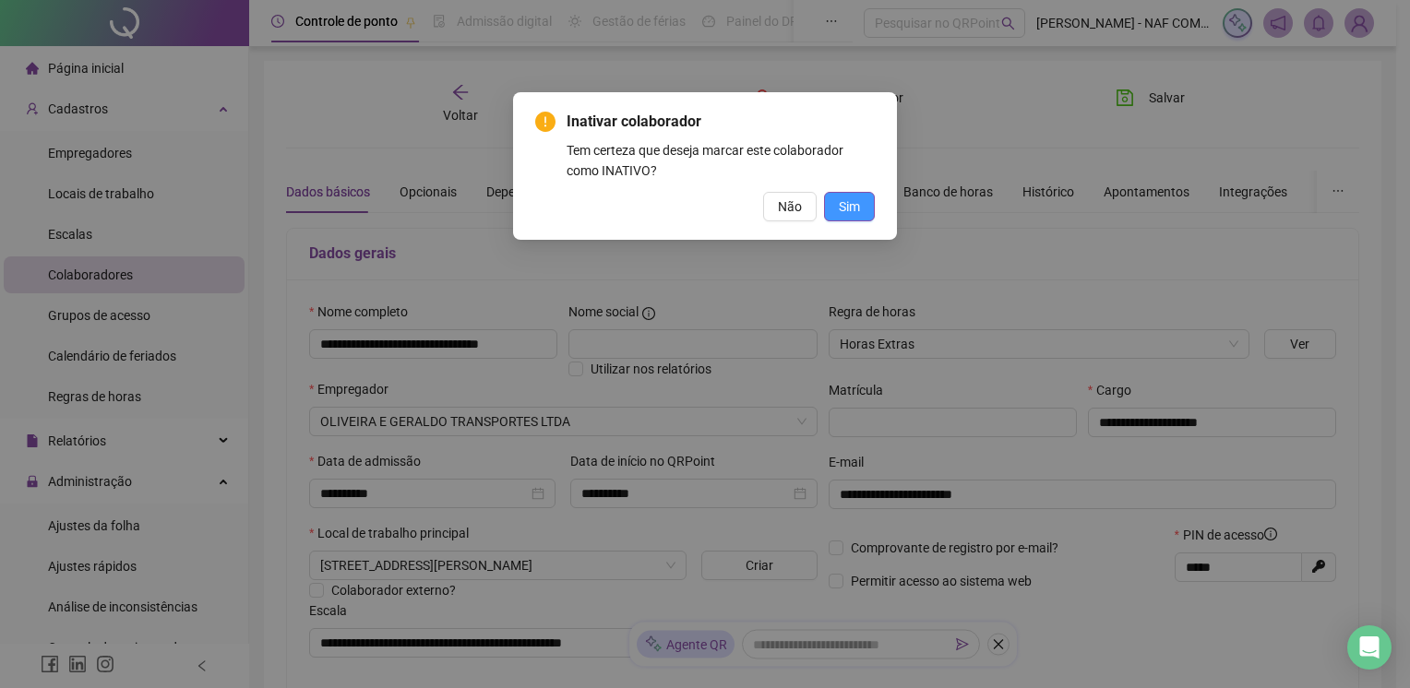
click at [847, 215] on span "Sim" at bounding box center [849, 206] width 21 height 20
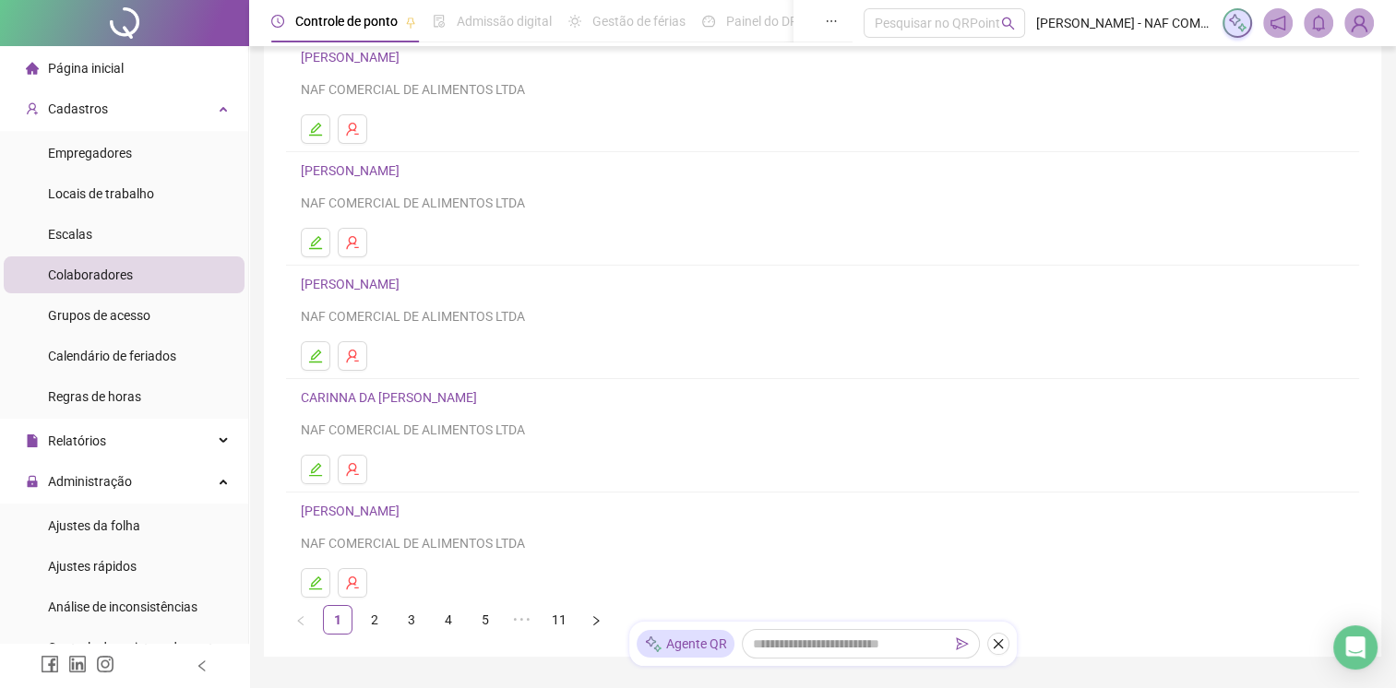
scroll to position [154, 0]
click at [553, 621] on link "11" at bounding box center [559, 622] width 28 height 28
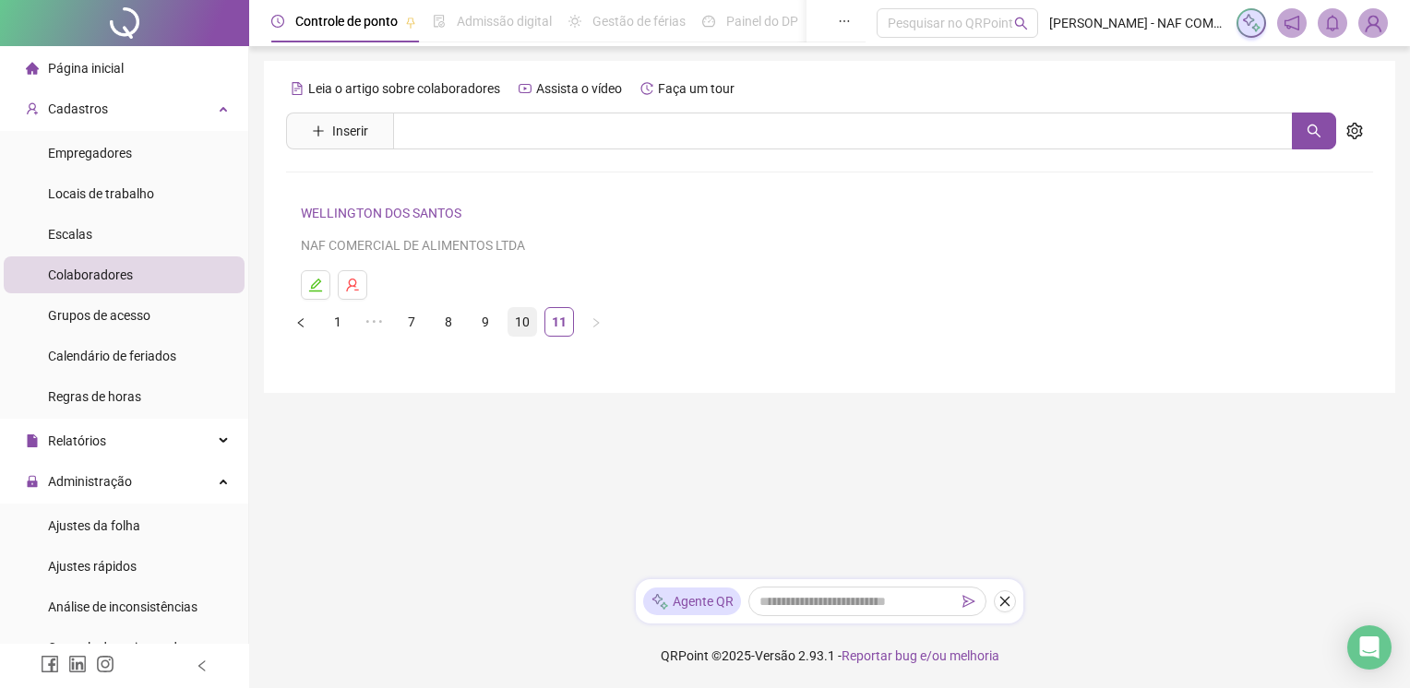
click at [516, 321] on link "10" at bounding box center [522, 322] width 28 height 28
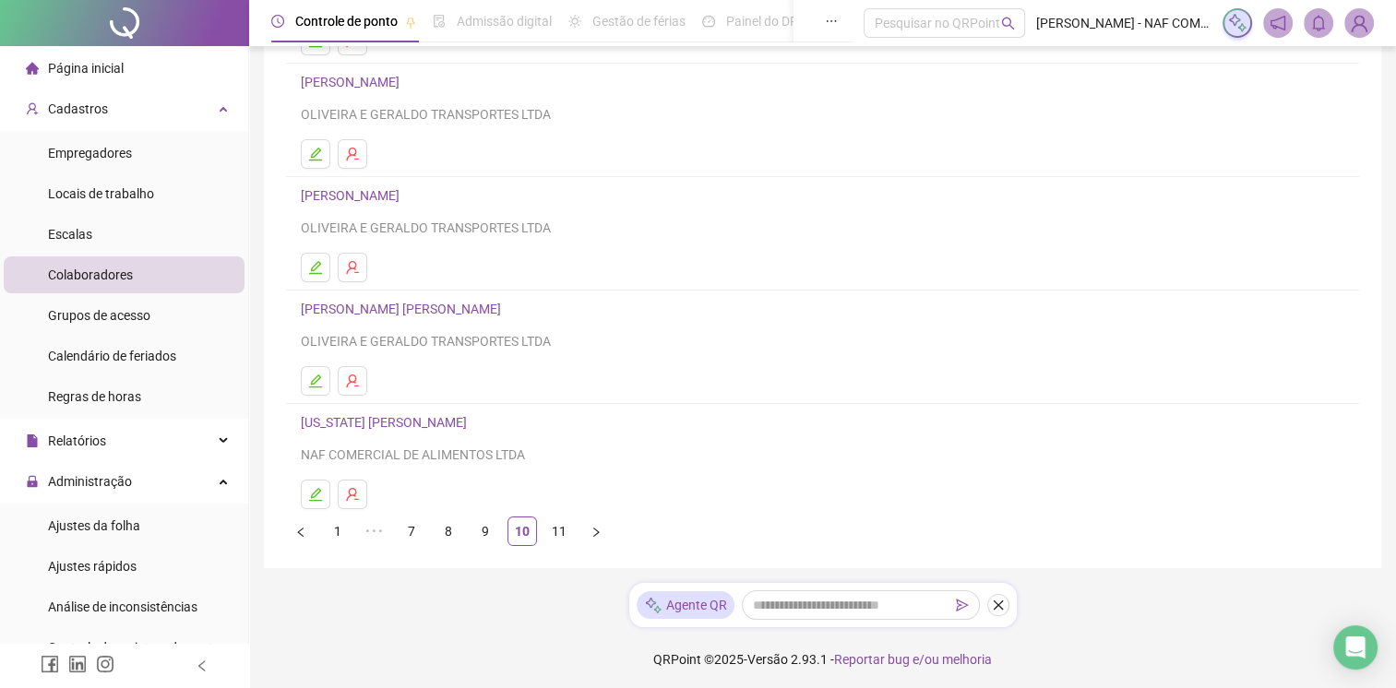
scroll to position [246, 0]
click at [487, 530] on link "9" at bounding box center [485, 530] width 28 height 28
click at [453, 531] on link "8" at bounding box center [448, 530] width 28 height 28
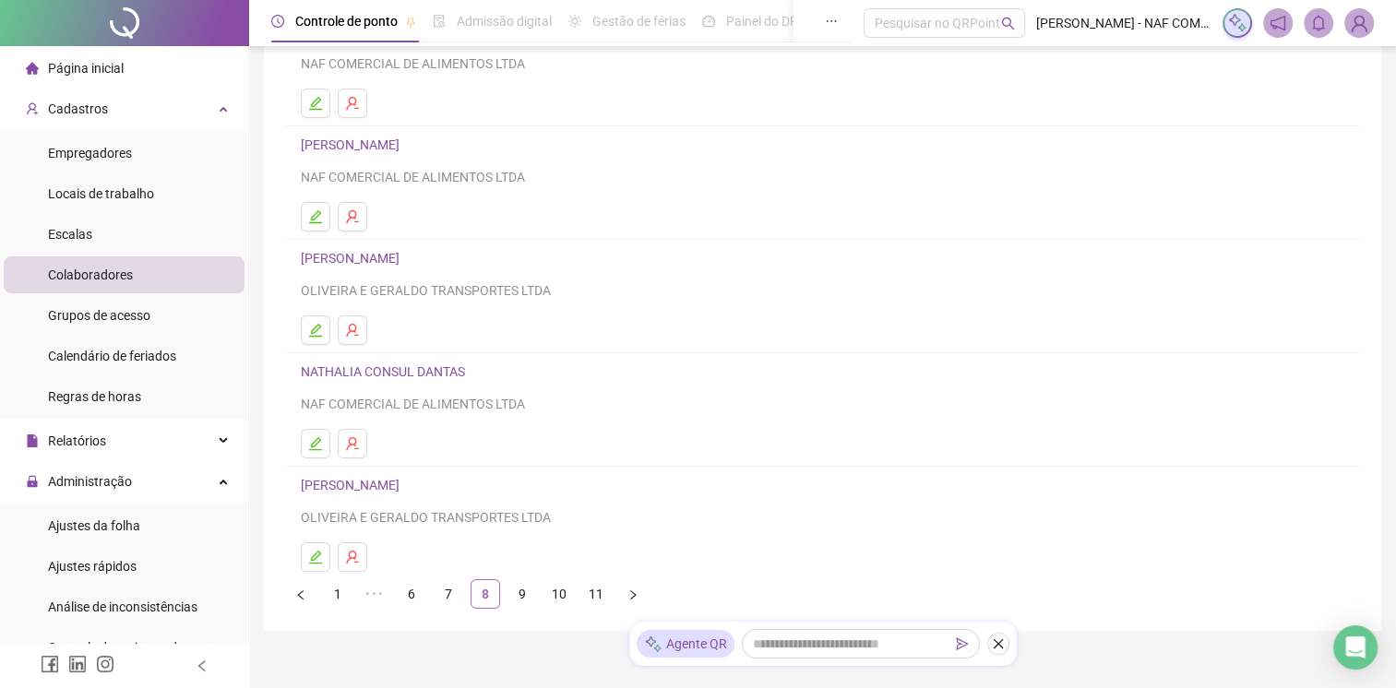
scroll to position [184, 0]
click at [451, 585] on link "7" at bounding box center [448, 591] width 28 height 28
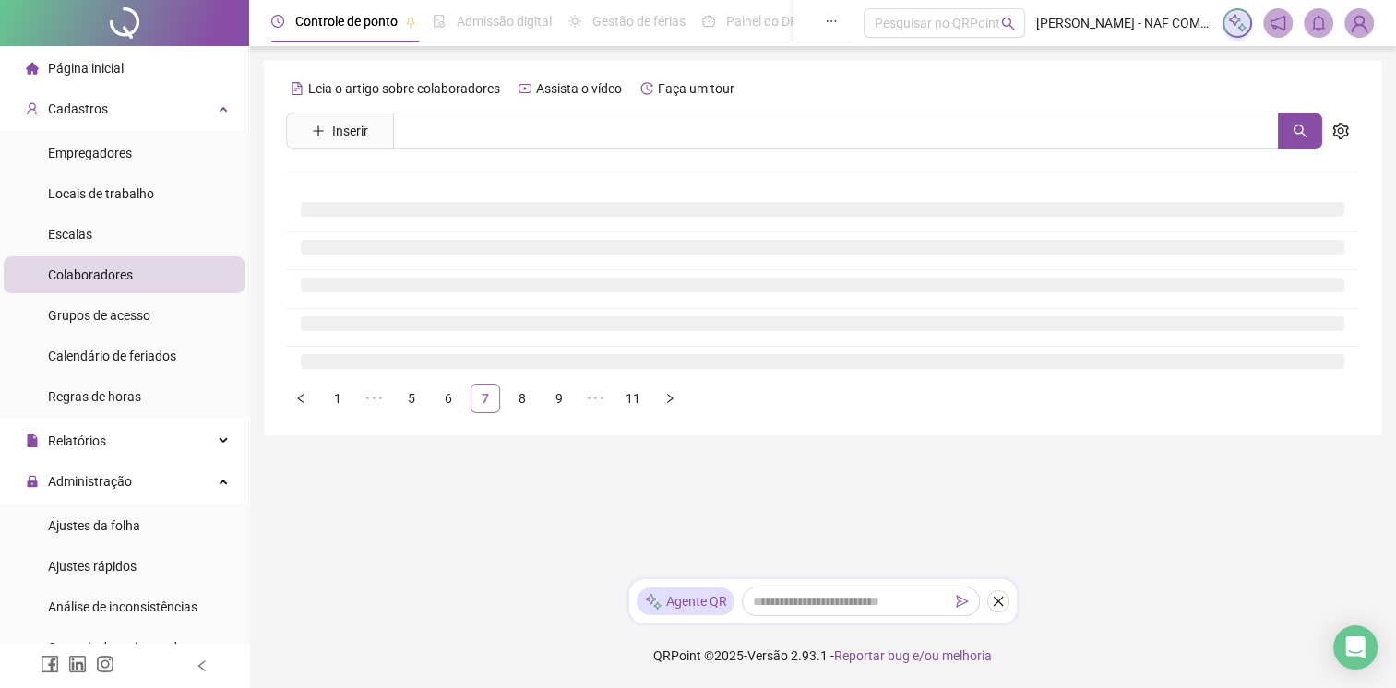
scroll to position [0, 0]
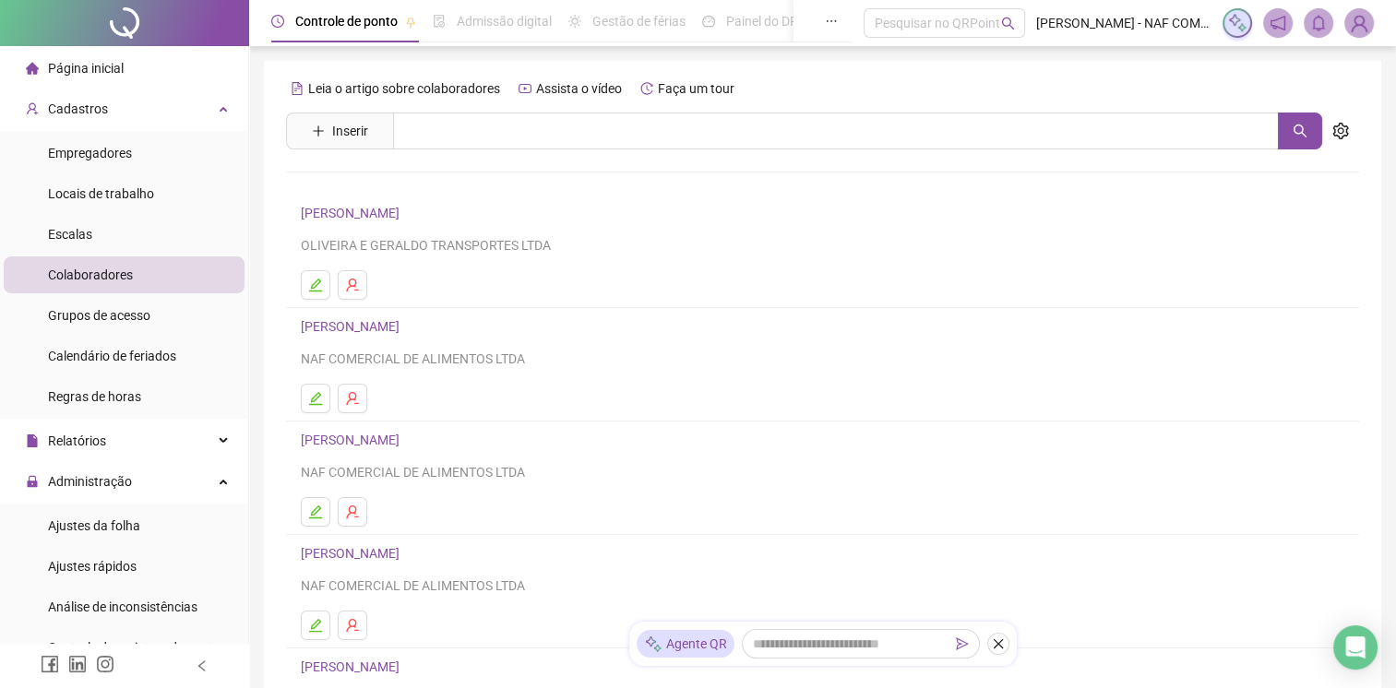
click at [384, 334] on link "[PERSON_NAME]" at bounding box center [353, 326] width 104 height 15
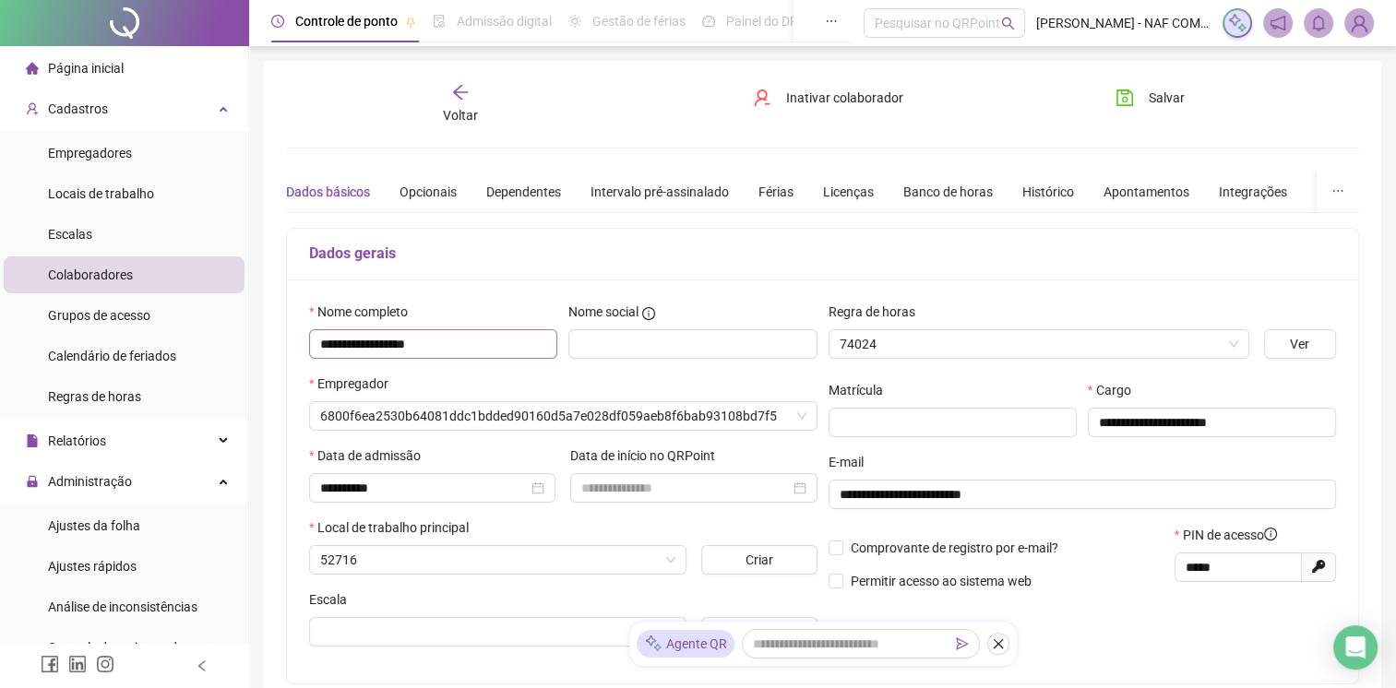
type input "**********"
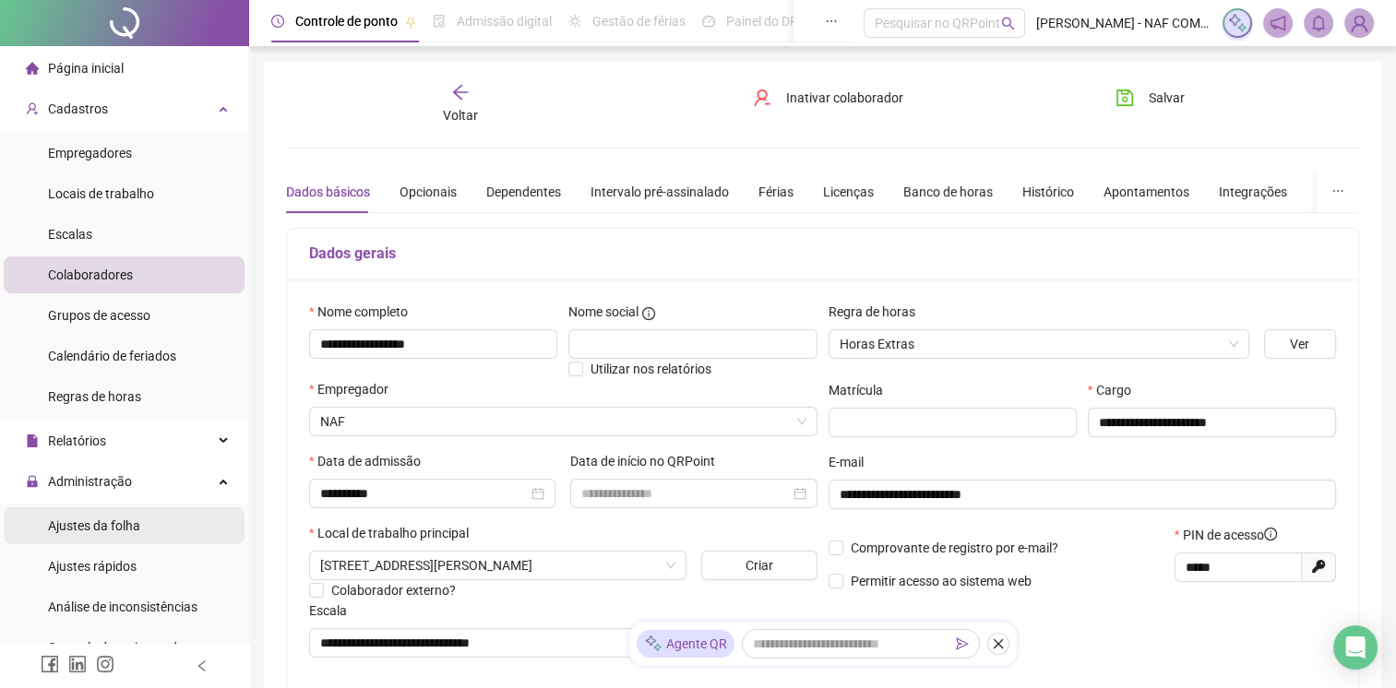
click at [98, 526] on span "Ajustes da folha" at bounding box center [94, 525] width 92 height 15
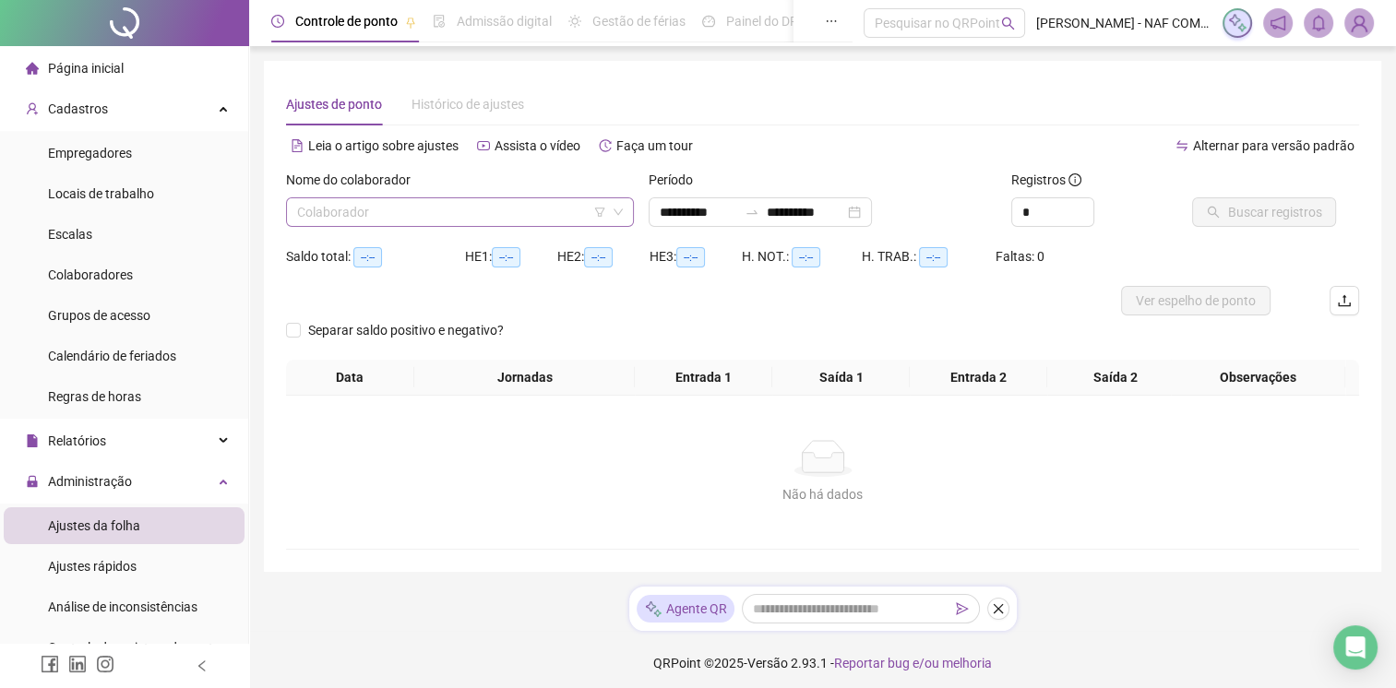
click at [395, 211] on input "search" at bounding box center [451, 212] width 309 height 28
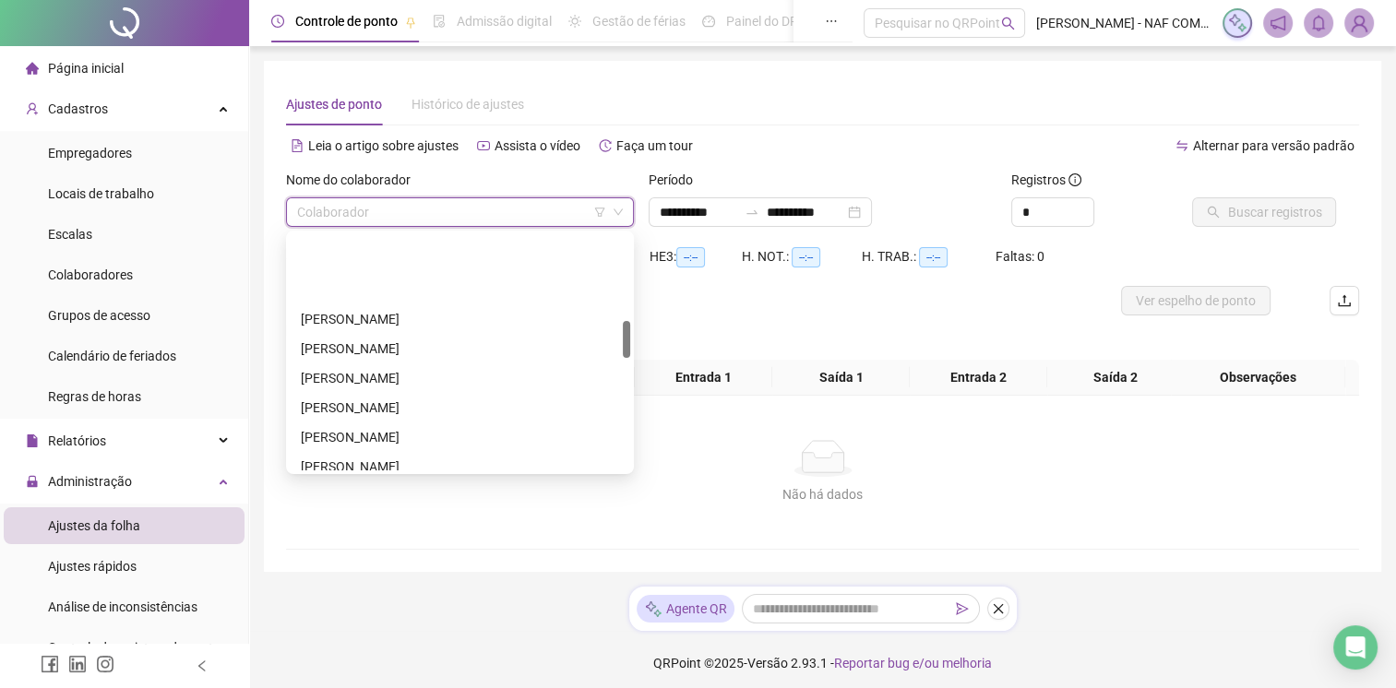
scroll to position [830, 0]
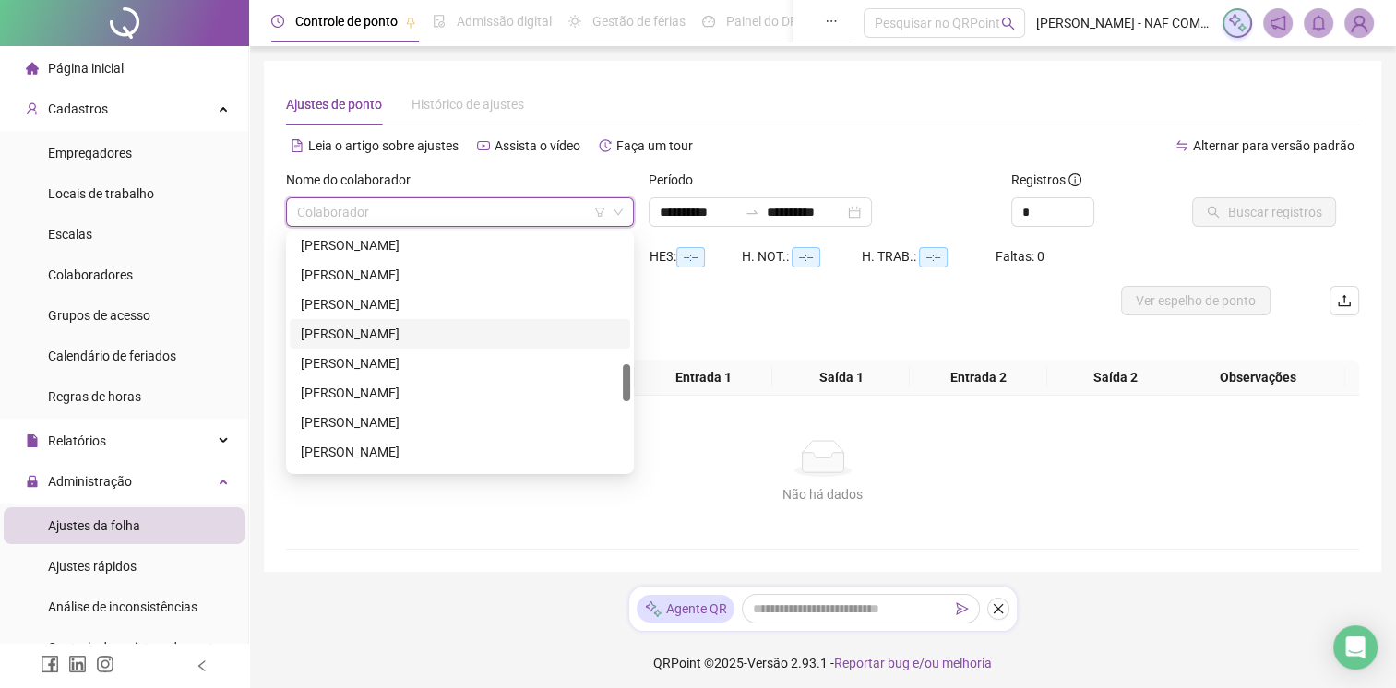
click at [381, 330] on div "[PERSON_NAME]" at bounding box center [460, 334] width 318 height 20
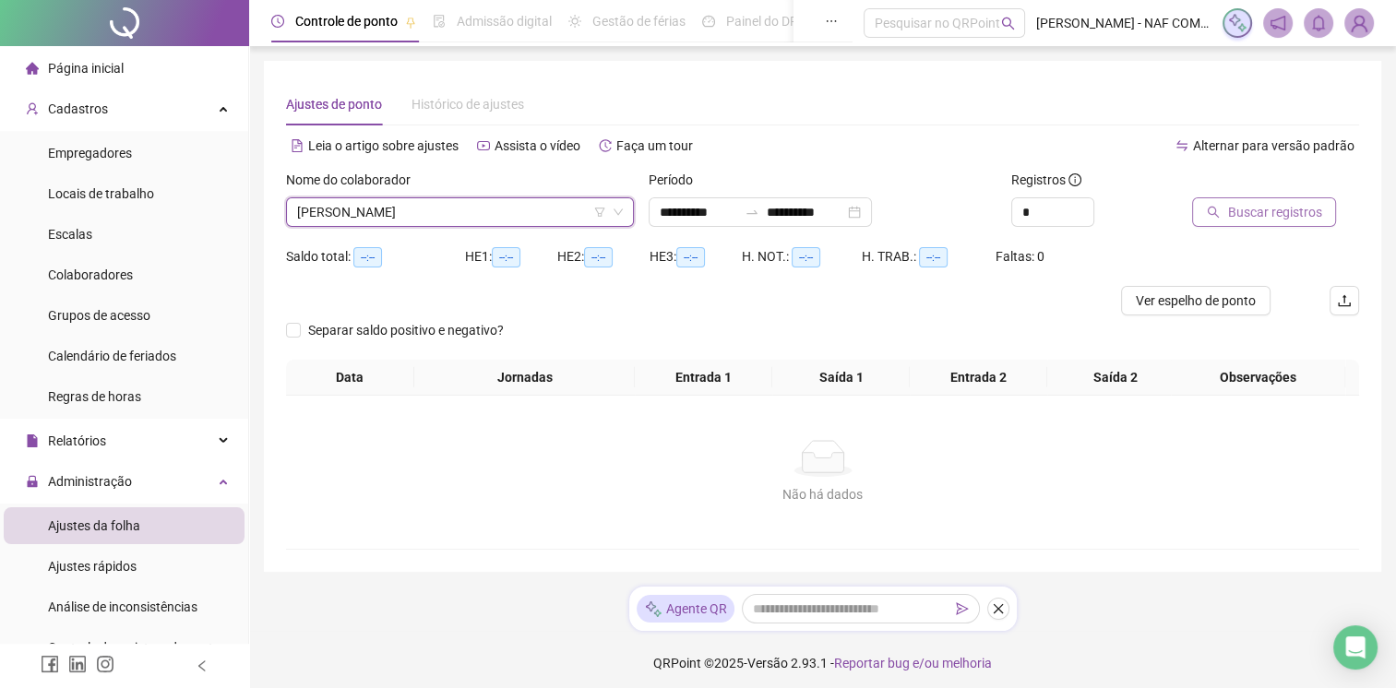
click at [1272, 219] on span "Buscar registros" at bounding box center [1274, 212] width 94 height 20
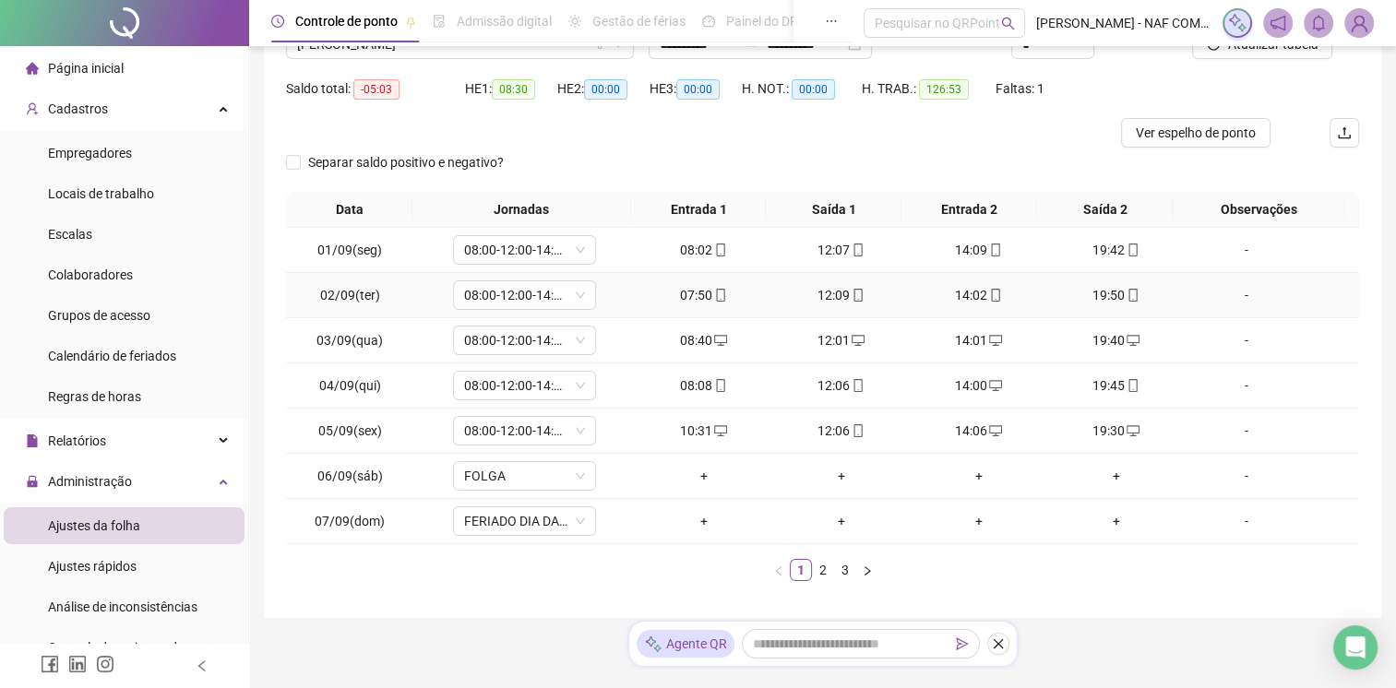
scroll to position [219, 0]
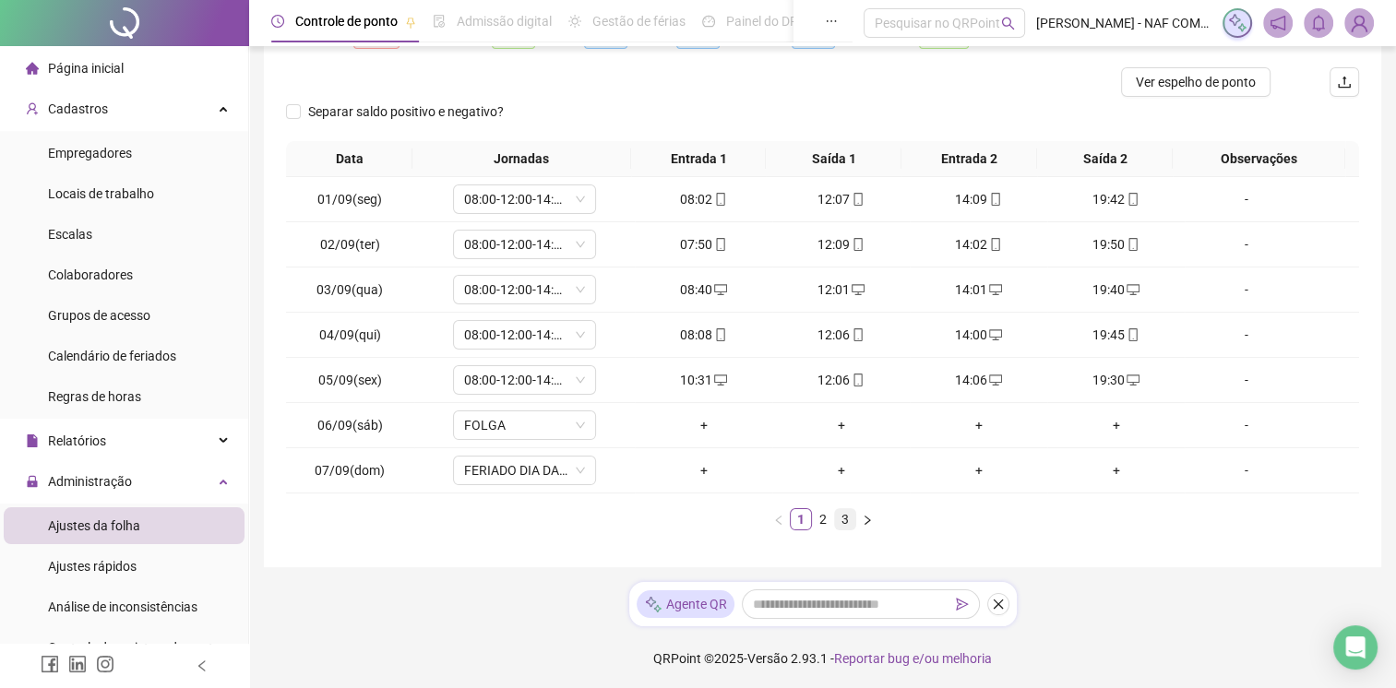
click at [845, 518] on link "3" at bounding box center [845, 519] width 20 height 20
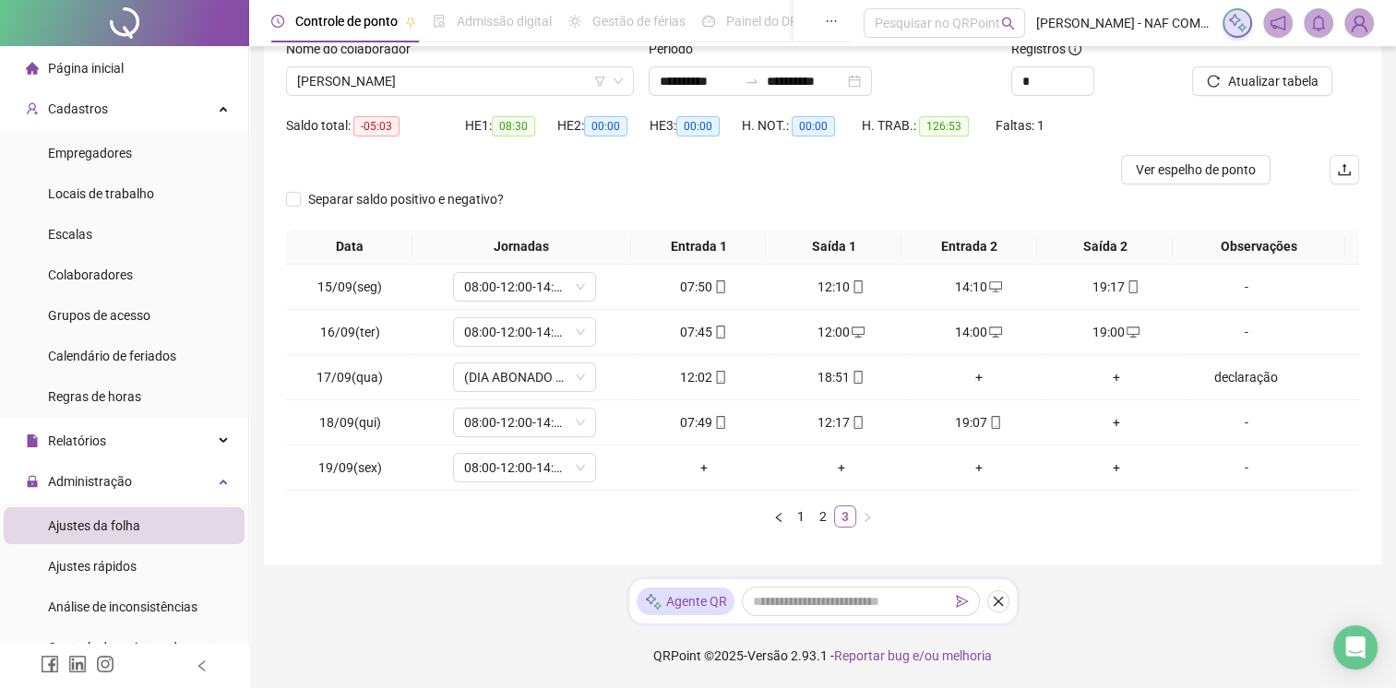
scroll to position [129, 0]
click at [1110, 422] on div "+" at bounding box center [1115, 424] width 123 height 20
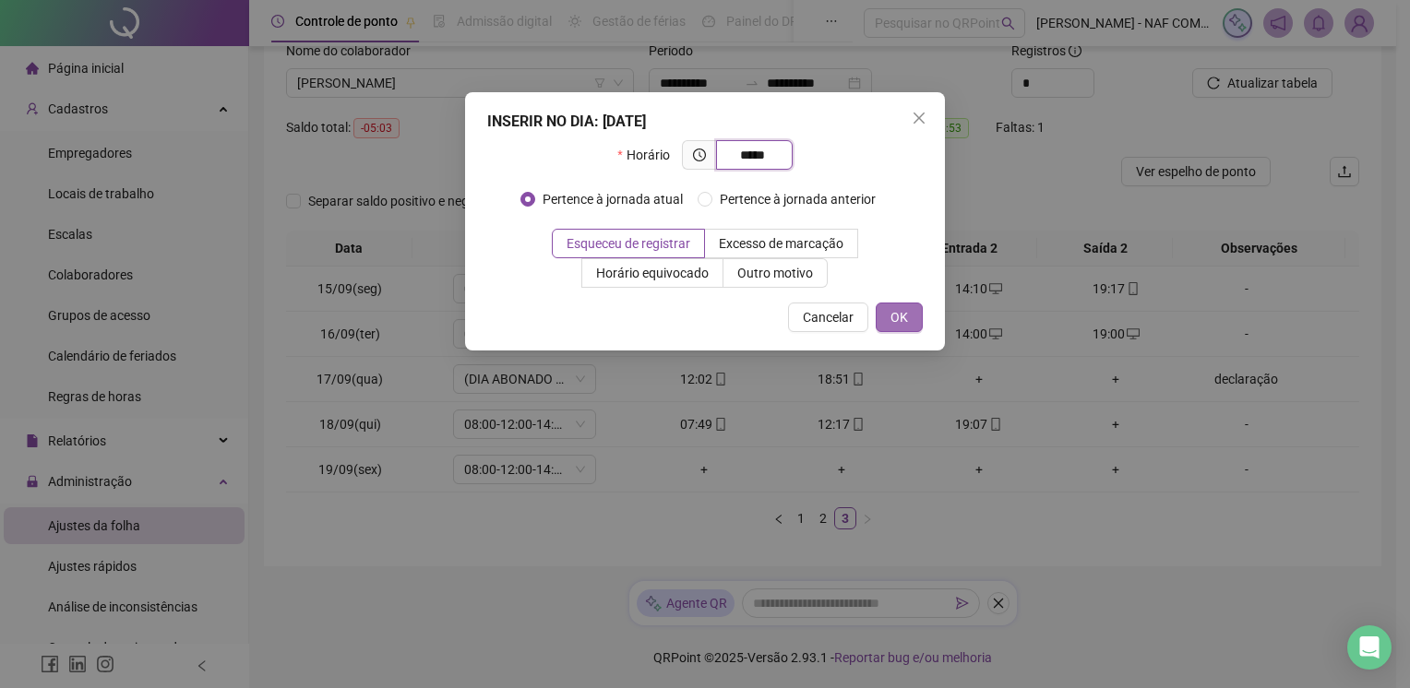
type input "*****"
click at [910, 315] on button "OK" at bounding box center [898, 318] width 47 height 30
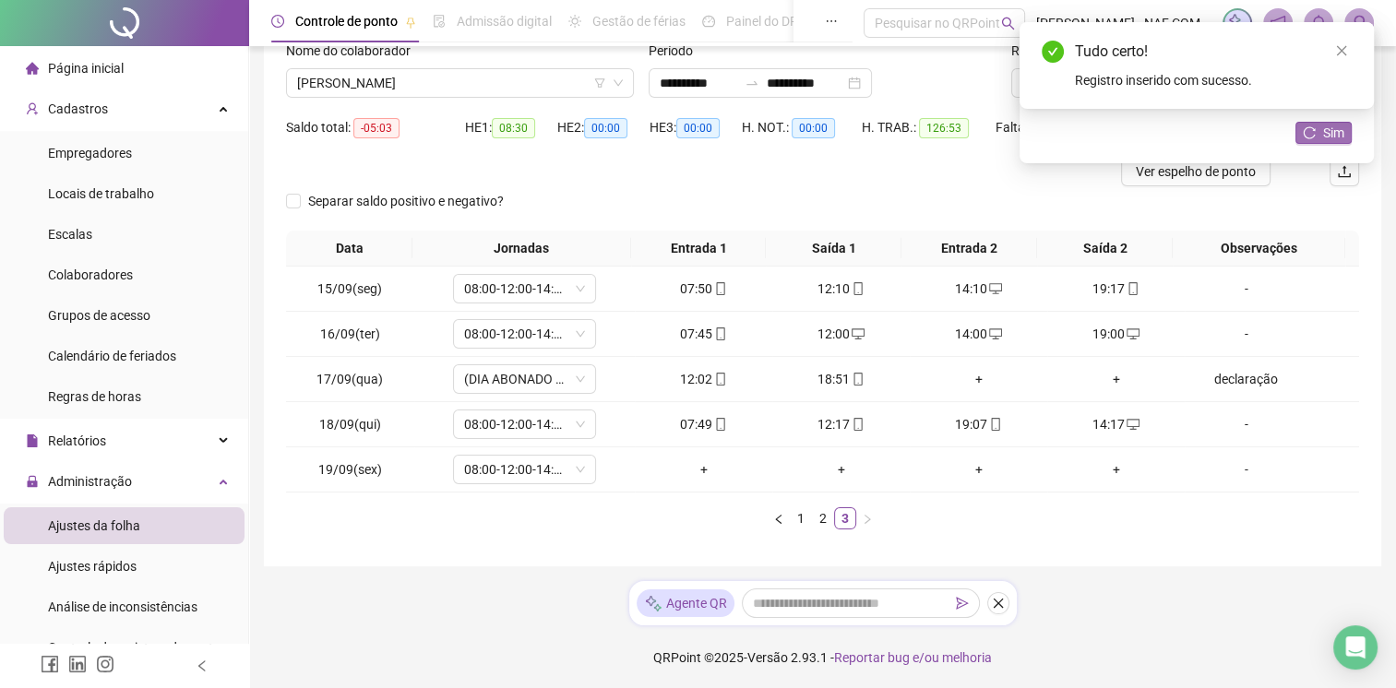
click at [1336, 128] on span "Sim" at bounding box center [1333, 133] width 21 height 20
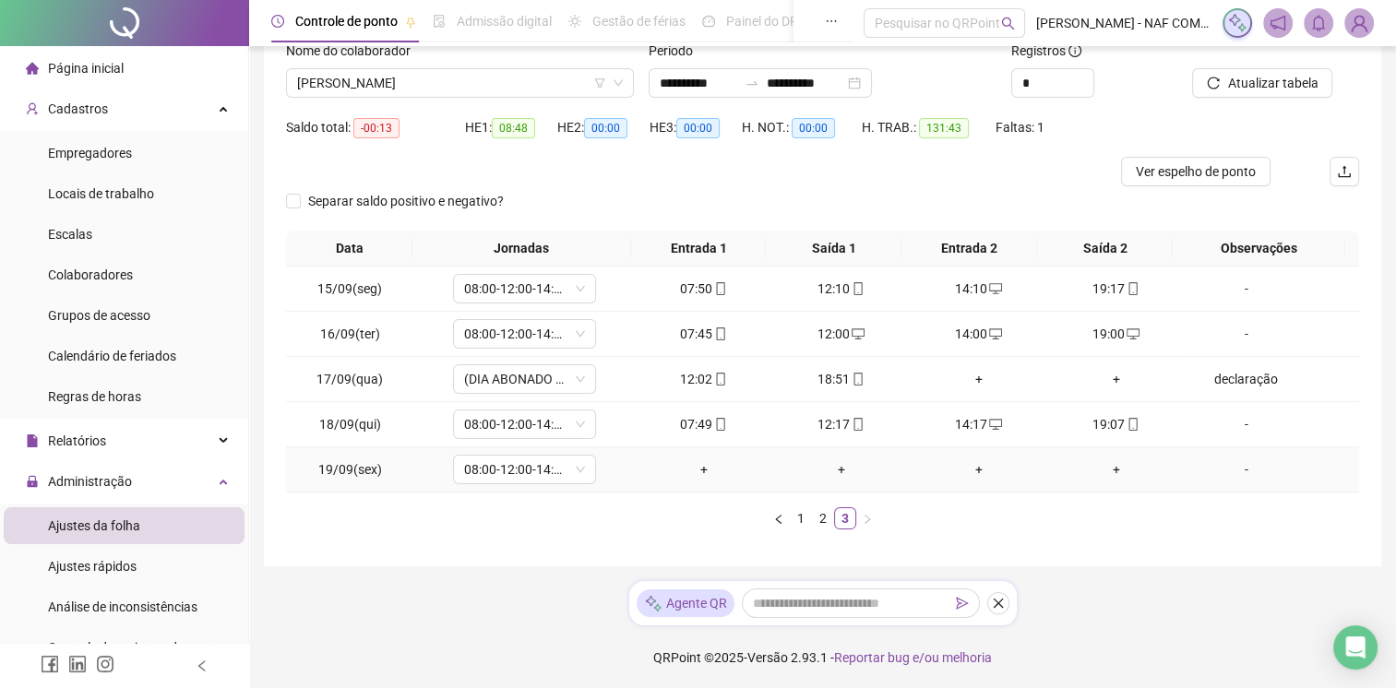
click at [701, 470] on div "+" at bounding box center [703, 469] width 123 height 20
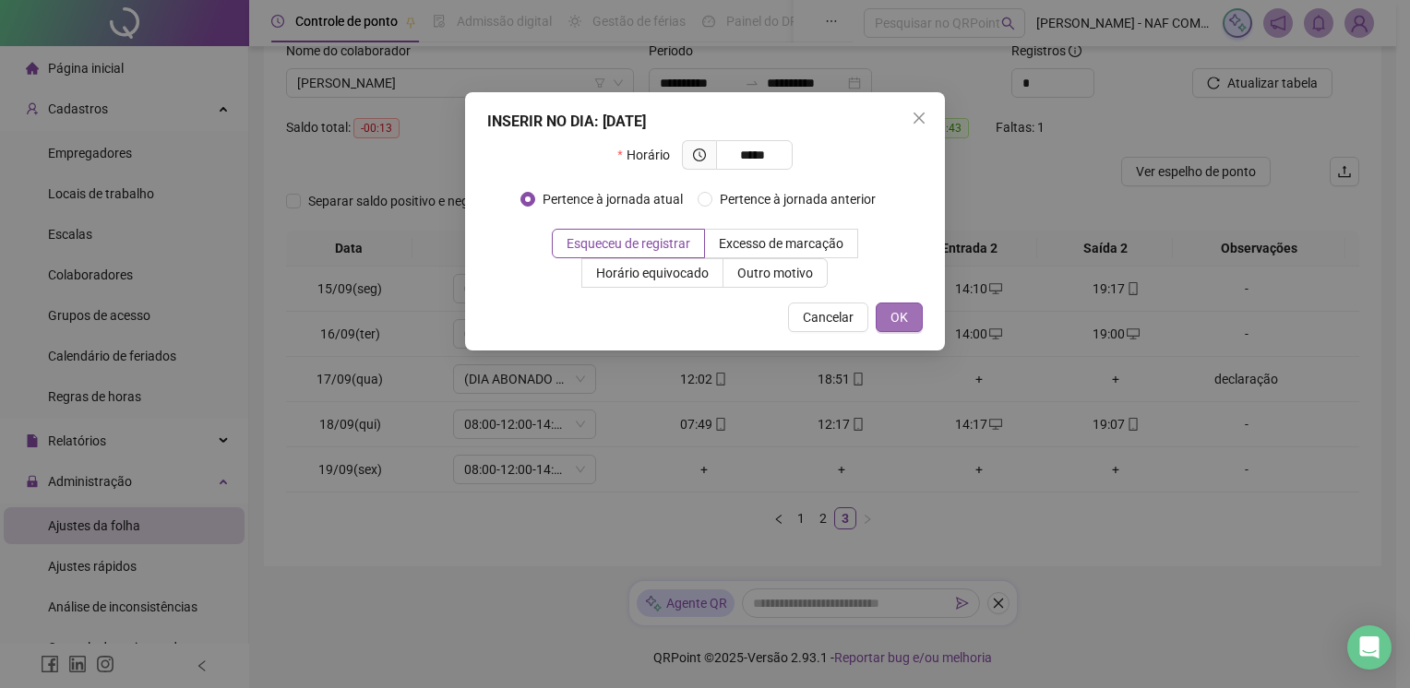
type input "*****"
click at [910, 315] on button "OK" at bounding box center [898, 318] width 47 height 30
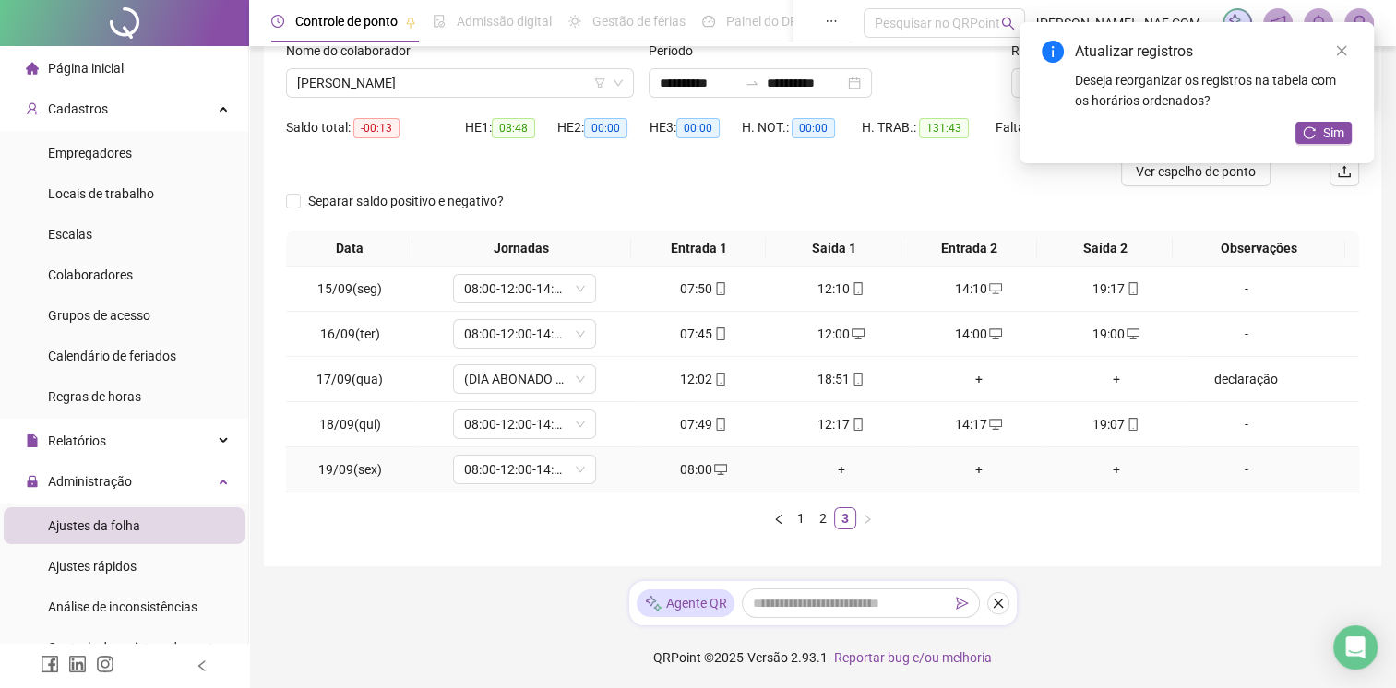
click at [837, 467] on div "+" at bounding box center [840, 469] width 123 height 20
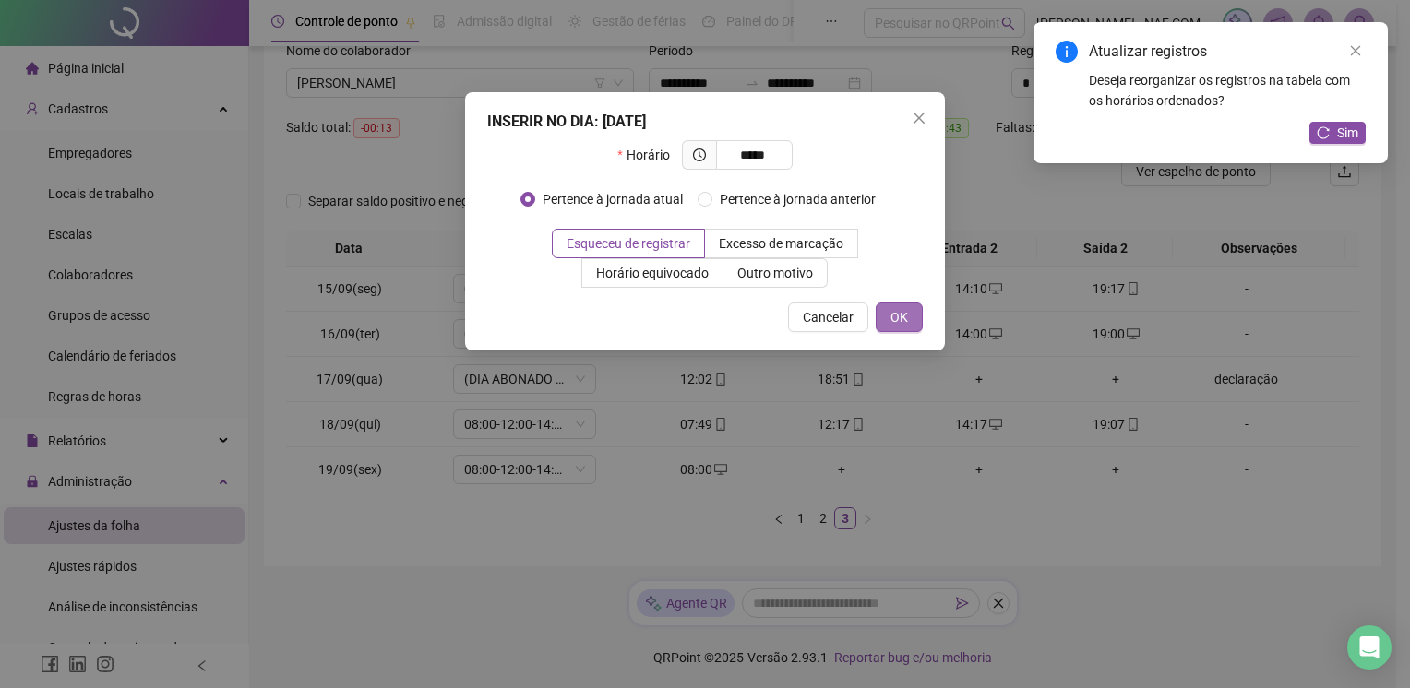
type input "*****"
click at [893, 307] on span "OK" at bounding box center [899, 317] width 18 height 20
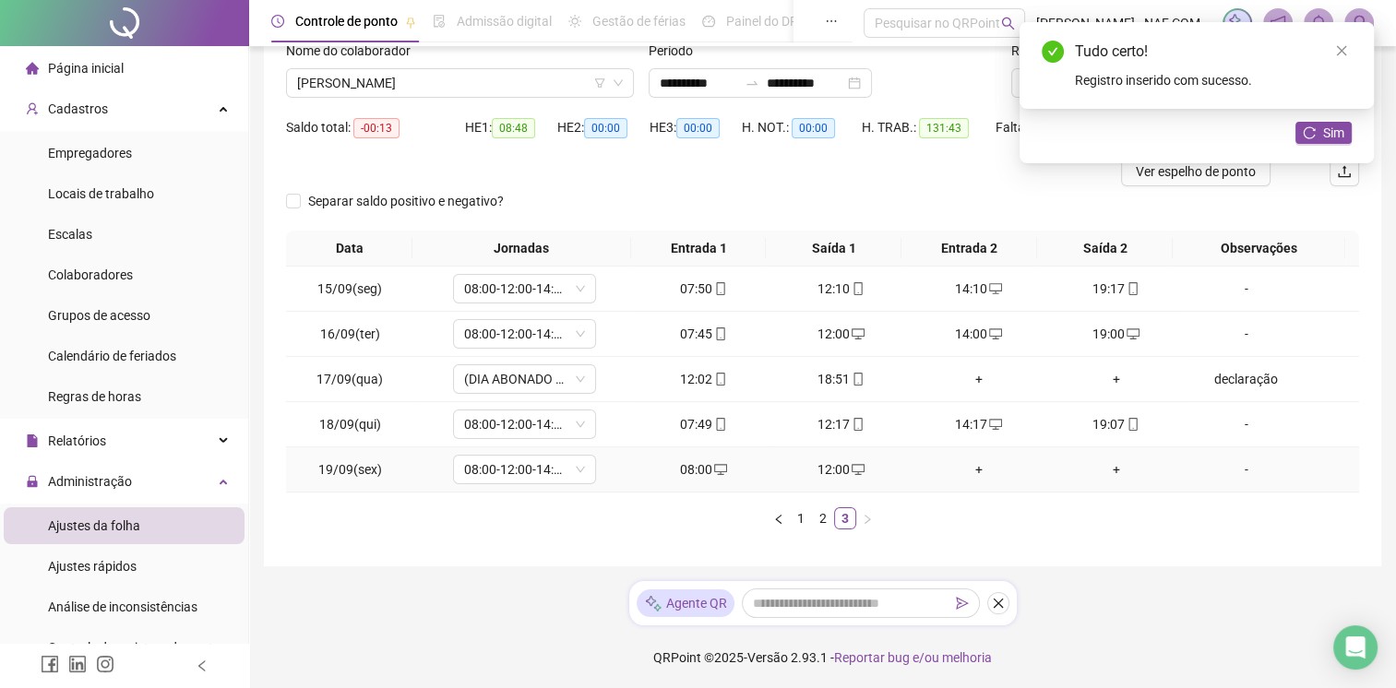
click at [974, 467] on div "+" at bounding box center [978, 469] width 123 height 20
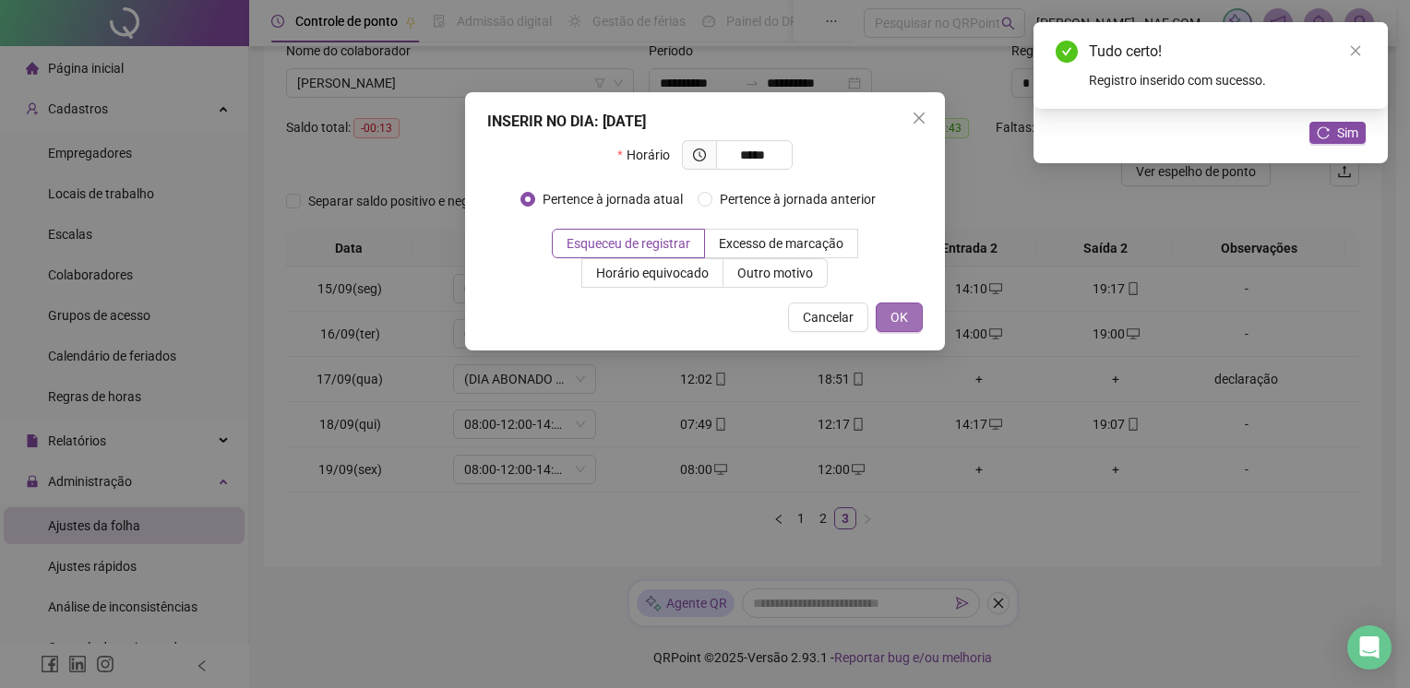
type input "*****"
click at [900, 316] on span "OK" at bounding box center [899, 317] width 18 height 20
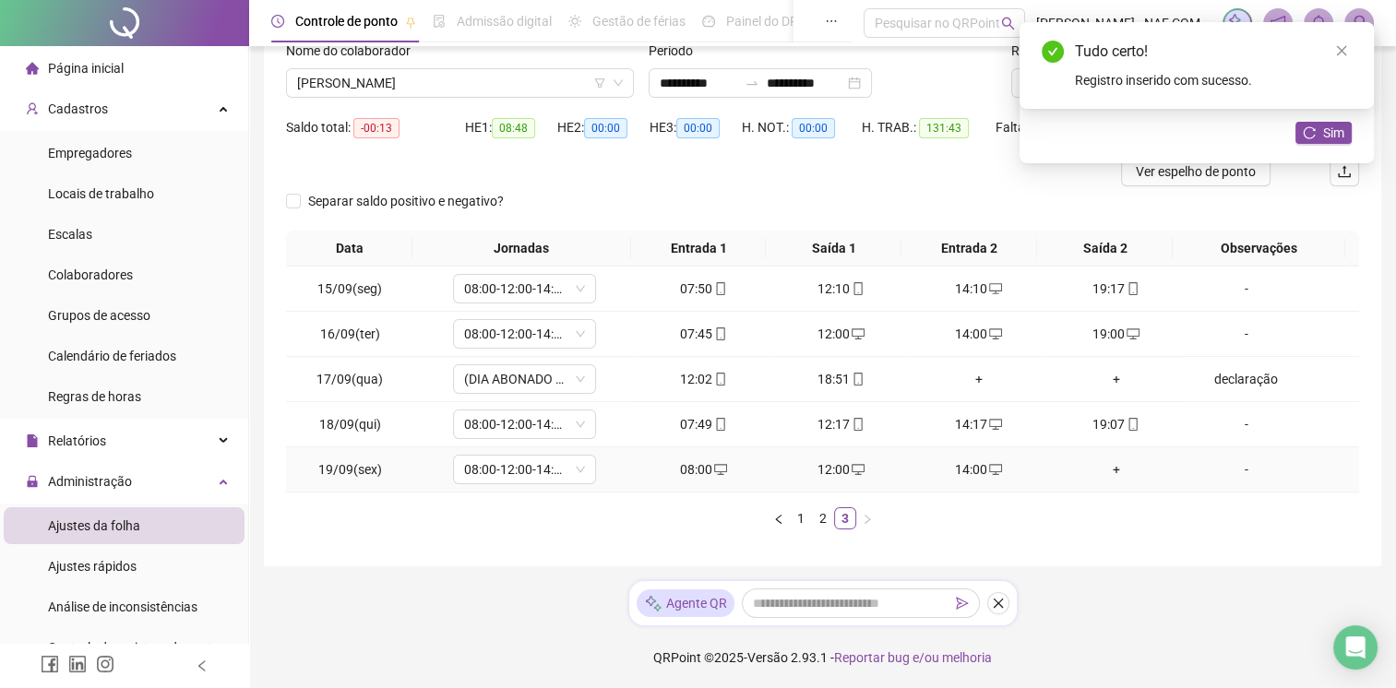
click at [1110, 468] on div "+" at bounding box center [1115, 469] width 123 height 20
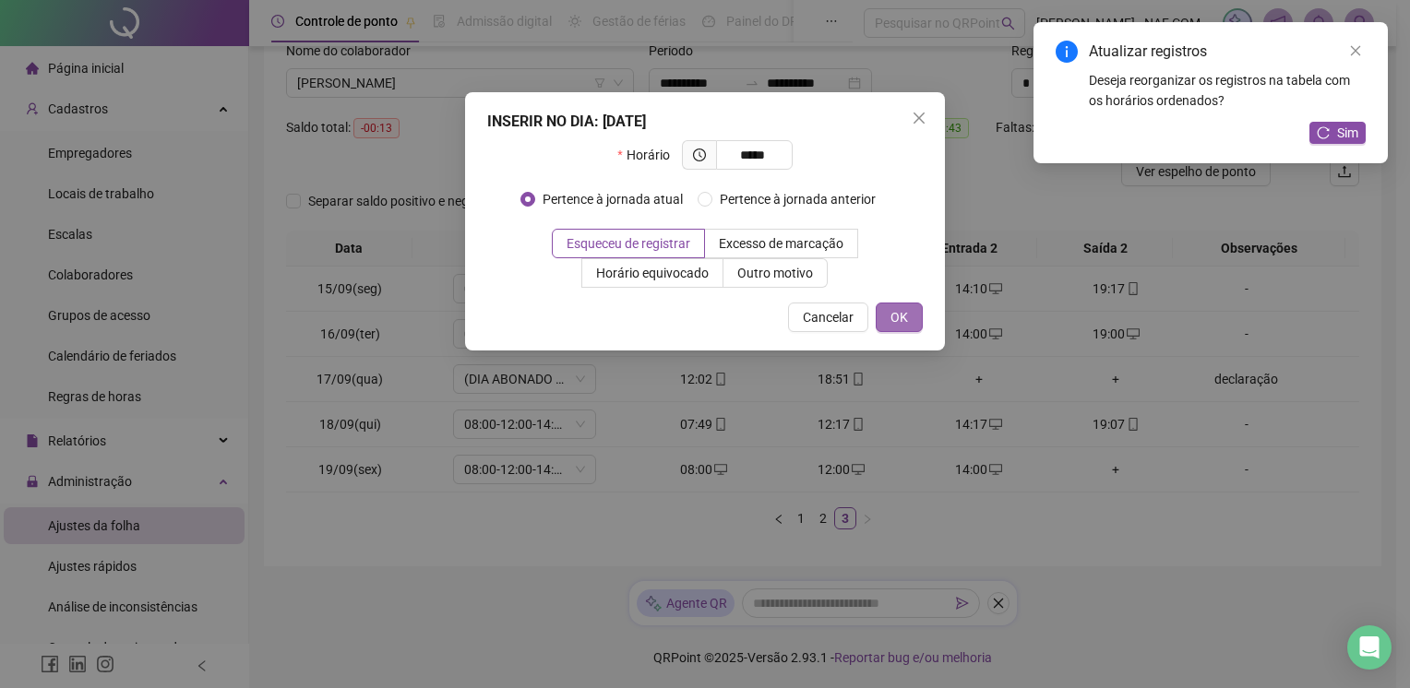
type input "*****"
click at [900, 322] on span "OK" at bounding box center [899, 317] width 18 height 20
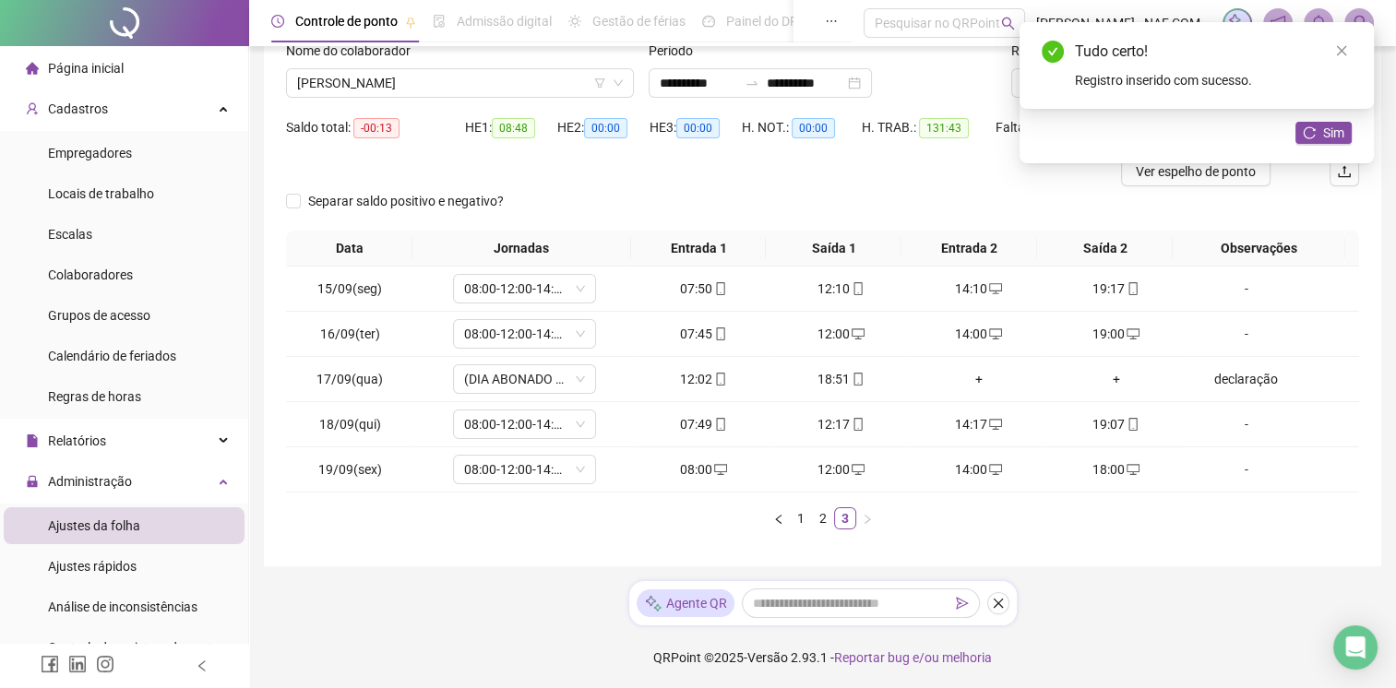
click at [1340, 109] on div "Tudo certo! Registro inserido com sucesso." at bounding box center [1196, 65] width 354 height 87
click at [1334, 129] on span "Sim" at bounding box center [1333, 133] width 21 height 20
